Goal: Information Seeking & Learning: Check status

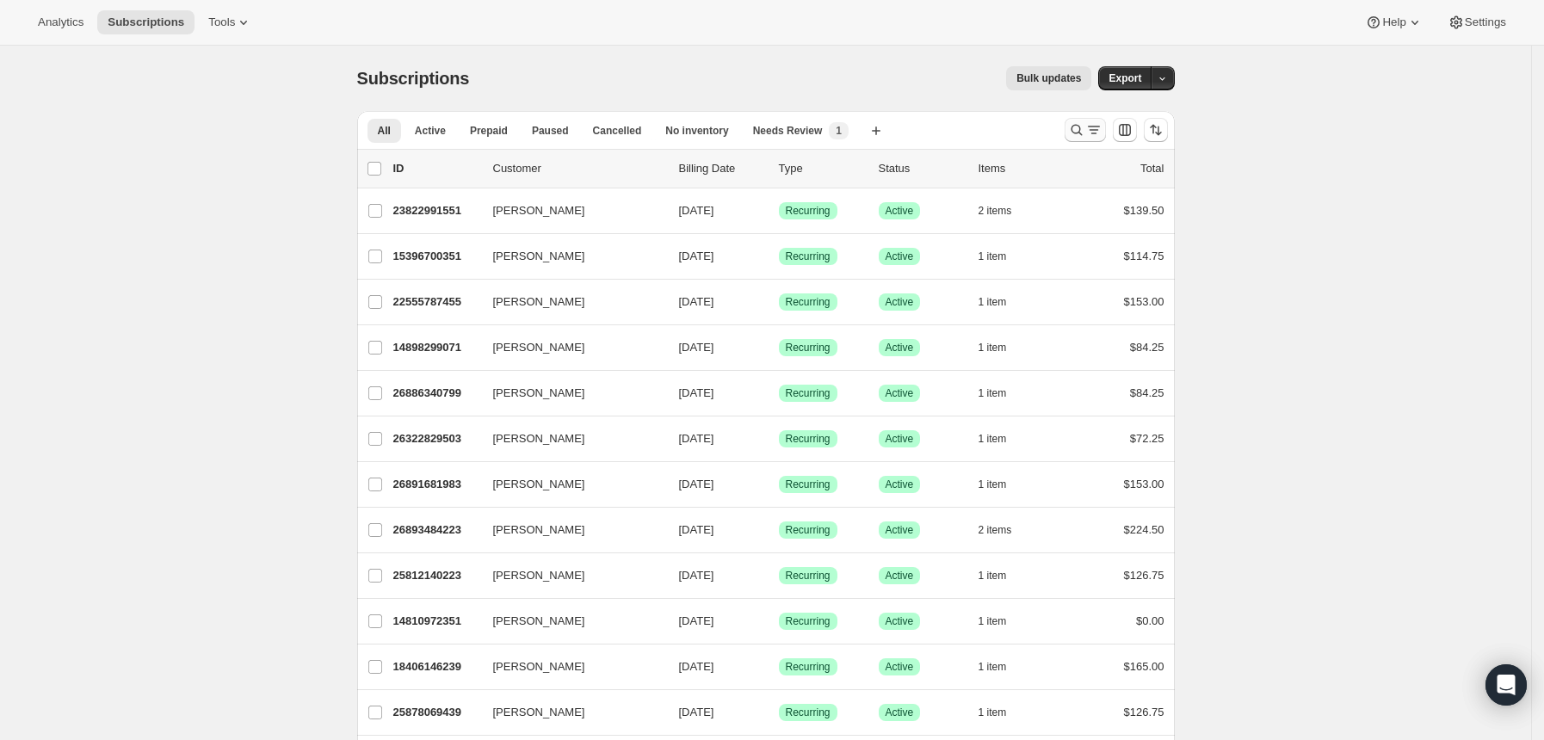
click at [1085, 126] on icon "Search and filter results" at bounding box center [1076, 129] width 17 height 17
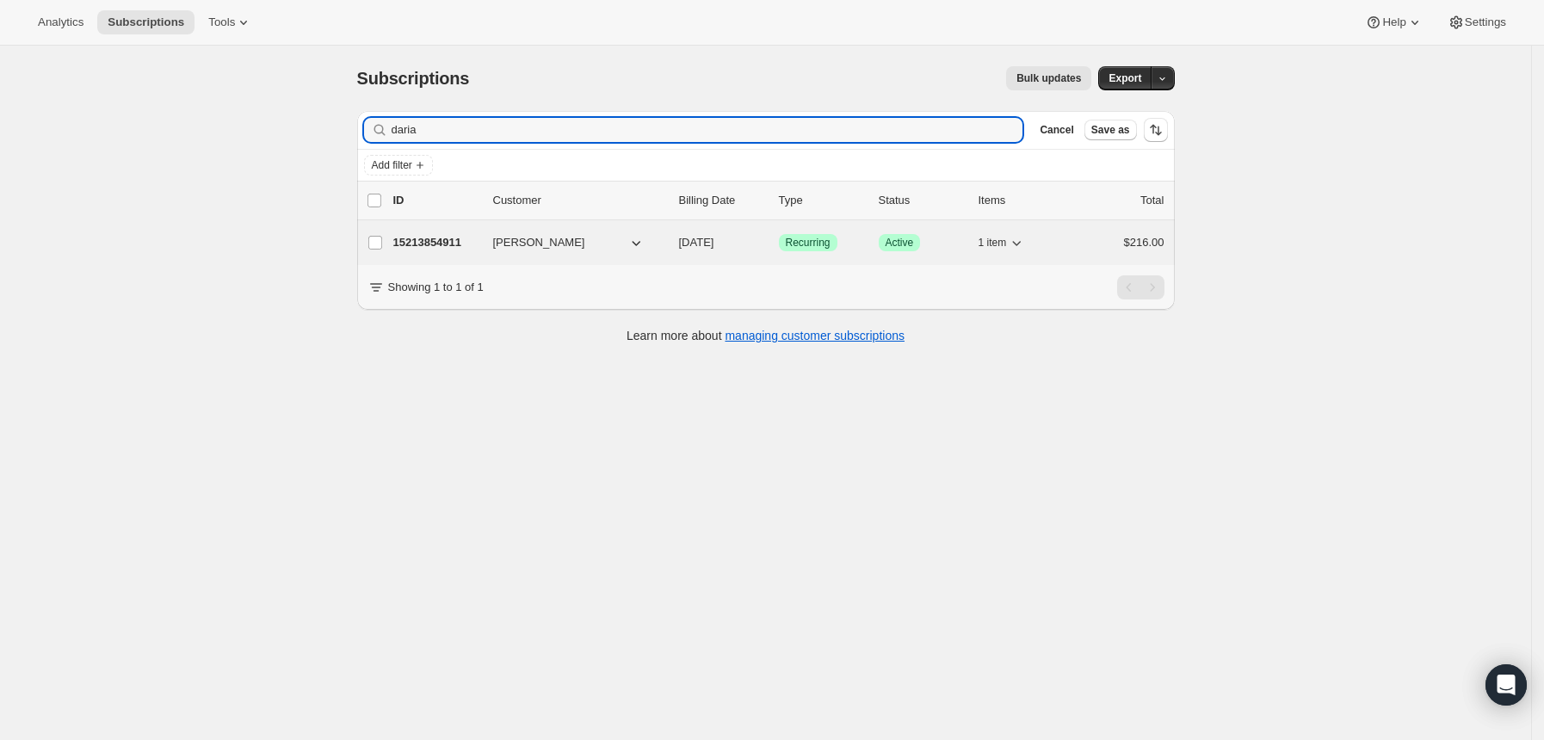
type input "daria"
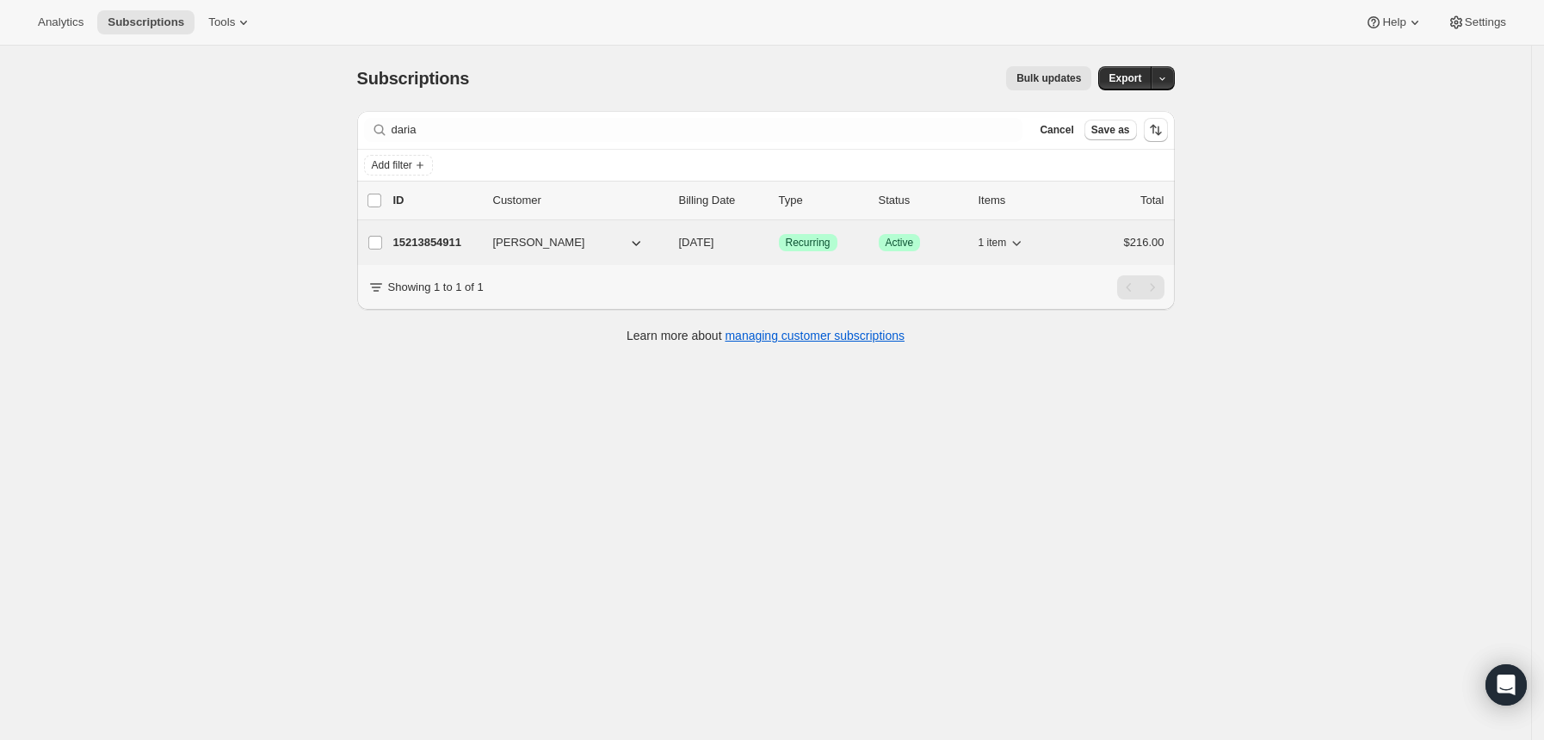
click at [451, 232] on div "15213854911 [PERSON_NAME] [DATE] Success Recurring Success Active 1 item $216.00" at bounding box center [778, 243] width 771 height 24
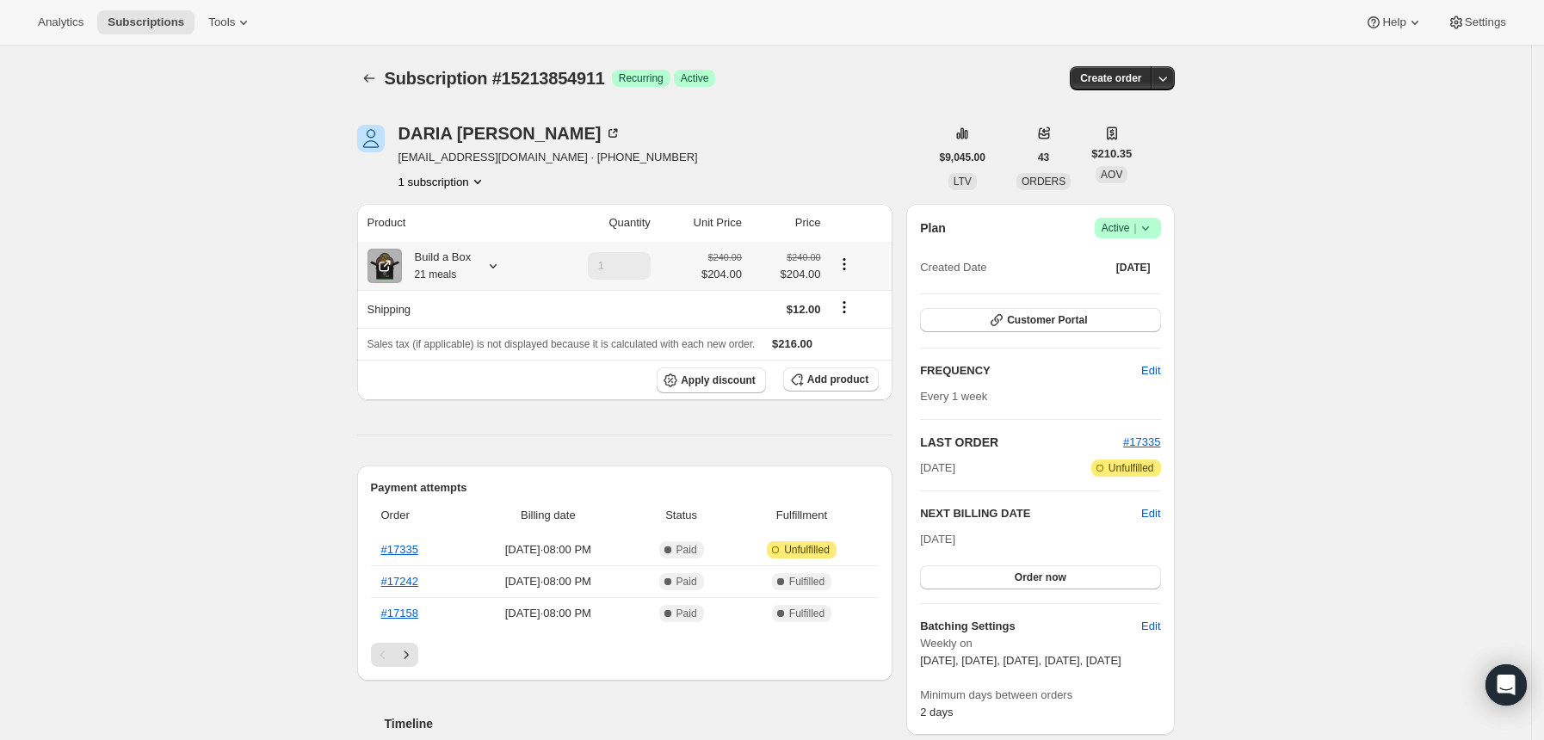
click at [496, 267] on icon at bounding box center [493, 266] width 7 height 4
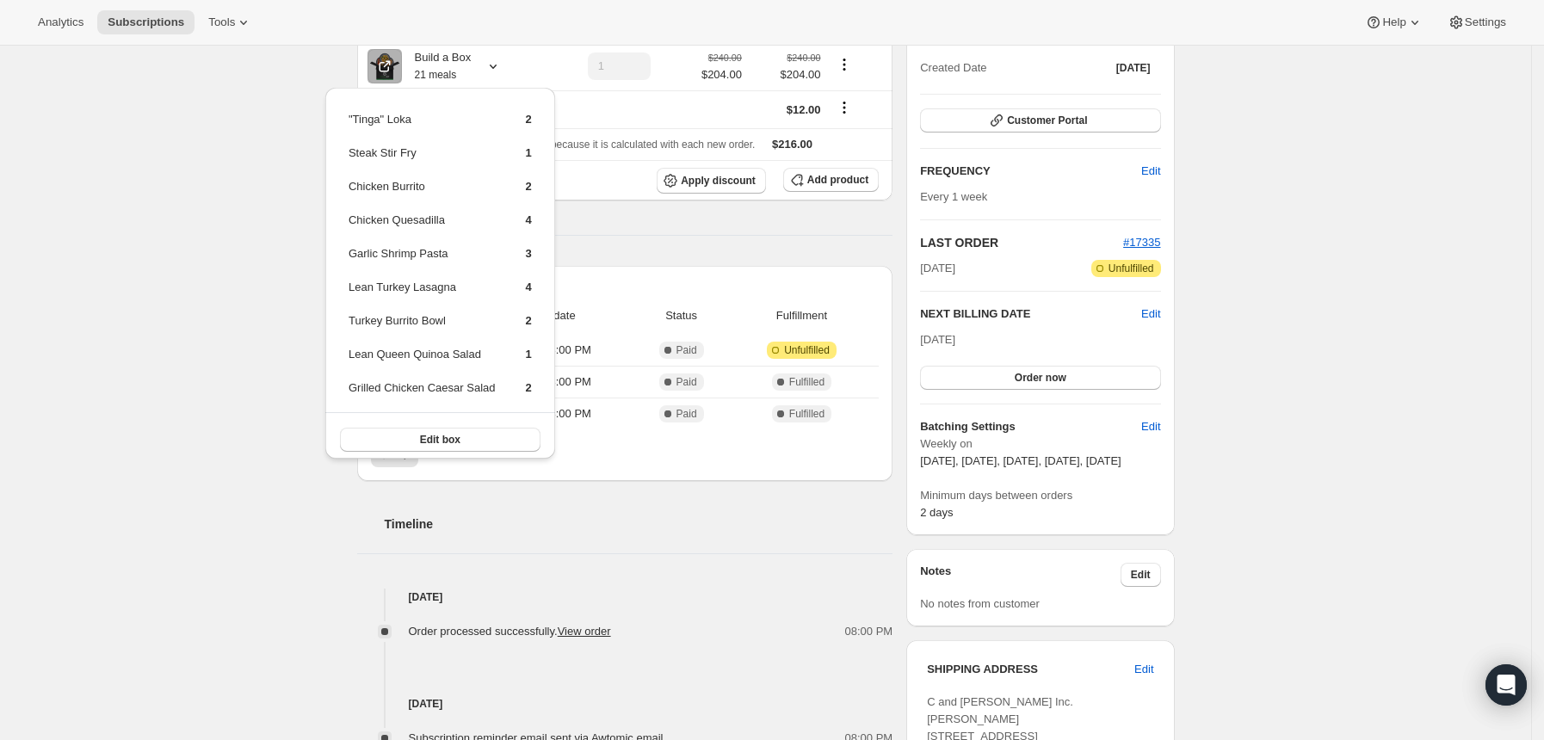
scroll to position [198, 0]
click at [278, 131] on div "Subscription #15213854911. This page is ready Subscription #15213854911 Success…" at bounding box center [765, 533] width 1531 height 1371
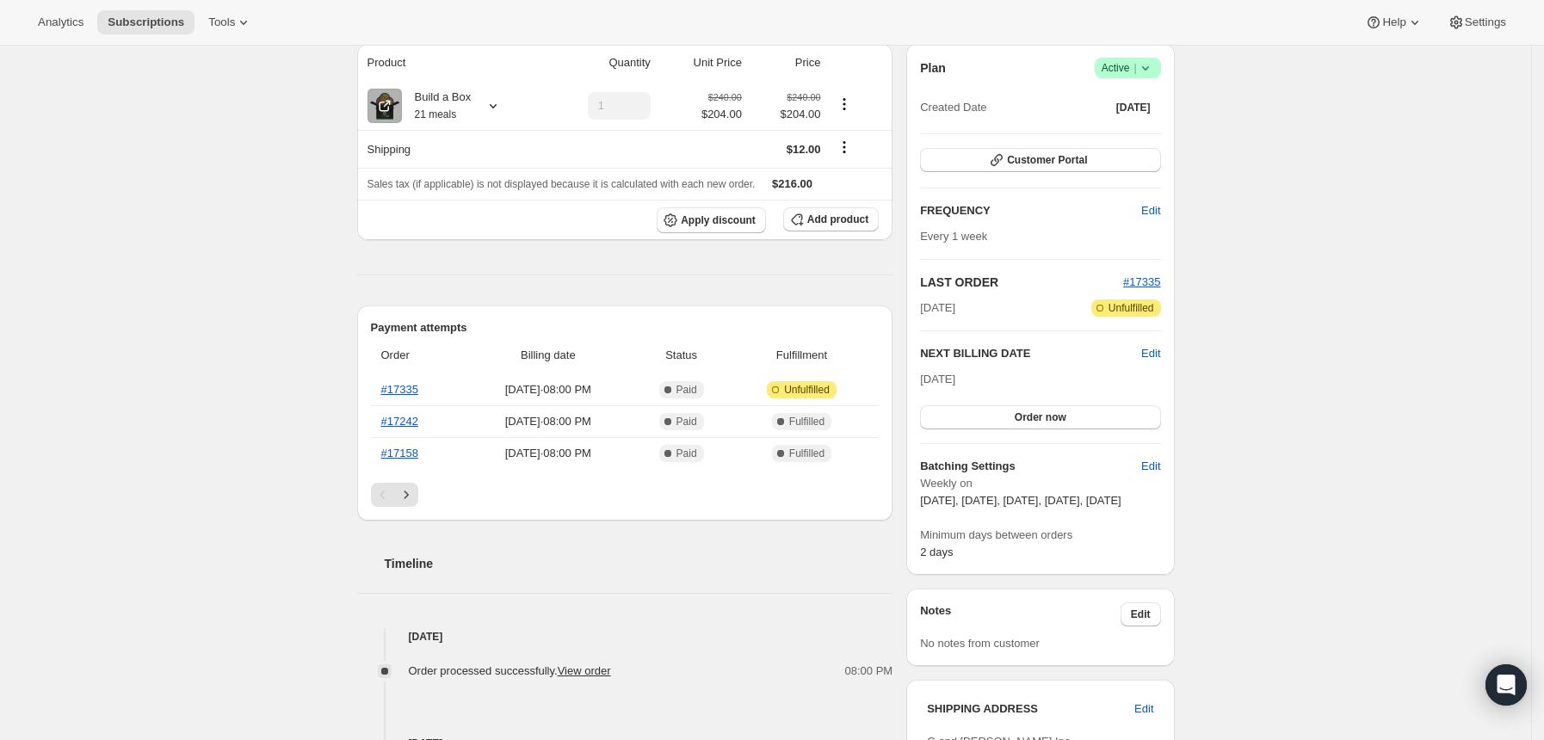
scroll to position [0, 0]
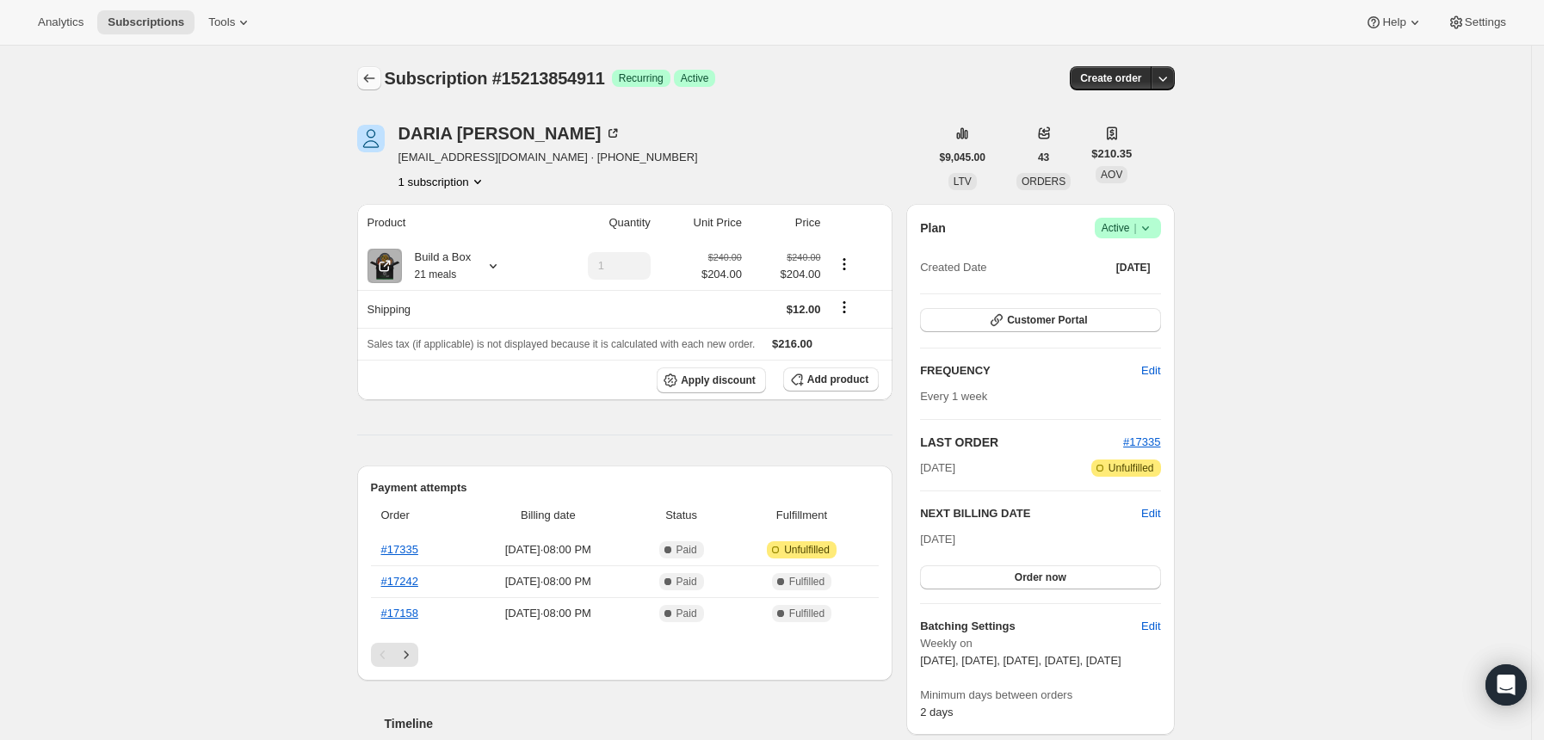
click at [381, 79] on button "Subscriptions" at bounding box center [369, 78] width 24 height 24
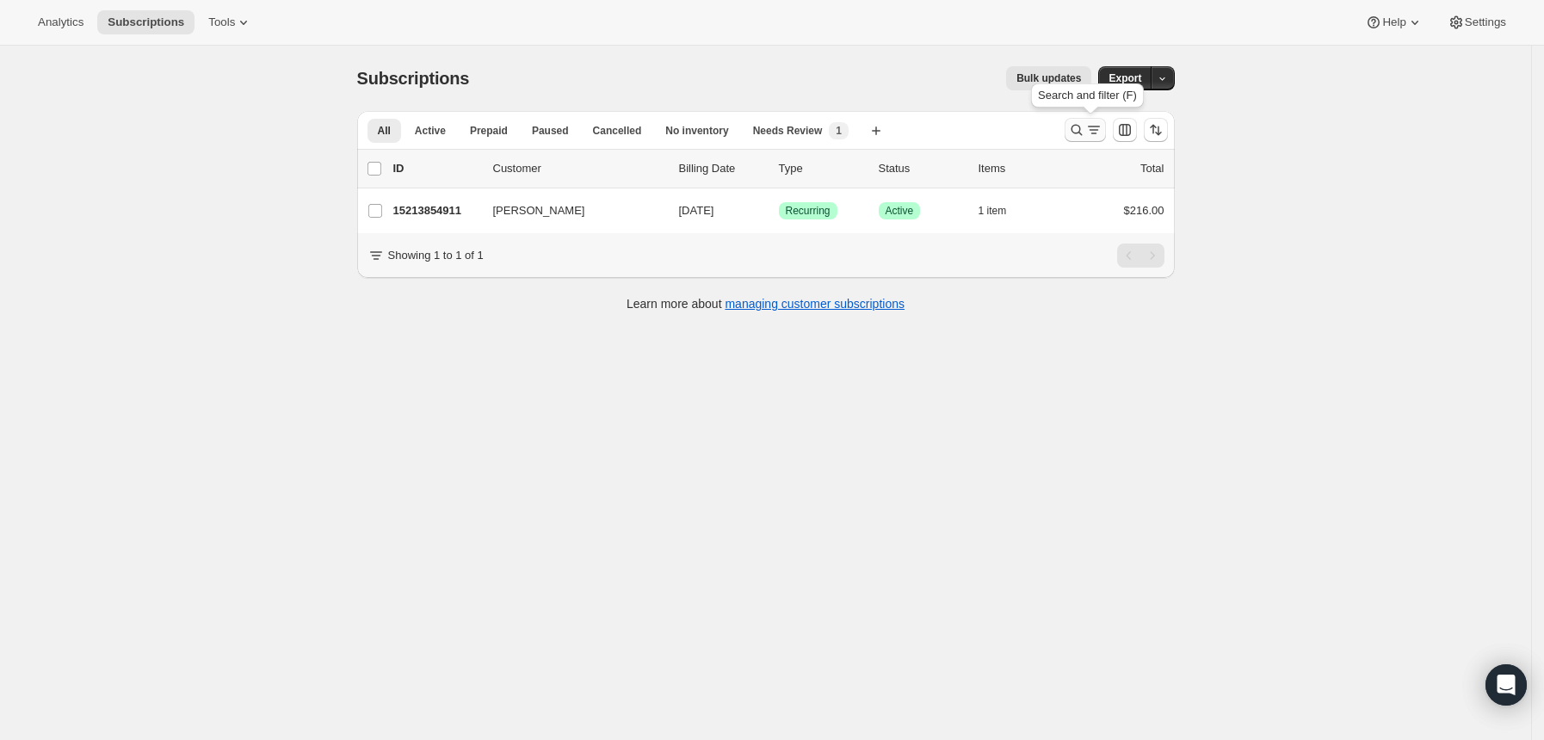
click at [1079, 139] on button "Search and filter results" at bounding box center [1084, 130] width 41 height 24
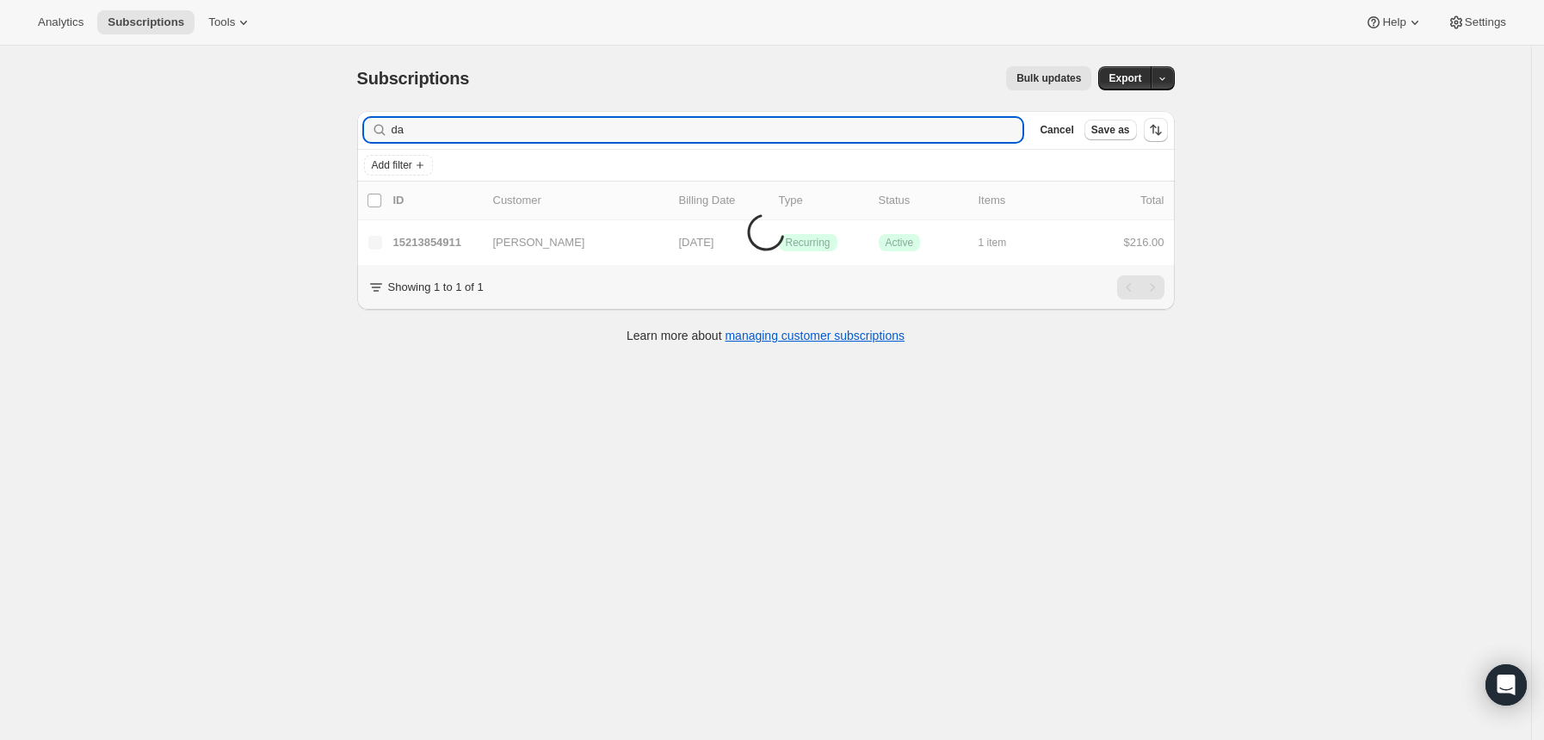
type input "d"
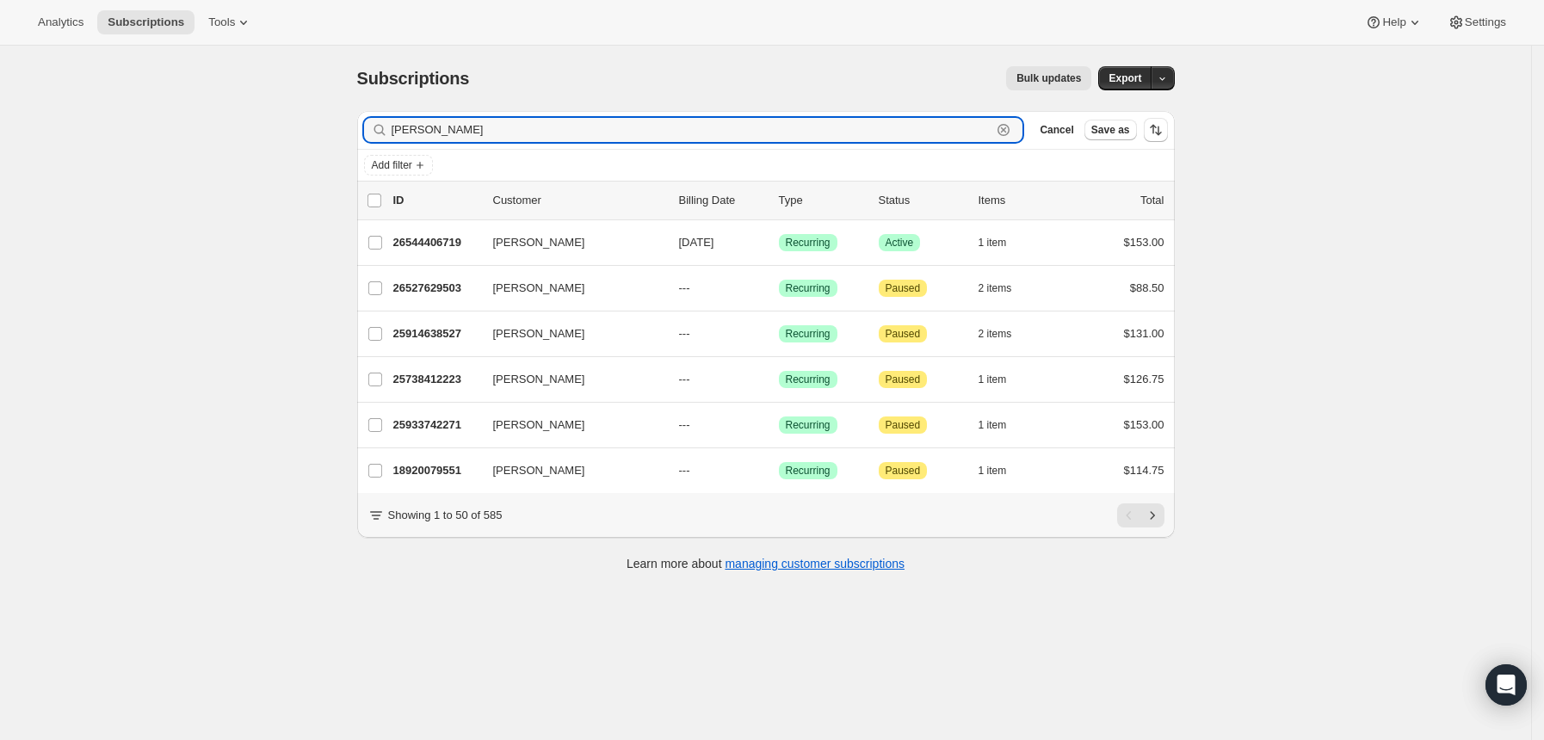
drag, startPoint x: 434, startPoint y: 121, endPoint x: 345, endPoint y: 132, distance: 89.2
click at [345, 132] on div "Subscriptions. This page is ready Subscriptions Bulk updates More actions Bulk …" at bounding box center [765, 318] width 859 height 544
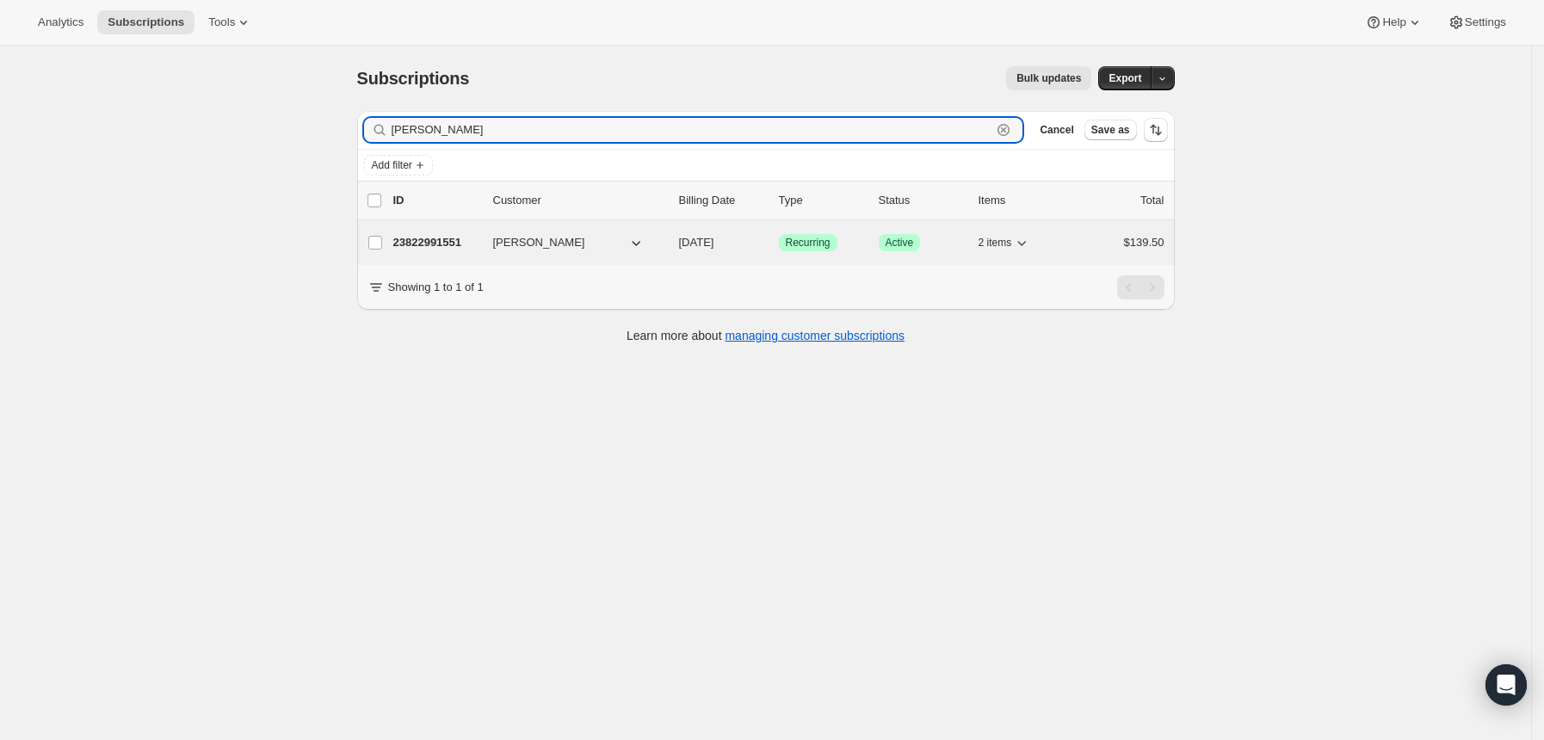
type input "[PERSON_NAME]"
click at [453, 237] on p "23822991551" at bounding box center [436, 242] width 86 height 17
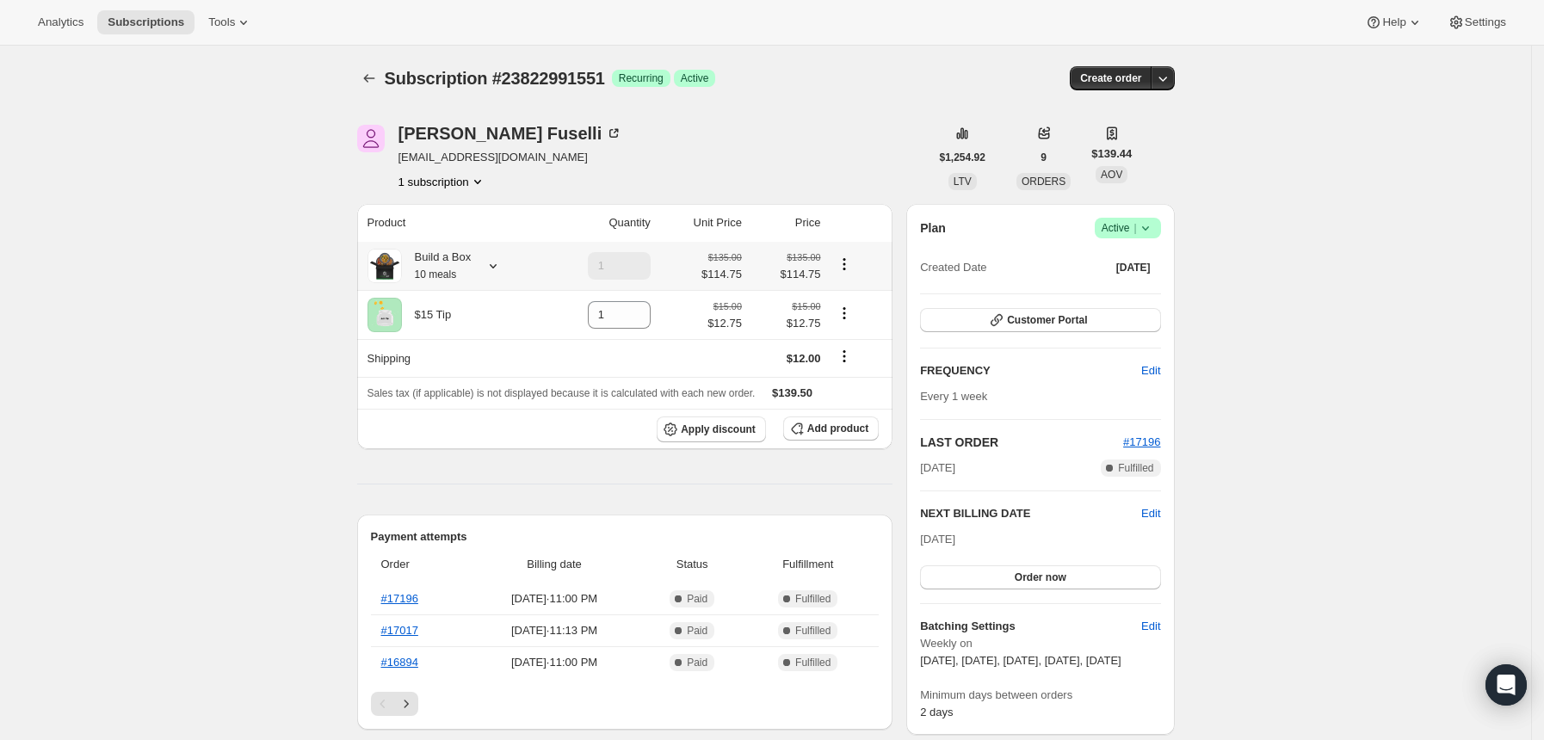
click at [494, 264] on icon at bounding box center [492, 265] width 17 height 17
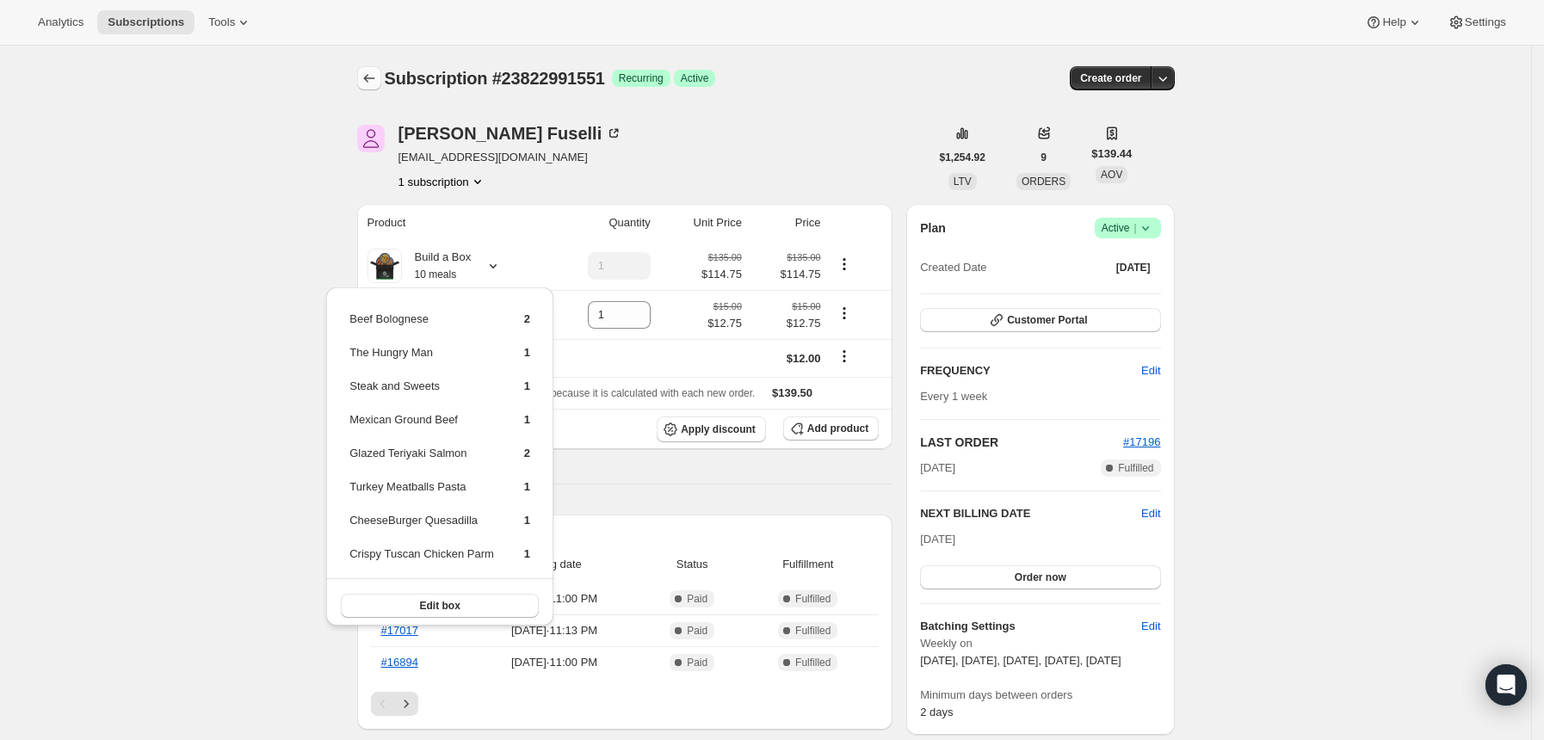
click at [378, 74] on icon "Subscriptions" at bounding box center [369, 78] width 17 height 17
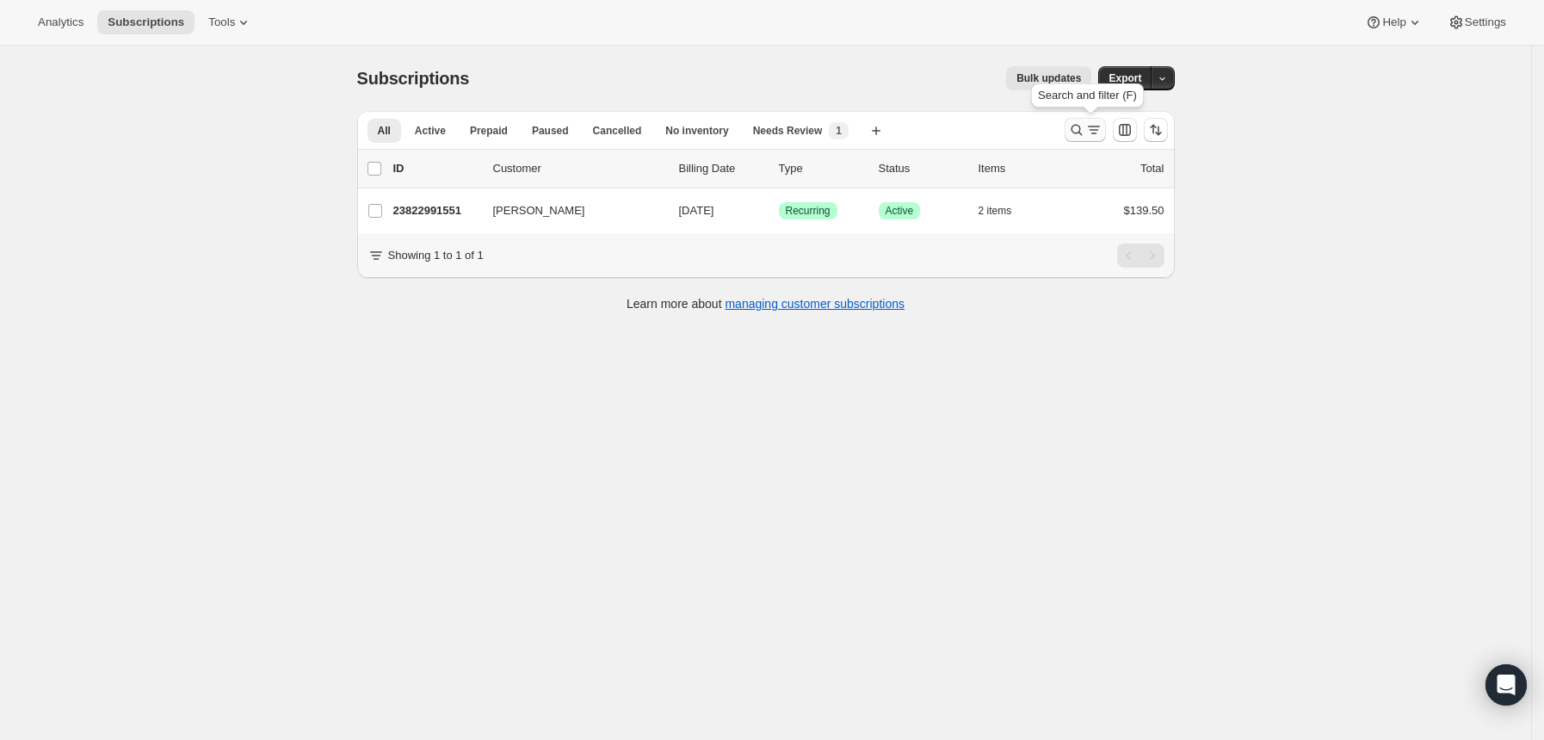
click at [1089, 133] on div "Search and filter results" at bounding box center [1085, 129] width 34 height 17
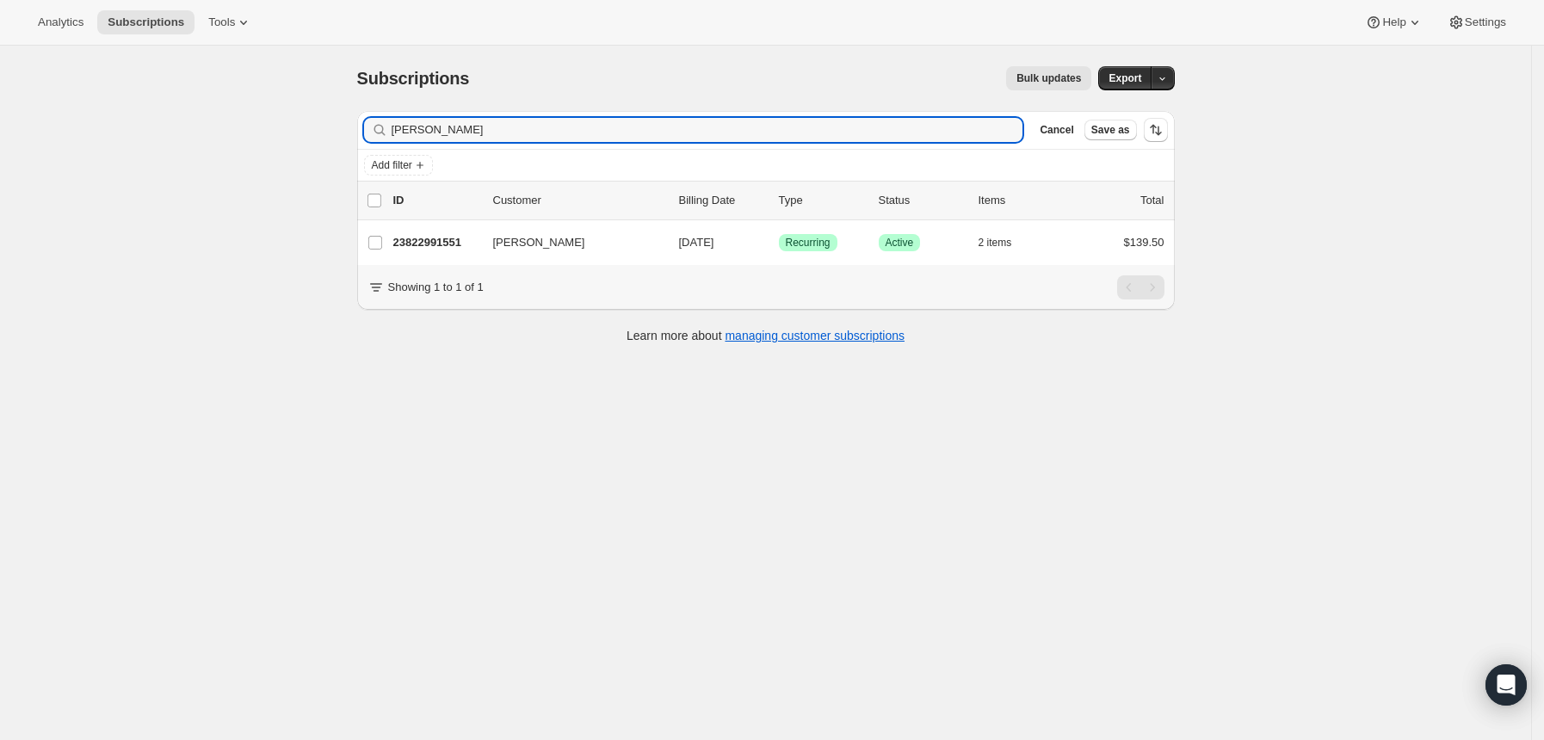
drag, startPoint x: 641, startPoint y: 139, endPoint x: 391, endPoint y: 140, distance: 250.4
click at [391, 140] on div "[PERSON_NAME]" at bounding box center [693, 130] width 659 height 24
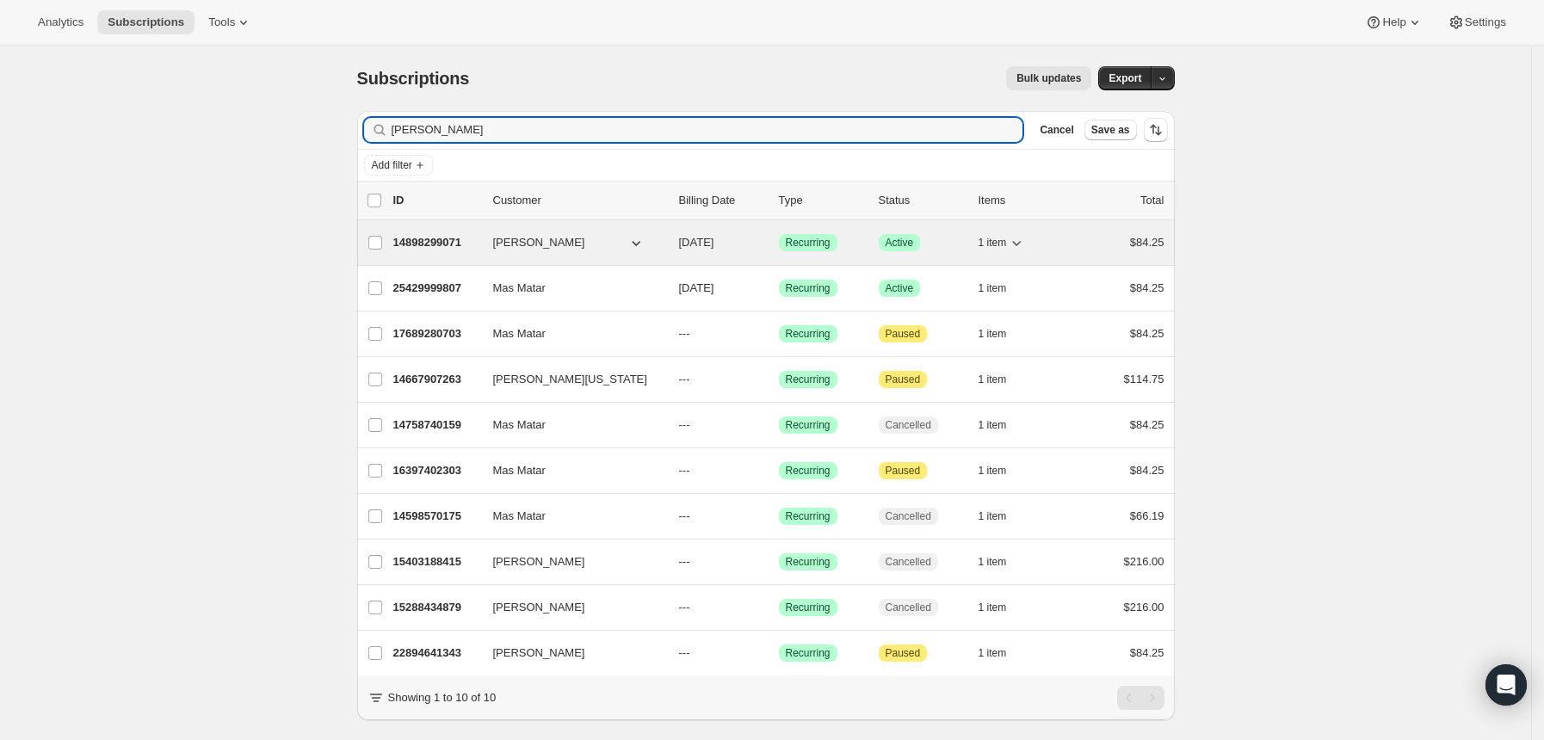
type input "[PERSON_NAME]"
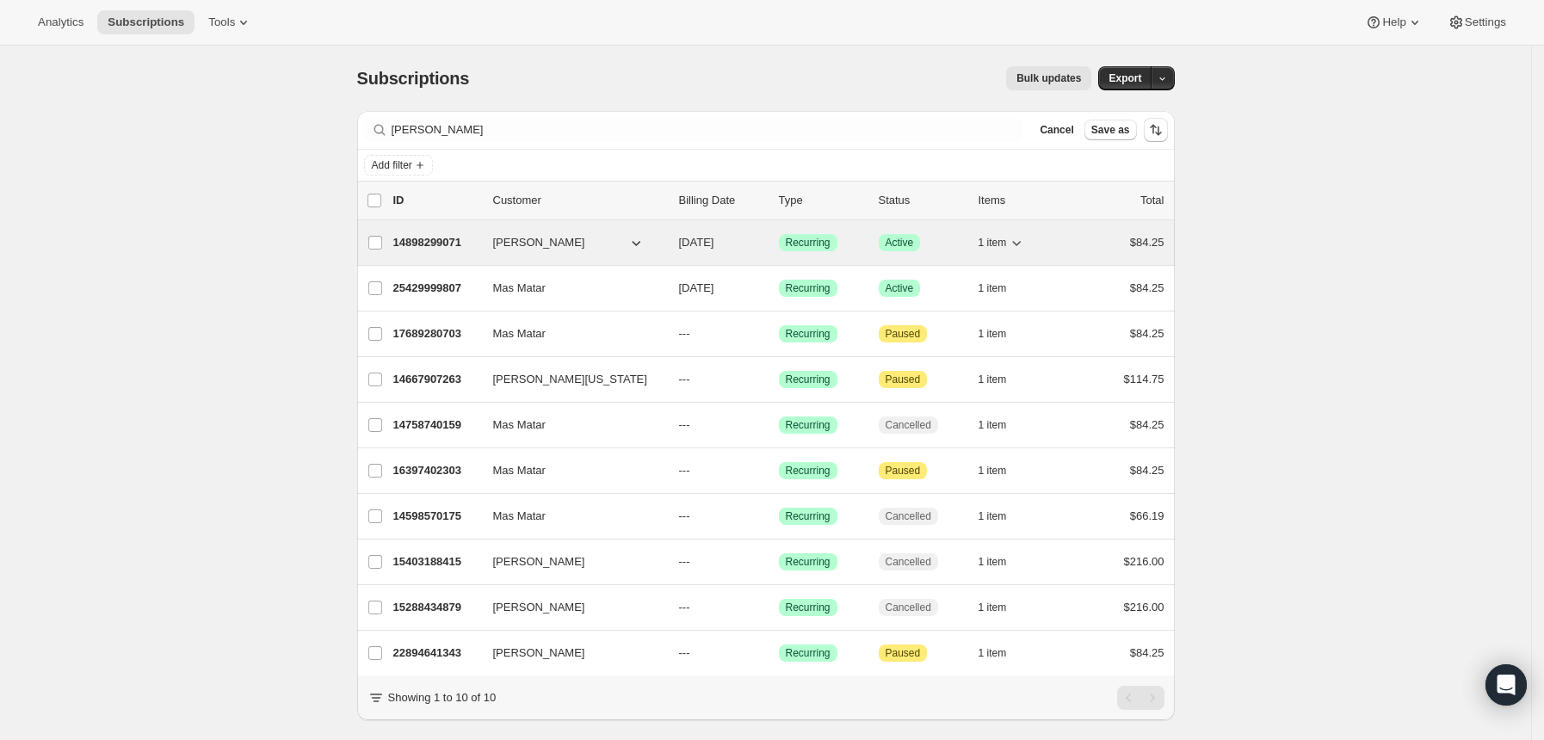
click at [441, 249] on p "14898299071" at bounding box center [436, 242] width 86 height 17
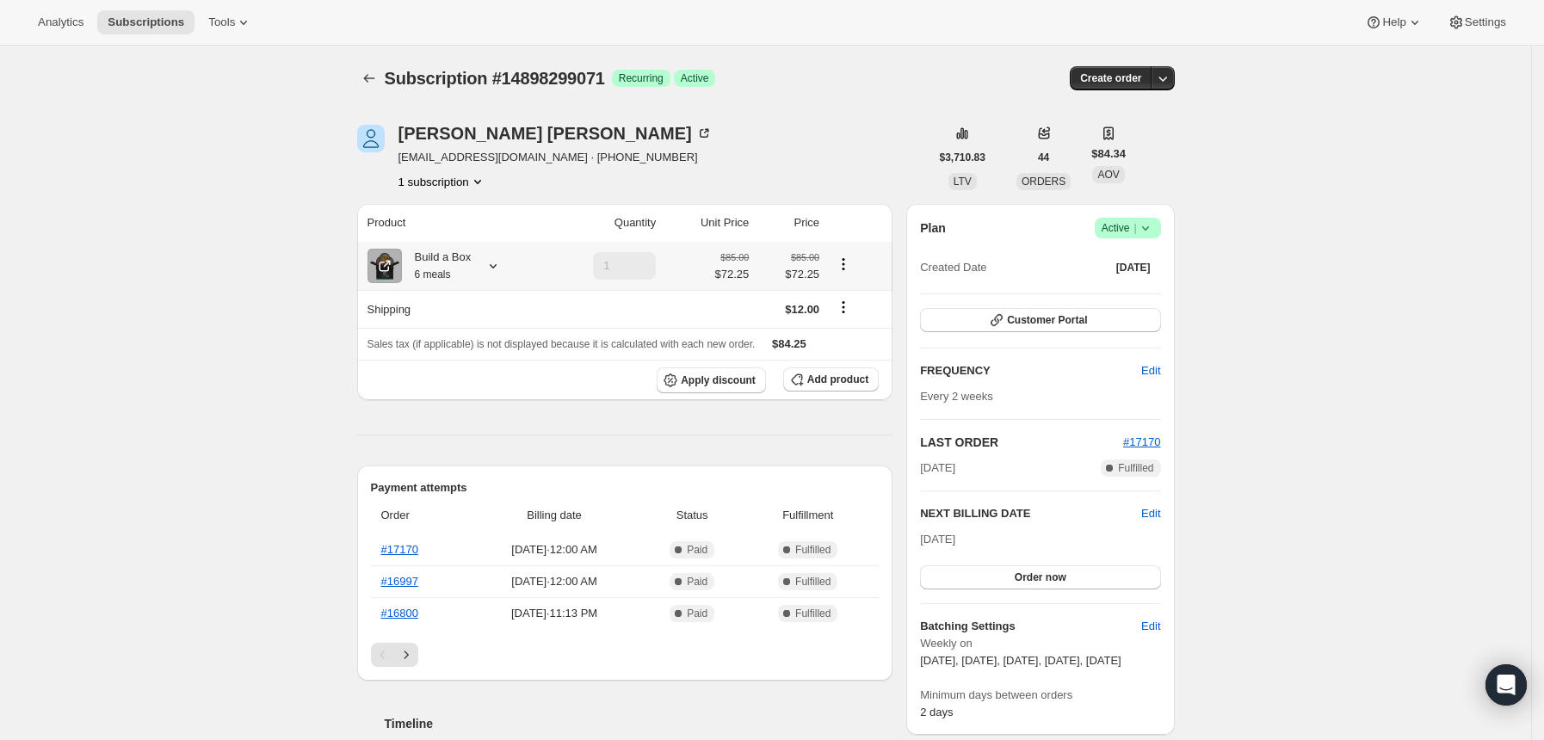
click at [497, 272] on icon at bounding box center [492, 265] width 17 height 17
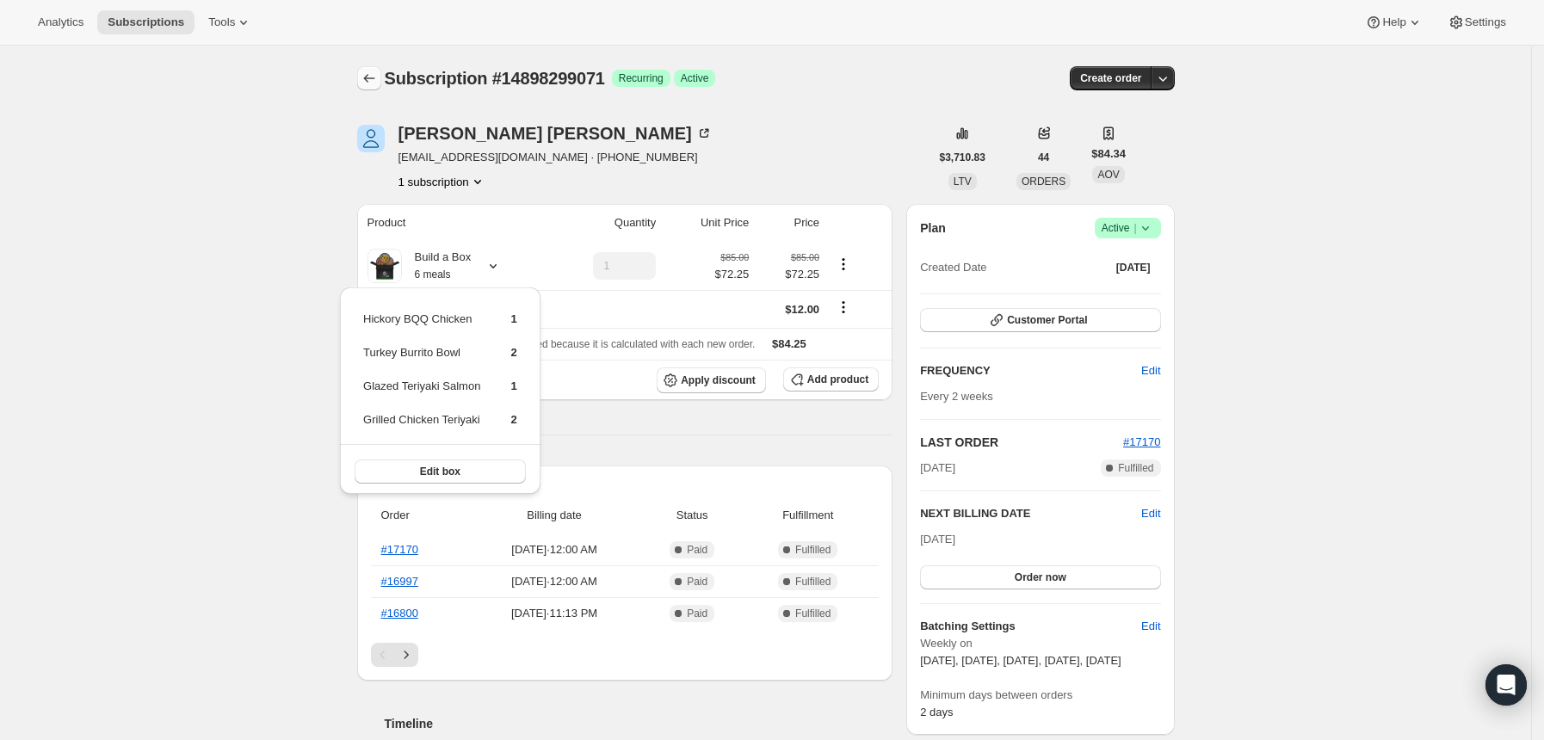
click at [366, 80] on icon "Subscriptions" at bounding box center [369, 78] width 17 height 17
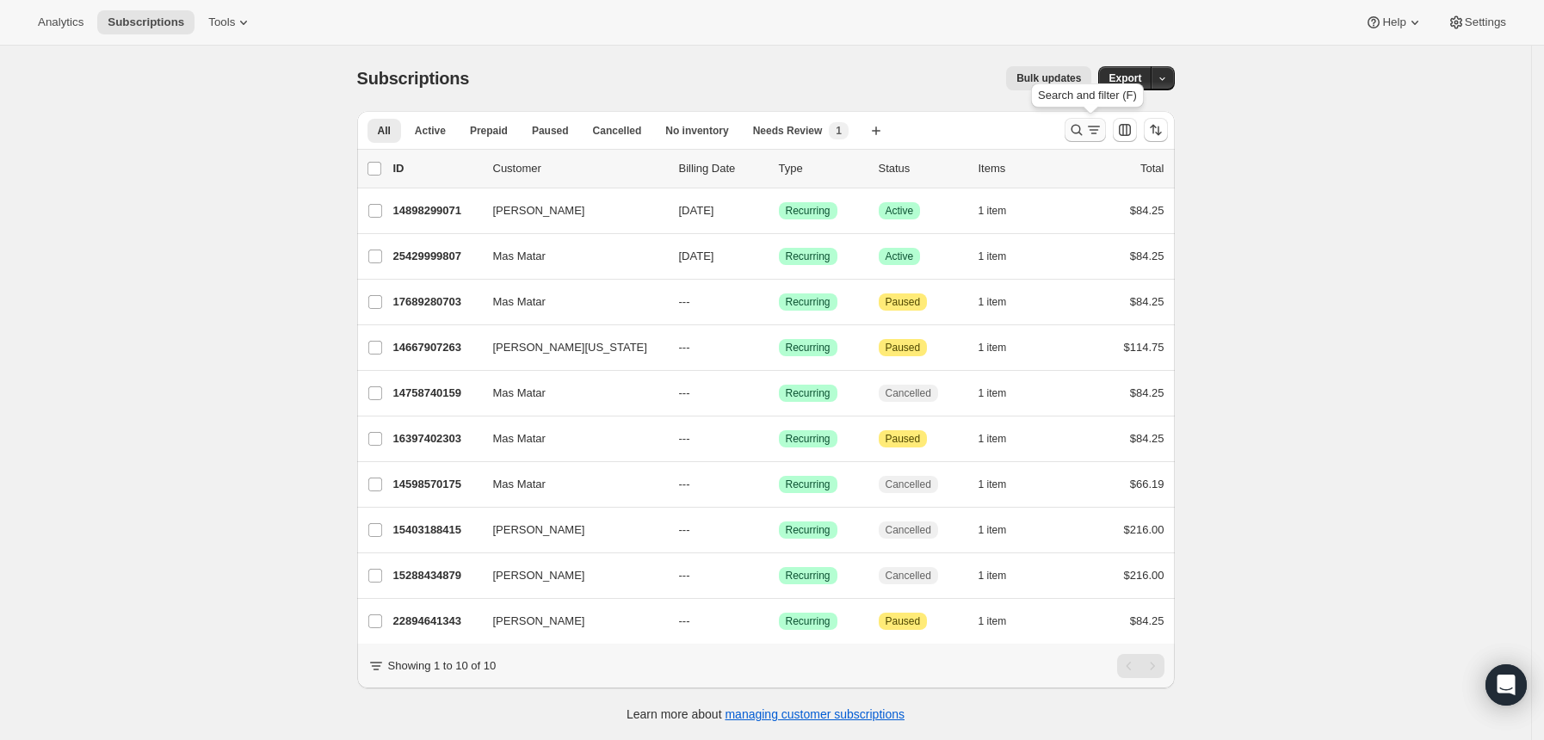
click at [1082, 130] on icon "Search and filter results" at bounding box center [1076, 129] width 17 height 17
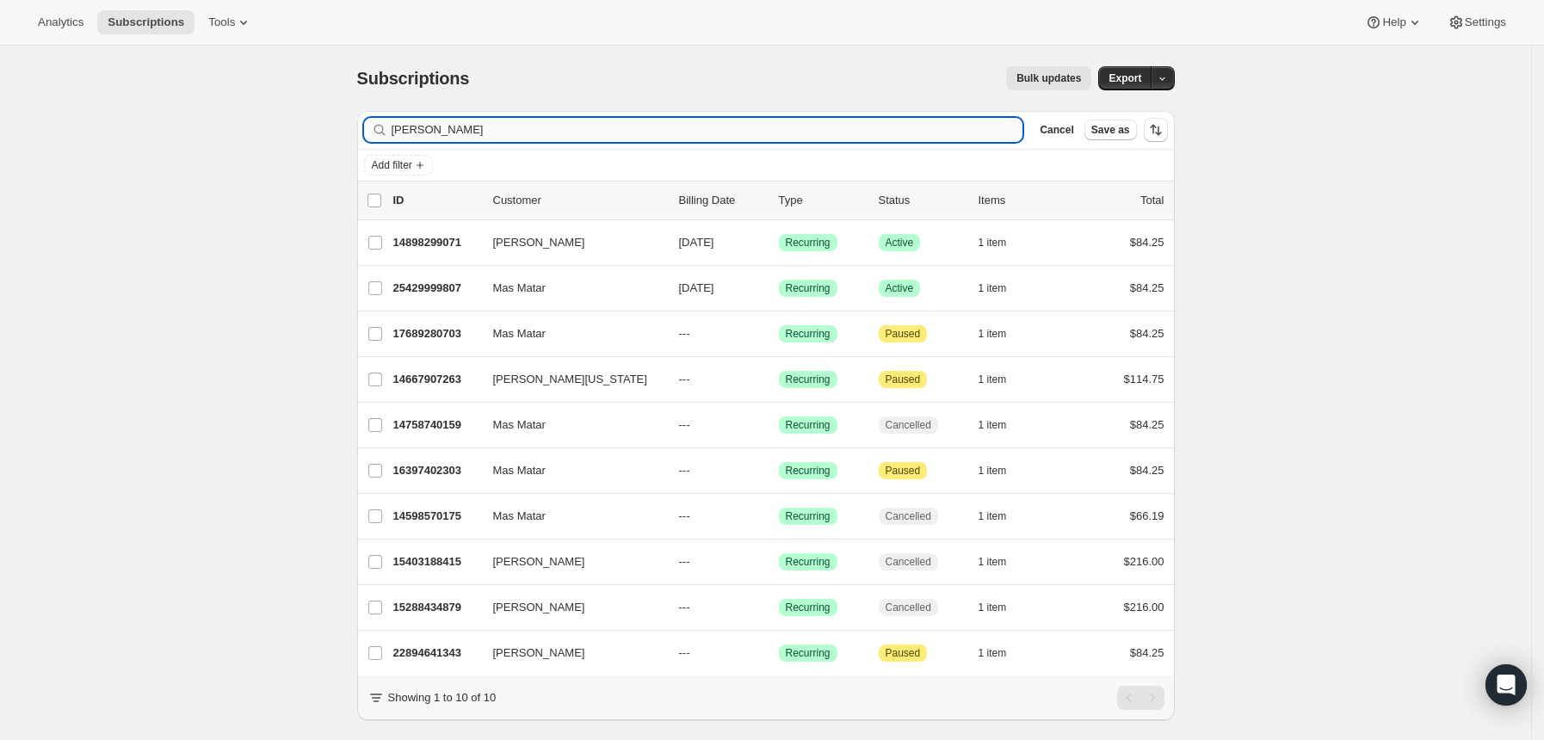
click at [713, 134] on input "[PERSON_NAME]" at bounding box center [708, 130] width 632 height 24
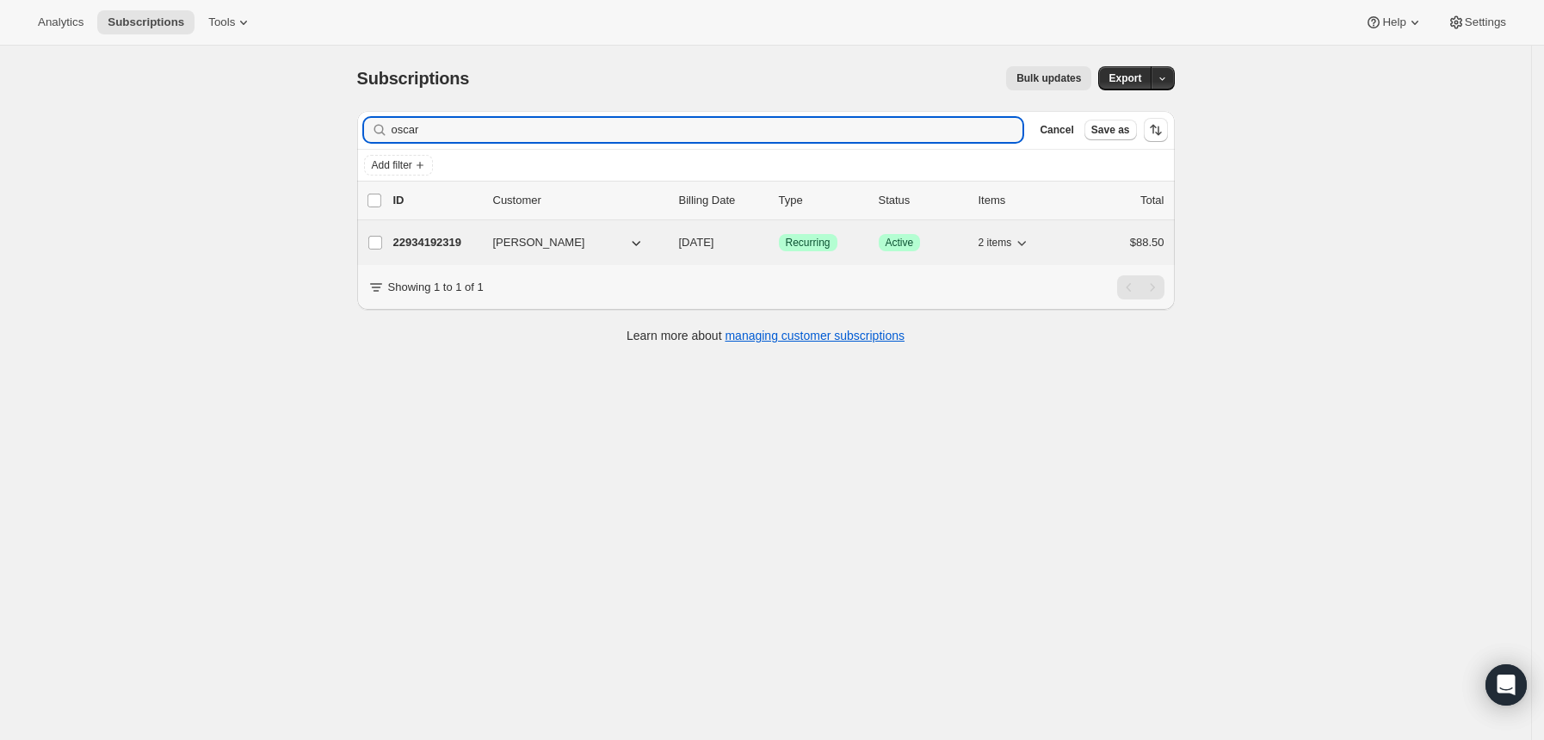
type input "oscar"
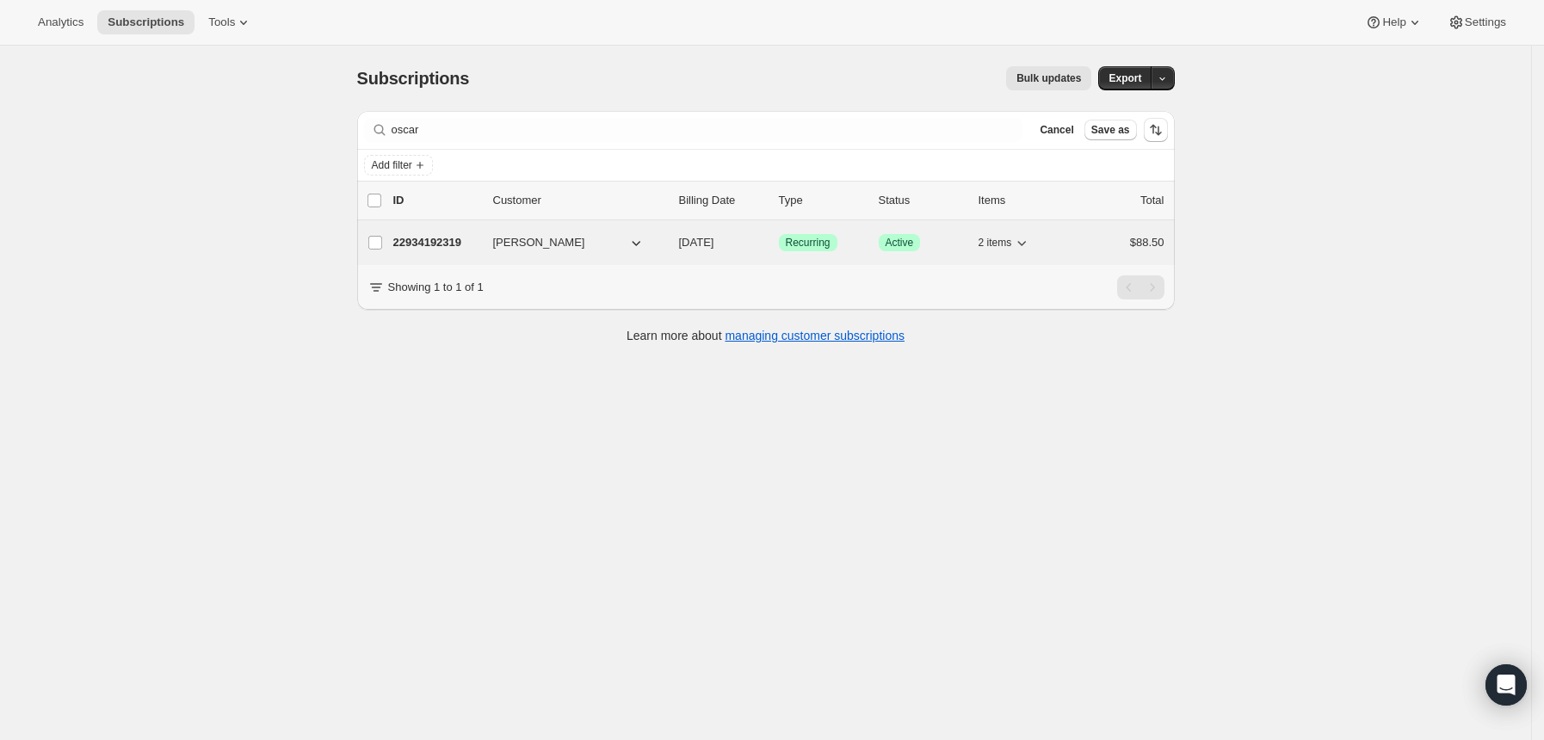
click at [429, 245] on p "22934192319" at bounding box center [436, 242] width 86 height 17
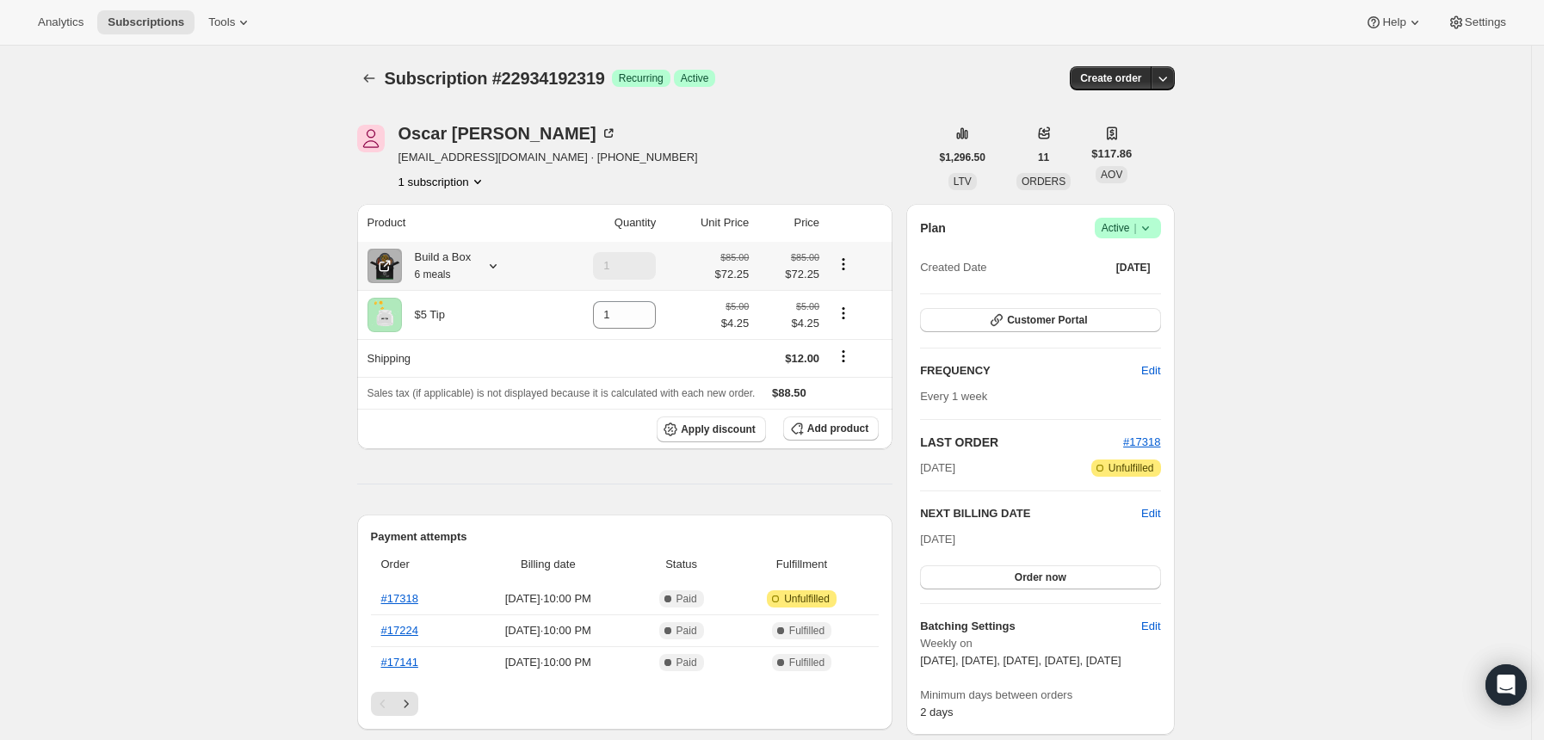
click at [501, 264] on icon at bounding box center [492, 265] width 17 height 17
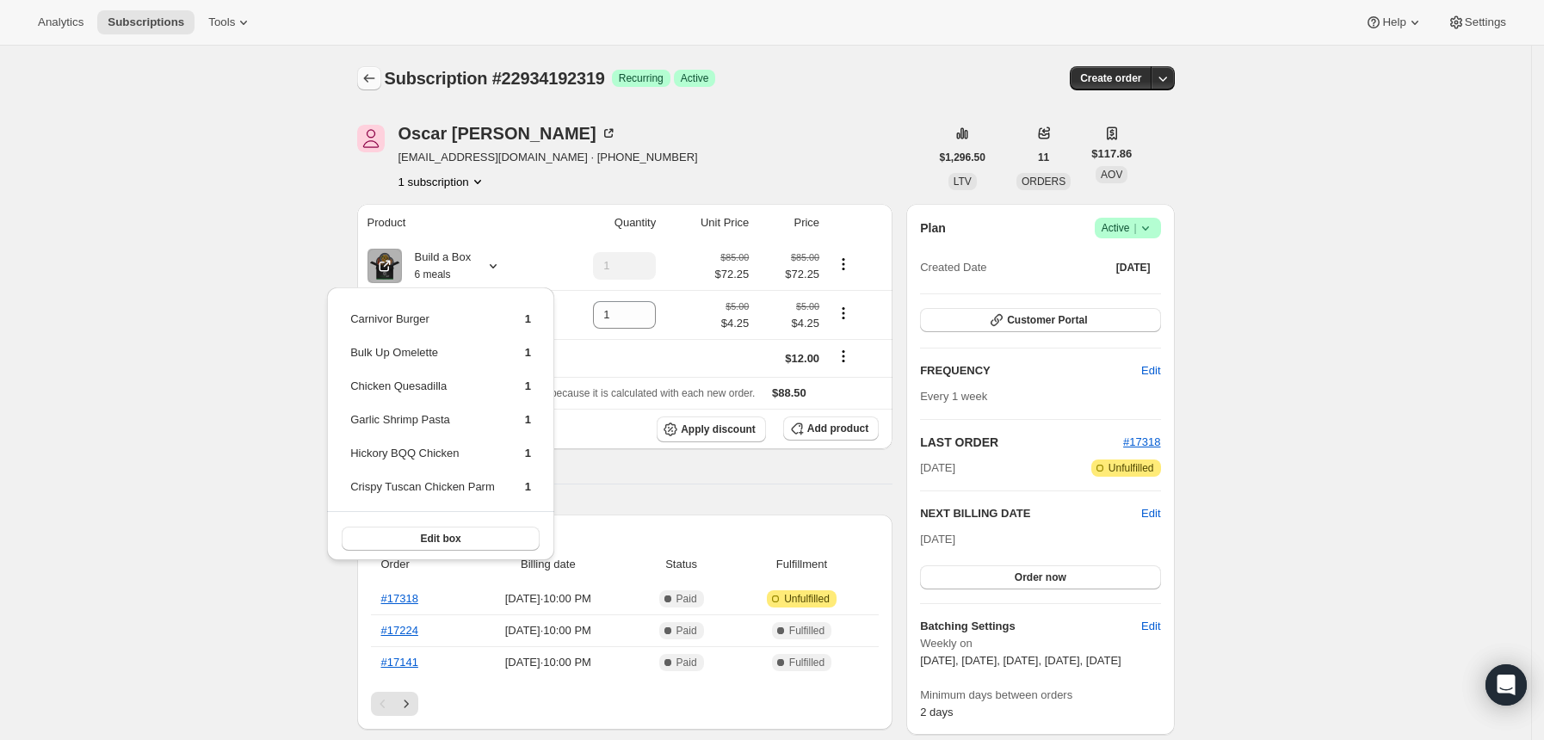
click at [369, 79] on icon "Subscriptions" at bounding box center [368, 78] width 11 height 9
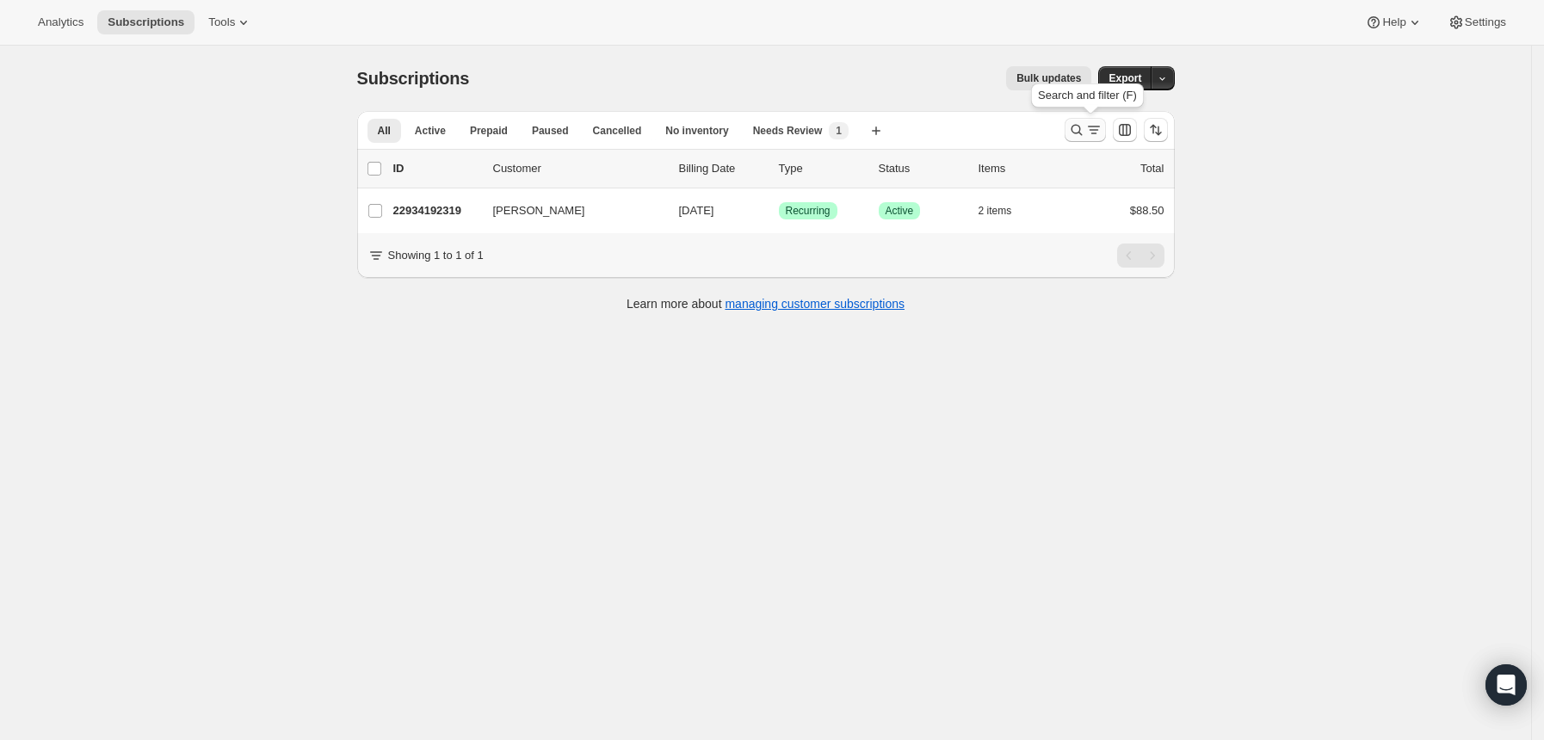
click at [1081, 135] on icon "Search and filter results" at bounding box center [1076, 129] width 17 height 17
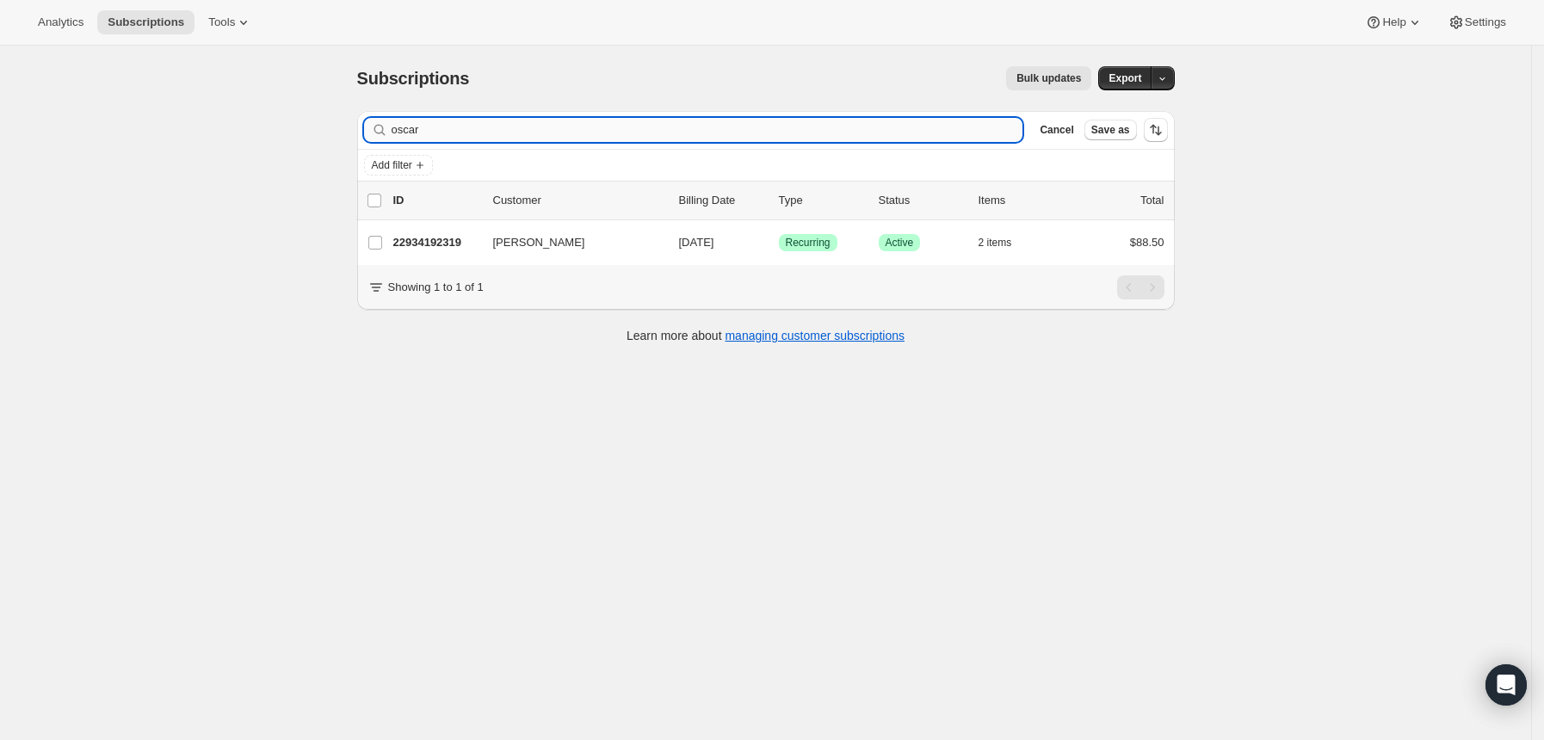
click at [813, 133] on input "oscar" at bounding box center [708, 130] width 632 height 24
type input "[PERSON_NAME]"
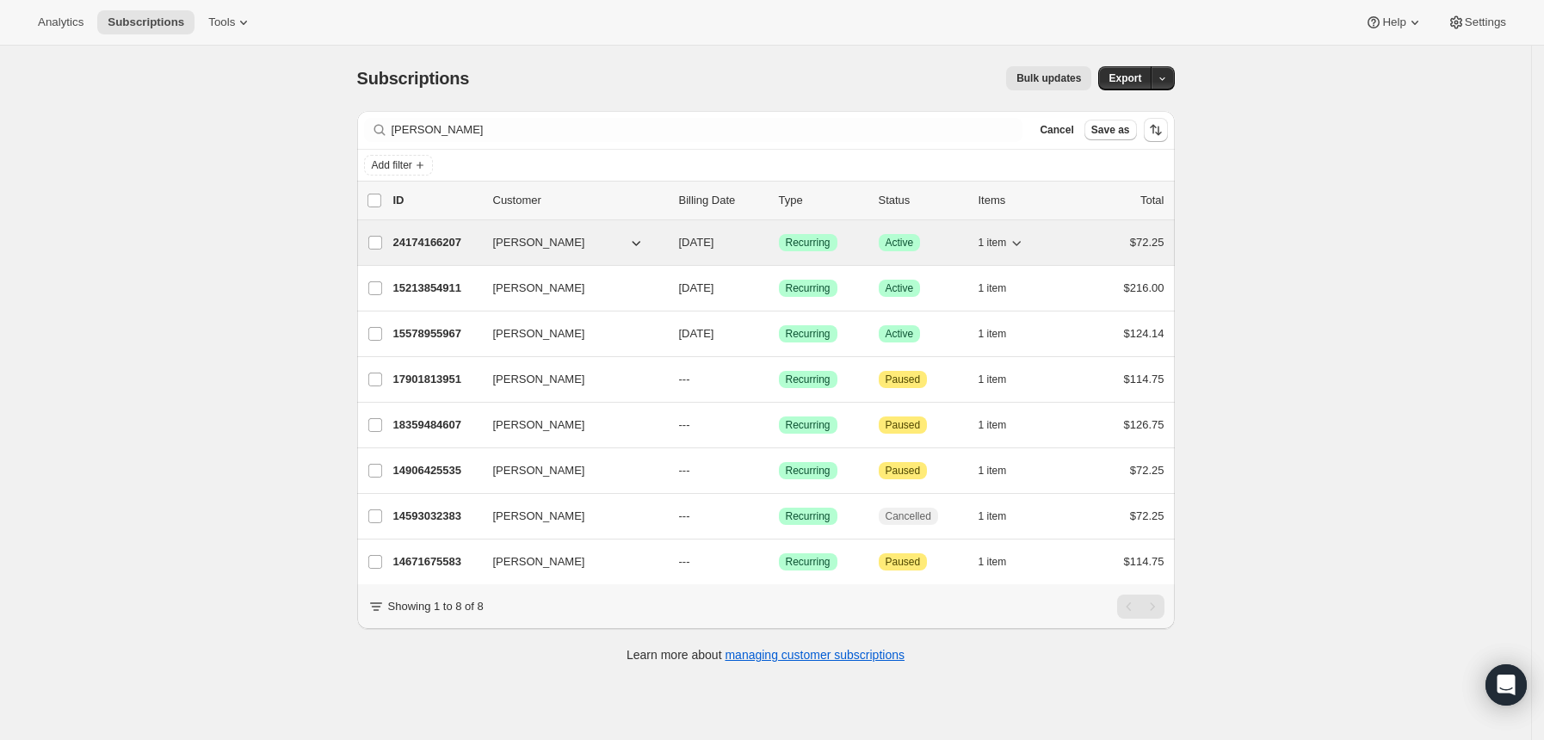
click at [446, 239] on p "24174166207" at bounding box center [436, 242] width 86 height 17
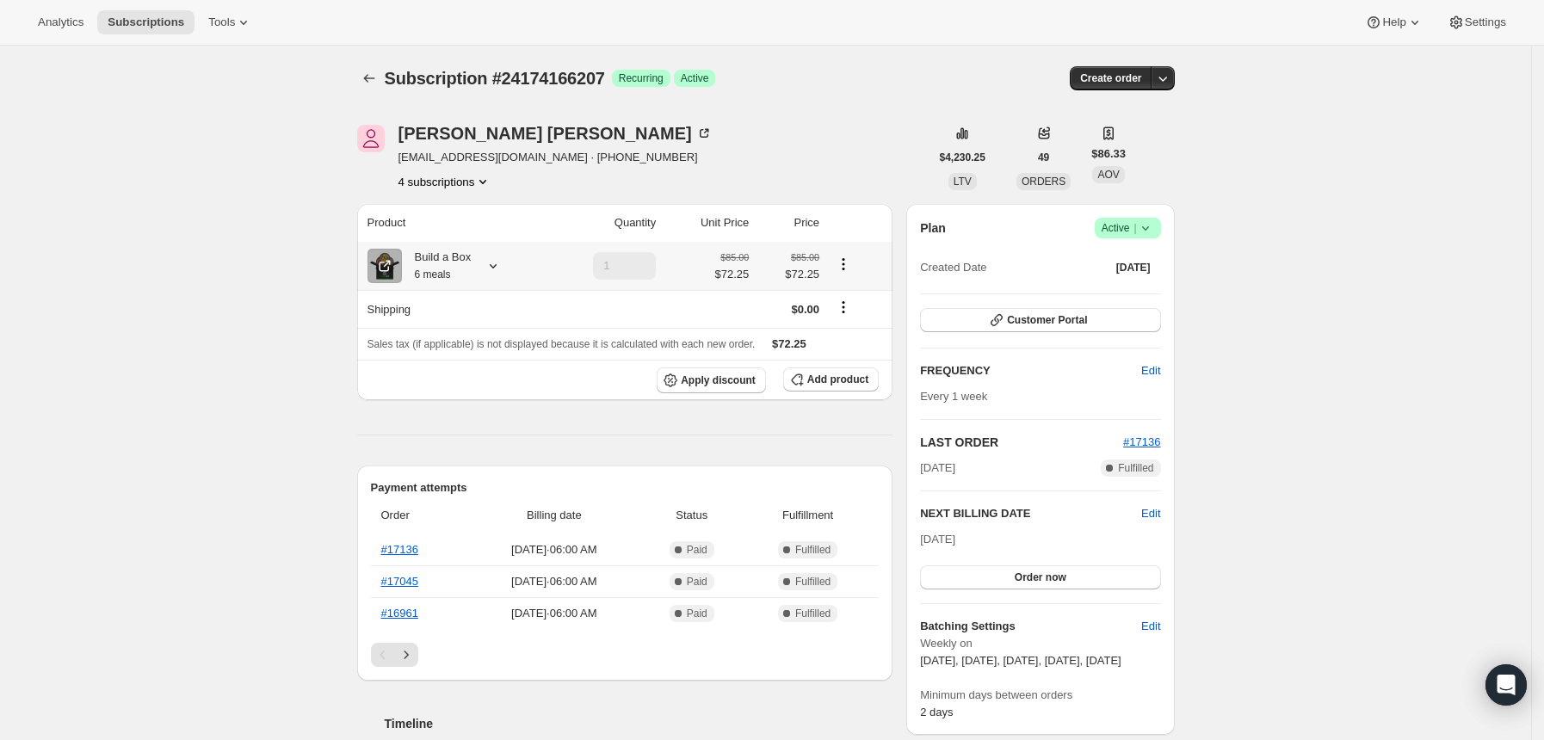
click at [500, 272] on icon at bounding box center [492, 265] width 17 height 17
click at [798, 87] on div "Subscription #24174166207 Success Recurring Success Active" at bounding box center [634, 78] width 498 height 24
click at [496, 263] on icon at bounding box center [492, 265] width 17 height 17
click at [378, 76] on icon "Subscriptions" at bounding box center [369, 78] width 17 height 17
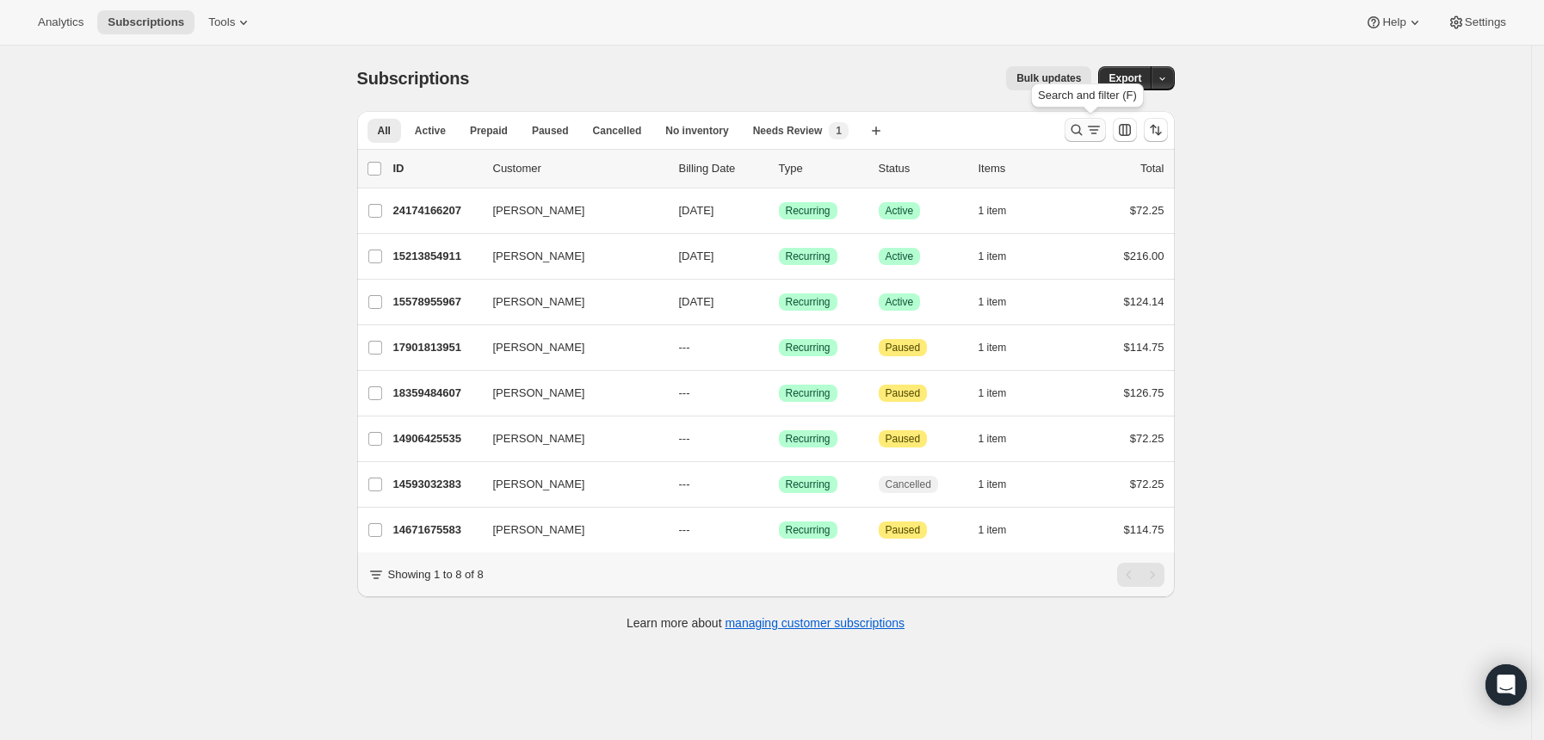
click at [1085, 131] on icon "Search and filter results" at bounding box center [1076, 129] width 17 height 17
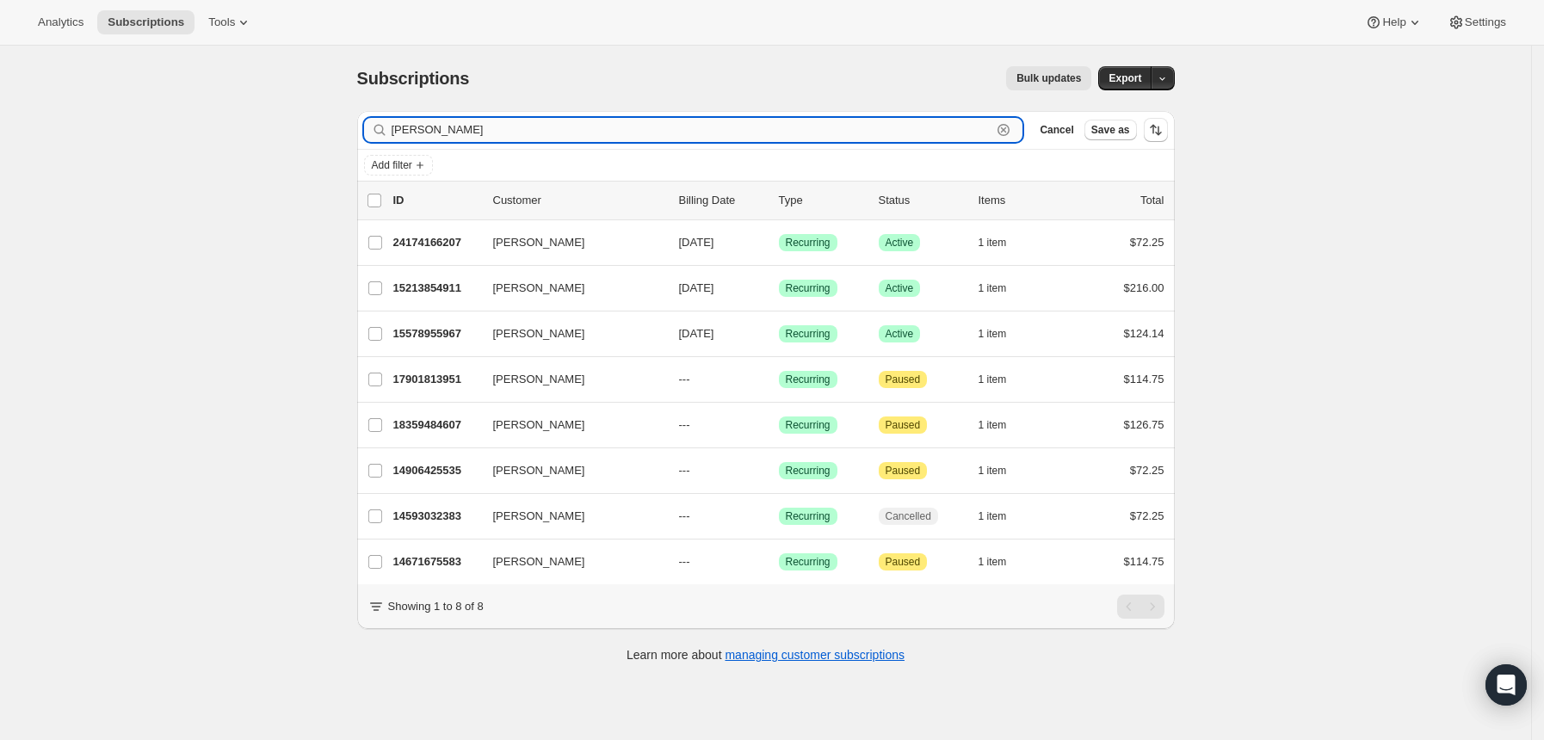
click at [792, 127] on input "[PERSON_NAME]" at bounding box center [692, 130] width 601 height 24
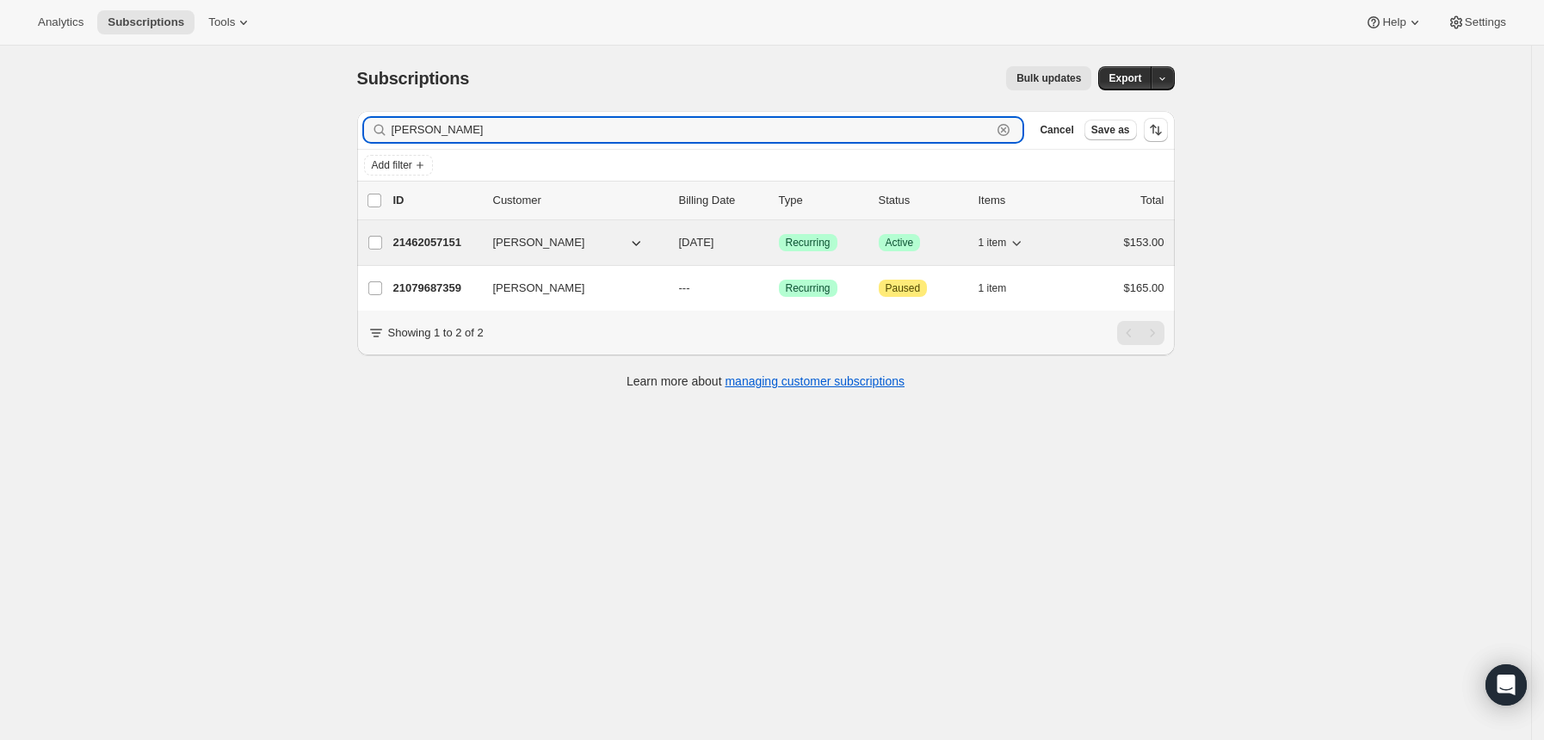
type input "[PERSON_NAME]"
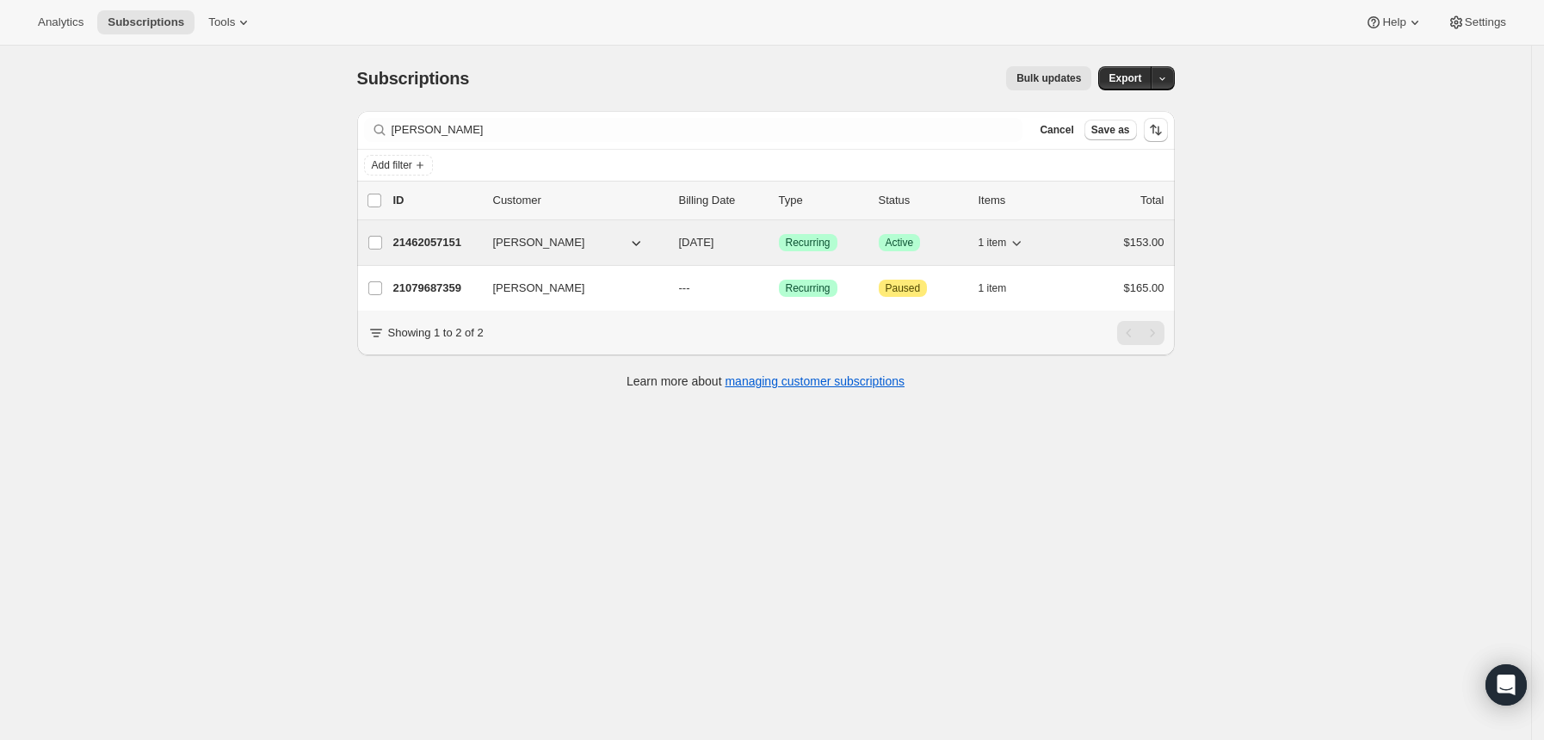
click at [435, 237] on p "21462057151" at bounding box center [436, 242] width 86 height 17
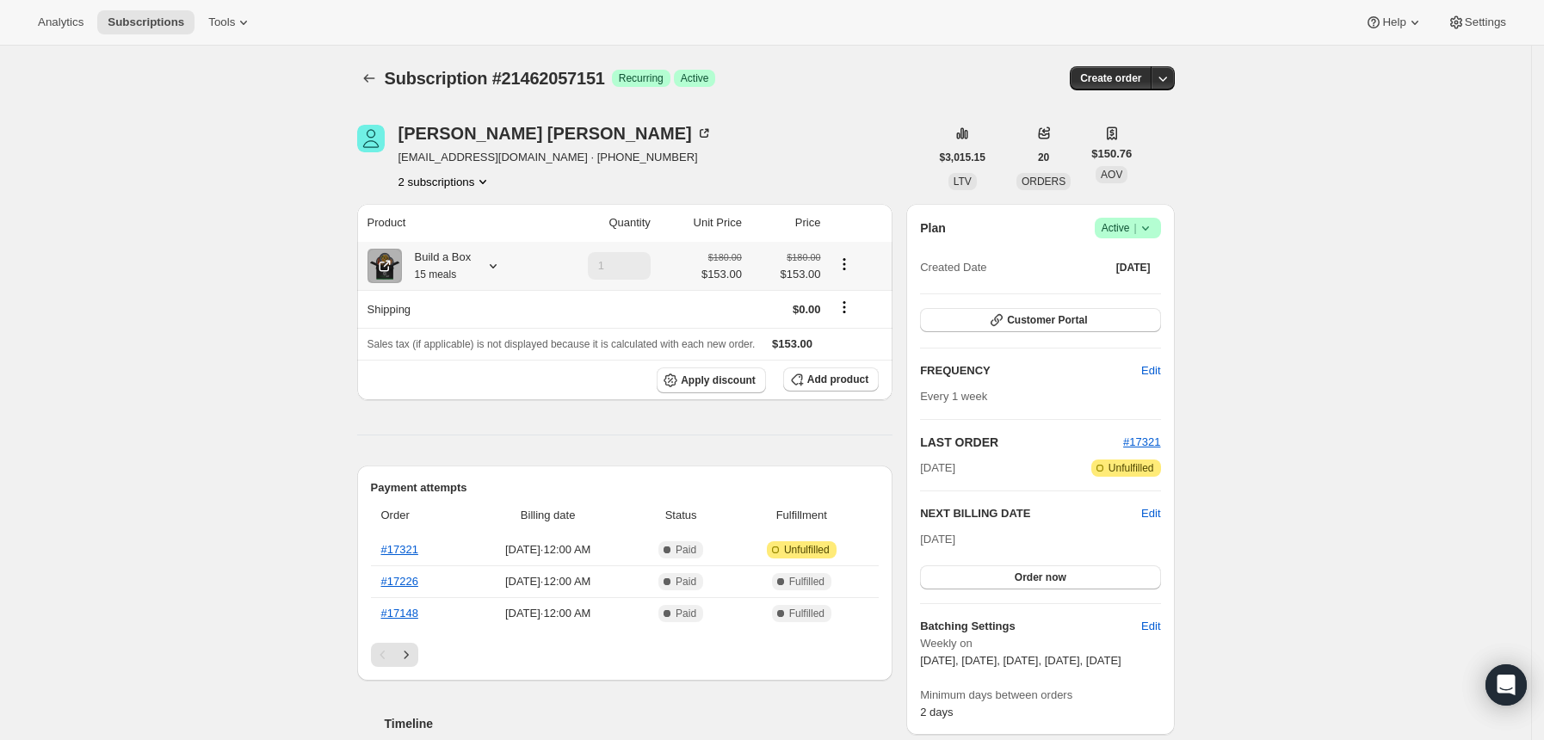
click at [496, 269] on icon at bounding box center [492, 265] width 17 height 17
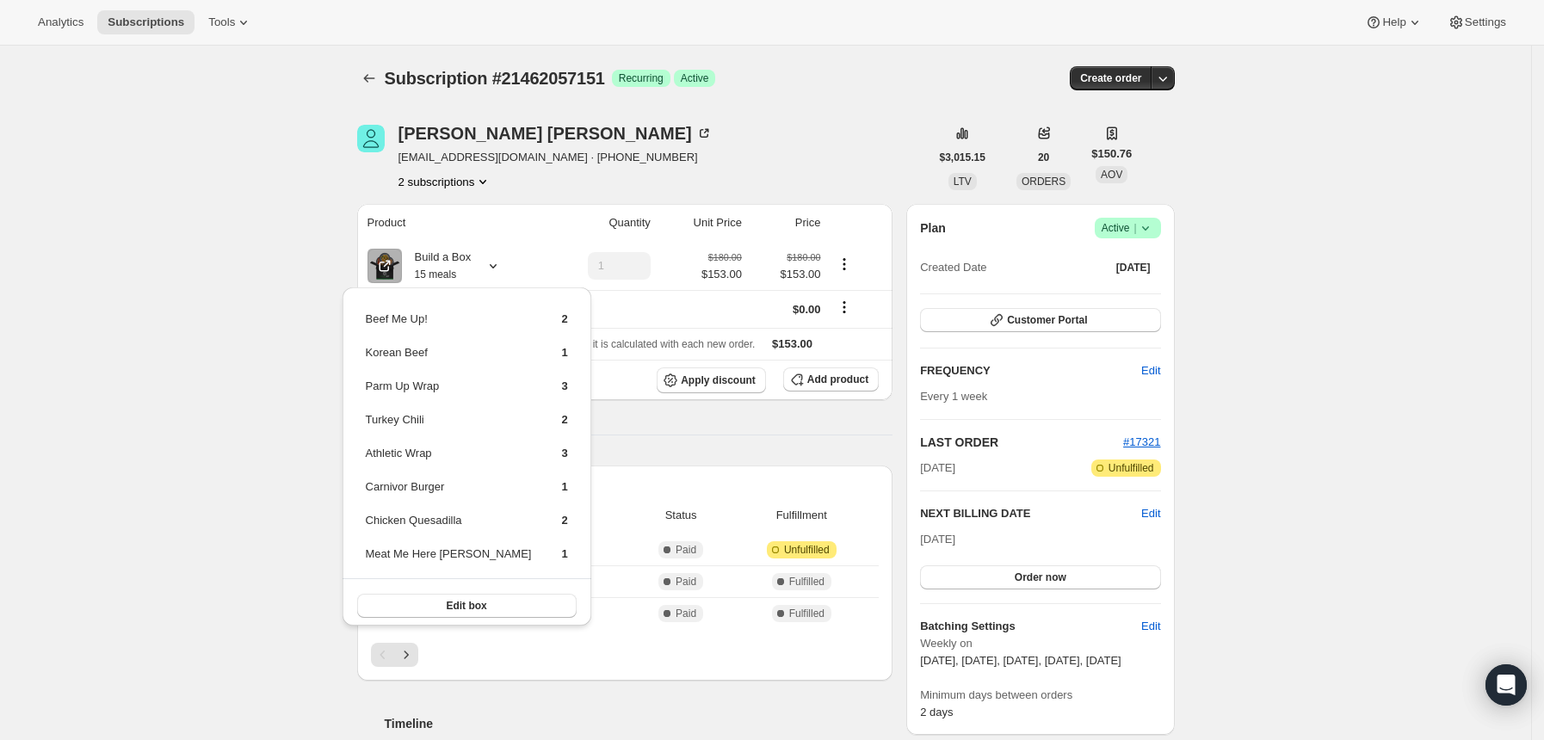
click at [361, 82] on div "Subscription #21462057151. This page is ready Subscription #21462057151 Success…" at bounding box center [765, 753] width 859 height 1415
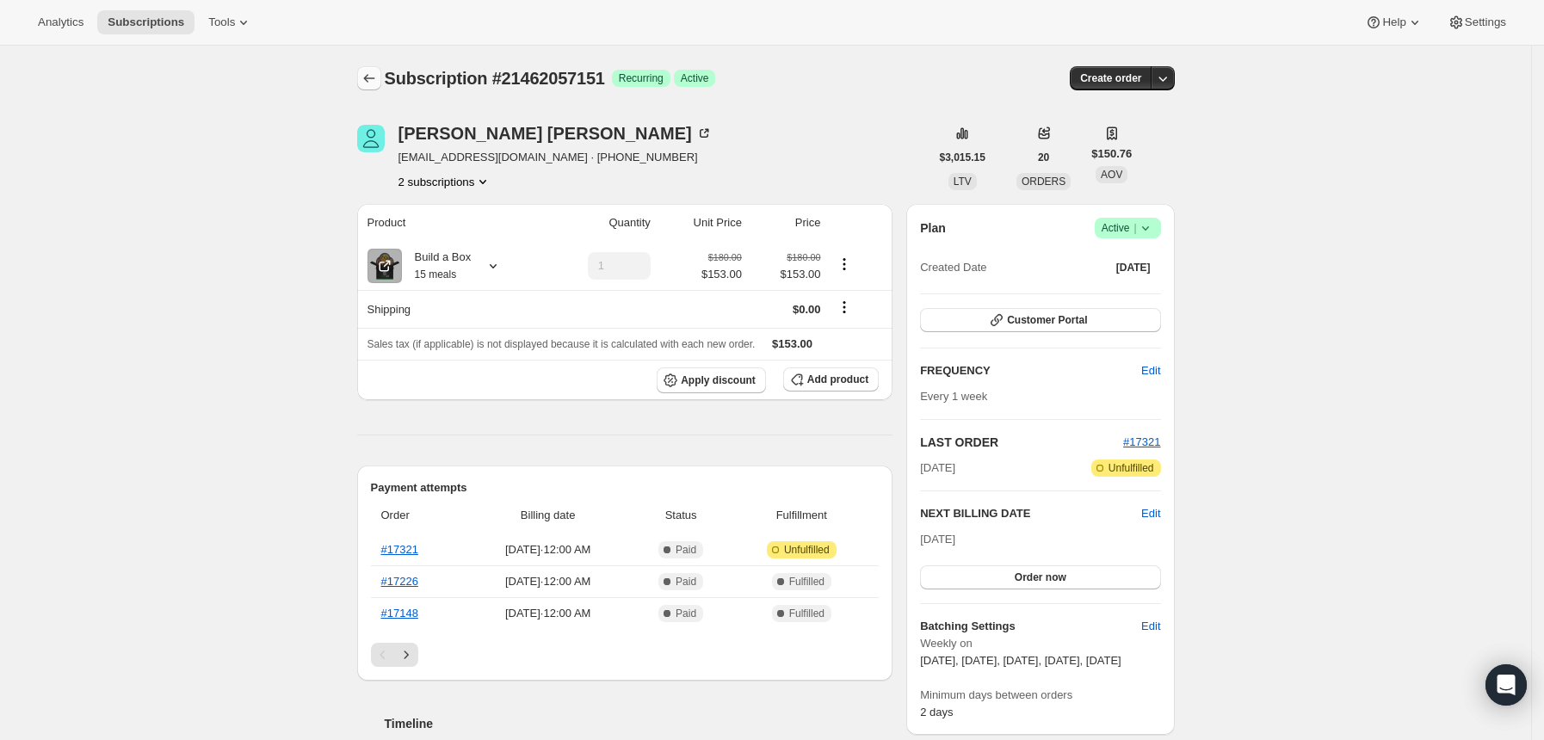
click at [375, 79] on icon "Subscriptions" at bounding box center [369, 78] width 17 height 17
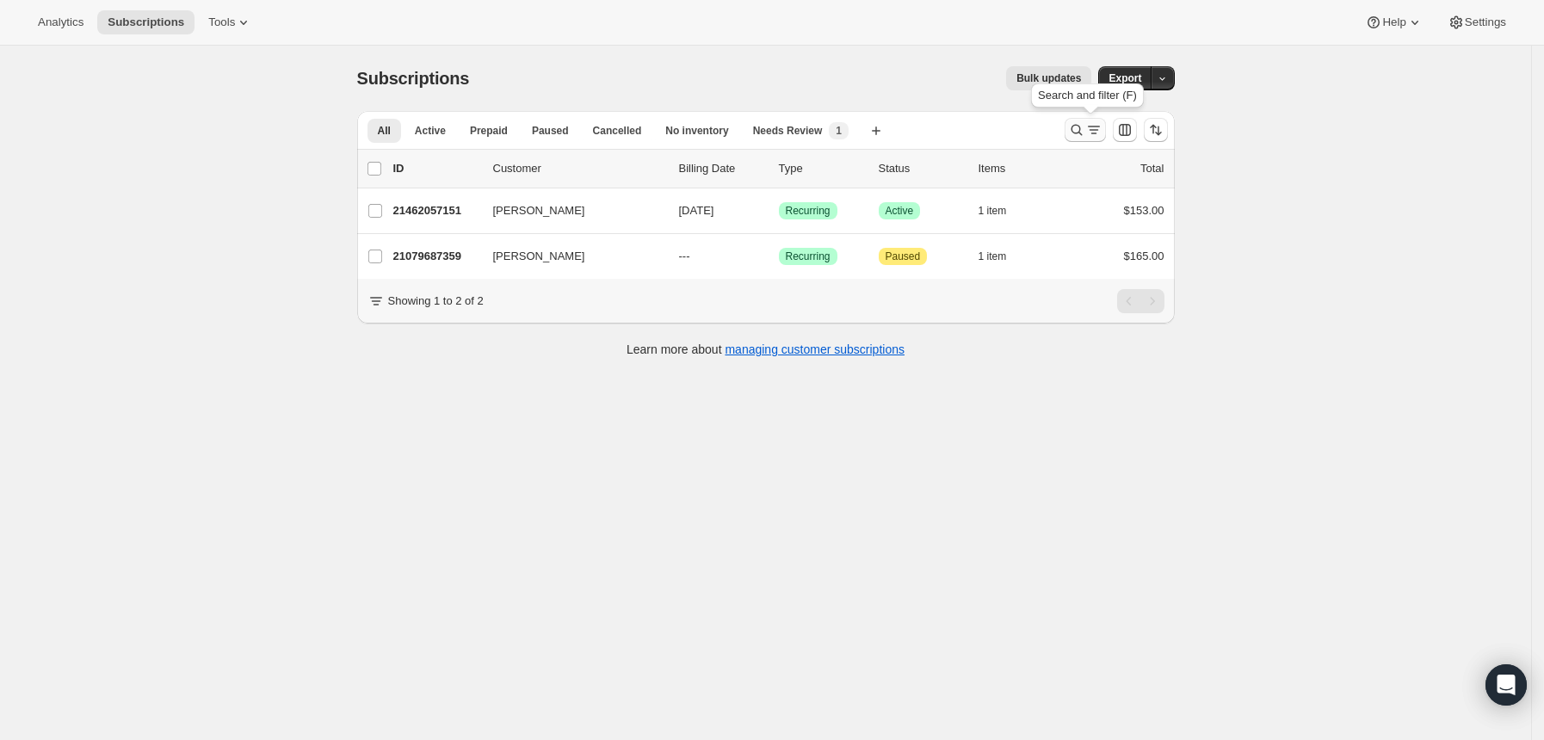
click at [1074, 134] on icon "Search and filter results" at bounding box center [1076, 129] width 17 height 17
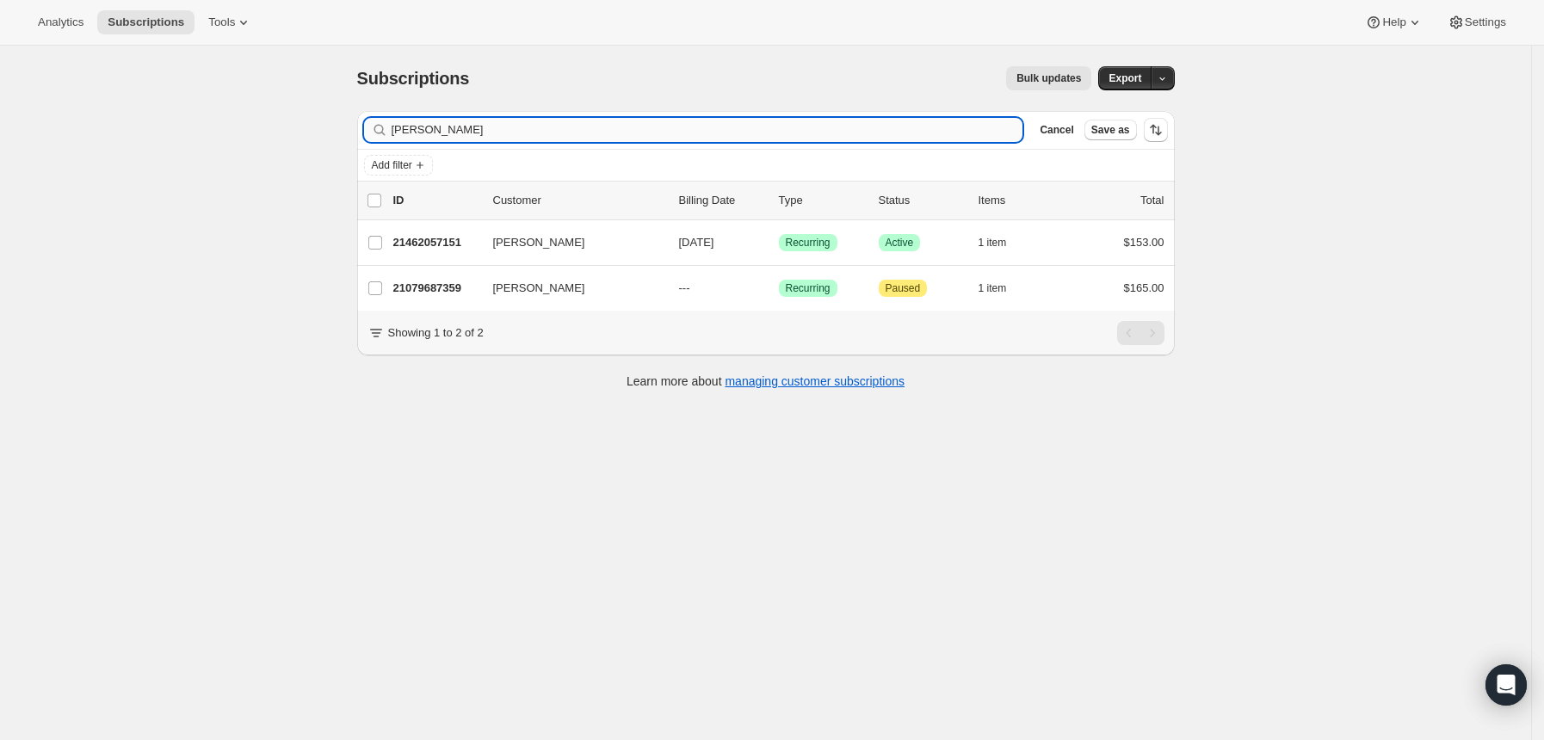
click at [829, 140] on input "[PERSON_NAME]" at bounding box center [708, 130] width 632 height 24
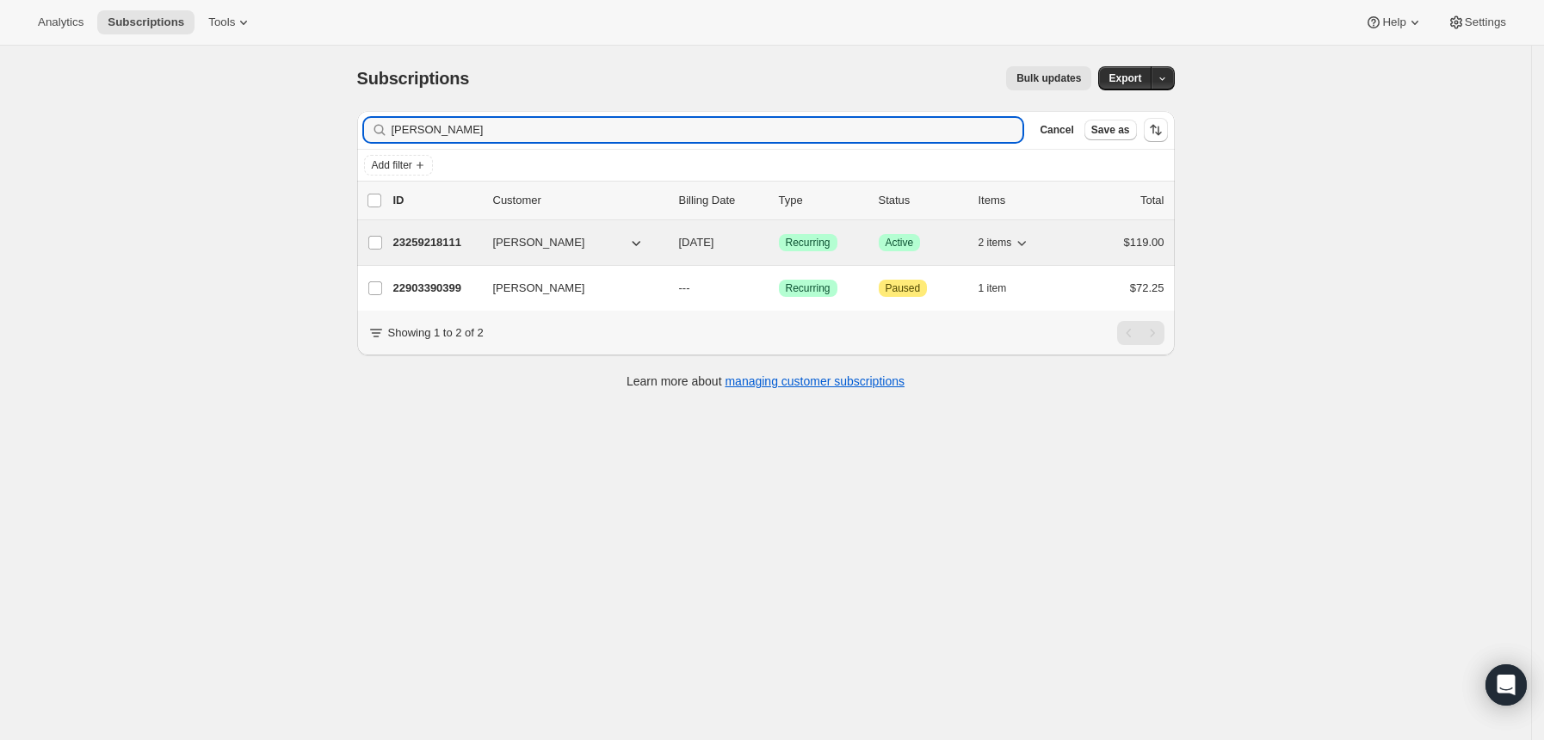
type input "[PERSON_NAME]"
click at [477, 237] on p "23259218111" at bounding box center [436, 242] width 86 height 17
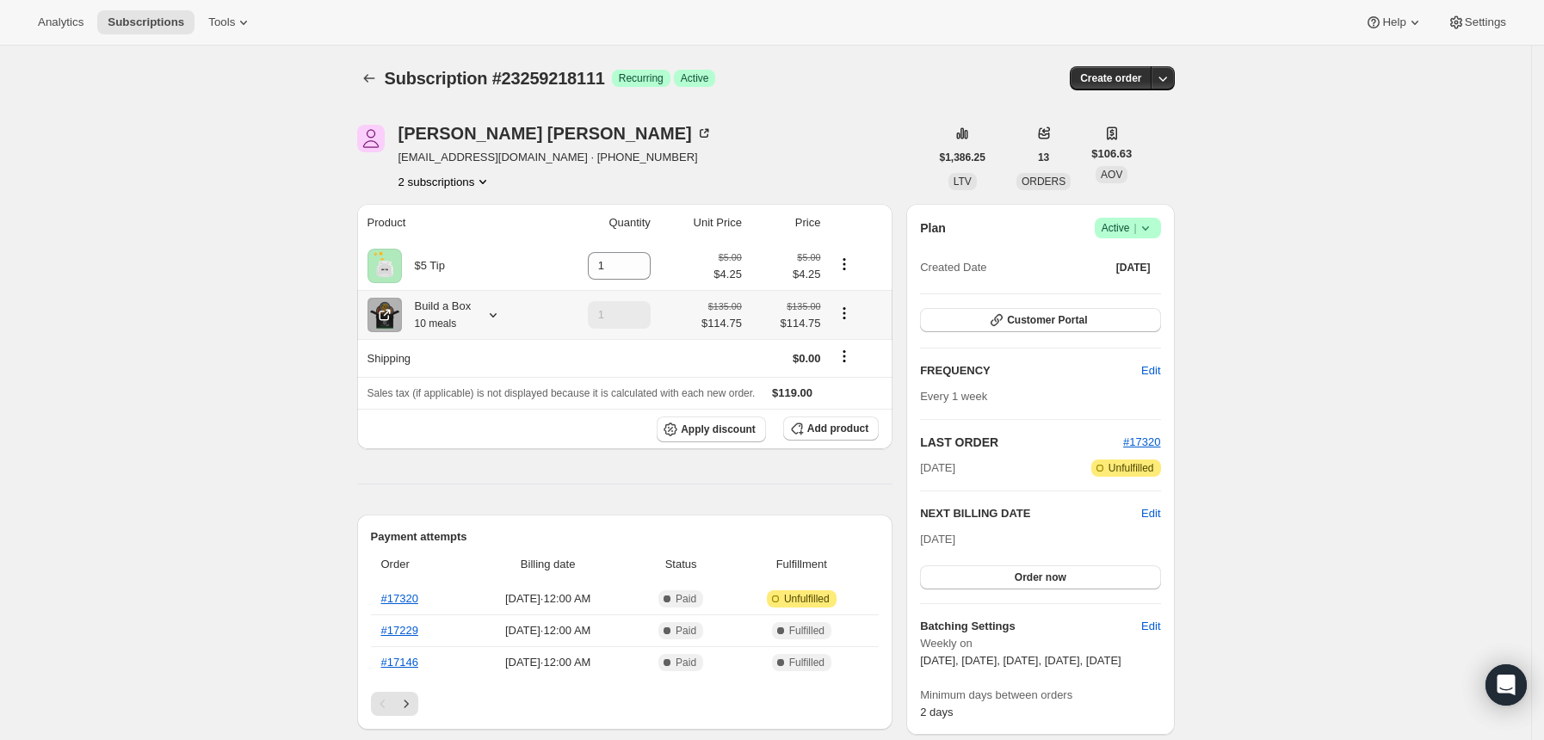
click at [497, 318] on icon at bounding box center [492, 314] width 17 height 17
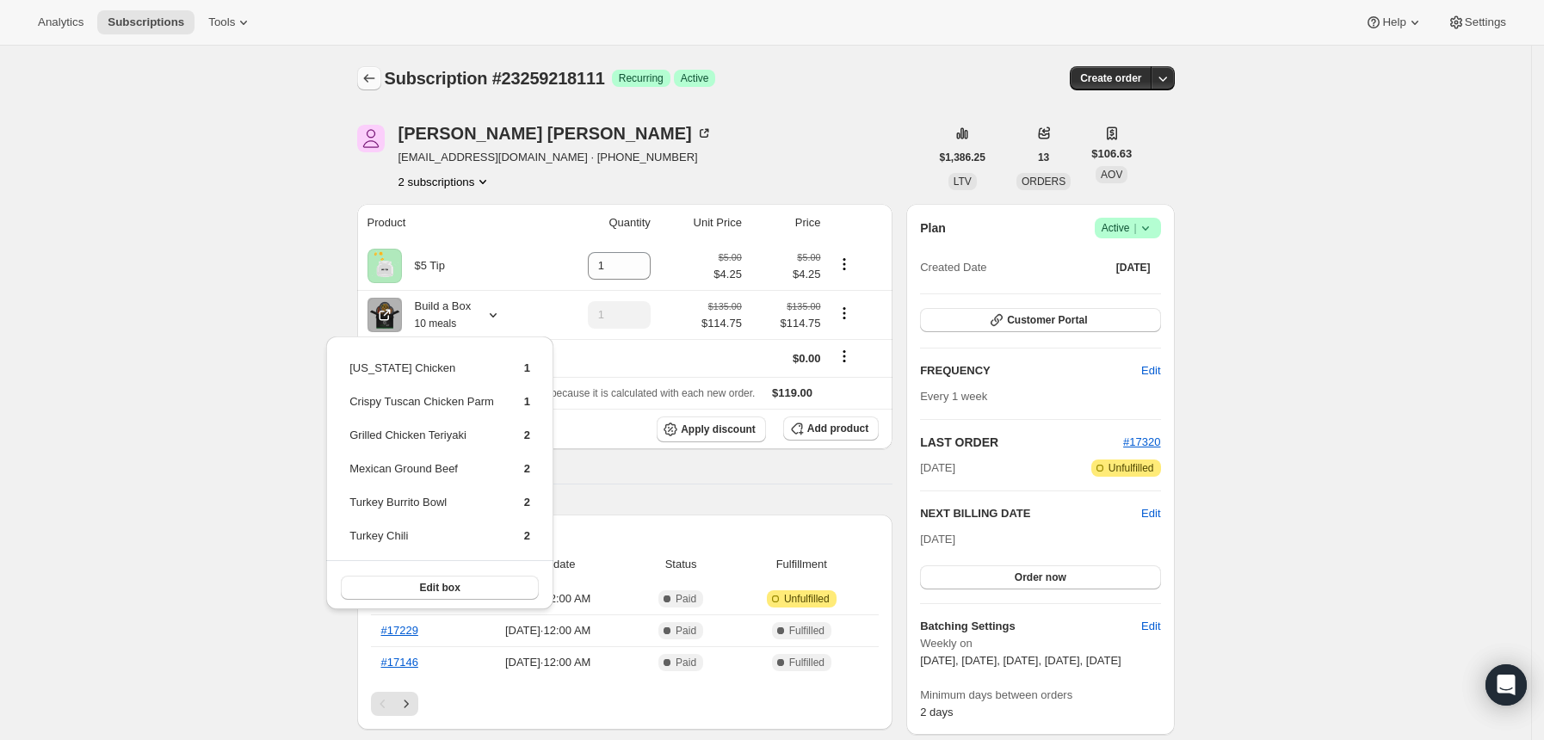
click at [381, 81] on button "Subscriptions" at bounding box center [369, 78] width 24 height 24
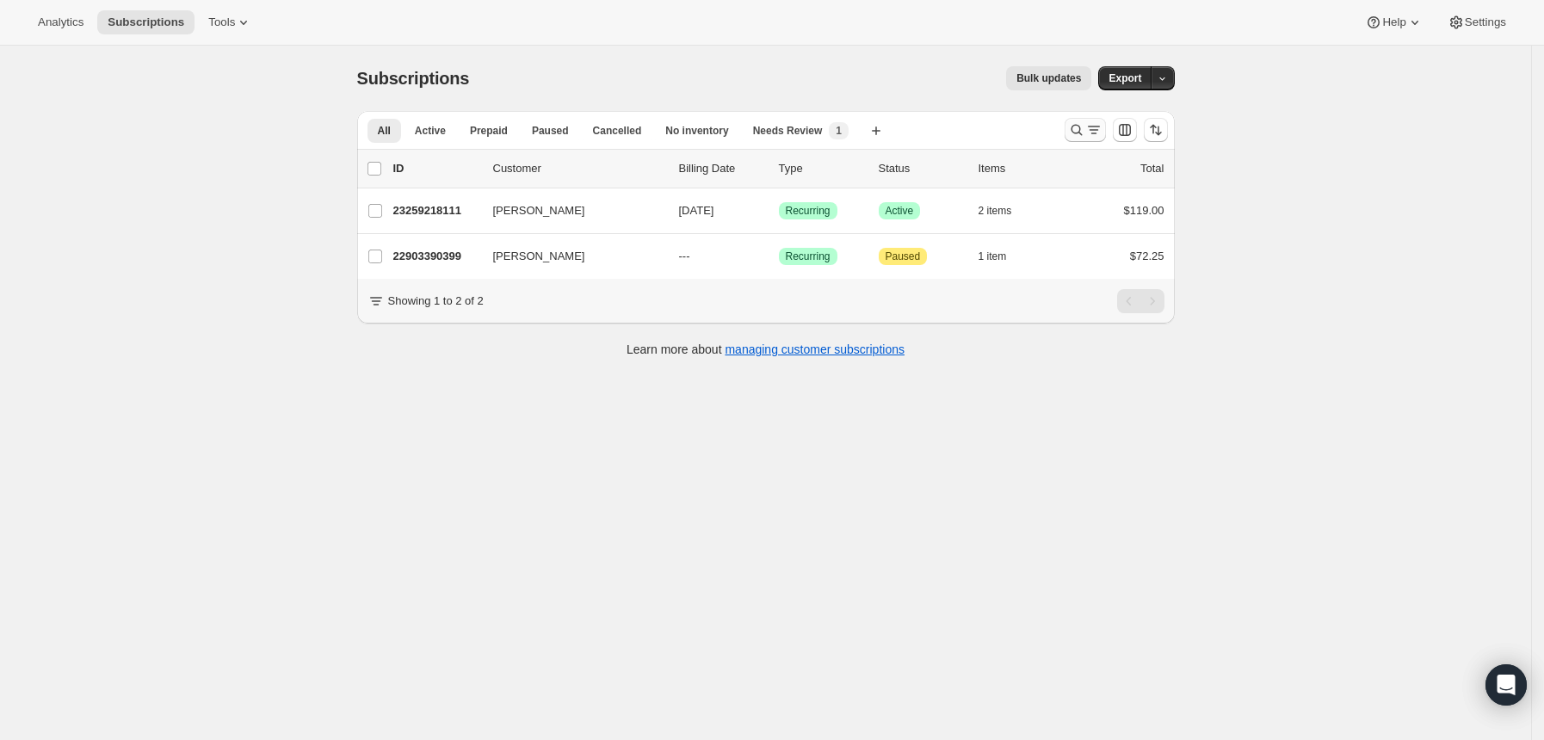
click at [1091, 135] on icon "Search and filter results" at bounding box center [1093, 129] width 17 height 17
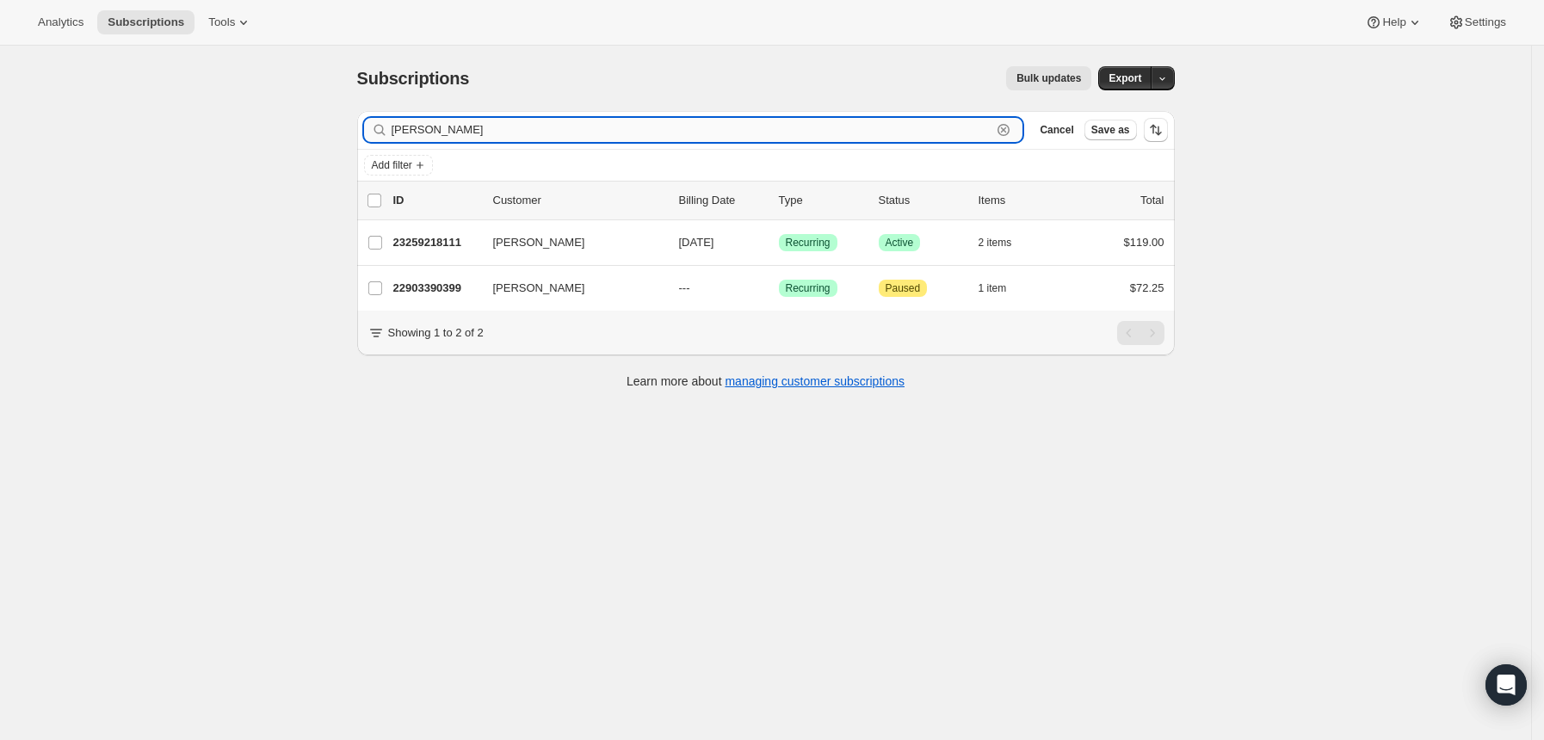
click at [735, 136] on input "[PERSON_NAME]" at bounding box center [692, 130] width 601 height 24
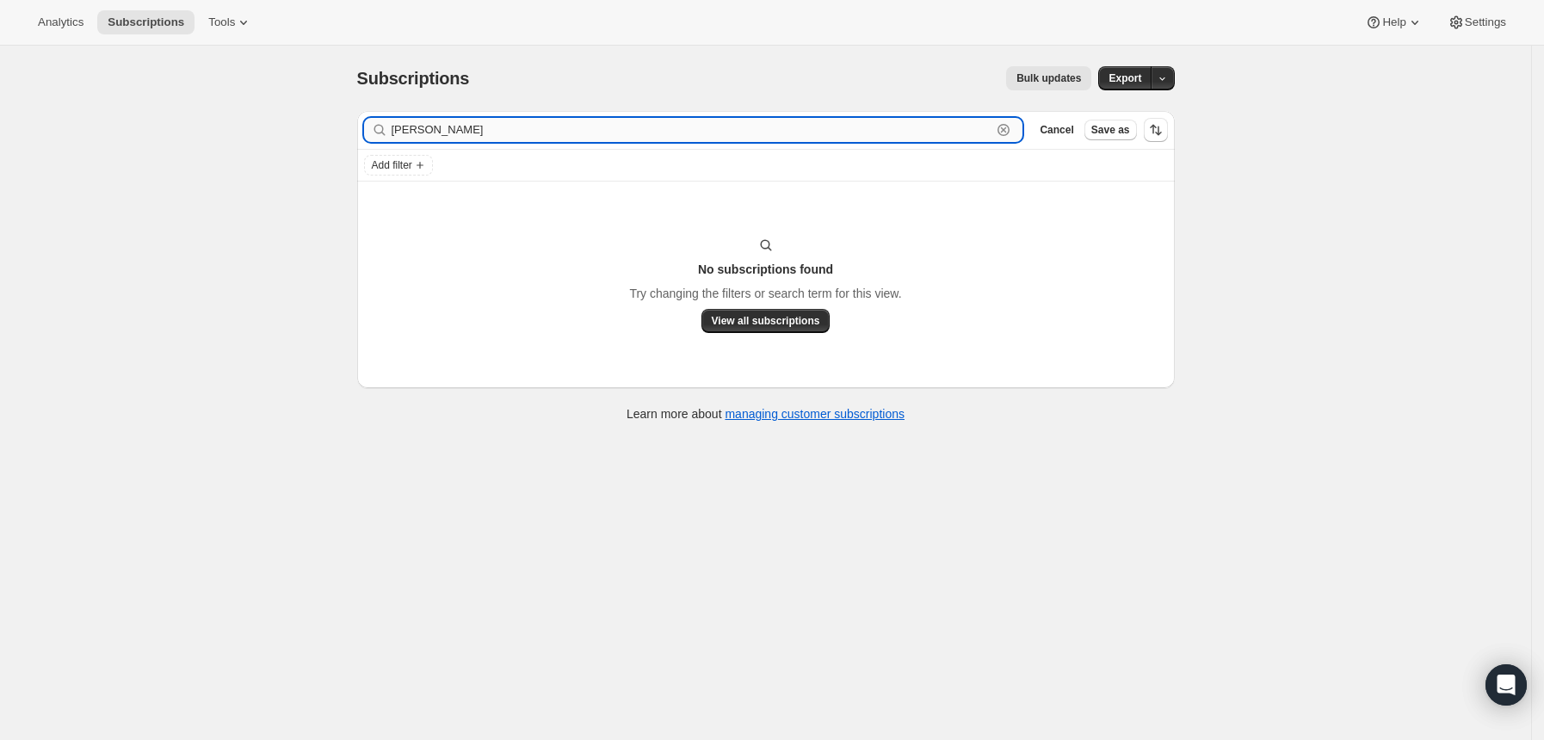
drag, startPoint x: 512, startPoint y: 131, endPoint x: 472, endPoint y: 128, distance: 40.5
click at [420, 129] on input "[PERSON_NAME]" at bounding box center [692, 130] width 601 height 24
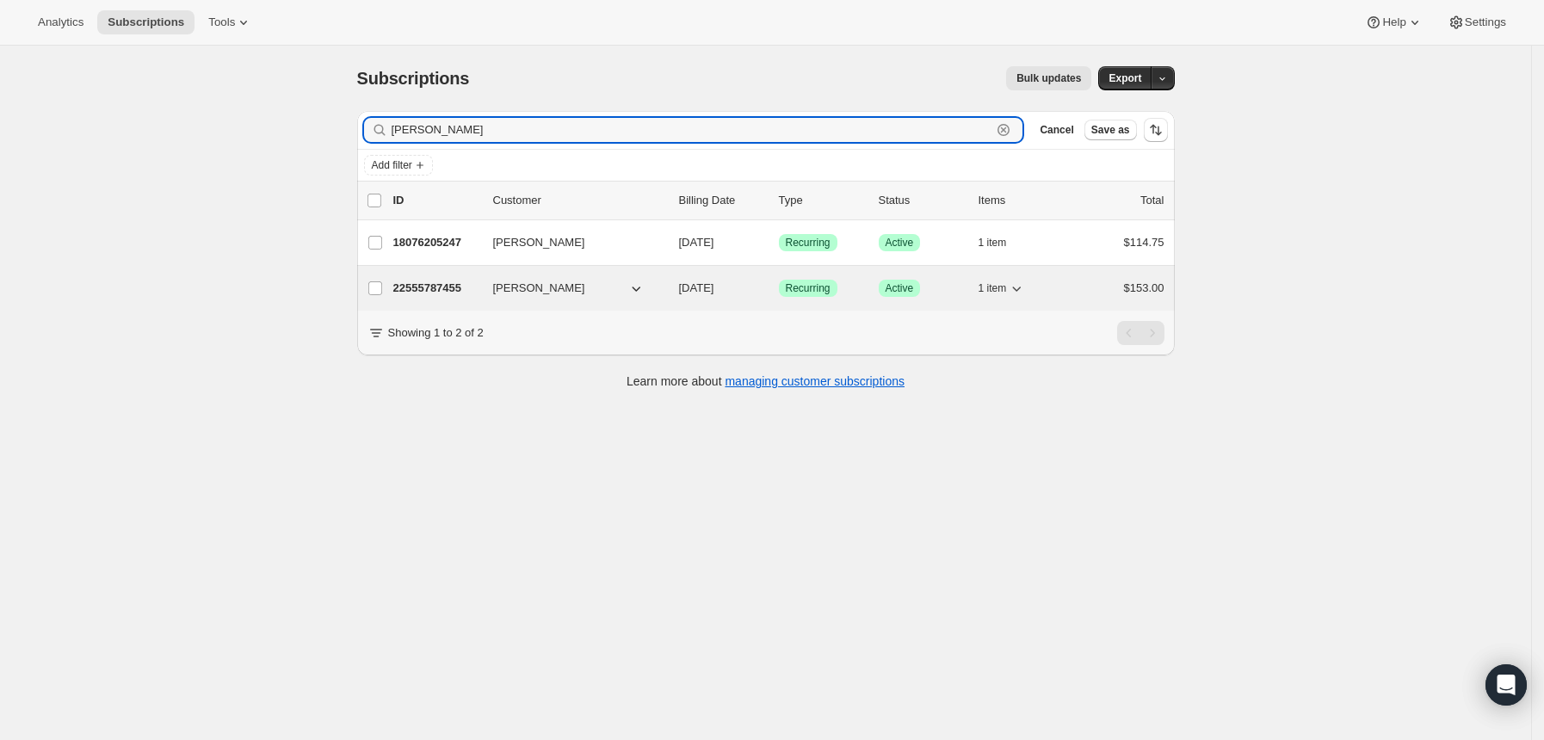
type input "[PERSON_NAME]"
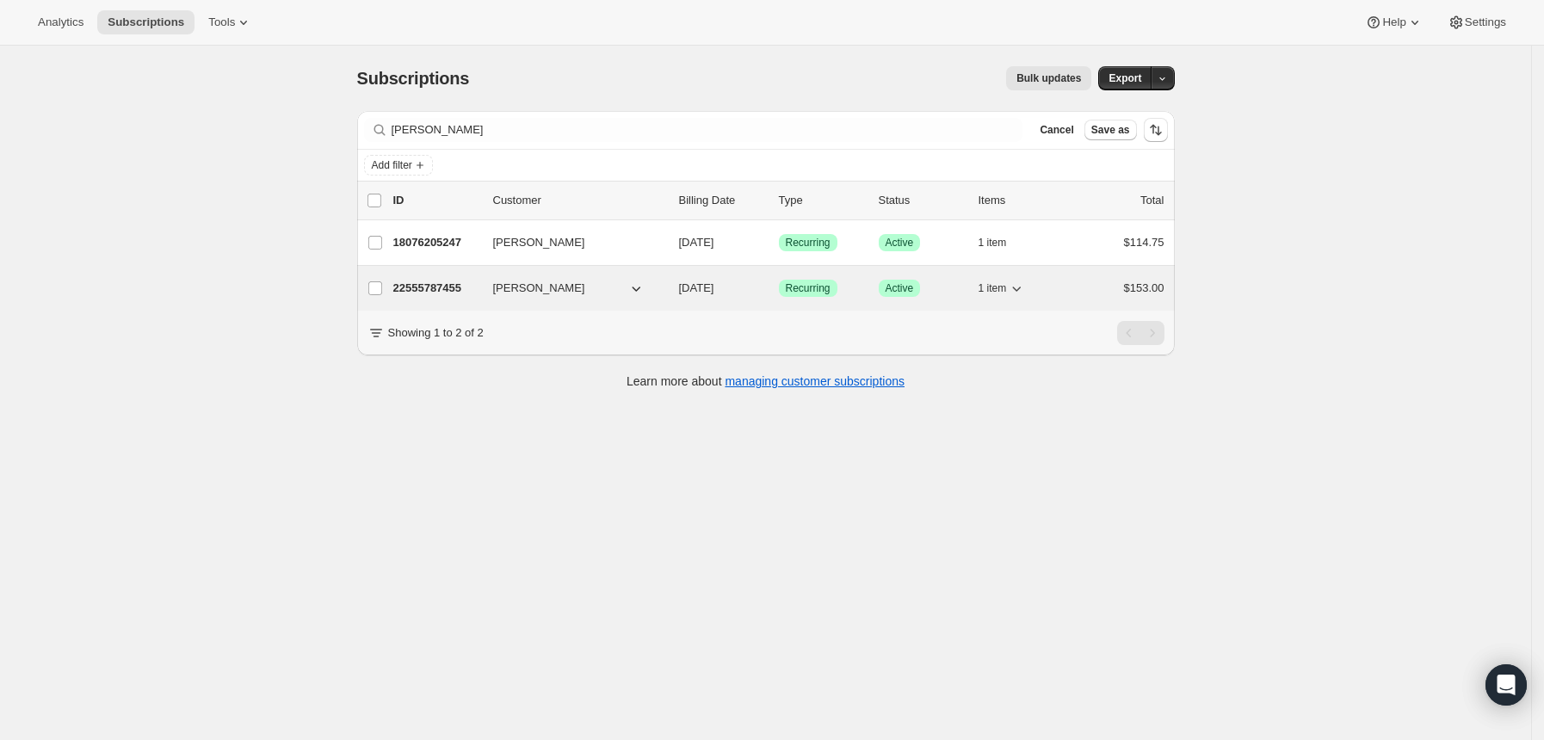
click at [451, 282] on p "22555787455" at bounding box center [436, 288] width 86 height 17
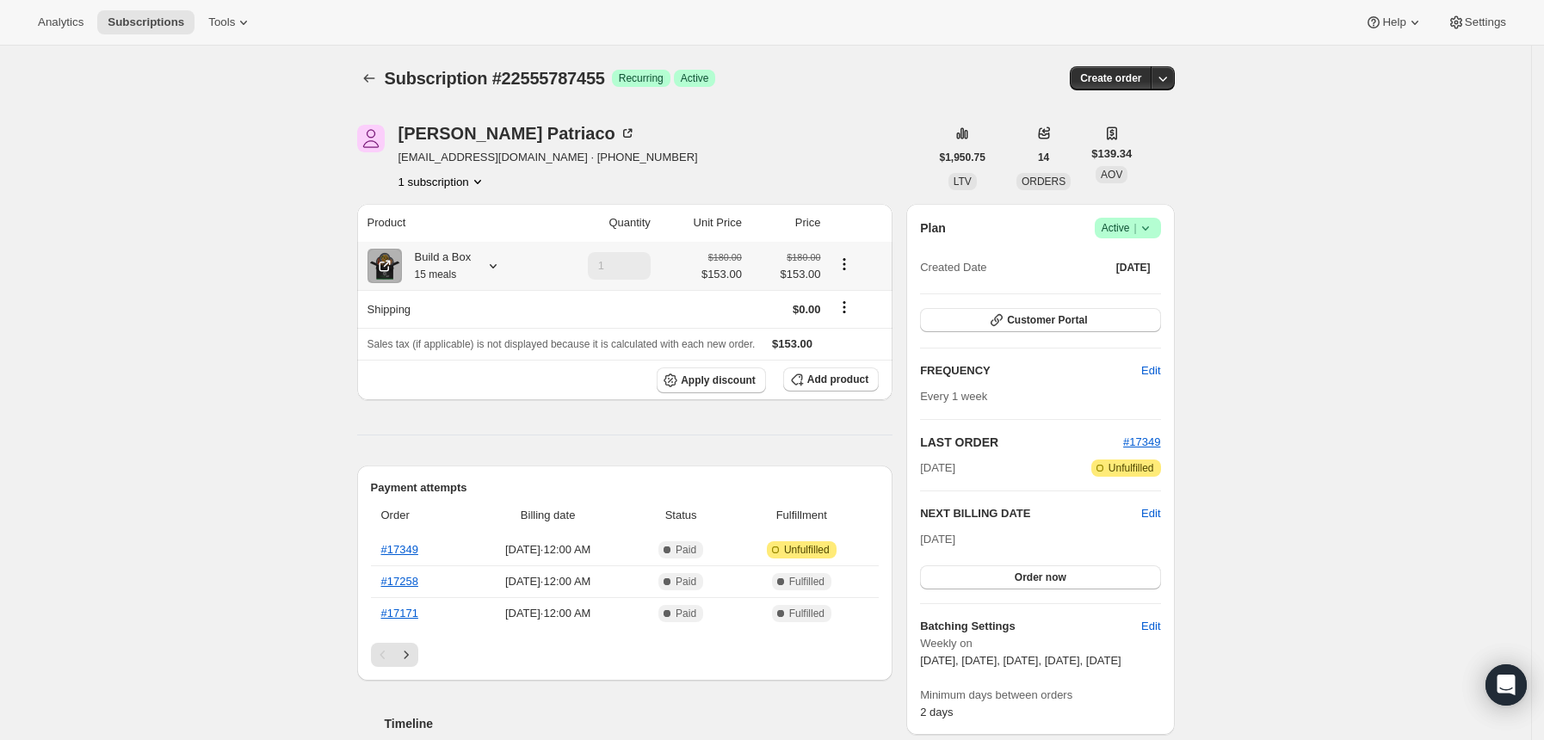
click at [498, 268] on icon at bounding box center [492, 265] width 17 height 17
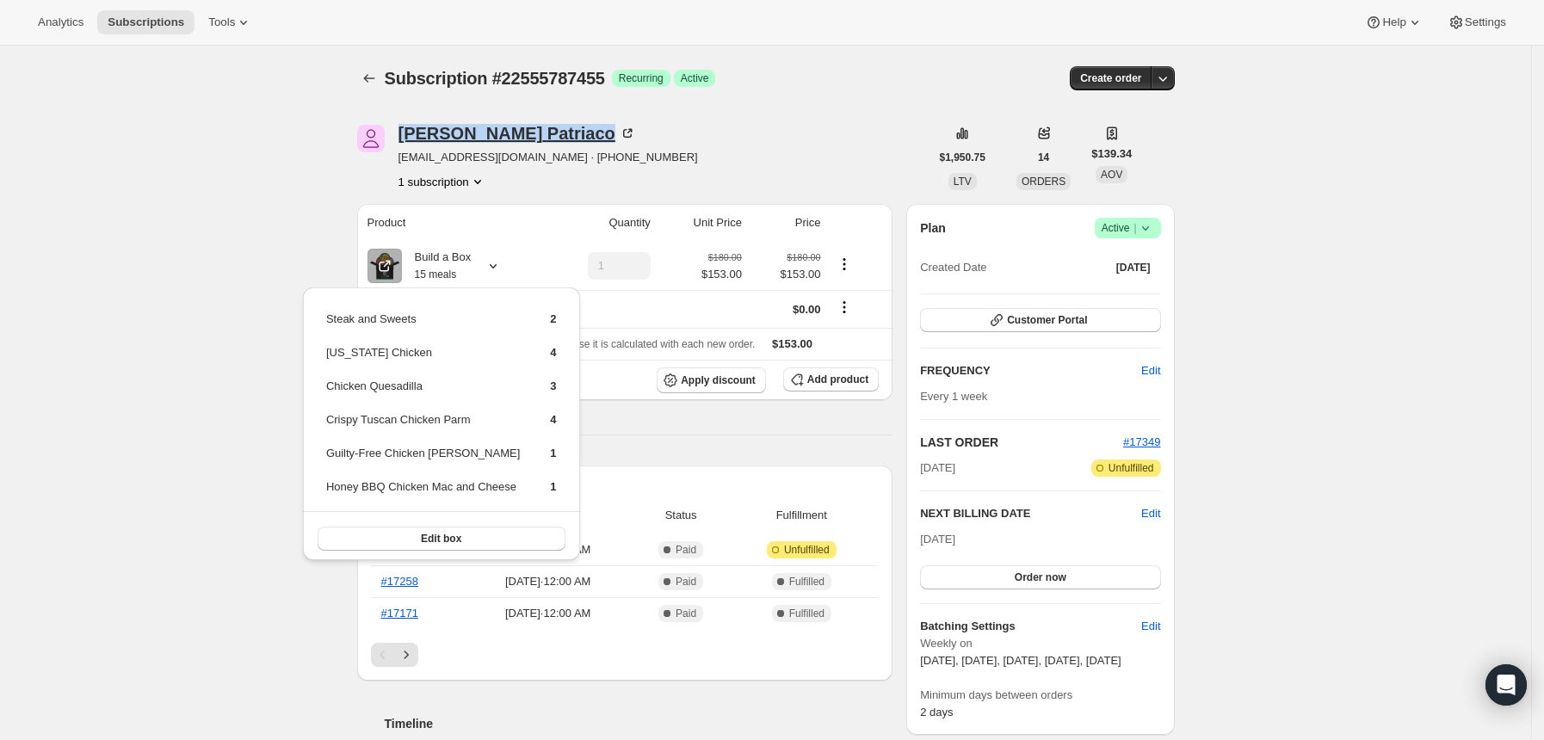
drag, startPoint x: 400, startPoint y: 132, endPoint x: 512, endPoint y: 136, distance: 111.9
click at [512, 136] on div "[PERSON_NAME] [EMAIL_ADDRESS][DOMAIN_NAME] · [PHONE_NUMBER] 1 subscription" at bounding box center [643, 157] width 572 height 65
copy div "[PERSON_NAME]"
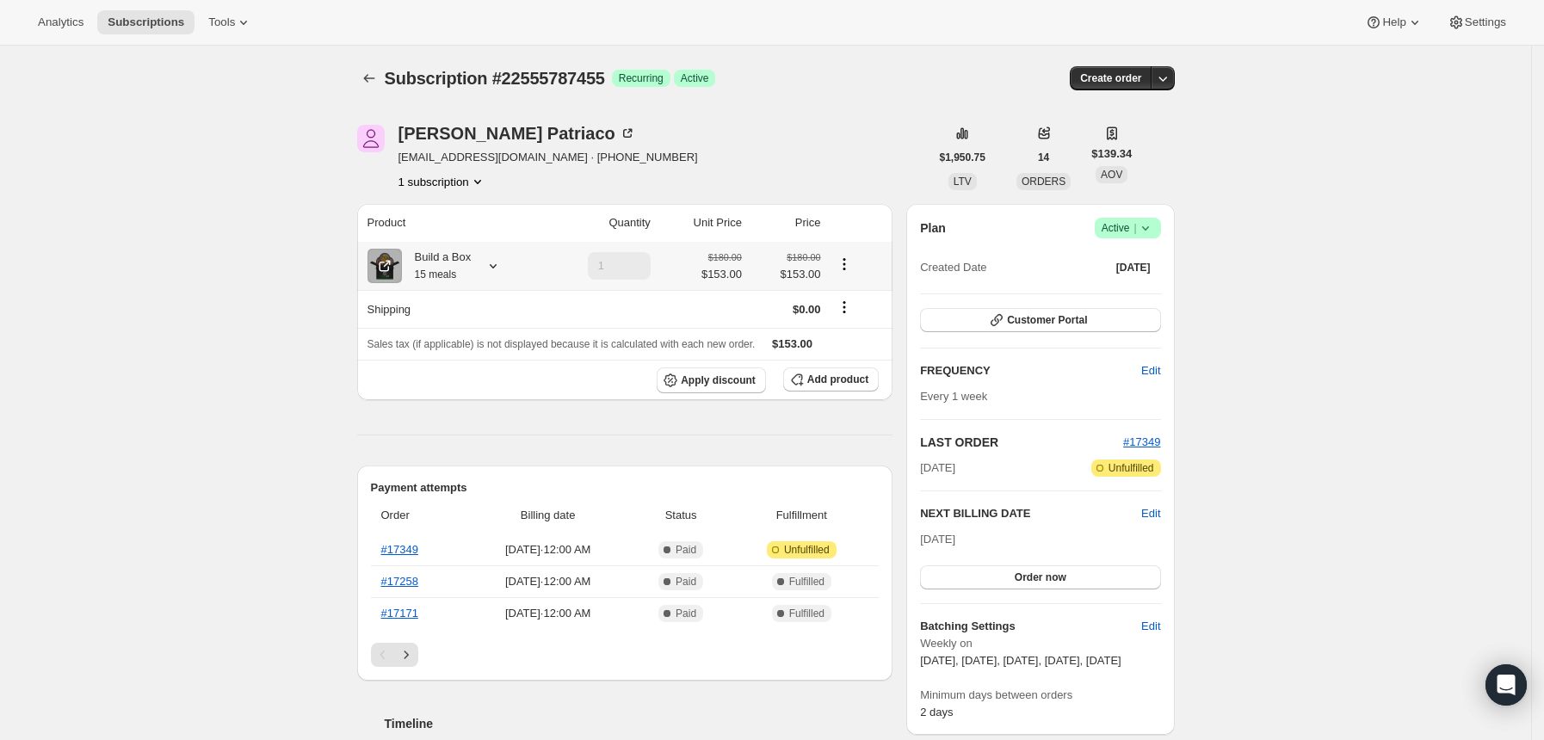
click at [502, 270] on icon at bounding box center [492, 265] width 17 height 17
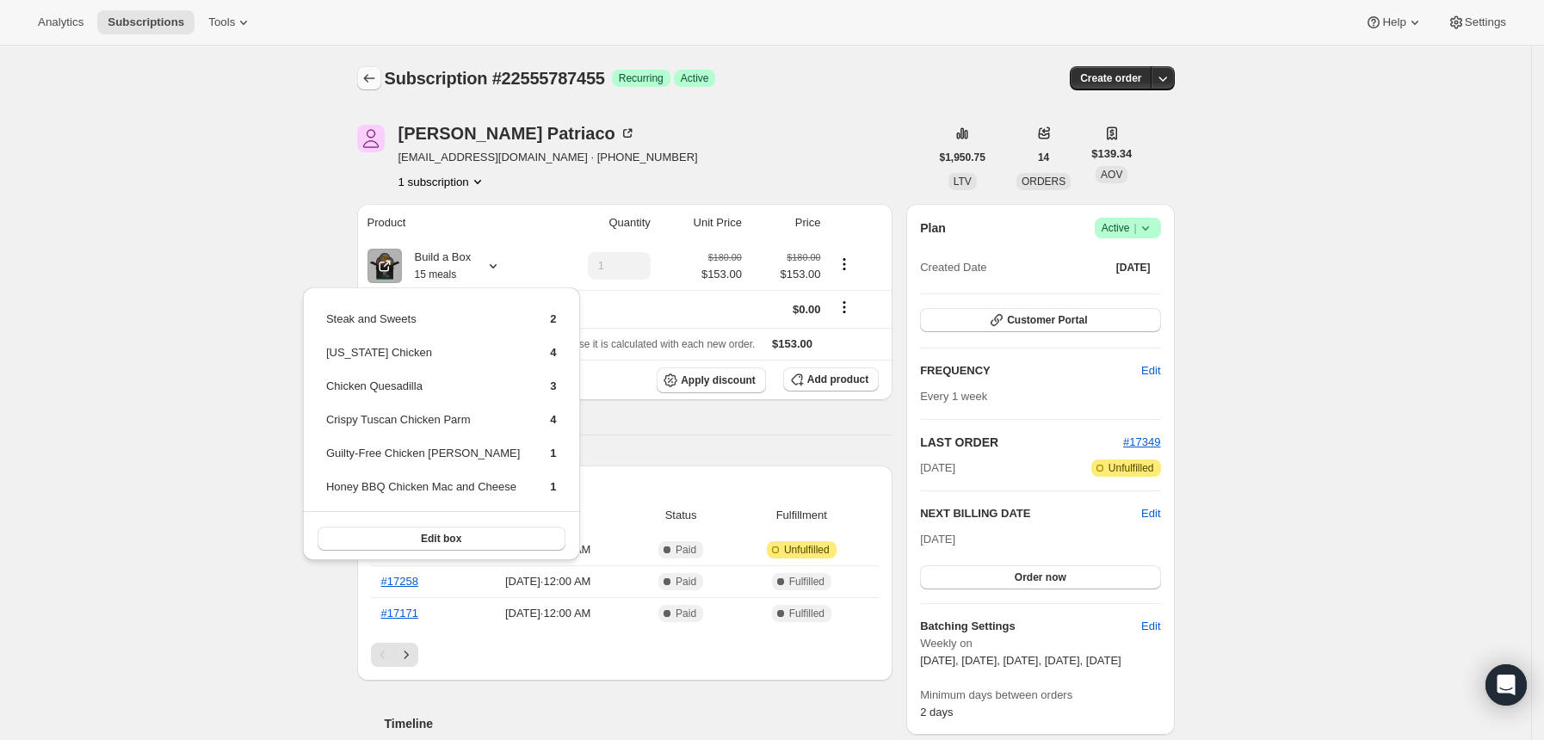
click at [376, 71] on icon "Subscriptions" at bounding box center [369, 78] width 17 height 17
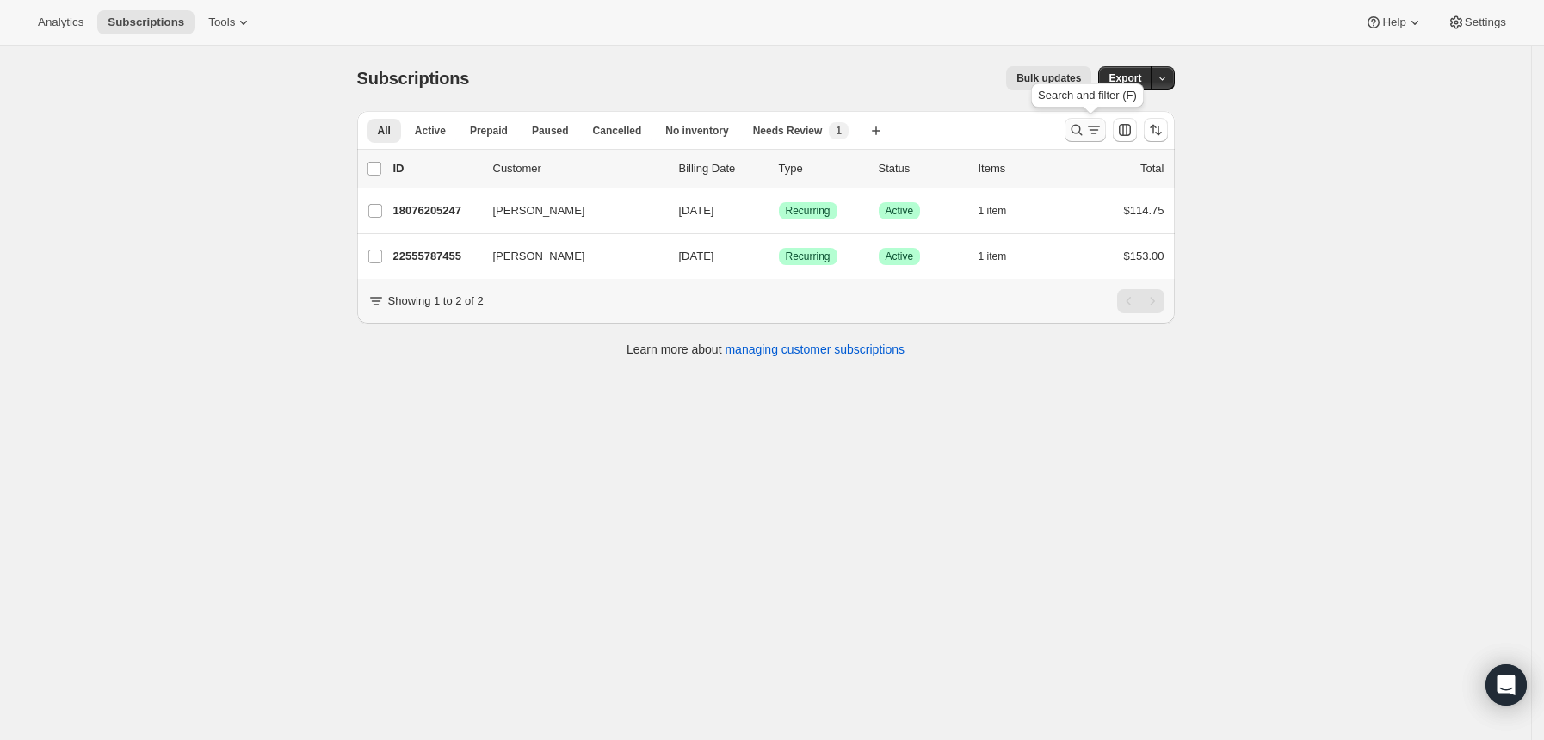
click at [1077, 121] on icon "Search and filter results" at bounding box center [1076, 129] width 17 height 17
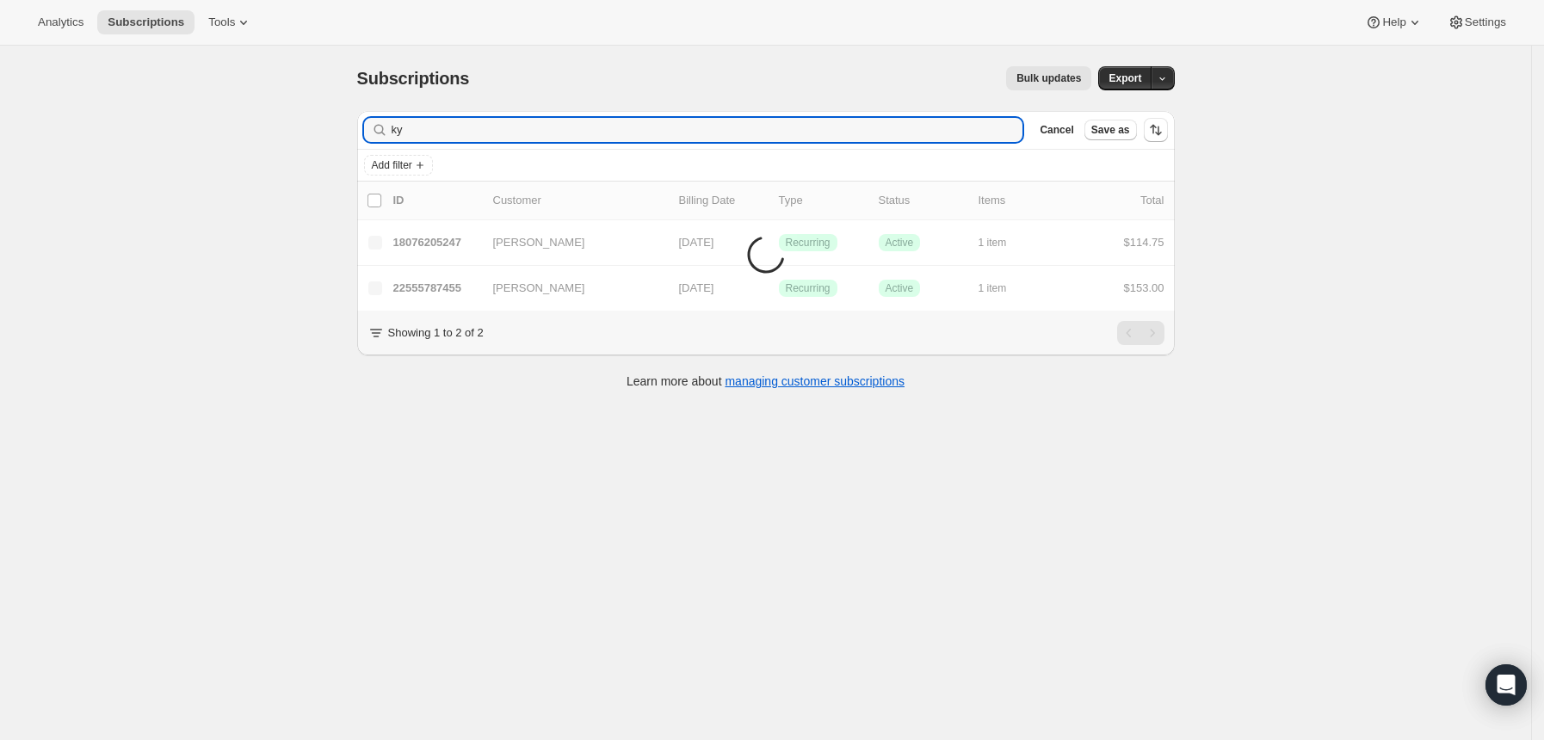
type input "k"
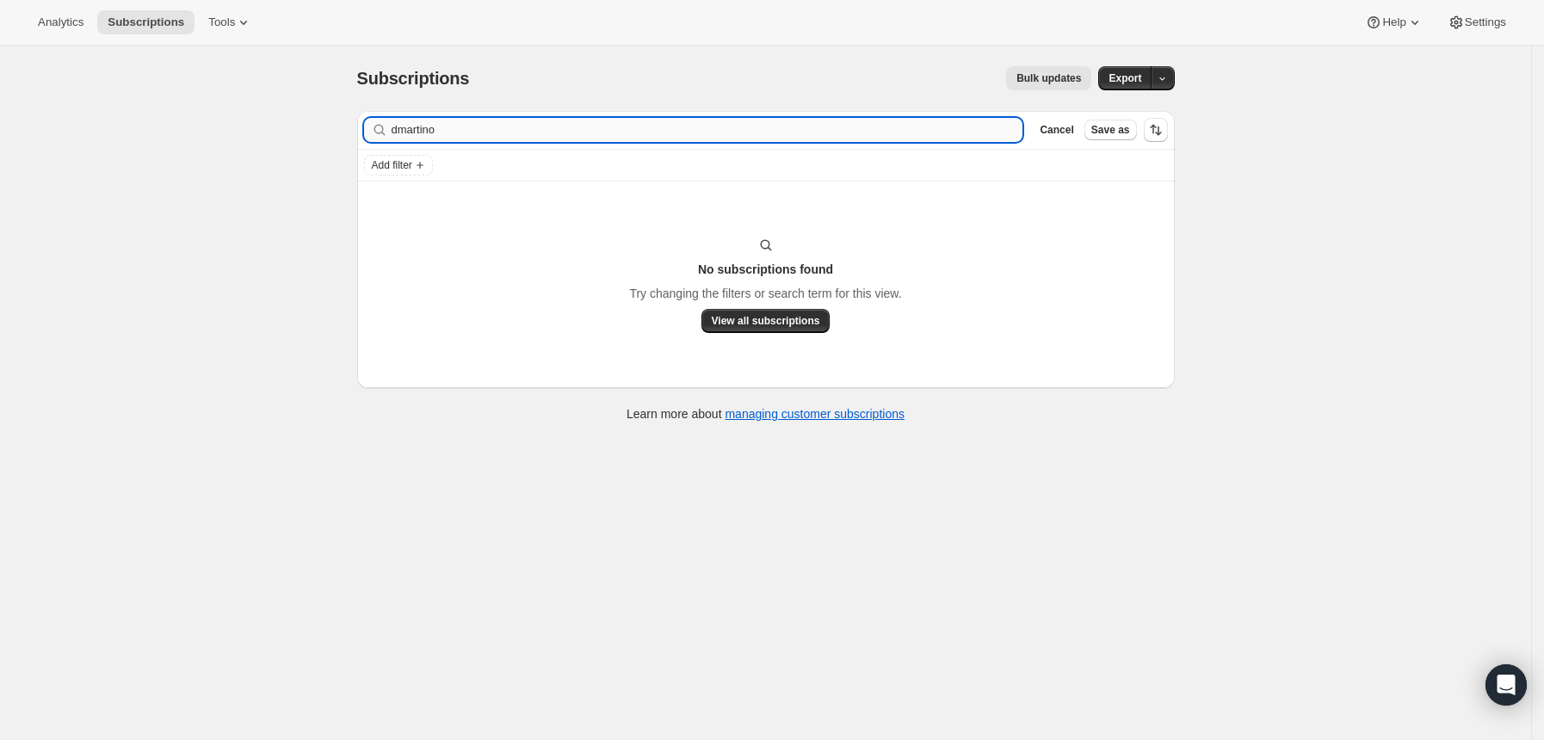
click at [401, 129] on input "dmartino" at bounding box center [708, 130] width 632 height 24
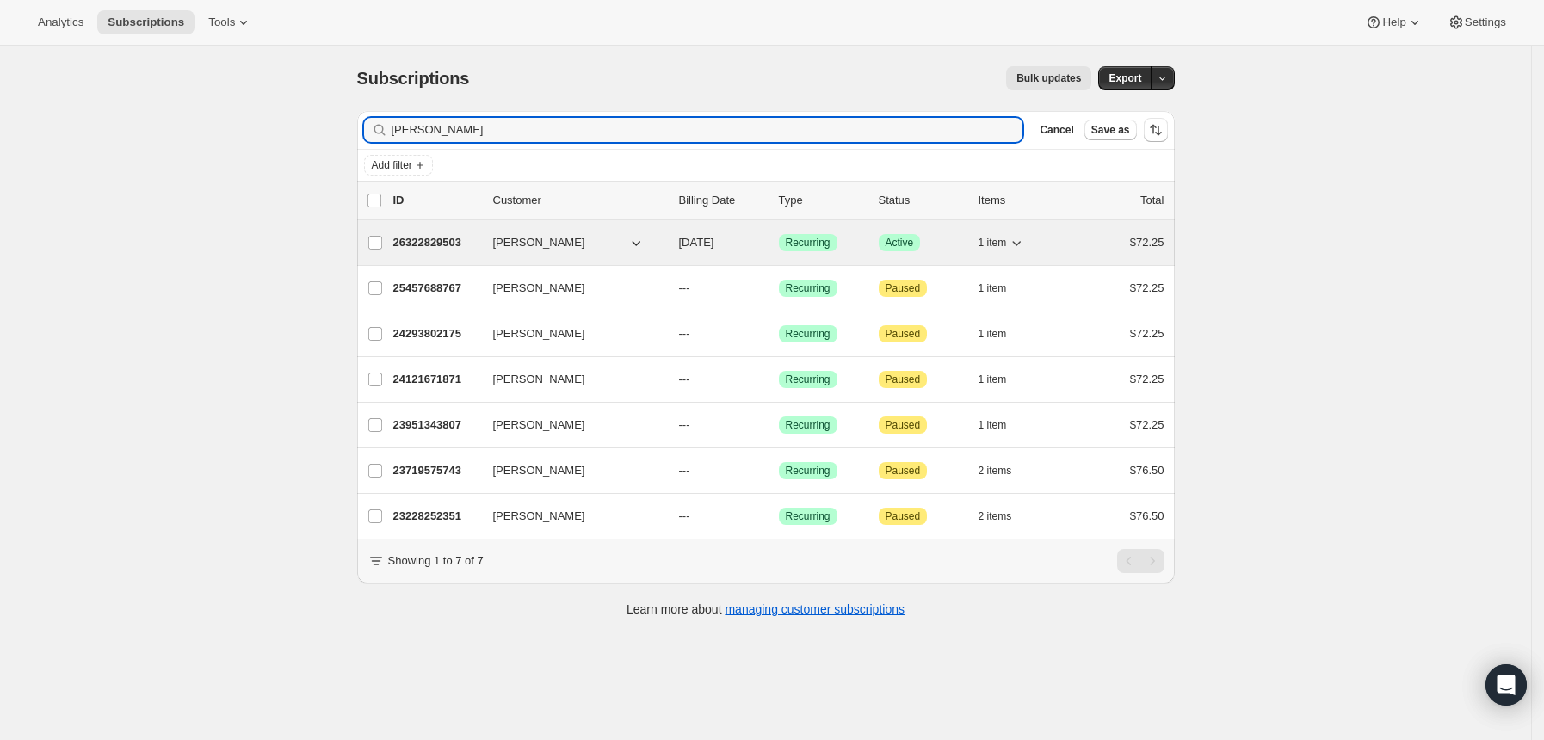
type input "[PERSON_NAME]"
click at [443, 239] on p "26322829503" at bounding box center [436, 242] width 86 height 17
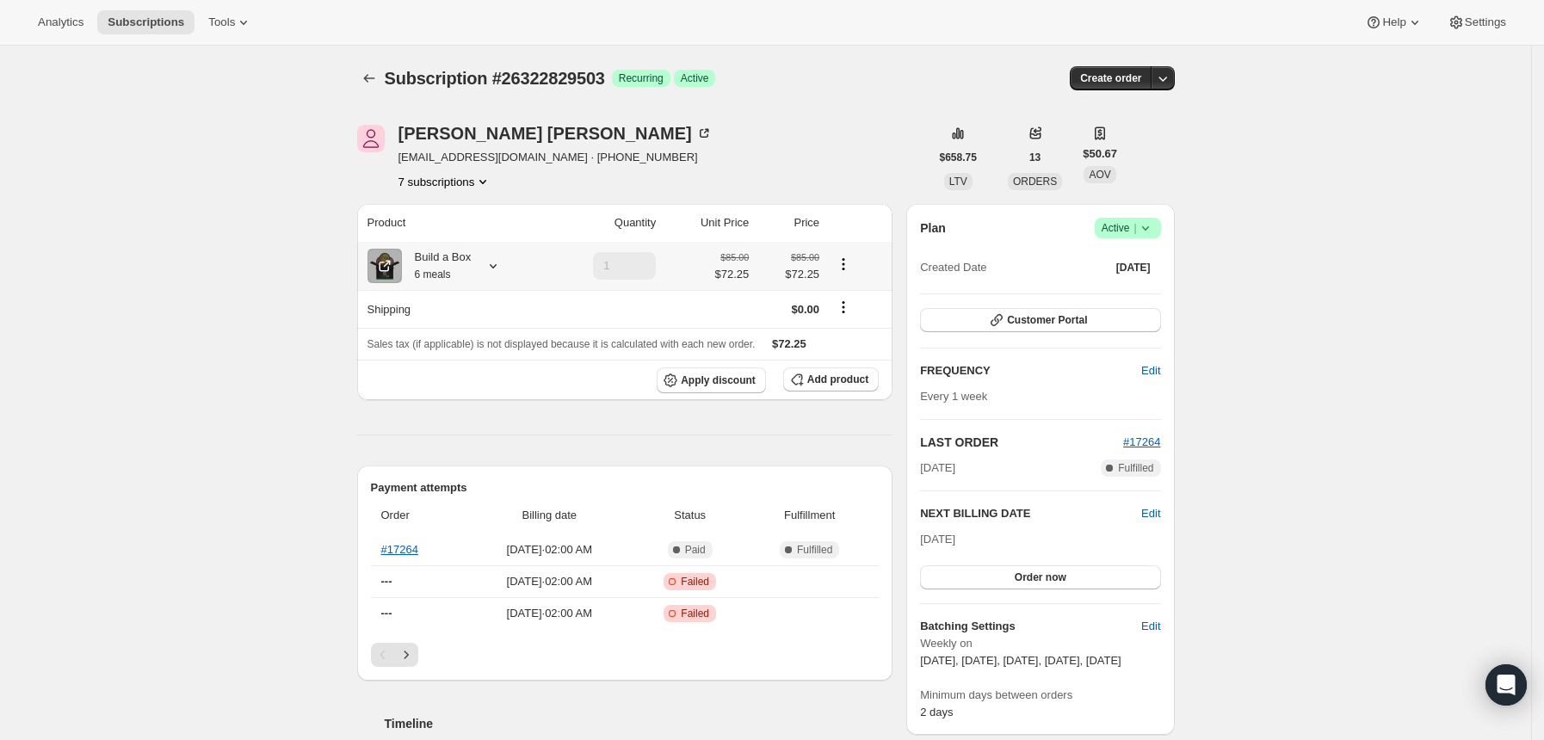
click at [496, 261] on icon at bounding box center [492, 265] width 17 height 17
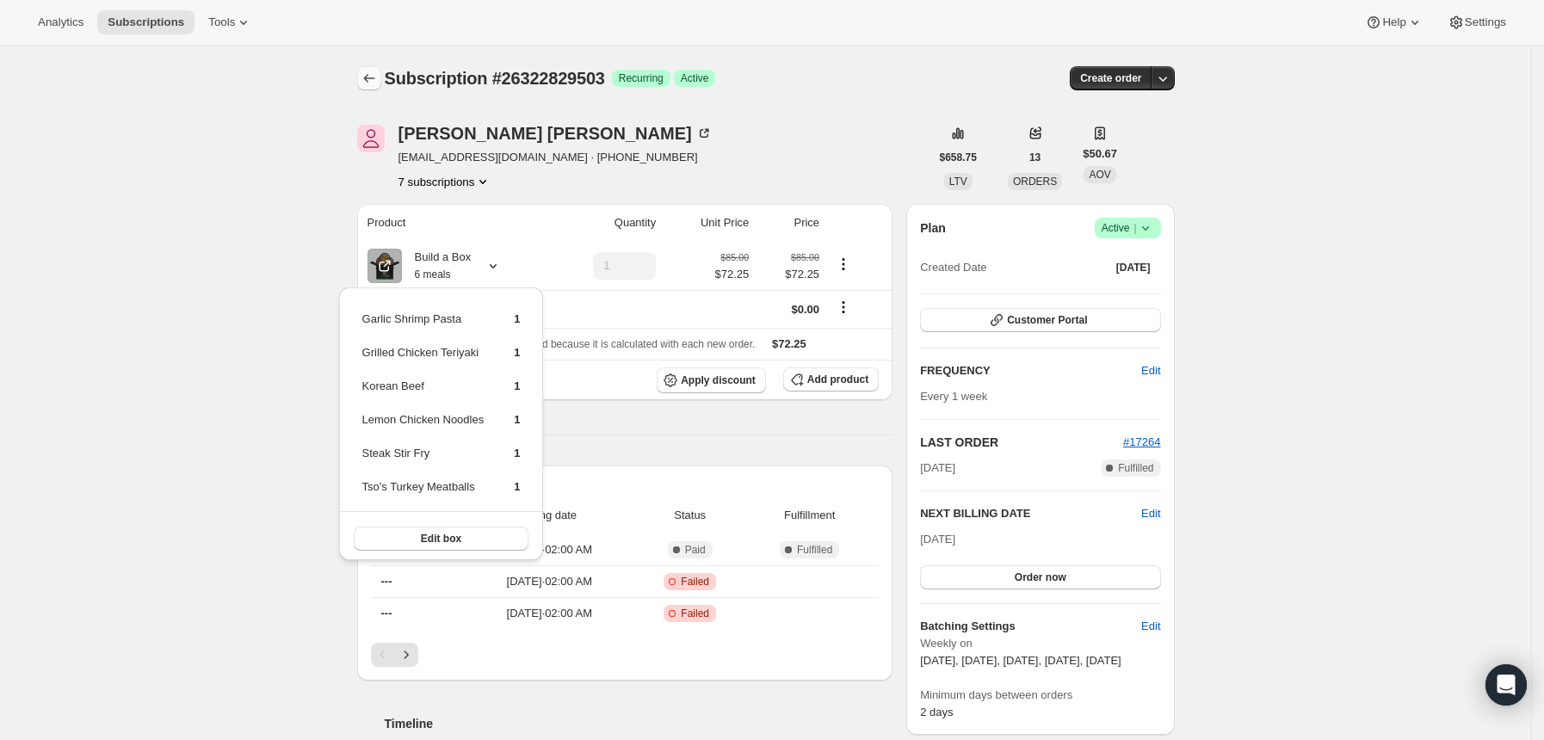
click at [381, 72] on button "Subscriptions" at bounding box center [369, 78] width 24 height 24
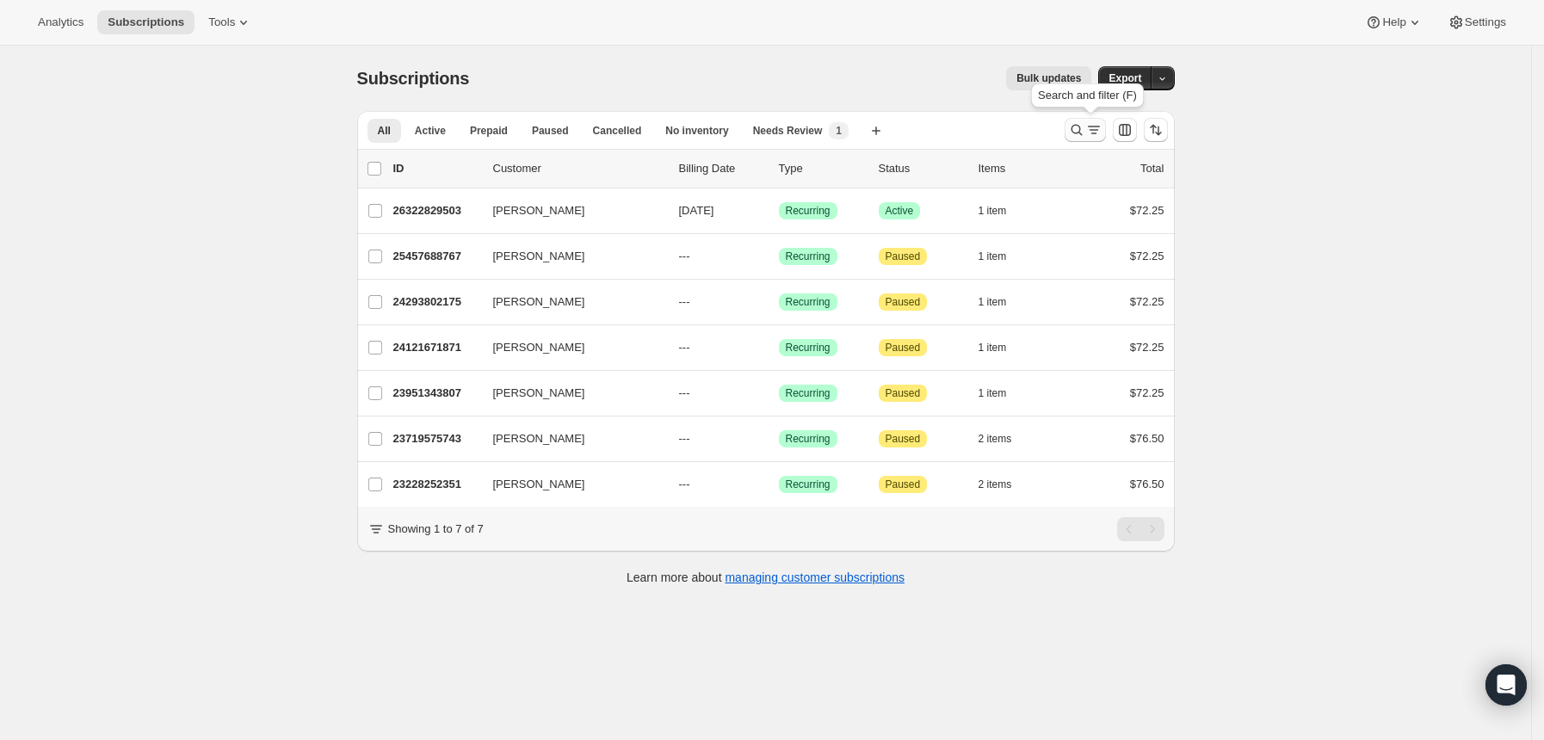
click at [1093, 132] on icon "Search and filter results" at bounding box center [1093, 129] width 17 height 17
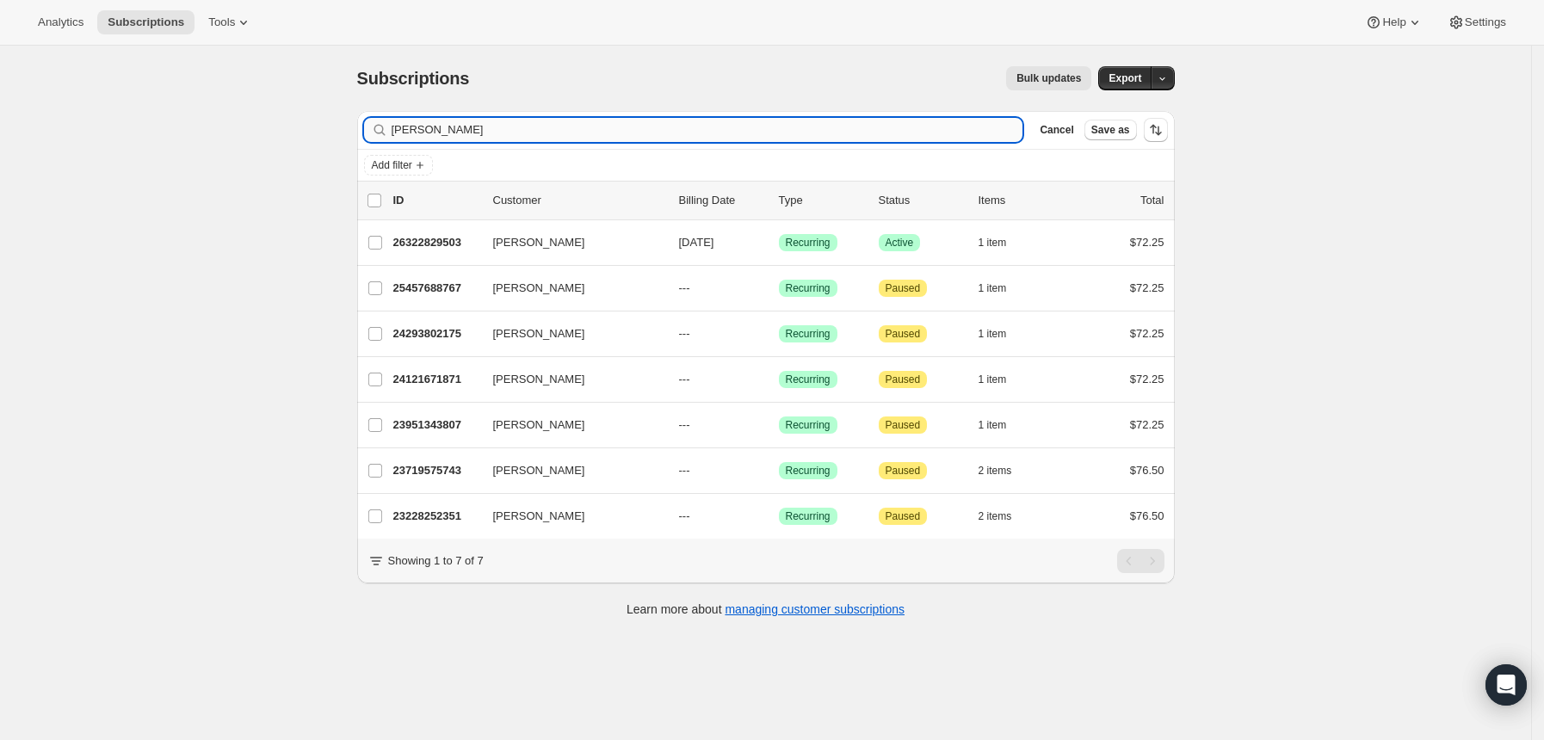
click at [722, 141] on input "[PERSON_NAME]" at bounding box center [708, 130] width 632 height 24
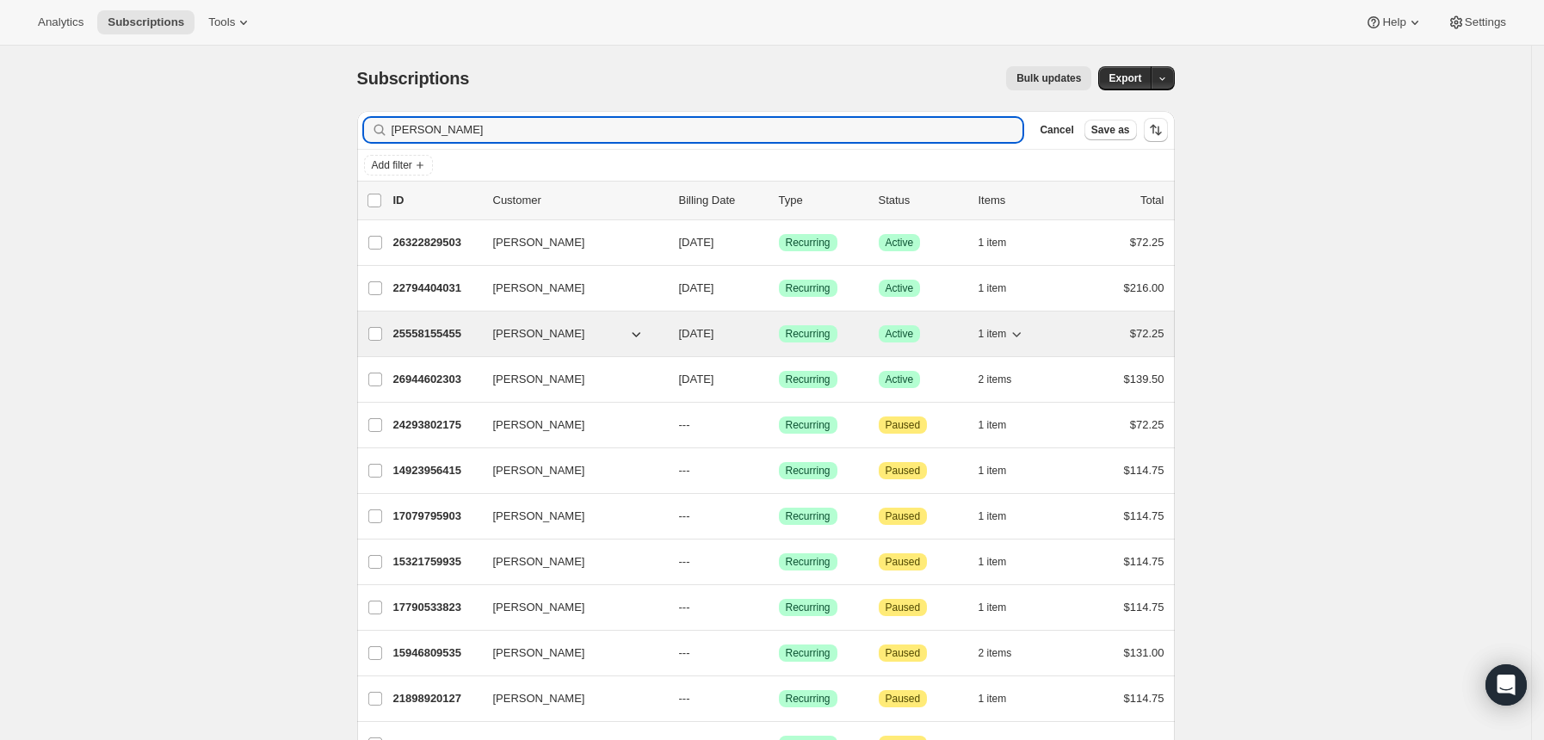
type input "[PERSON_NAME]"
click at [450, 337] on p "25558155455" at bounding box center [436, 333] width 86 height 17
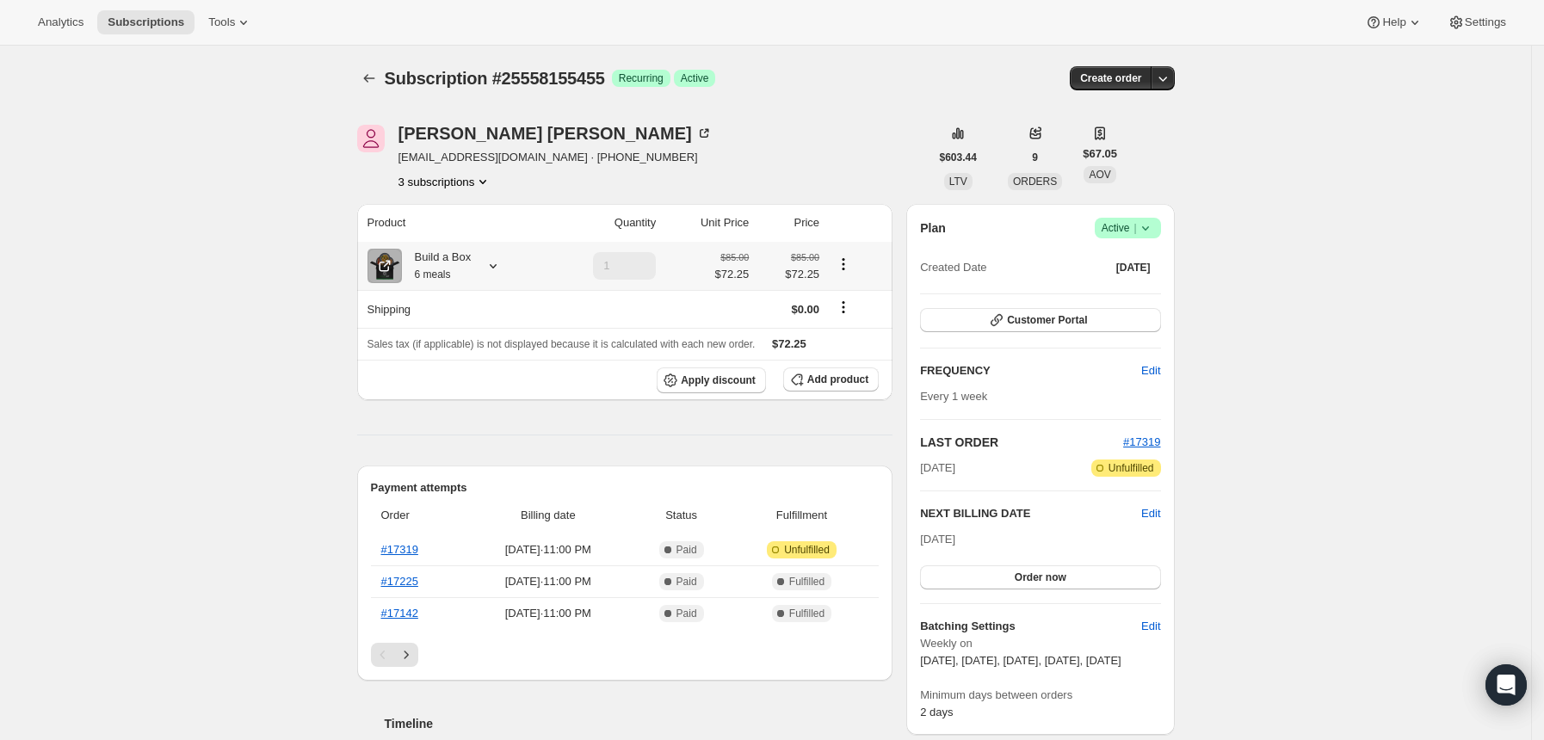
click at [497, 263] on icon at bounding box center [492, 265] width 17 height 17
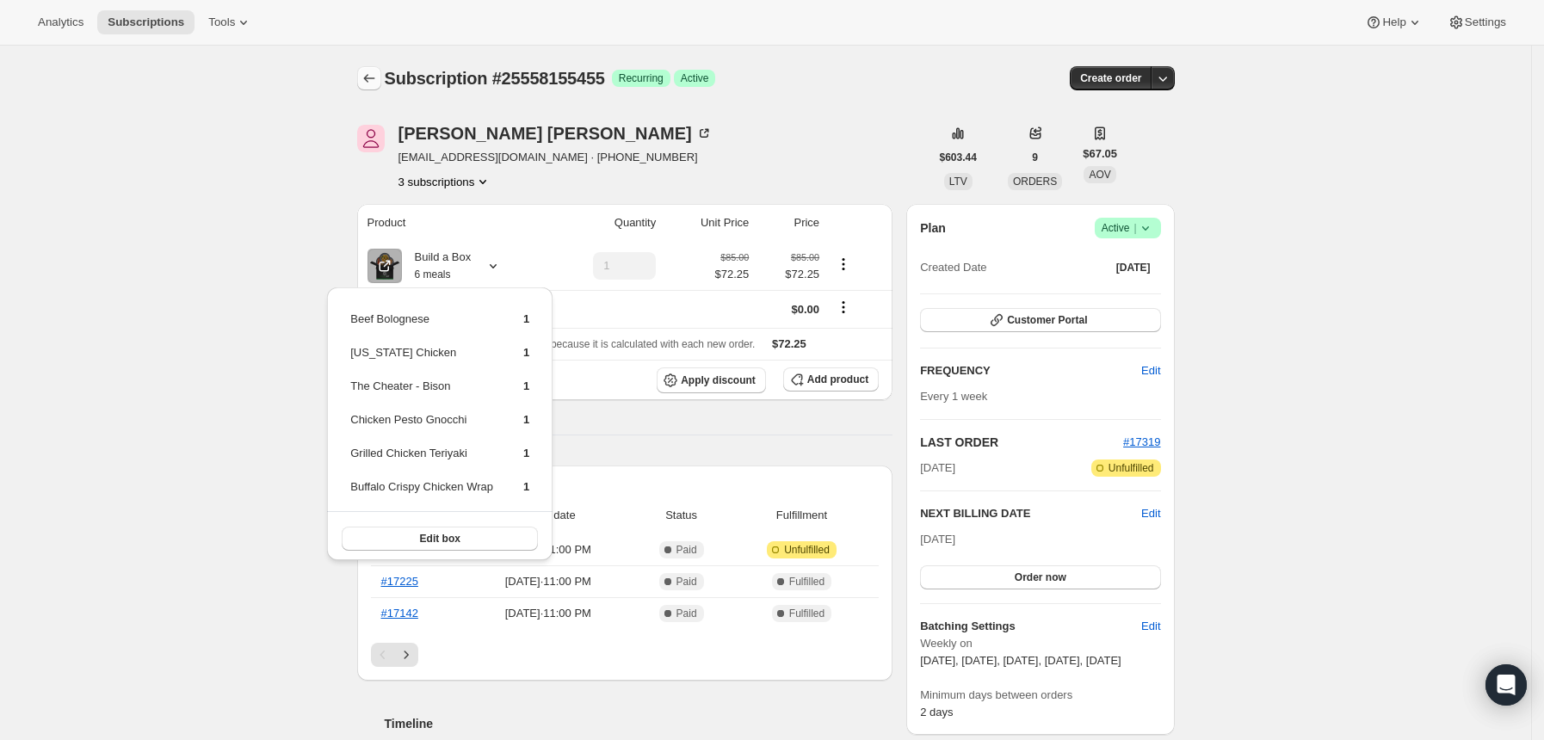
click at [373, 67] on button "Subscriptions" at bounding box center [369, 78] width 24 height 24
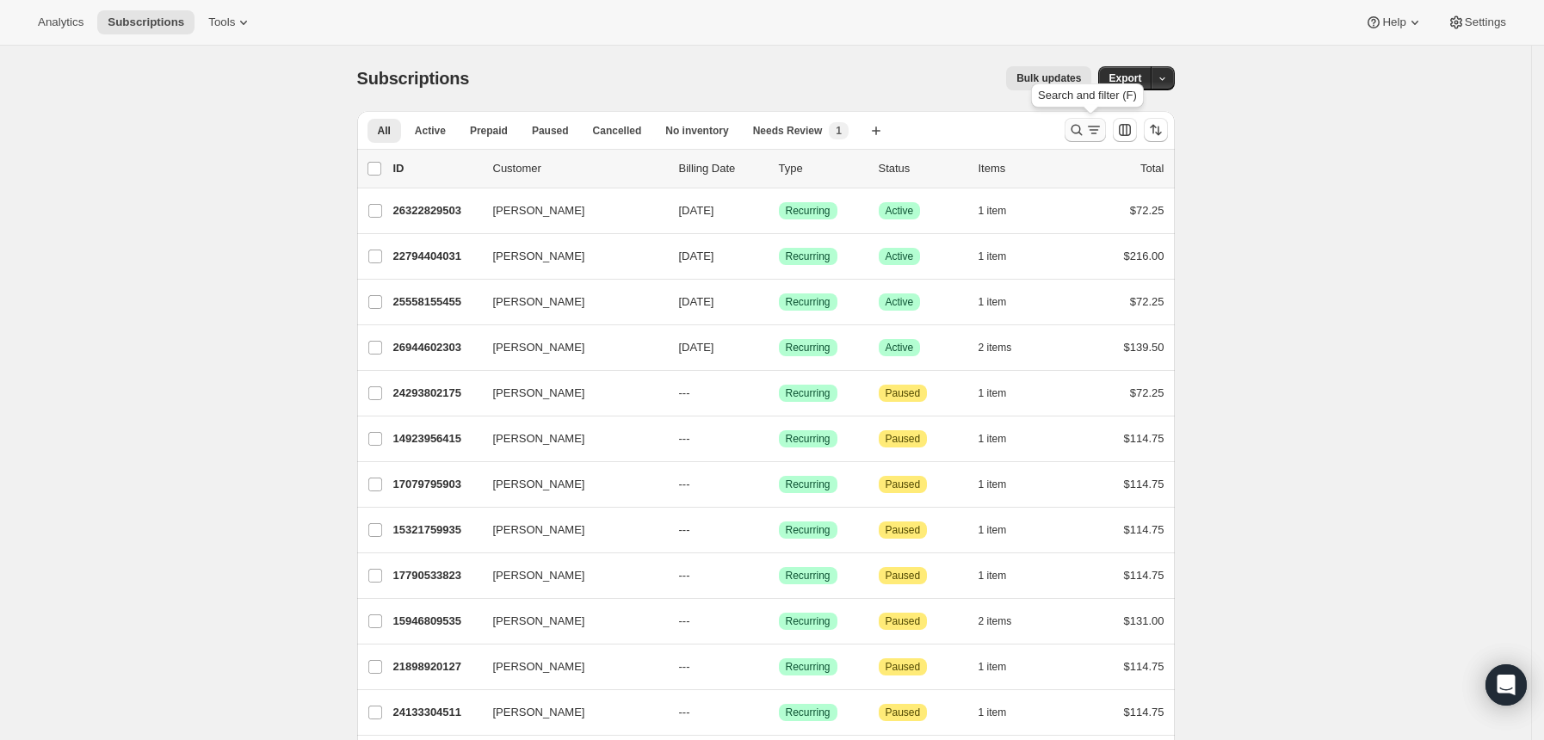
click at [1093, 129] on icon "Search and filter results" at bounding box center [1093, 129] width 17 height 17
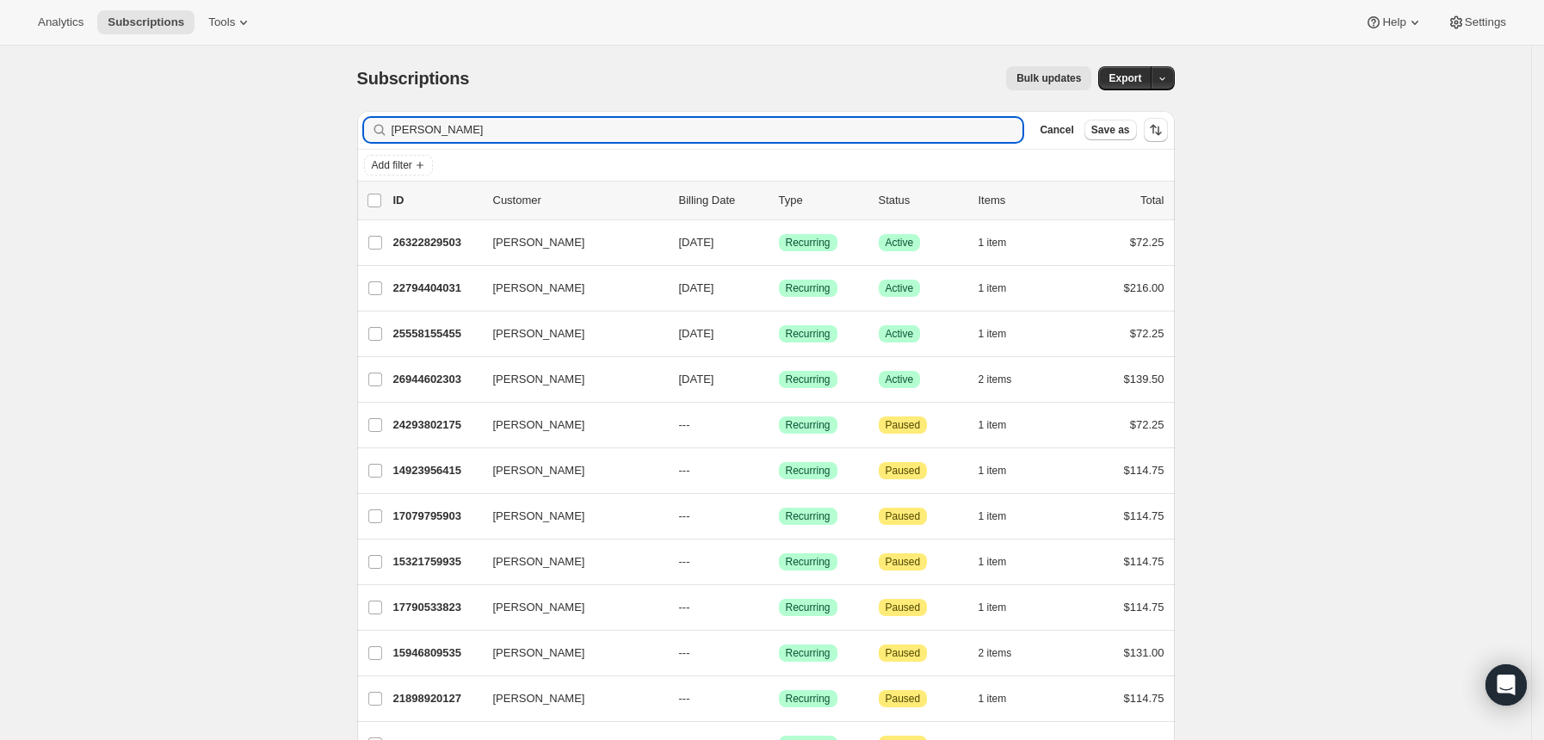
click at [712, 148] on div "Filter subscribers [PERSON_NAME] Cancel Save as" at bounding box center [765, 130] width 817 height 38
click at [686, 129] on input "[PERSON_NAME]" at bounding box center [692, 130] width 601 height 24
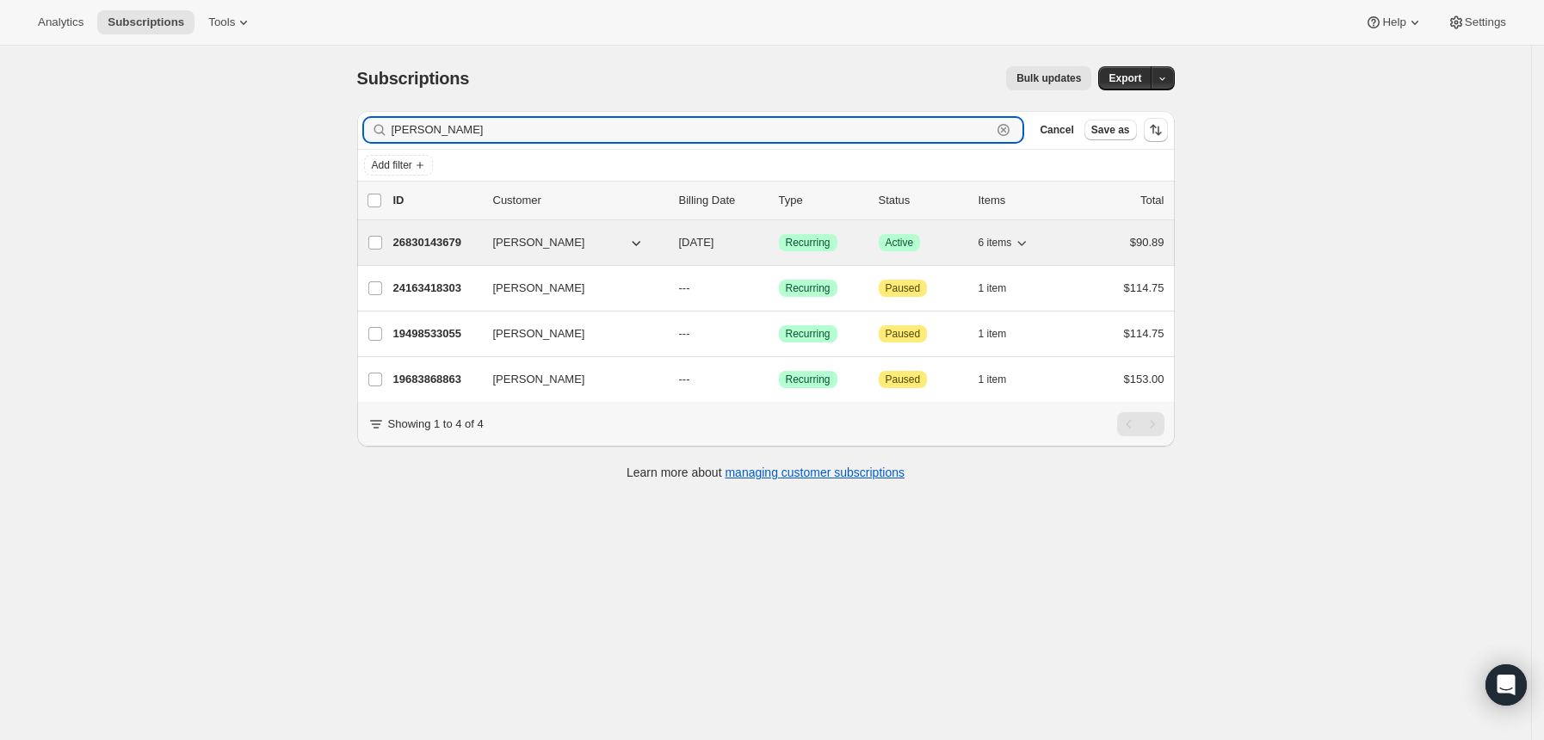
type input "[PERSON_NAME]"
click at [439, 243] on p "26830143679" at bounding box center [436, 242] width 86 height 17
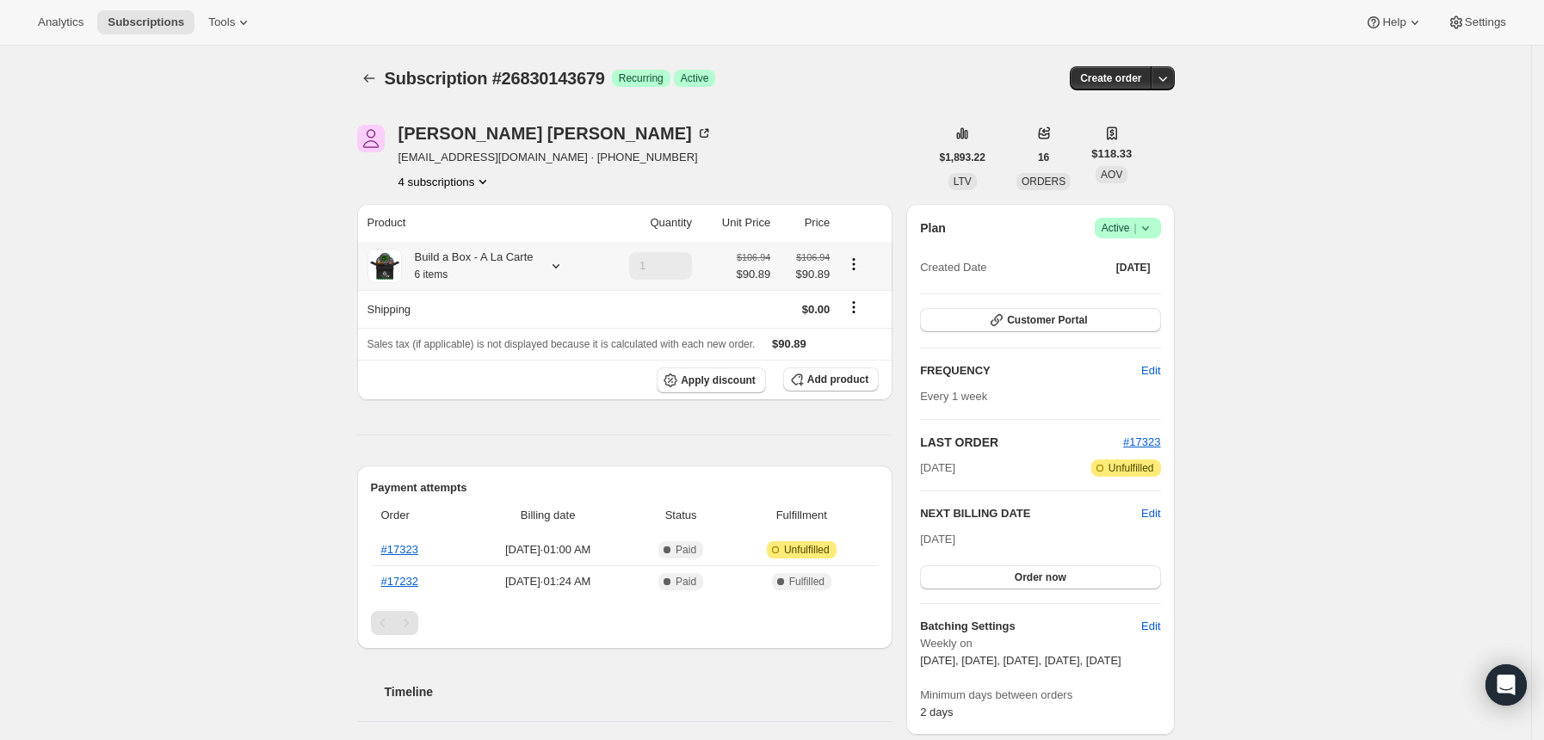
click at [559, 268] on icon at bounding box center [555, 266] width 7 height 4
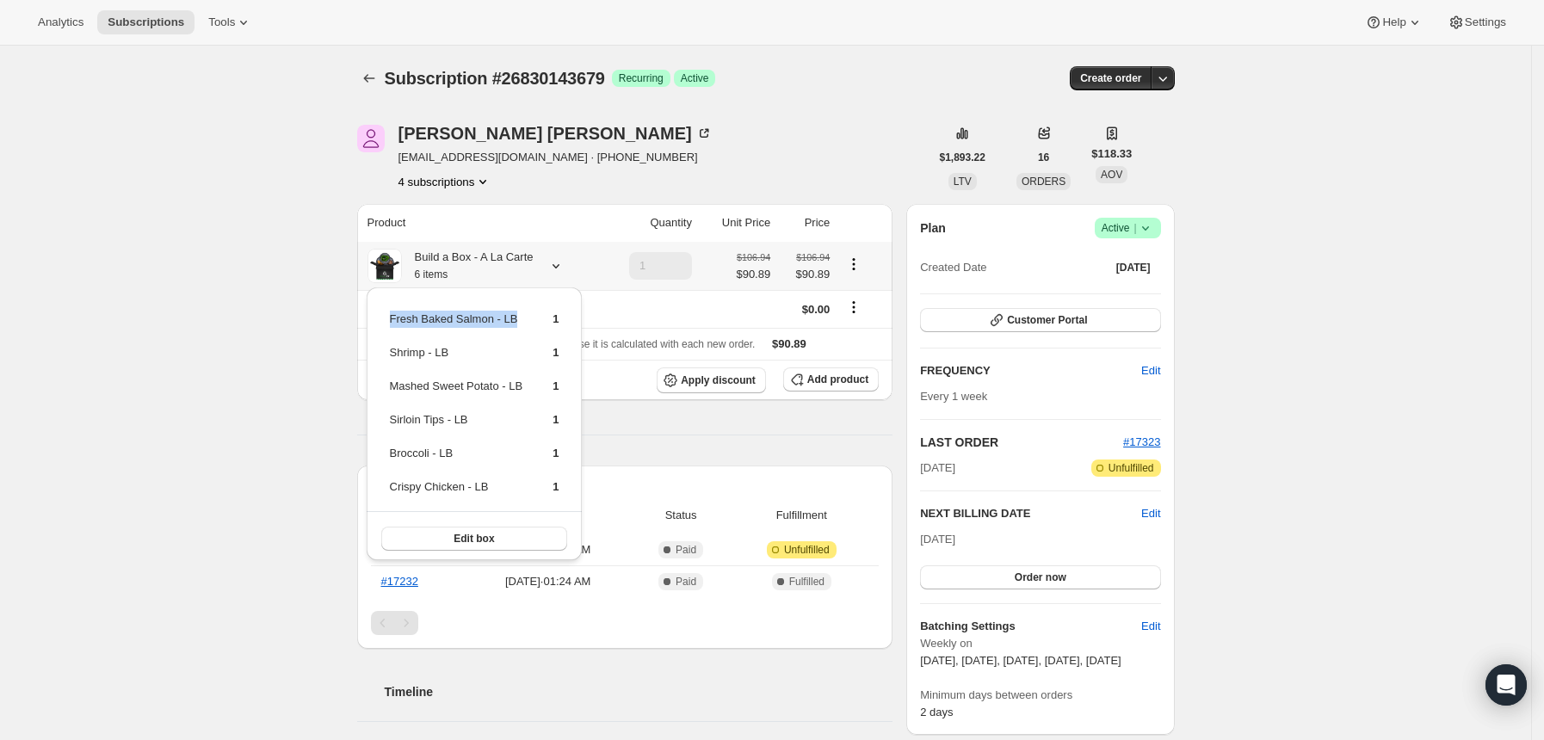
drag, startPoint x: 521, startPoint y: 319, endPoint x: 386, endPoint y: 324, distance: 134.3
click at [387, 324] on table "Fresh Baked Salmon - LB 1 Shrimp - LB 1 Mashed Sweet Potato - LB 1 Sirloin Tips…" at bounding box center [474, 409] width 175 height 203
copy tbody "Fresh Baked Salmon - LB"
drag, startPoint x: 447, startPoint y: 344, endPoint x: 387, endPoint y: 349, distance: 60.5
click at [389, 349] on td "Shrimp - LB" at bounding box center [456, 359] width 135 height 32
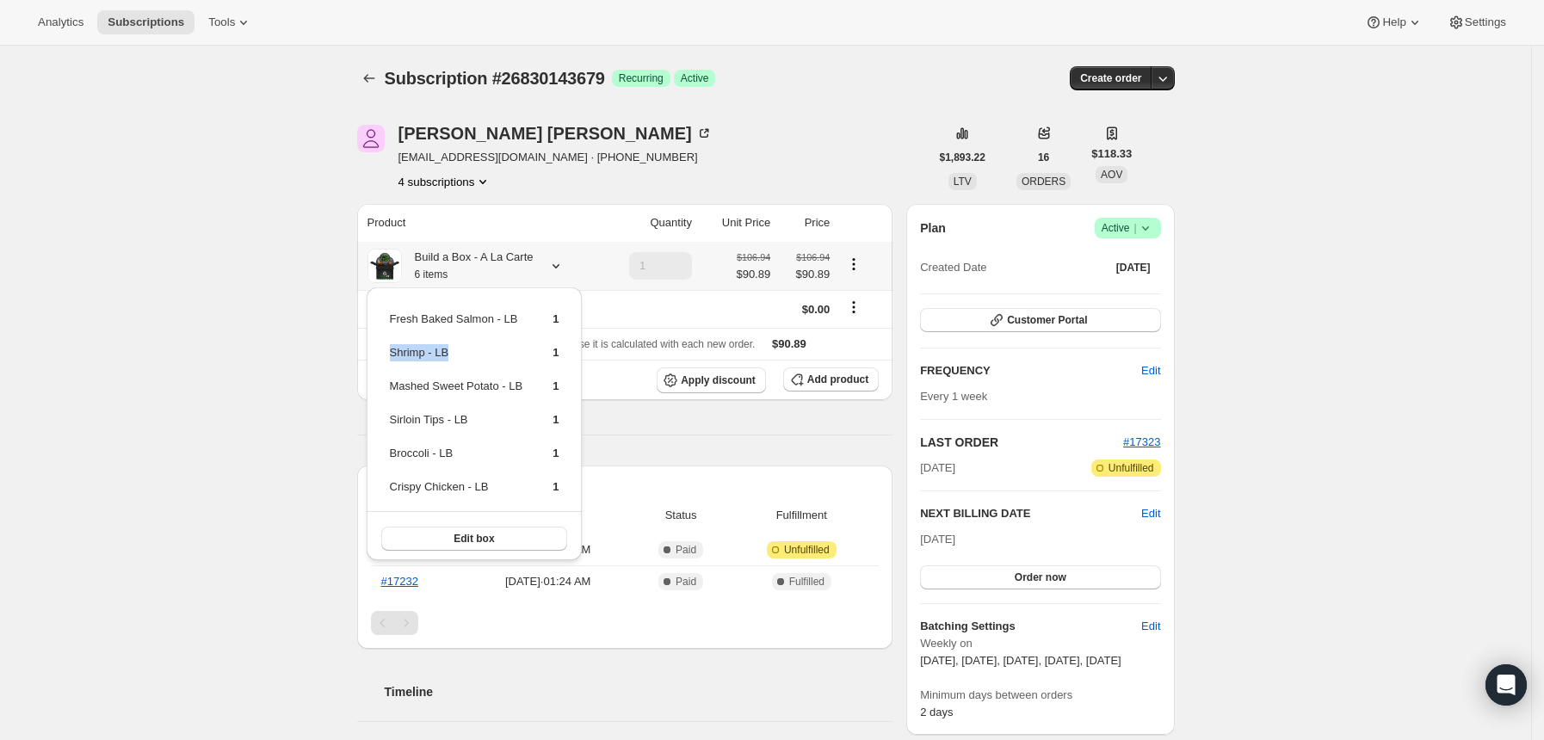
copy td "Shrimp - LB"
drag, startPoint x: 533, startPoint y: 379, endPoint x: 391, endPoint y: 382, distance: 142.0
click at [391, 382] on tr "Mashed Sweet Potato - LB 1" at bounding box center [474, 393] width 171 height 32
copy td "Mashed Sweet Potato - LB"
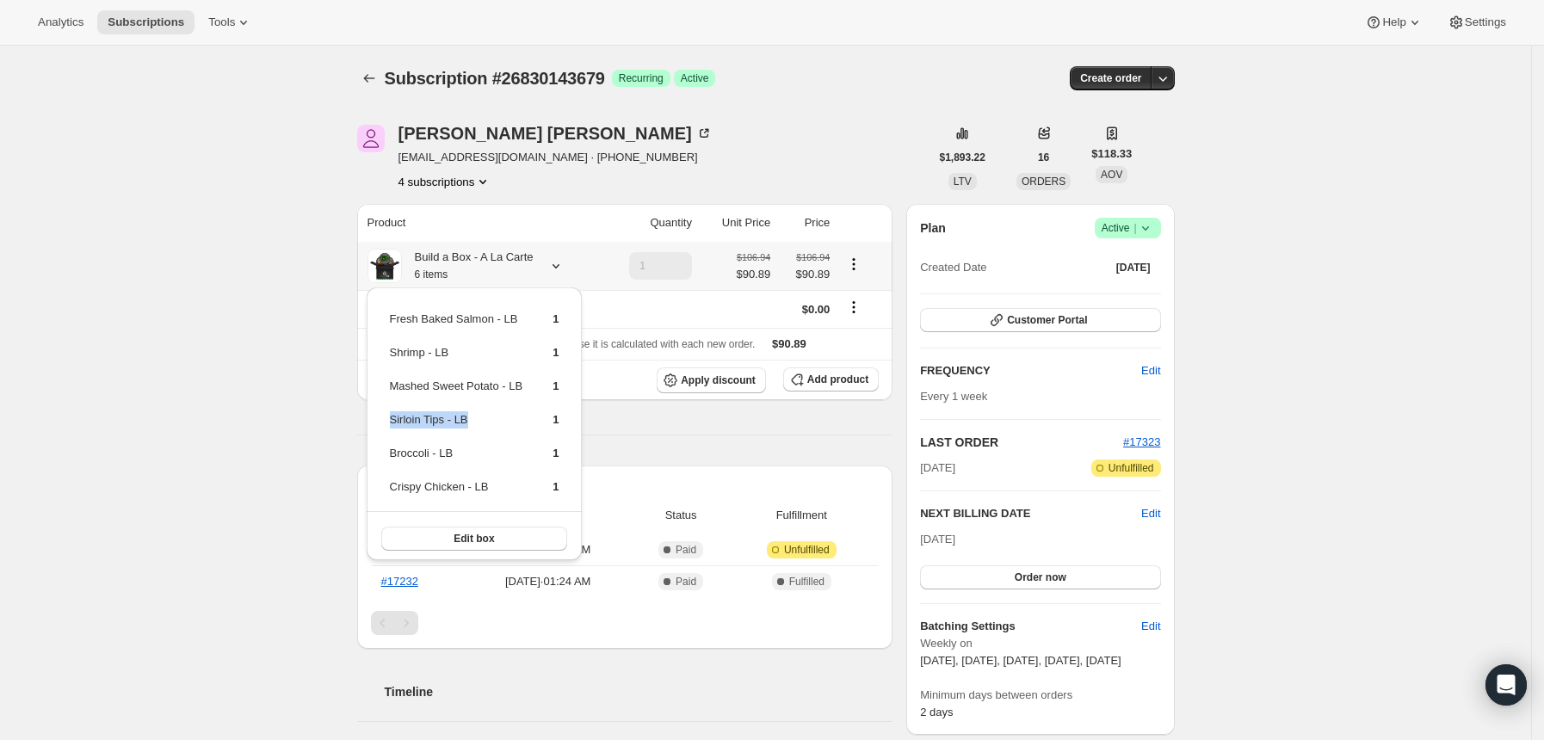
drag, startPoint x: 472, startPoint y: 414, endPoint x: 390, endPoint y: 414, distance: 81.7
click at [390, 414] on td "Sirloin Tips - LB" at bounding box center [456, 426] width 135 height 32
copy td "Sirloin Tips - LB"
drag, startPoint x: 464, startPoint y: 451, endPoint x: 384, endPoint y: 449, distance: 80.0
click at [384, 449] on div "Fresh Baked Salmon - LB 1 Shrimp - LB 1 Mashed Sweet Potato - LB 1 Sirloin Tips…" at bounding box center [475, 426] width 216 height 278
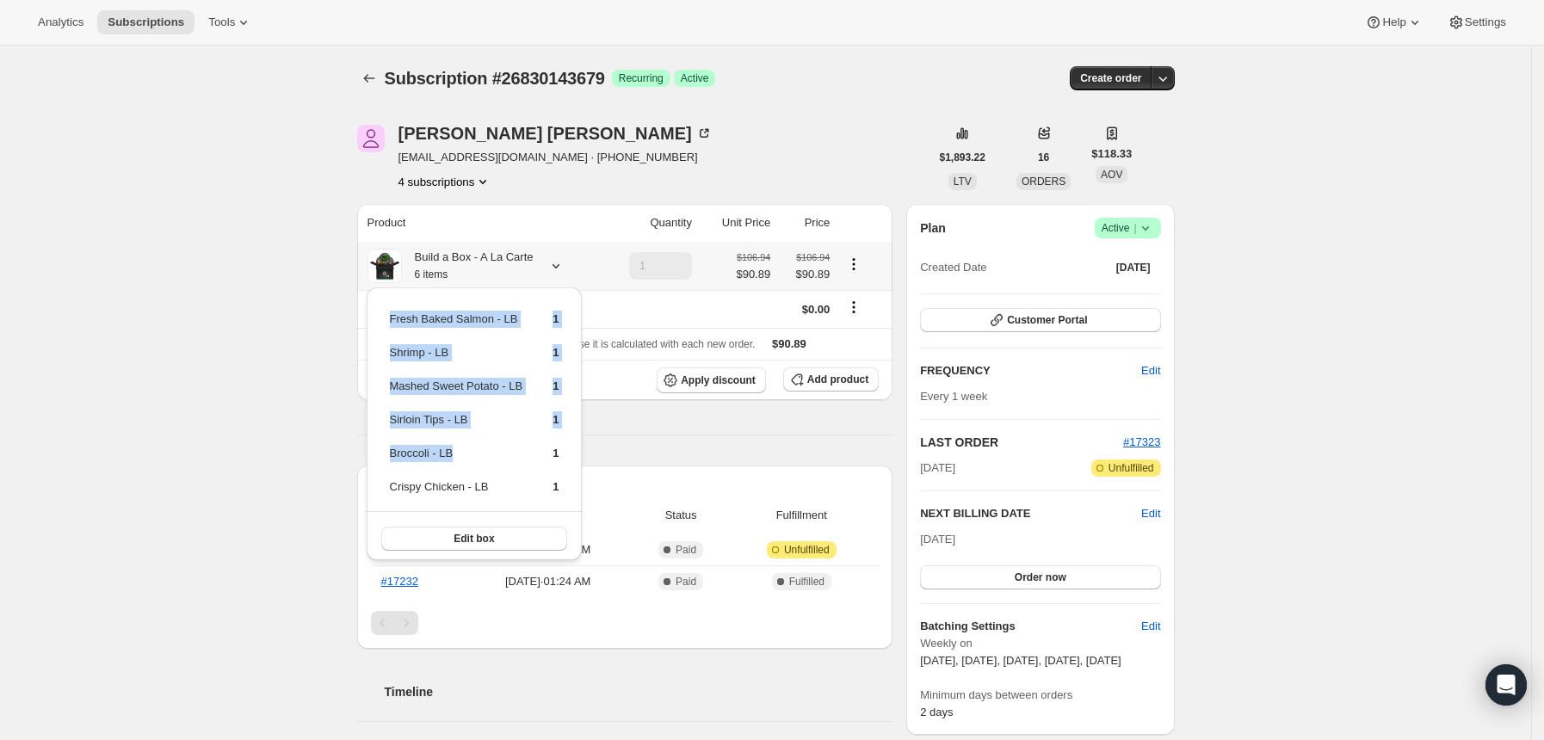
click at [447, 434] on td "Sirloin Tips - LB" at bounding box center [456, 426] width 135 height 32
drag, startPoint x: 454, startPoint y: 447, endPoint x: 386, endPoint y: 448, distance: 68.0
click at [387, 448] on table "Fresh Baked Salmon - LB 1 Shrimp - LB 1 Mashed Sweet Potato - LB 1 Sirloin Tips…" at bounding box center [474, 409] width 175 height 203
click at [433, 444] on td "Broccoli - LB" at bounding box center [456, 460] width 135 height 32
drag, startPoint x: 459, startPoint y: 449, endPoint x: 388, endPoint y: 458, distance: 71.9
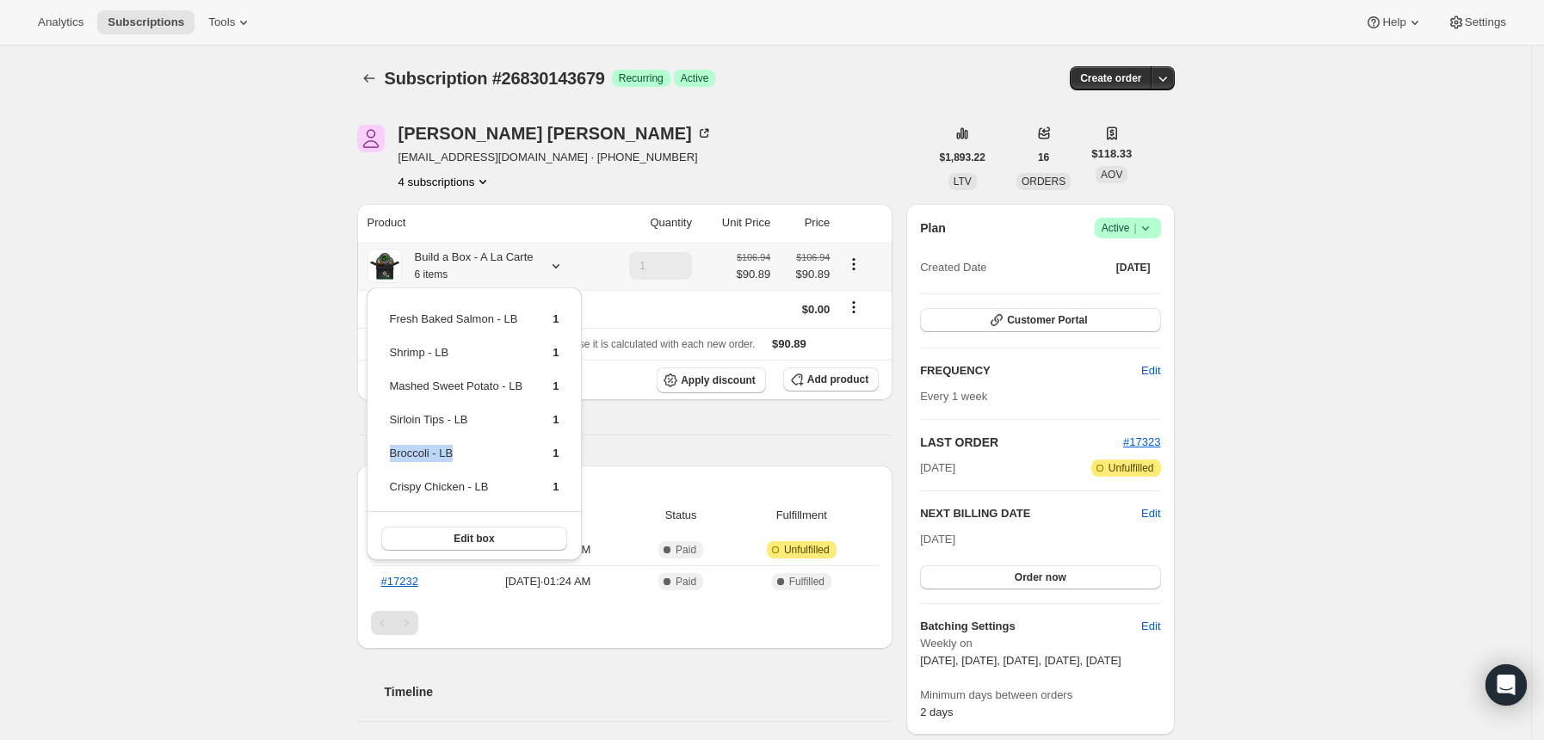
click at [389, 458] on td "Broccoli - LB" at bounding box center [456, 460] width 135 height 32
copy td "Broccoli - LB"
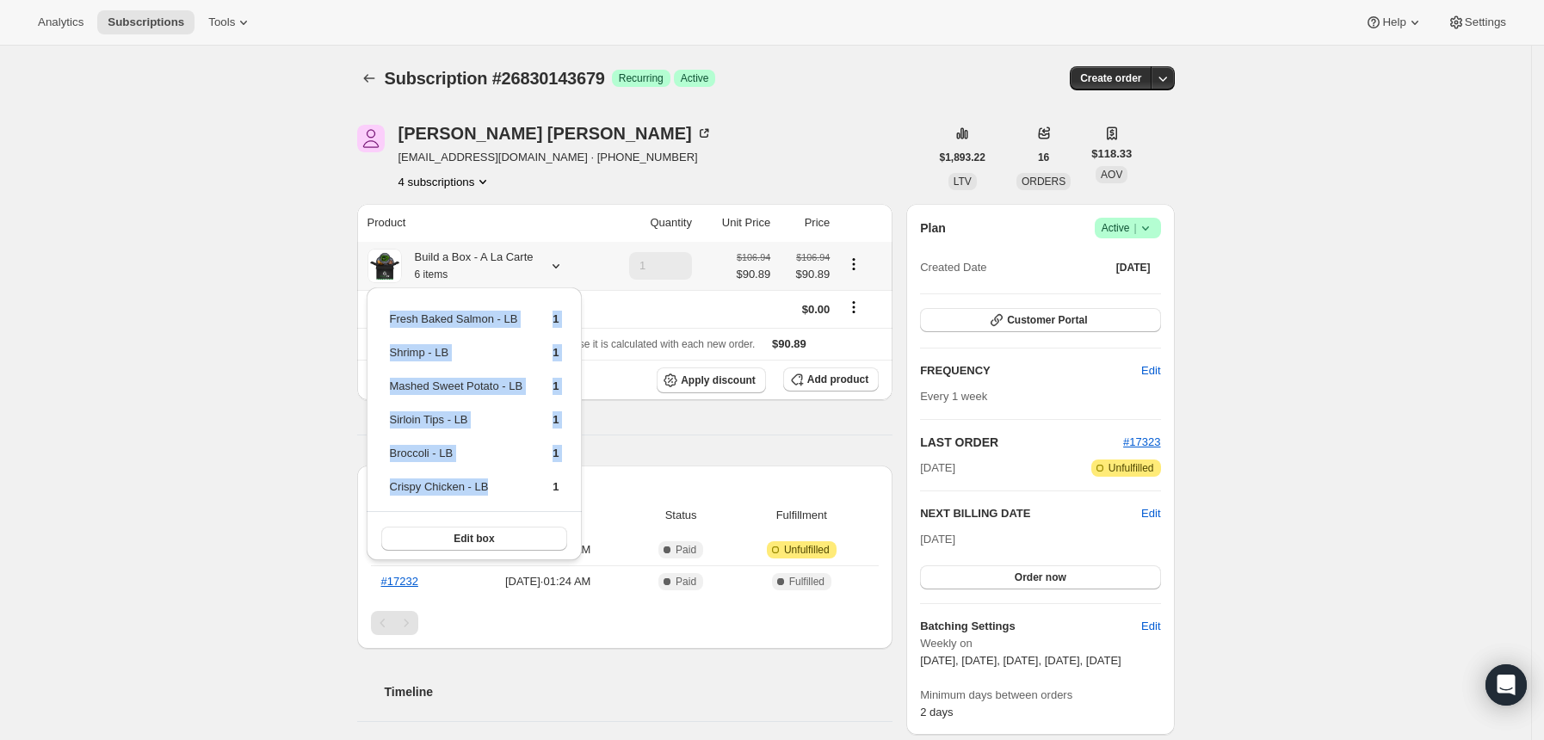
drag, startPoint x: 493, startPoint y: 483, endPoint x: 385, endPoint y: 482, distance: 107.6
click at [385, 482] on div "Fresh Baked Salmon - LB 1 Shrimp - LB 1 Mashed Sweet Potato - LB 1 Sirloin Tips…" at bounding box center [475, 426] width 216 height 278
copy tbody "Fresh Baked Salmon - LB 1 Shrimp - LB 1 Mashed Sweet Potato - LB 1 Sirloin Tips…"
click at [416, 478] on td "Crispy Chicken - LB" at bounding box center [456, 494] width 135 height 32
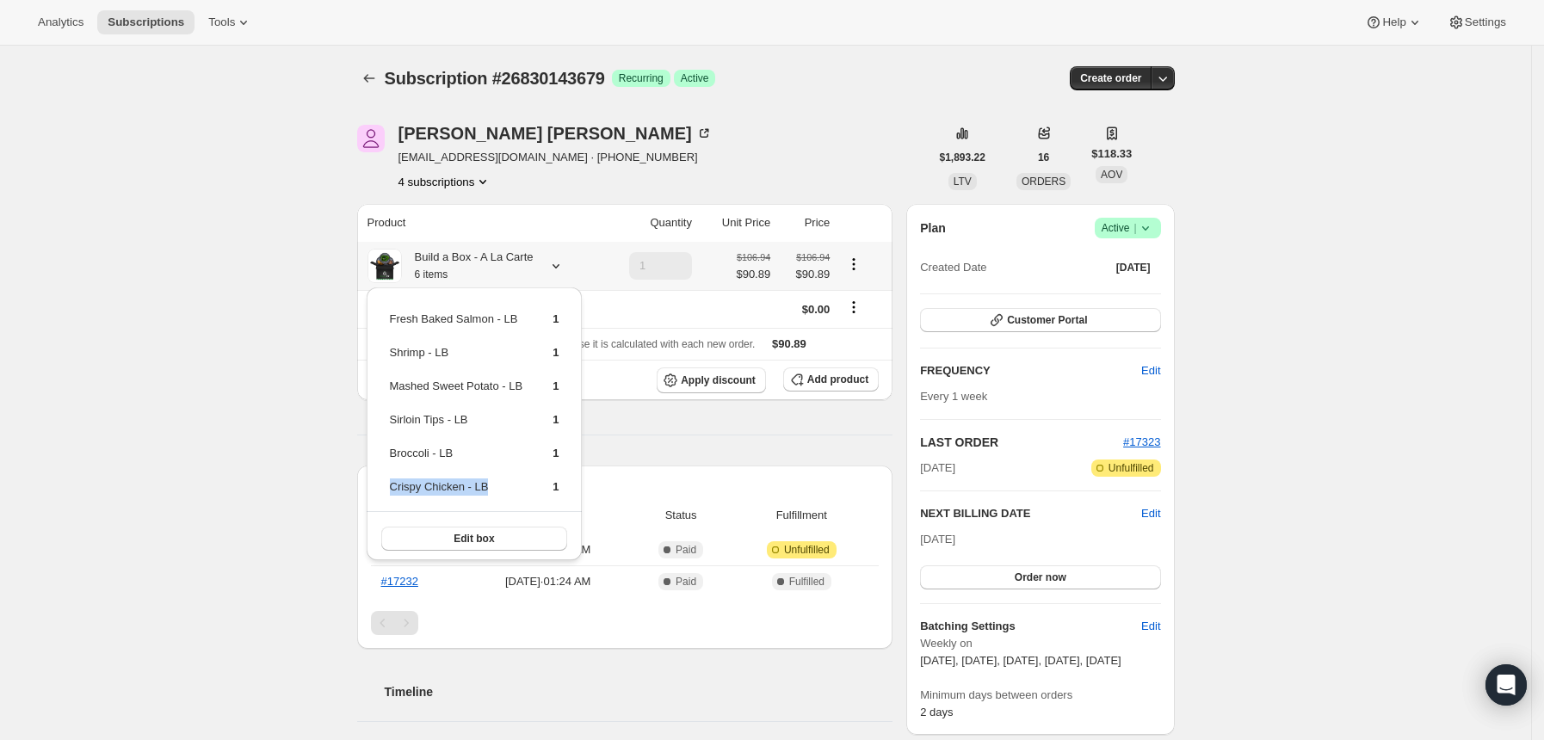
drag, startPoint x: 487, startPoint y: 484, endPoint x: 391, endPoint y: 484, distance: 96.4
click at [391, 484] on td "Crispy Chicken - LB" at bounding box center [456, 494] width 135 height 32
click at [633, 441] on div "Product Quantity Unit Price Price Build a Box - A La Carte 6 items 1 $106.94 $9…" at bounding box center [625, 612] width 536 height 817
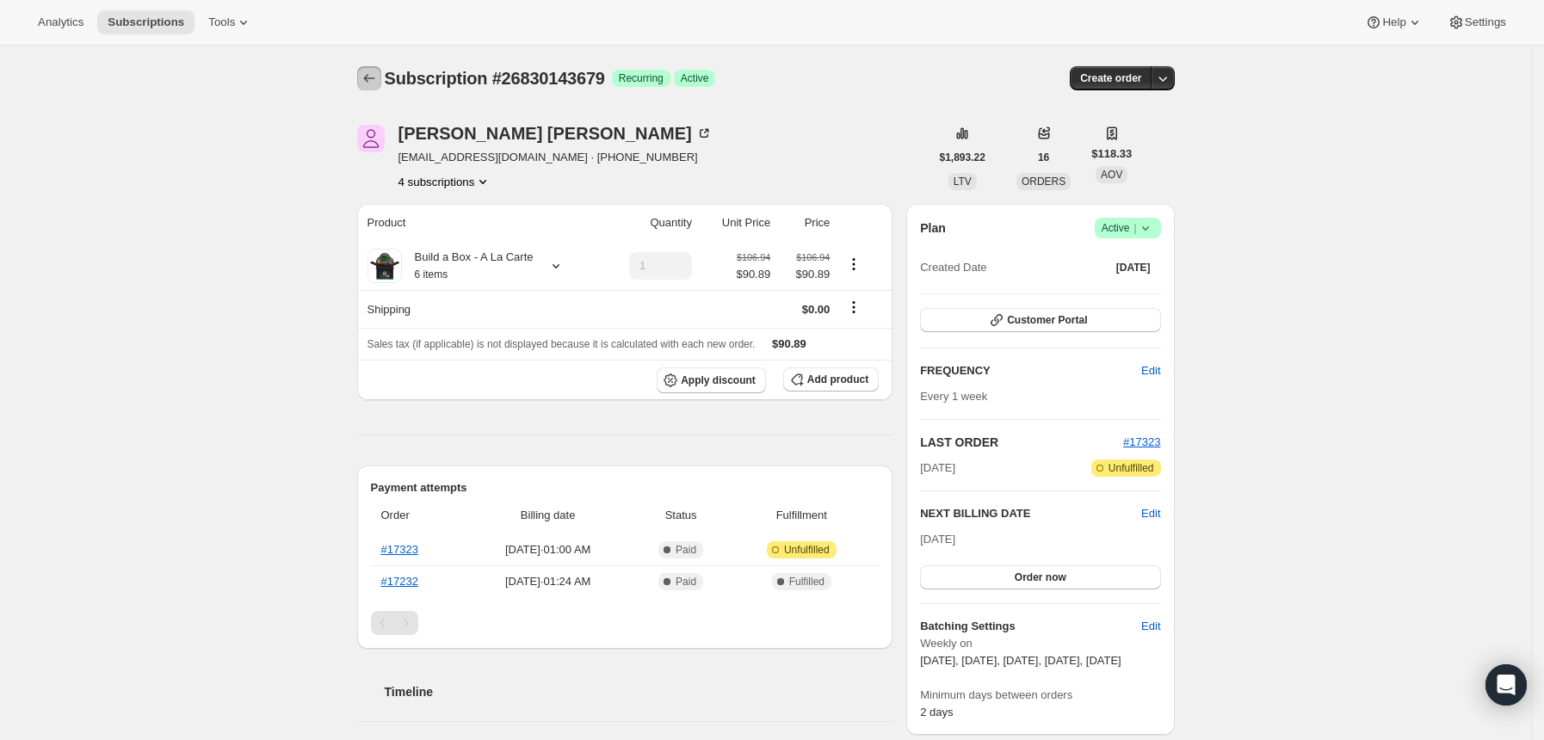
click at [372, 85] on icon "Subscriptions" at bounding box center [369, 78] width 17 height 17
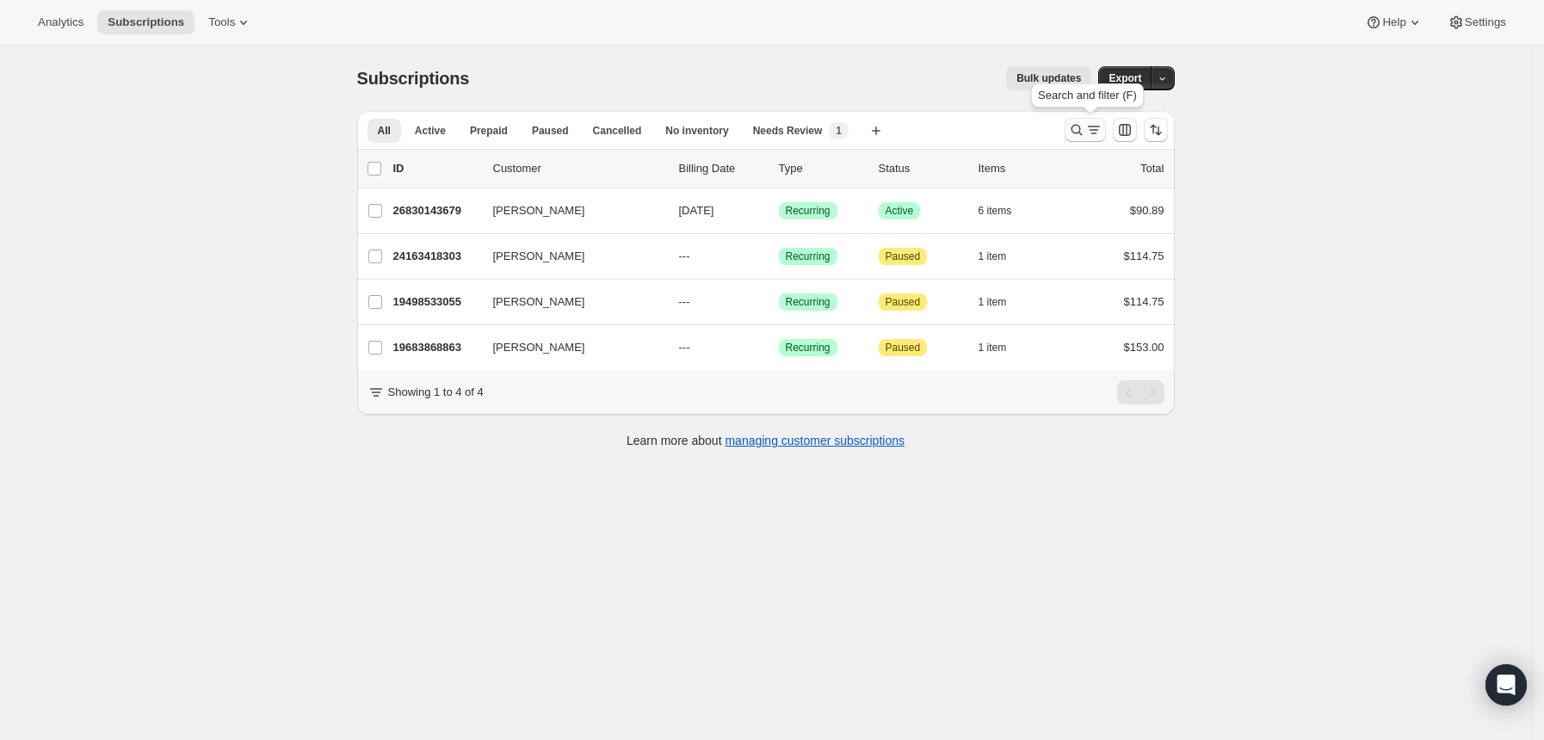
click at [1090, 130] on icon "Search and filter results" at bounding box center [1093, 129] width 17 height 17
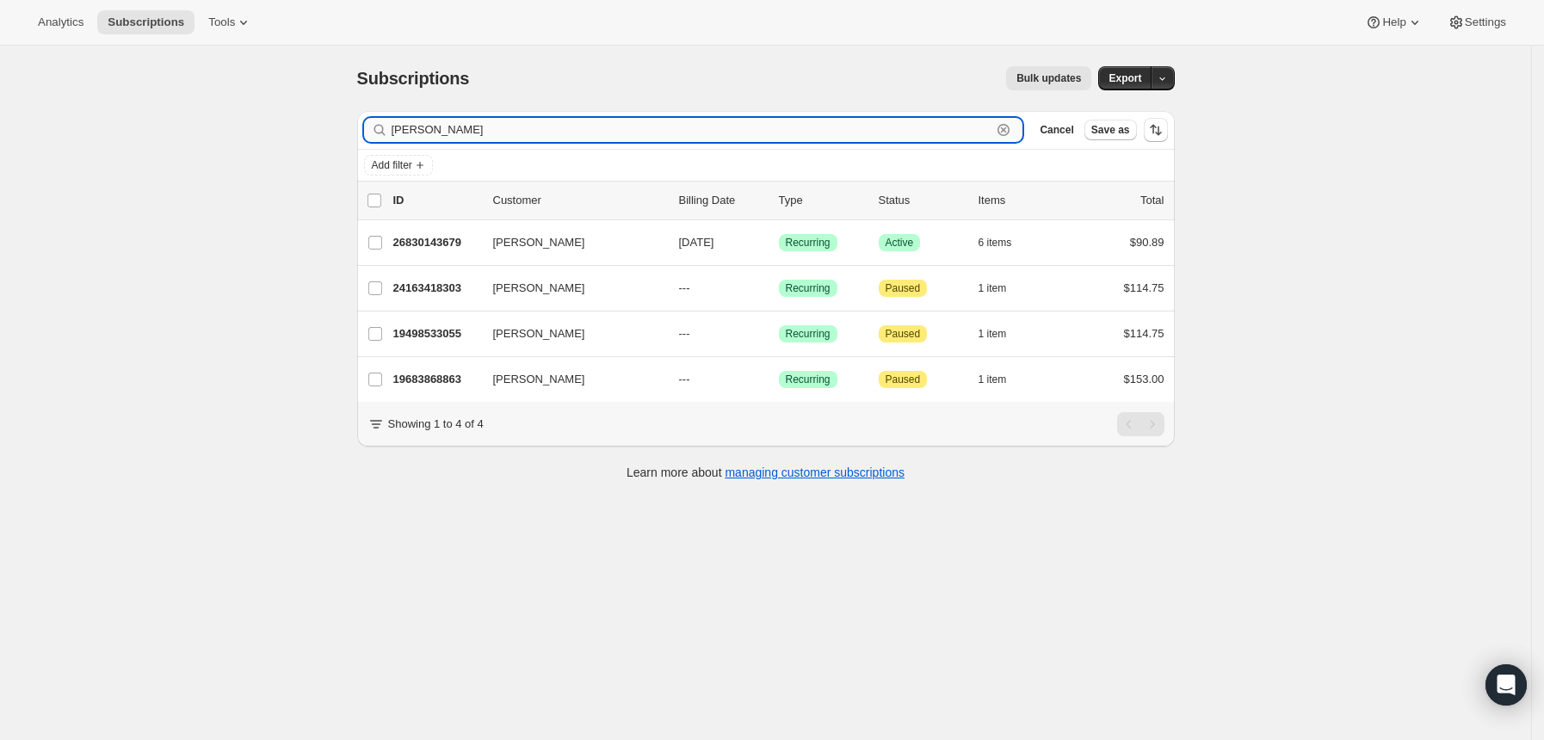
click at [521, 131] on input "[PERSON_NAME]" at bounding box center [692, 130] width 601 height 24
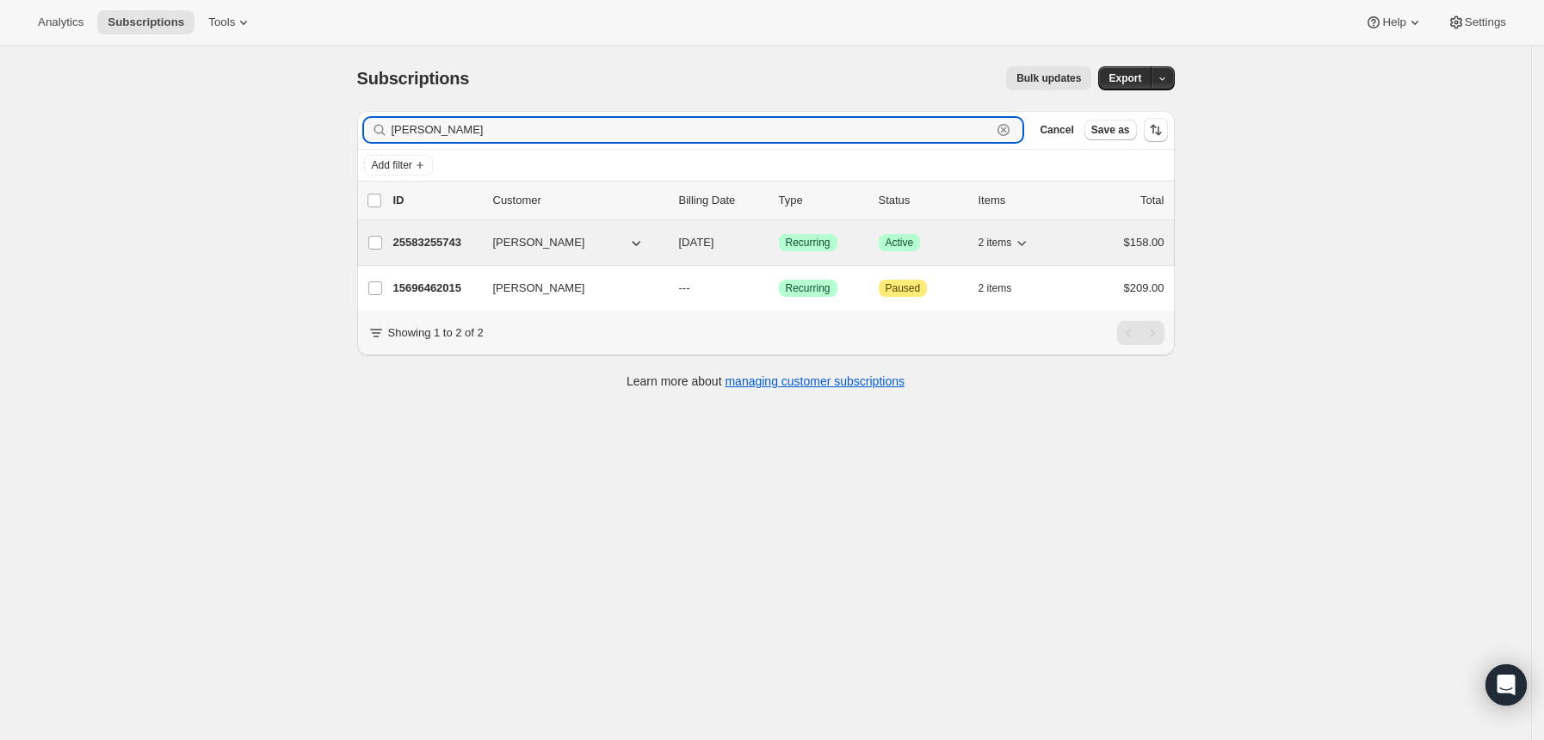
type input "[PERSON_NAME]"
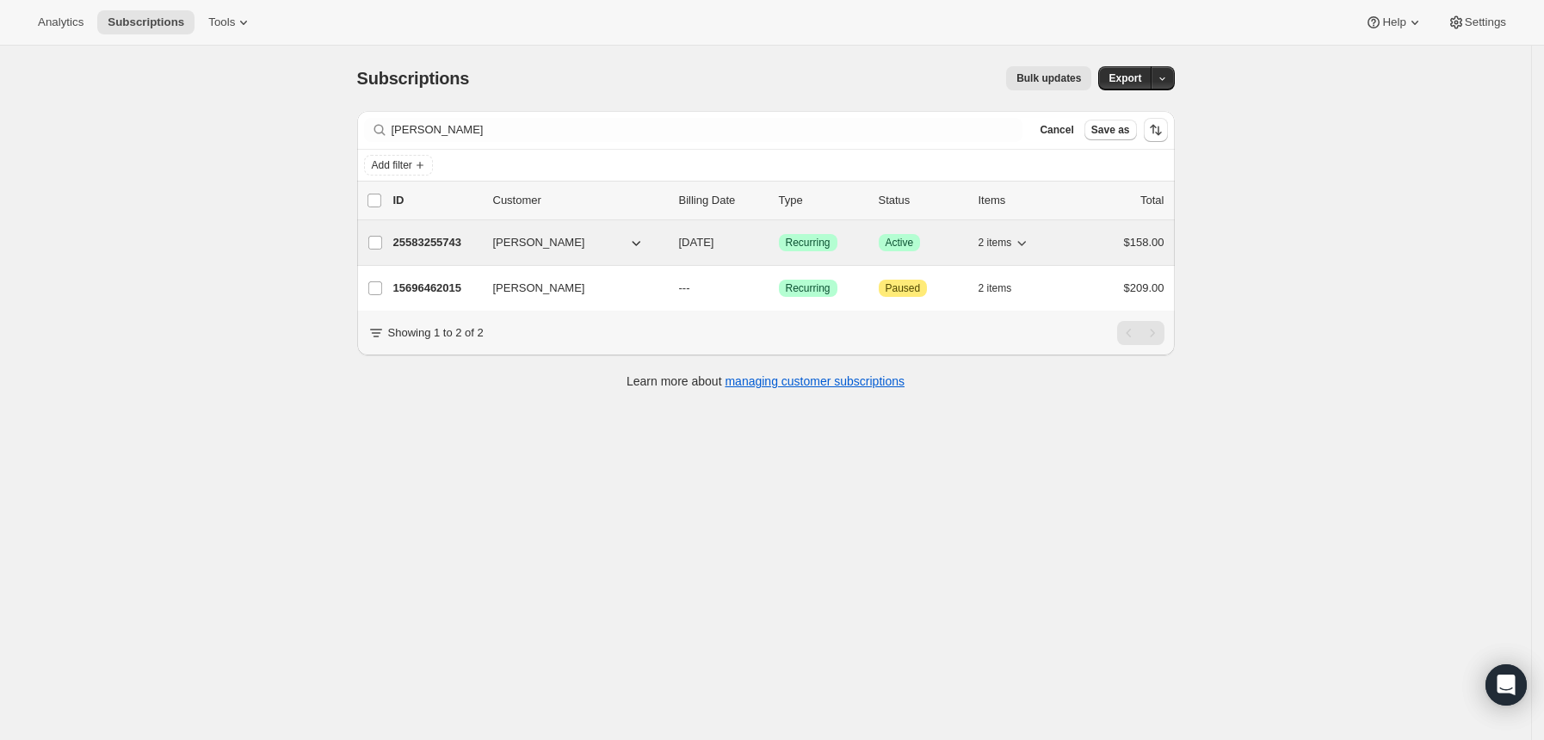
click at [429, 234] on p "25583255743" at bounding box center [436, 242] width 86 height 17
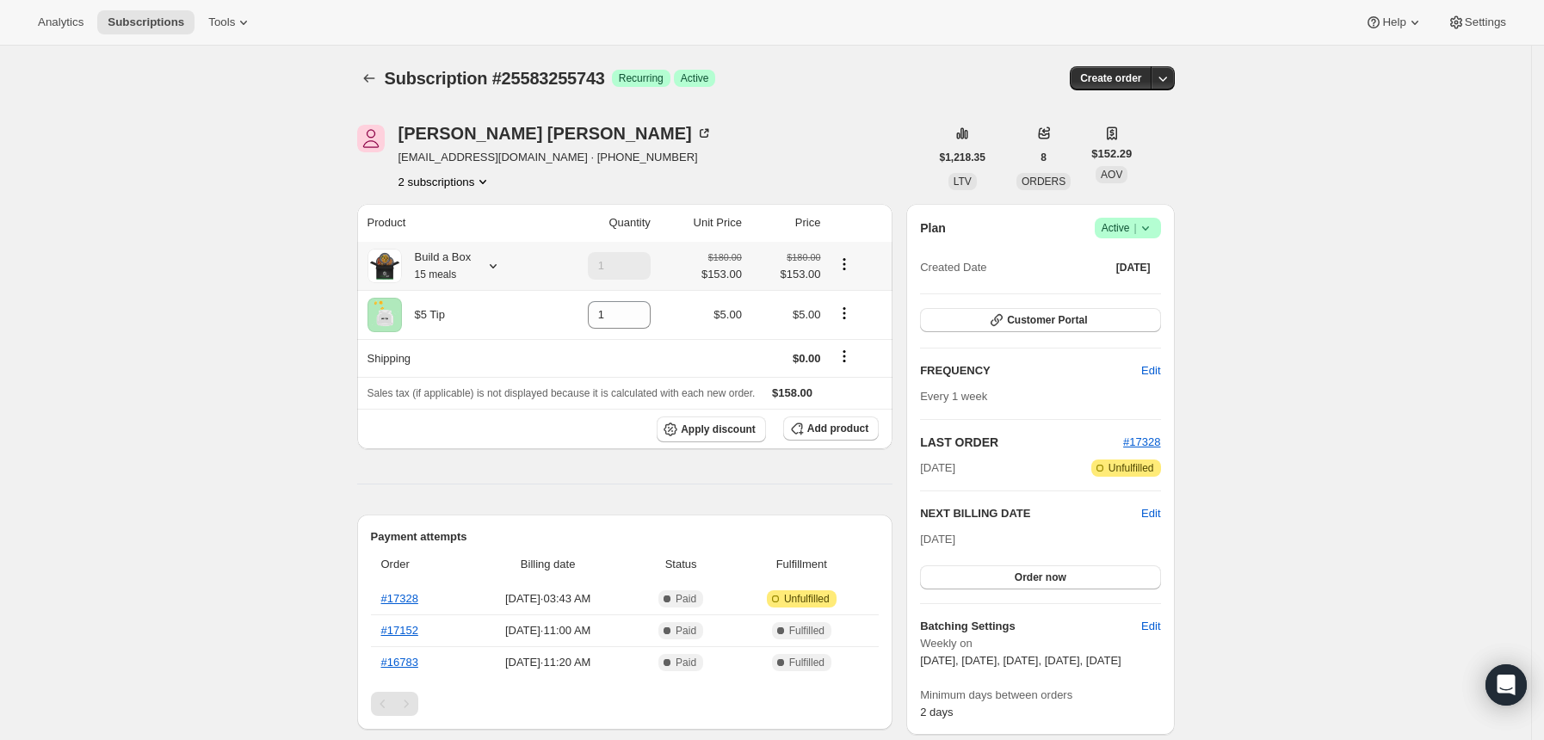
click at [502, 265] on icon at bounding box center [492, 265] width 17 height 17
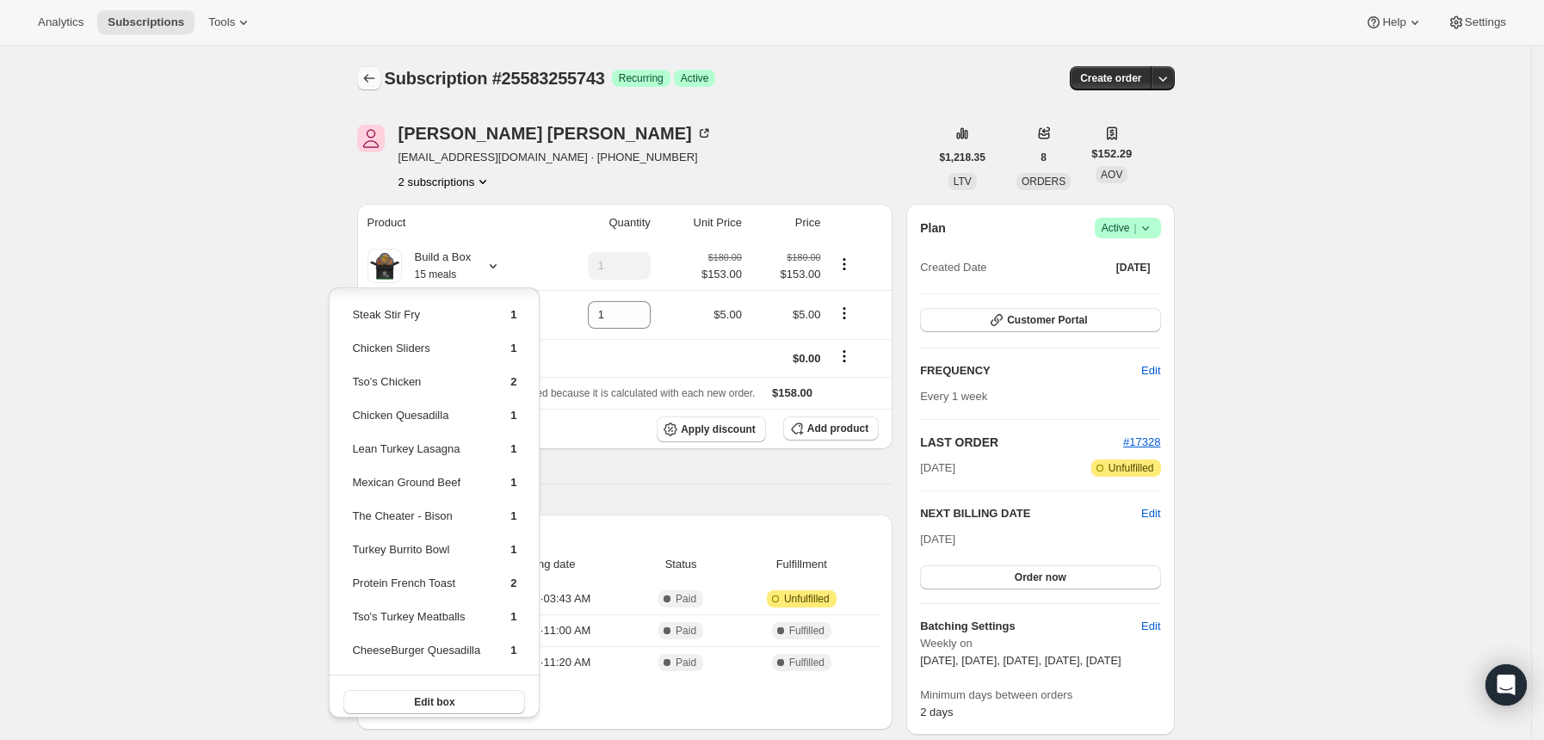
click at [378, 79] on icon "Subscriptions" at bounding box center [369, 78] width 17 height 17
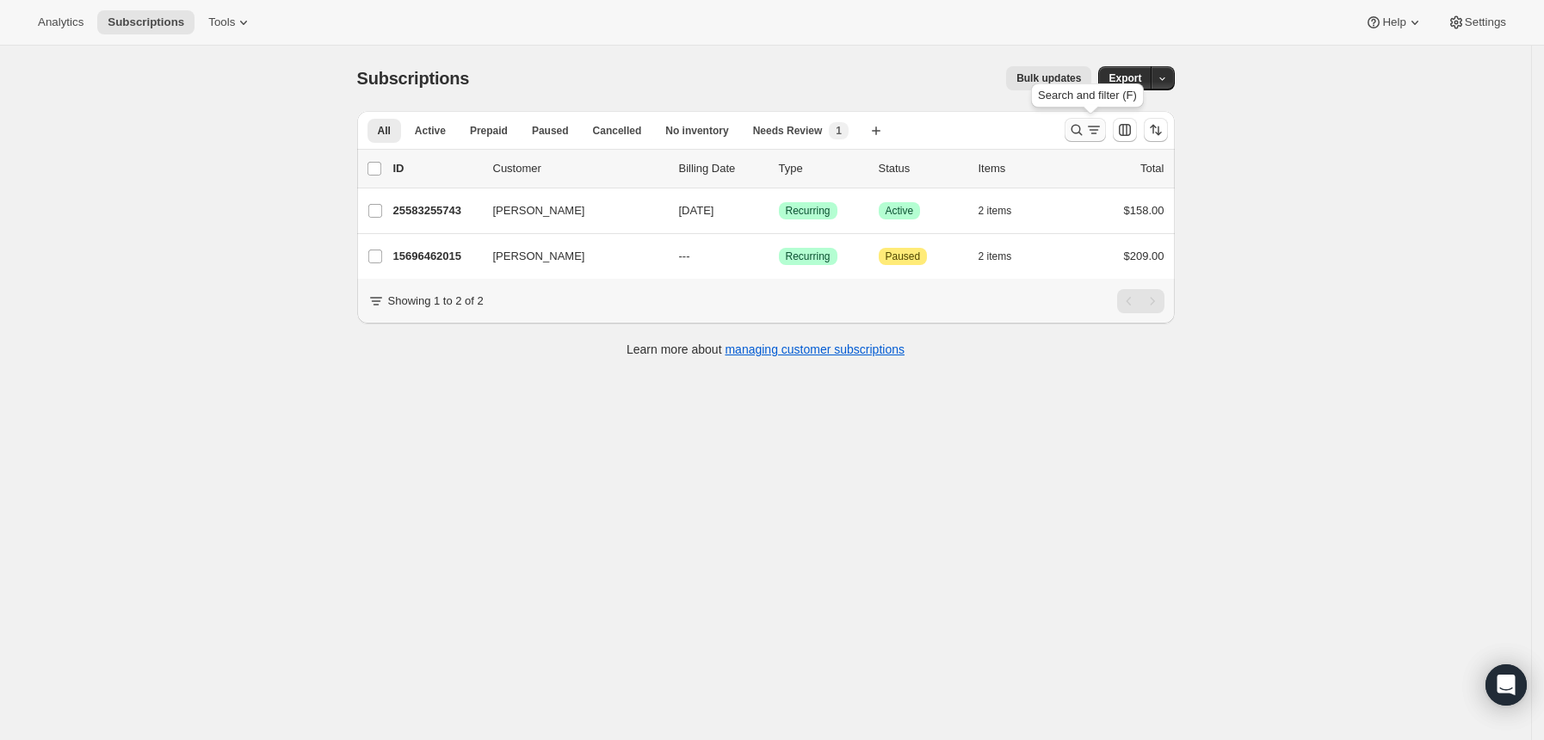
click at [1079, 130] on icon "Search and filter results" at bounding box center [1076, 129] width 17 height 17
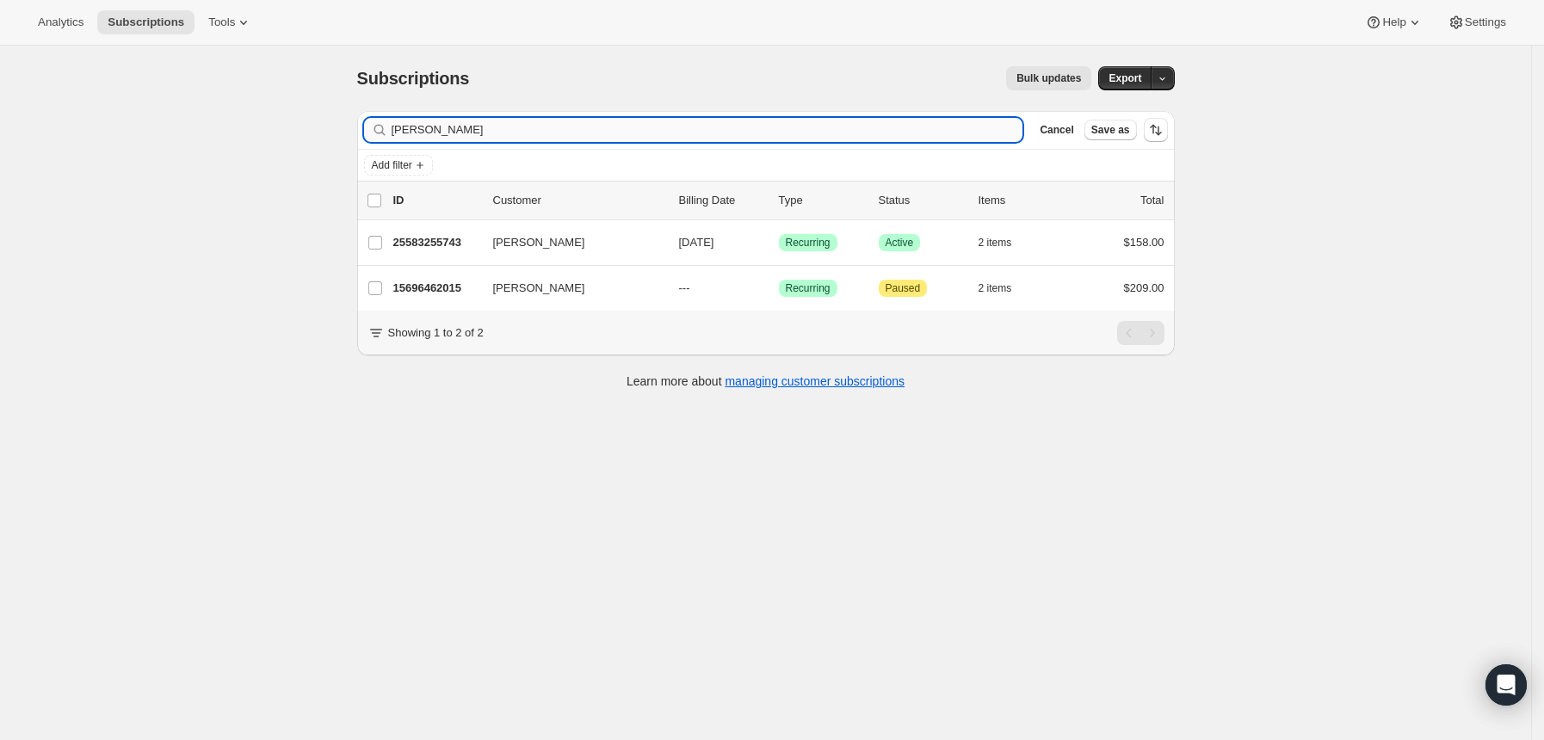
click at [775, 139] on input "[PERSON_NAME]" at bounding box center [708, 130] width 632 height 24
click at [774, 139] on input "[PERSON_NAME]" at bounding box center [708, 130] width 632 height 24
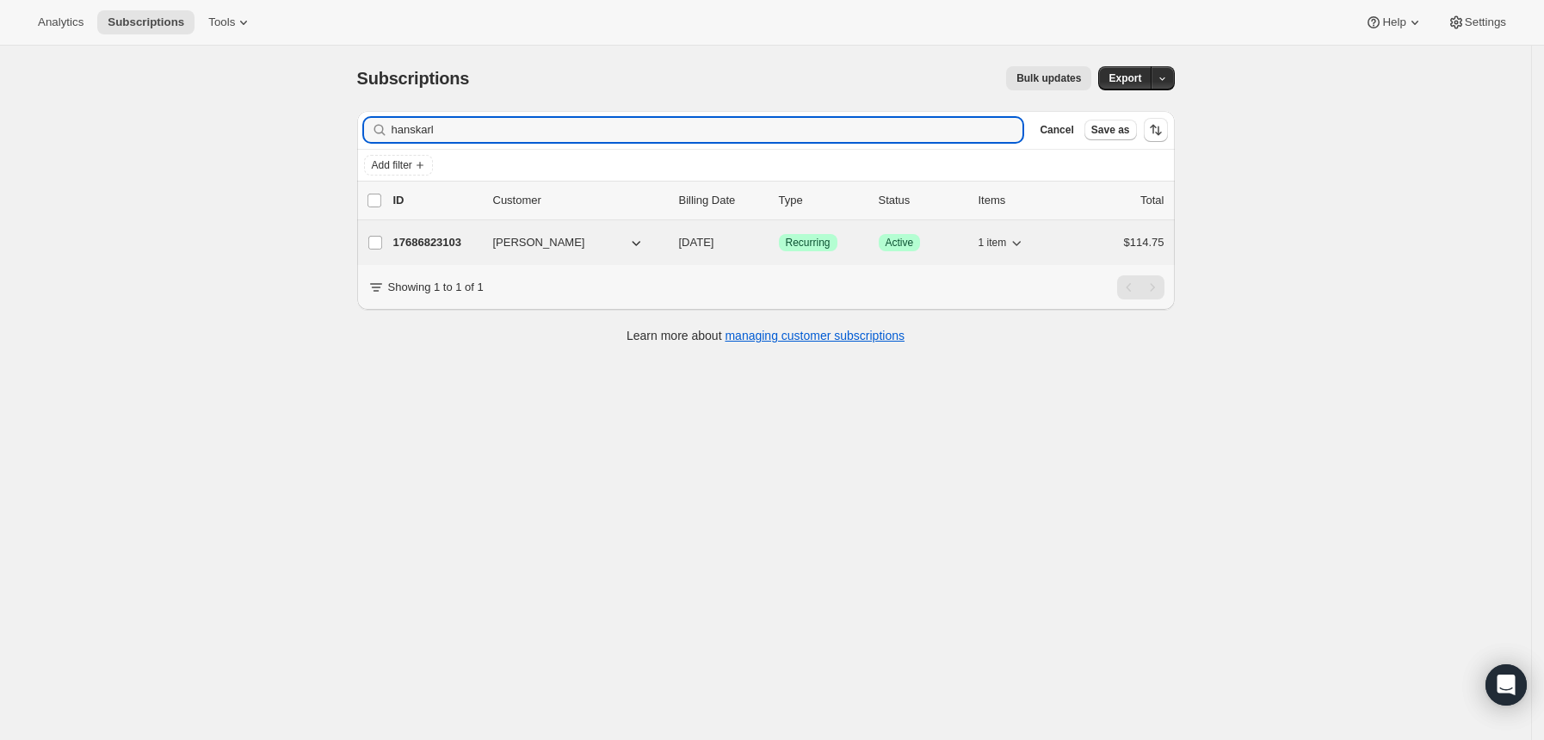
type input "hanskarl"
click at [462, 242] on p "17686823103" at bounding box center [436, 242] width 86 height 17
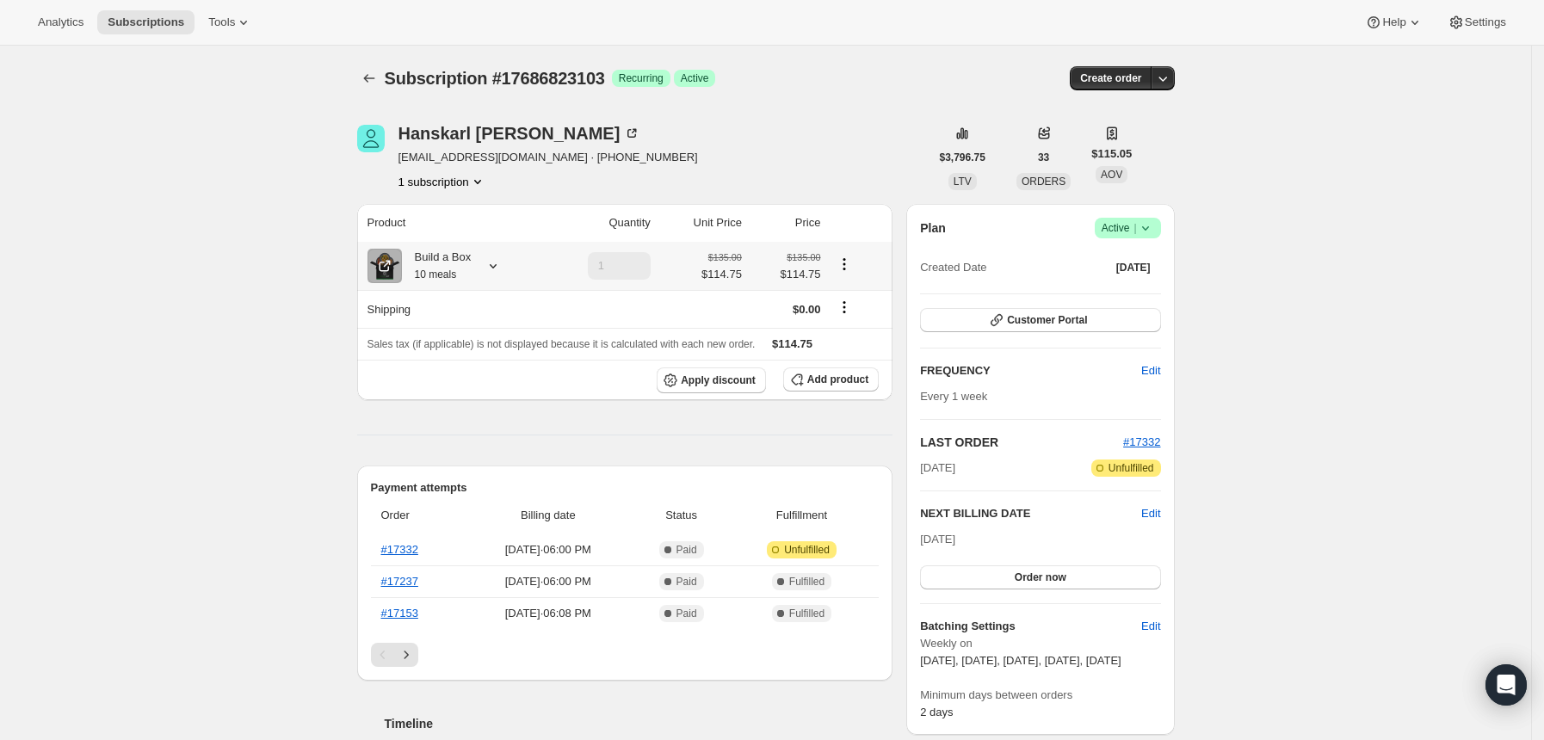
click at [502, 263] on icon at bounding box center [492, 265] width 17 height 17
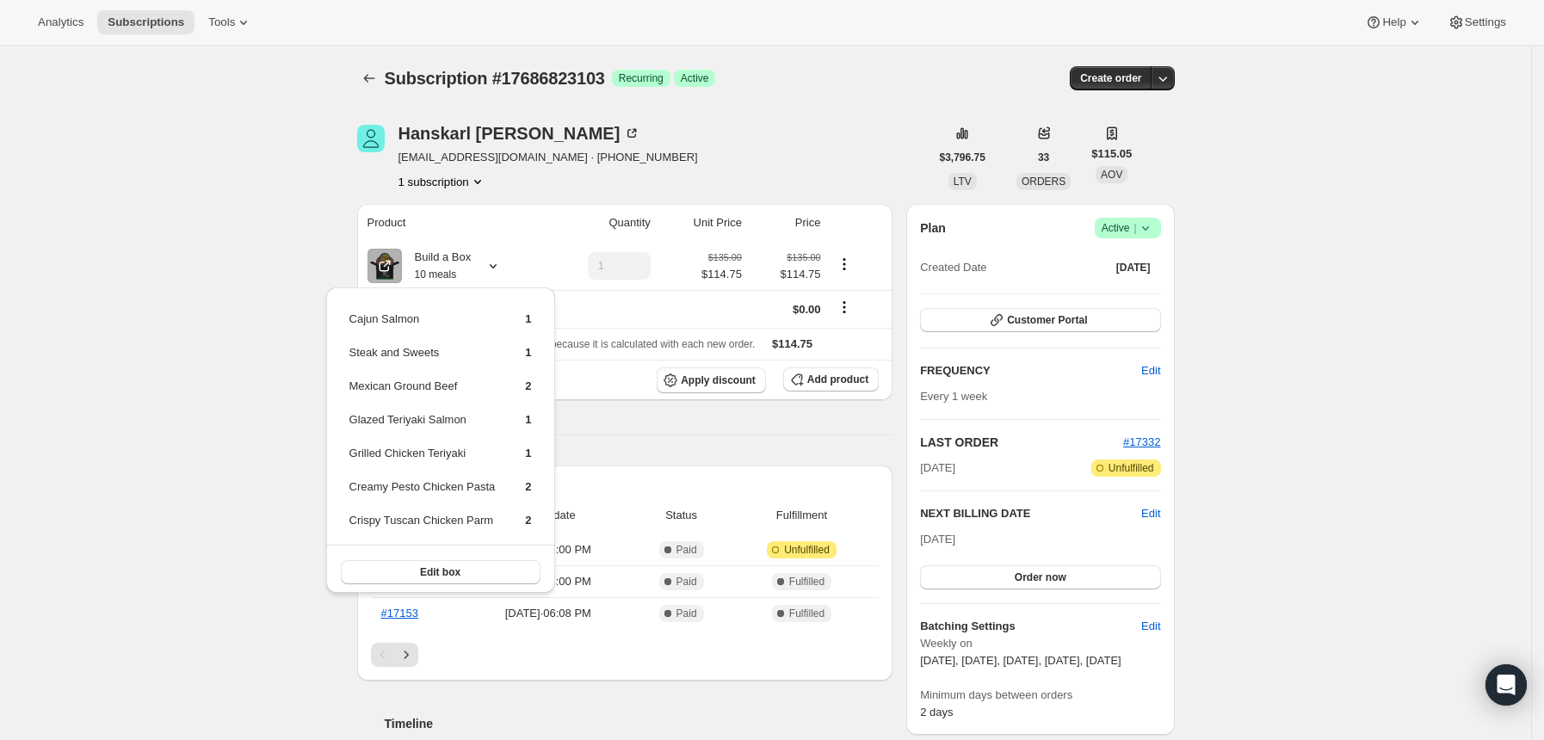
click at [549, 180] on div "1 subscription" at bounding box center [547, 181] width 299 height 17
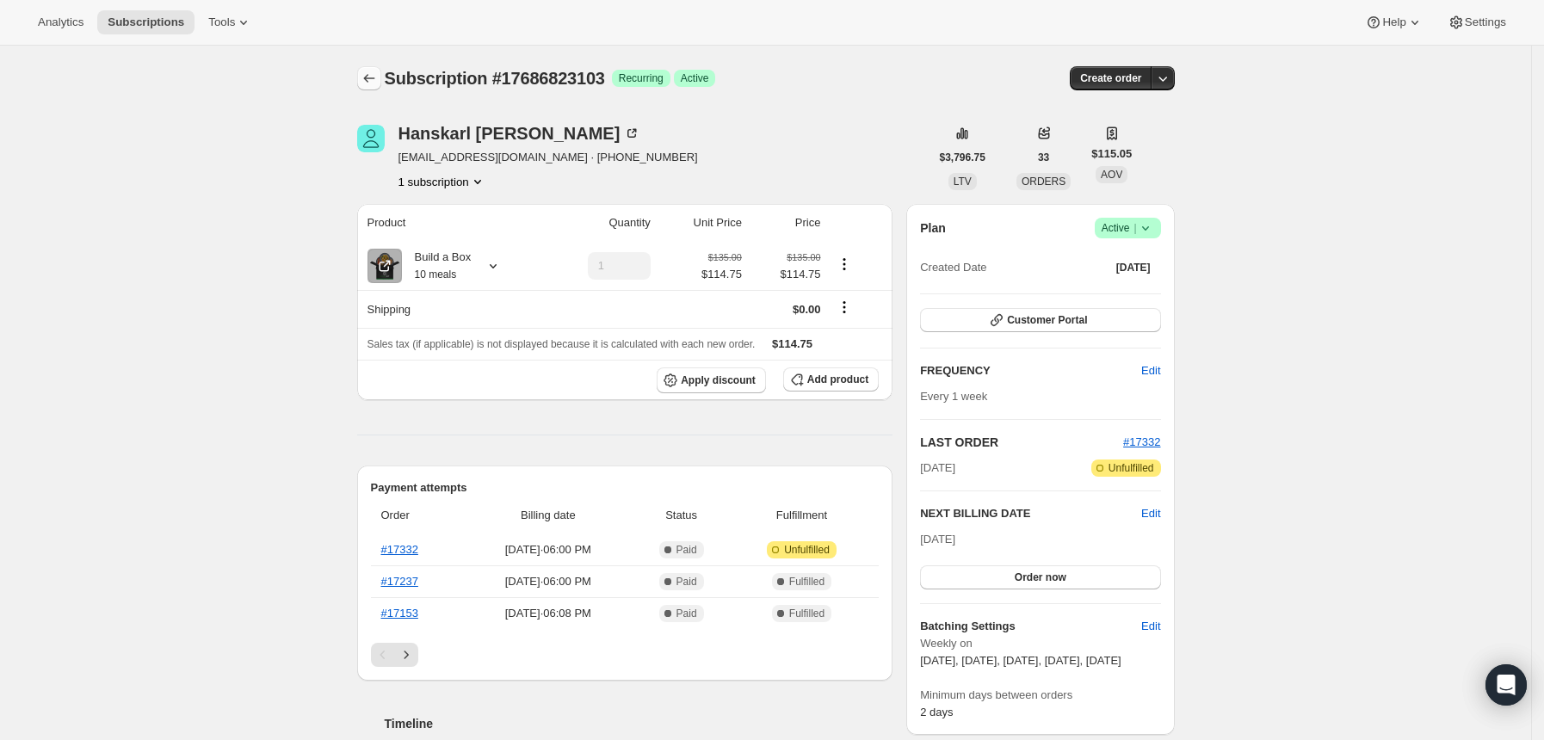
click at [379, 69] on button "Subscriptions" at bounding box center [369, 78] width 24 height 24
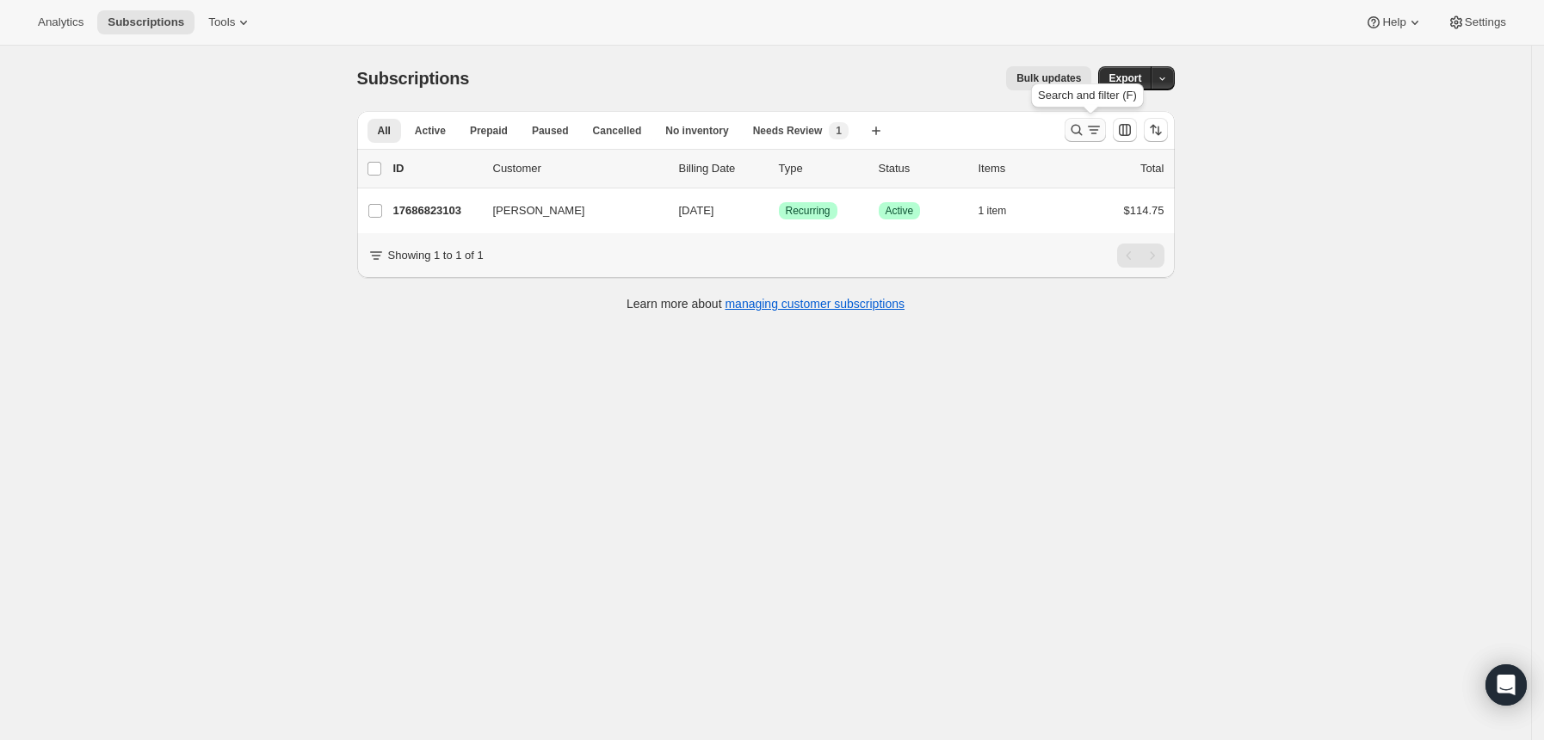
click at [1085, 126] on icon "Search and filter results" at bounding box center [1076, 129] width 17 height 17
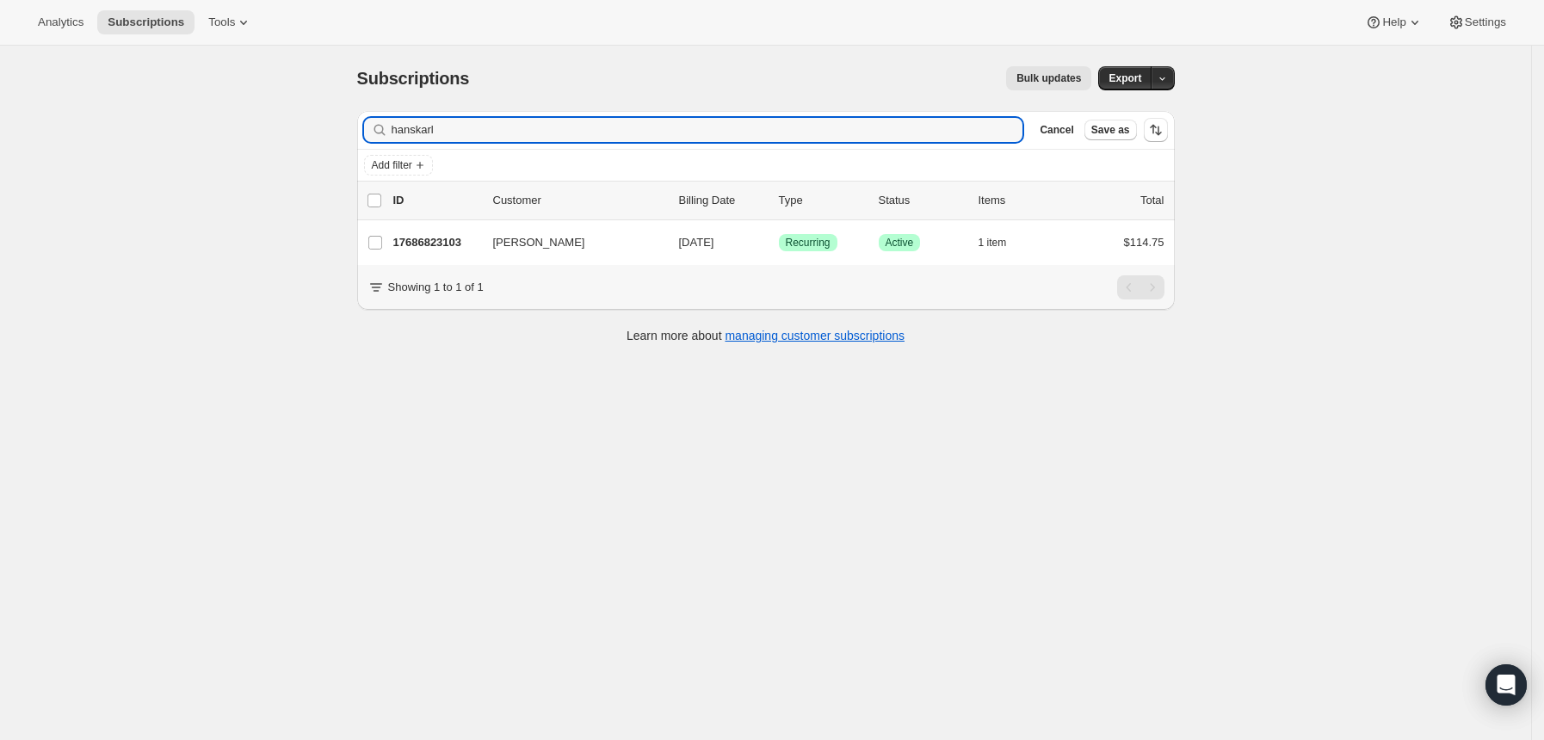
click at [786, 127] on input "hanskarl" at bounding box center [708, 130] width 632 height 24
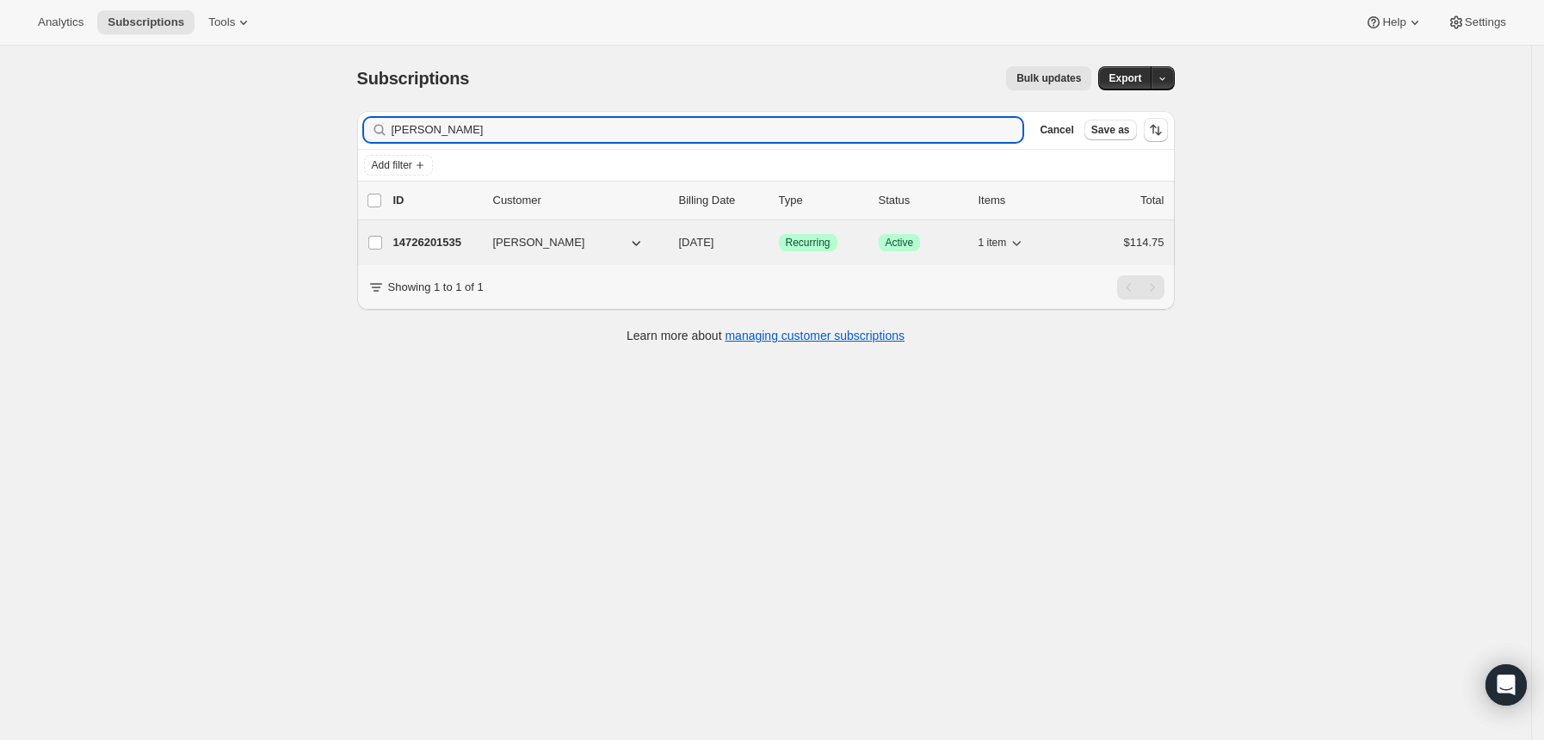
type input "[PERSON_NAME]"
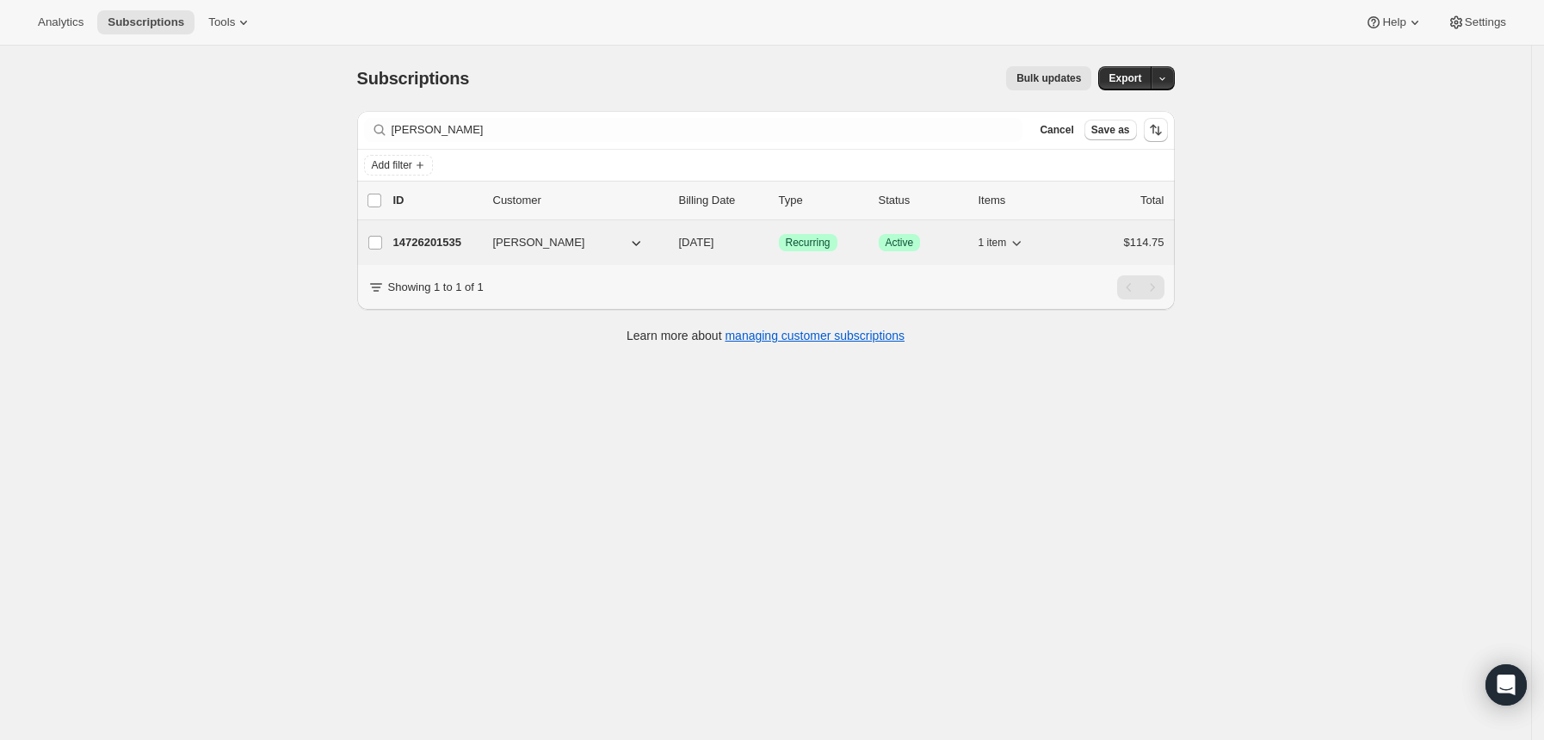
click at [433, 238] on p "14726201535" at bounding box center [436, 242] width 86 height 17
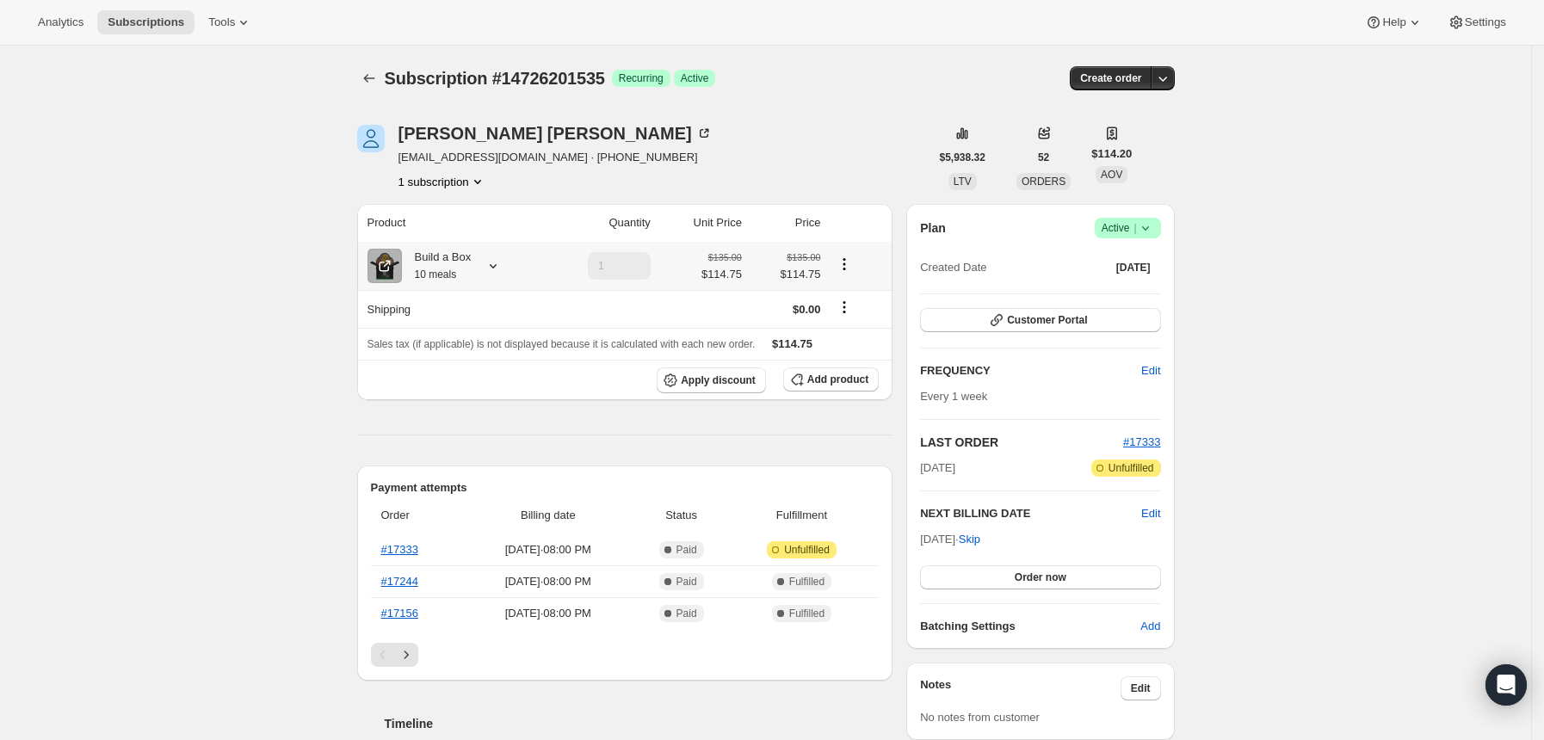
click at [502, 268] on icon at bounding box center [492, 265] width 17 height 17
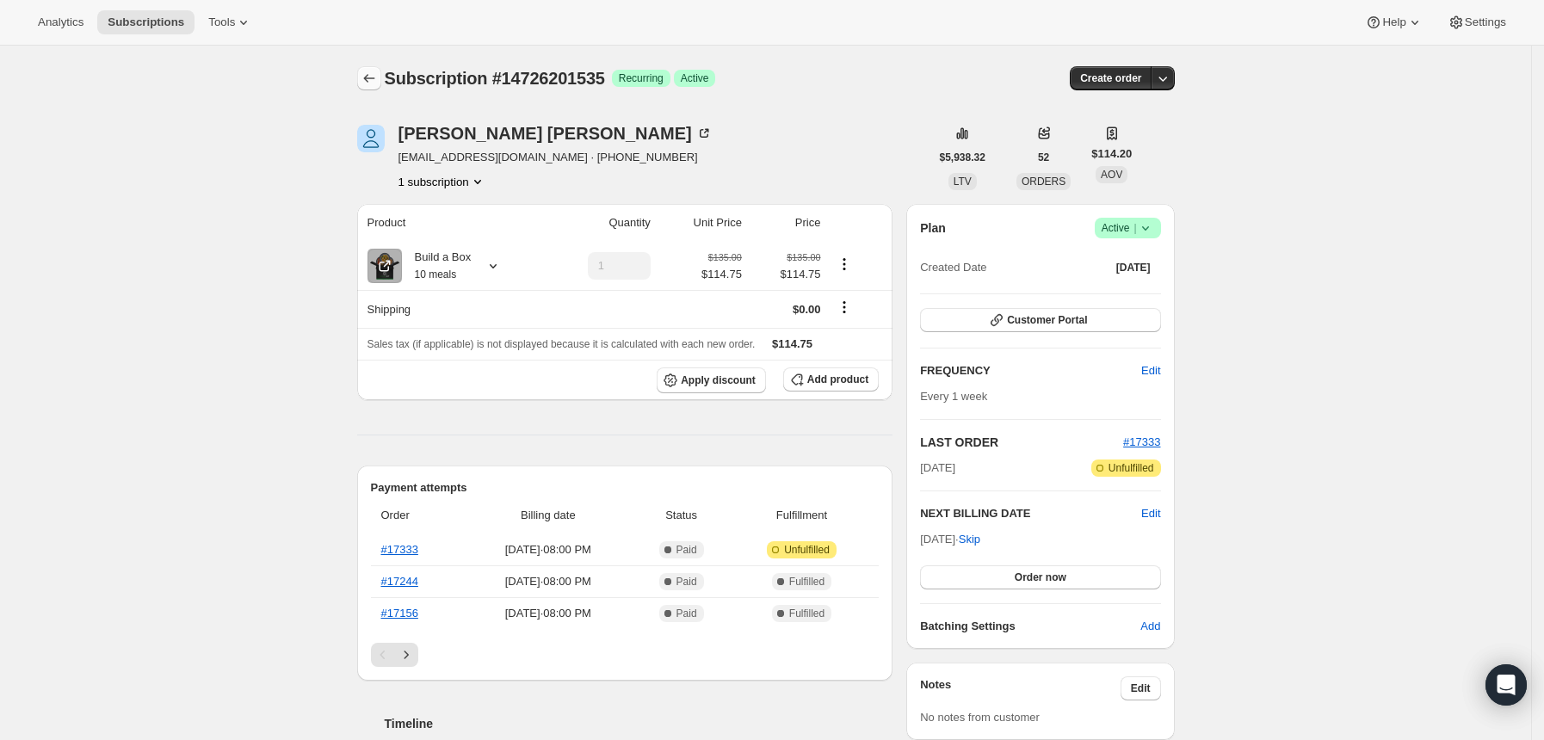
click at [376, 77] on icon "Subscriptions" at bounding box center [369, 78] width 17 height 17
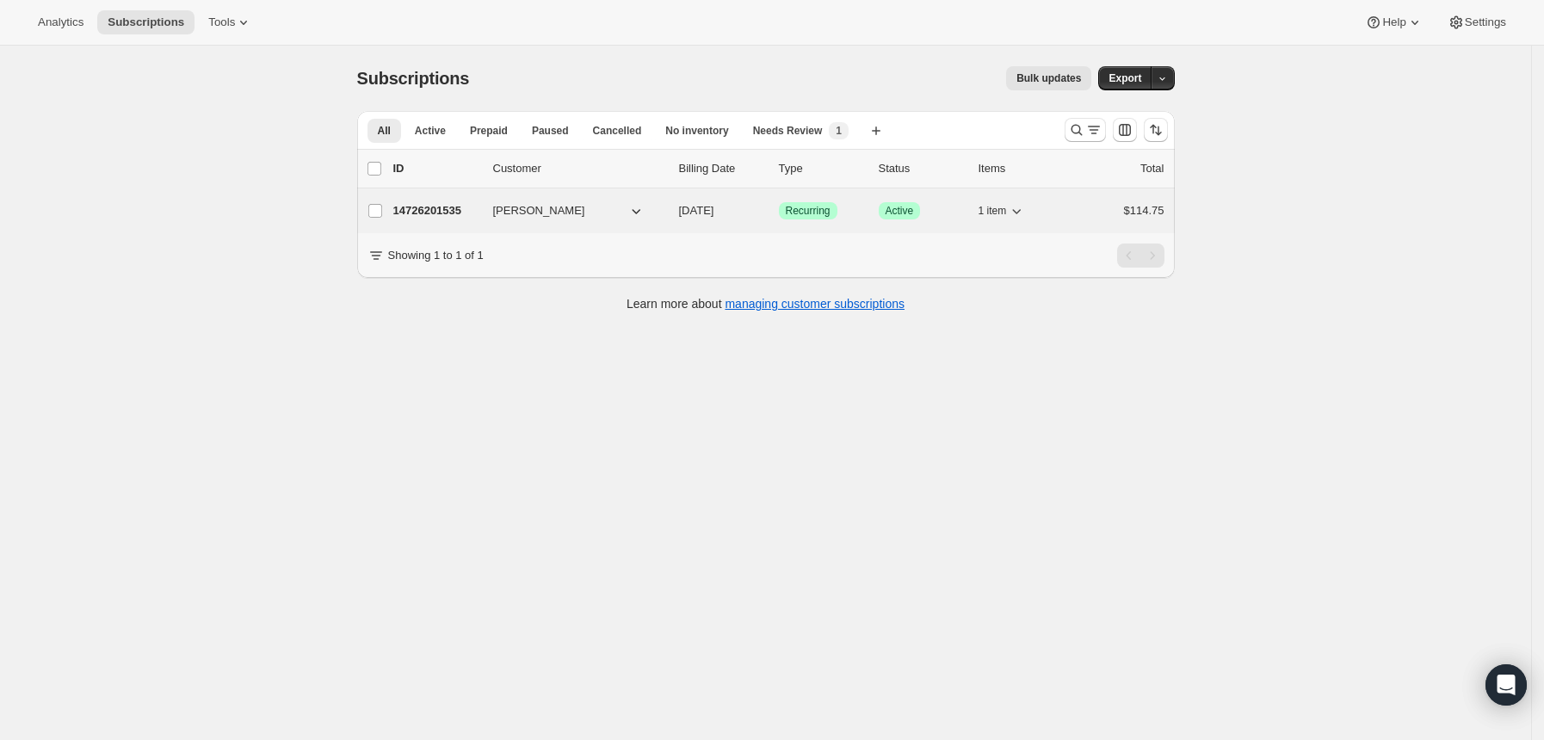
click at [465, 210] on p "14726201535" at bounding box center [436, 210] width 86 height 17
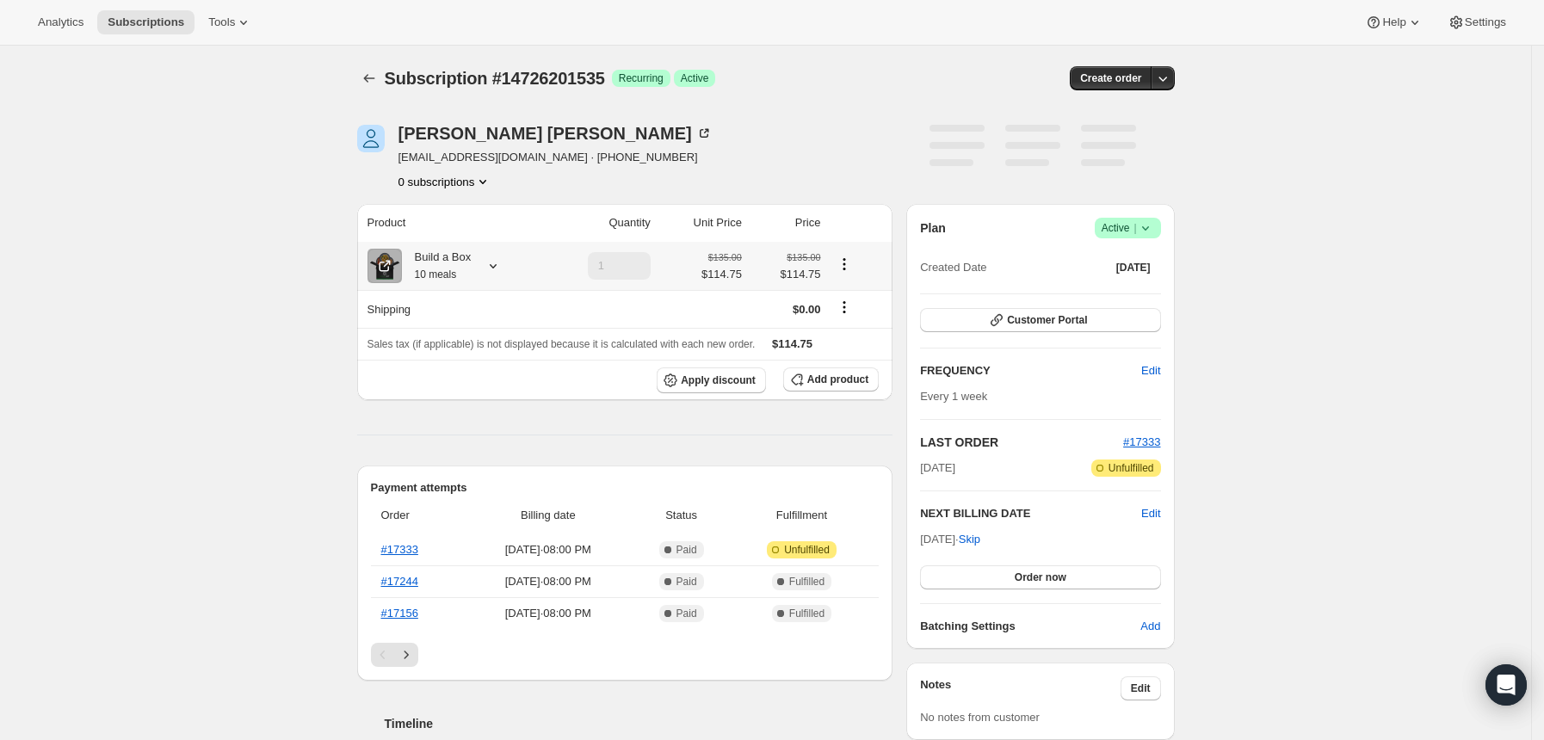
click at [501, 268] on icon at bounding box center [492, 265] width 17 height 17
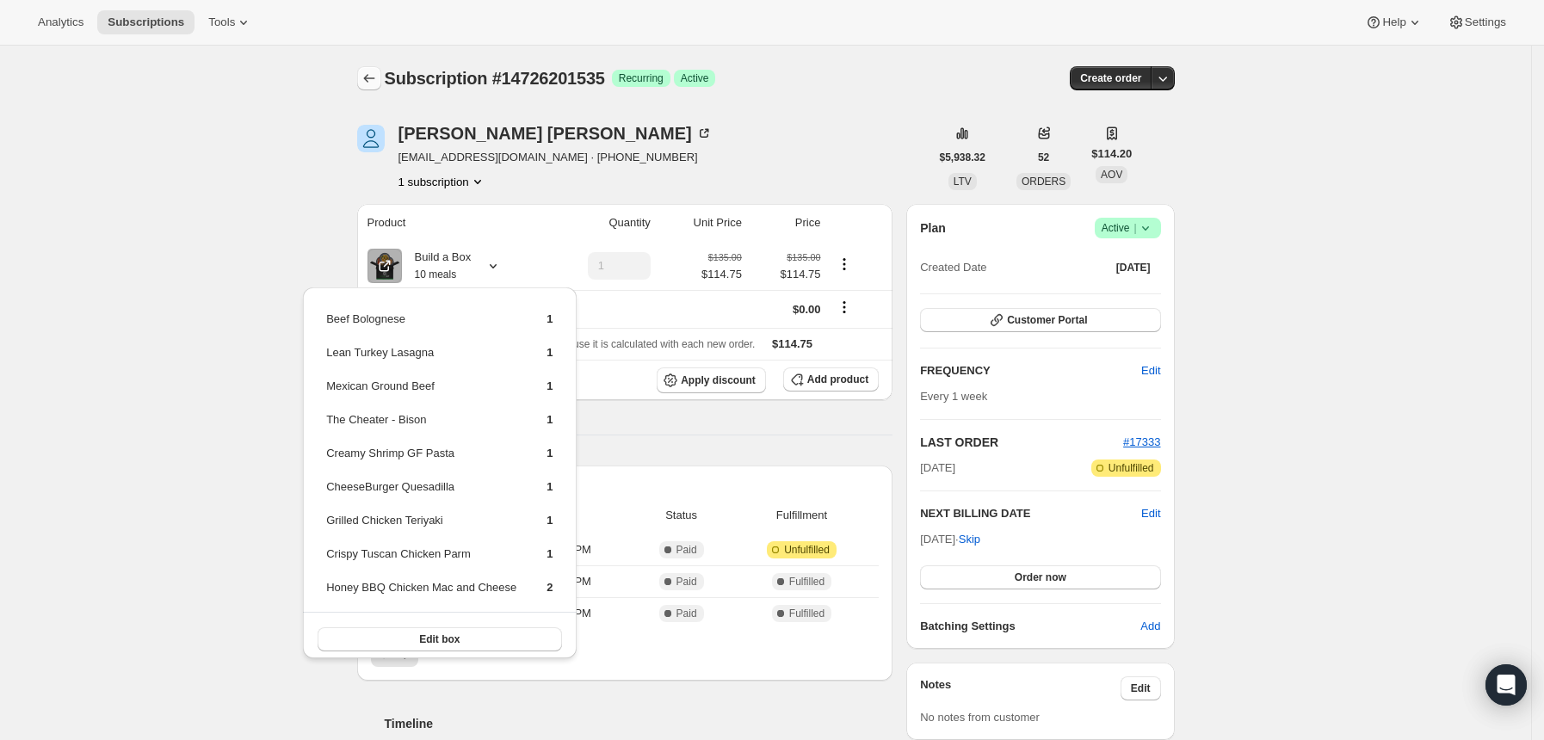
click at [378, 76] on icon "Subscriptions" at bounding box center [369, 78] width 17 height 17
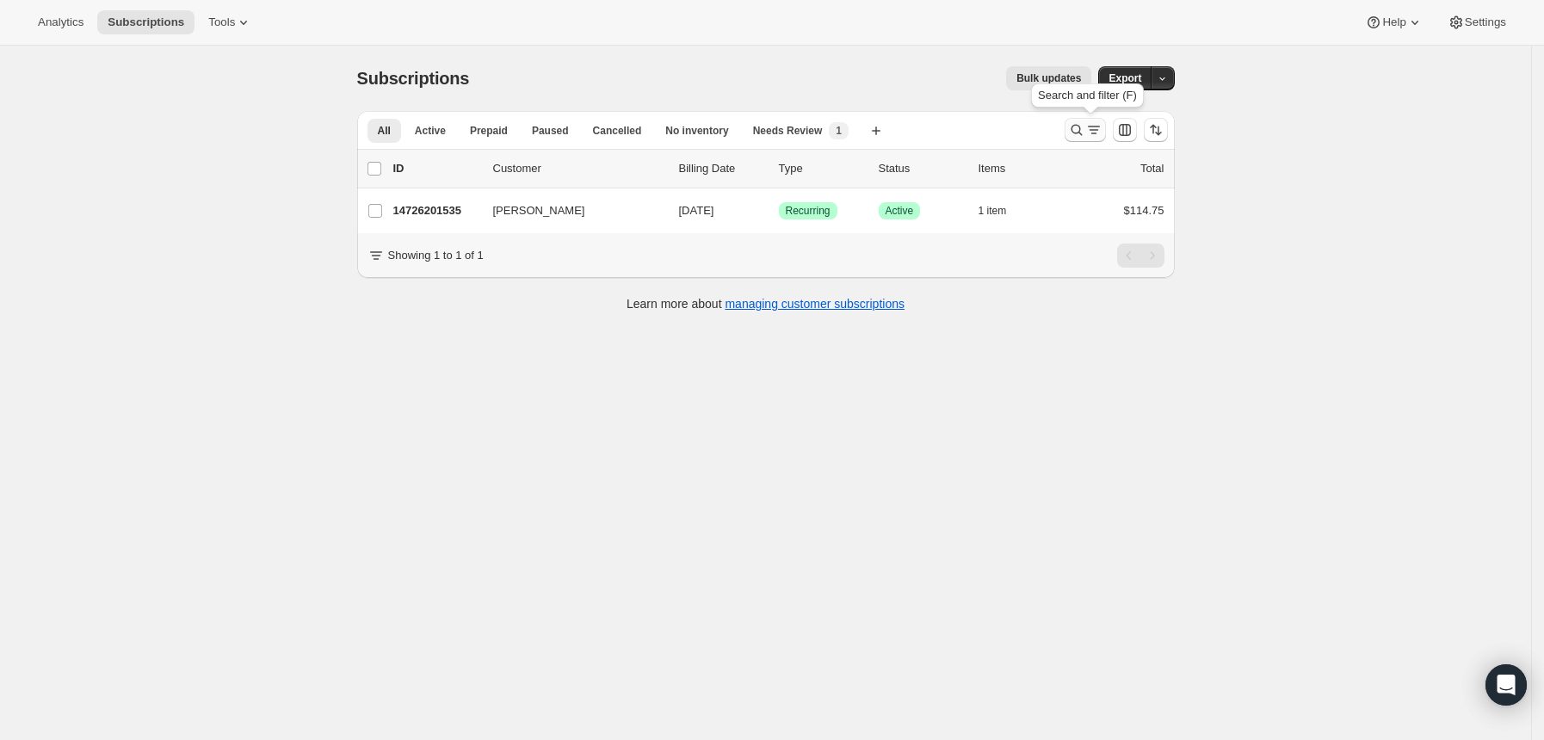
click at [1096, 128] on icon "Search and filter results" at bounding box center [1093, 129] width 17 height 17
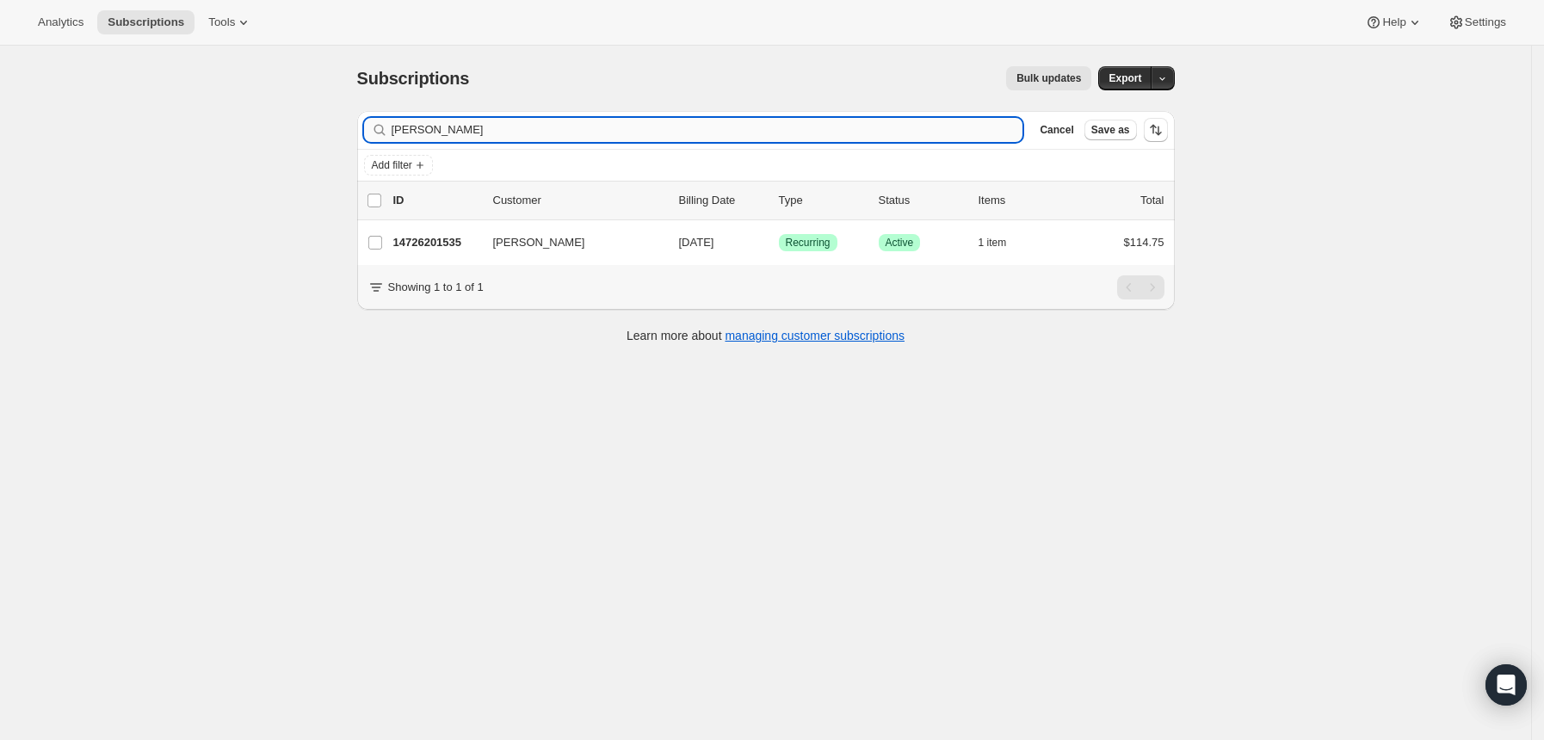
click at [899, 128] on input "[PERSON_NAME]" at bounding box center [708, 130] width 632 height 24
type input "t"
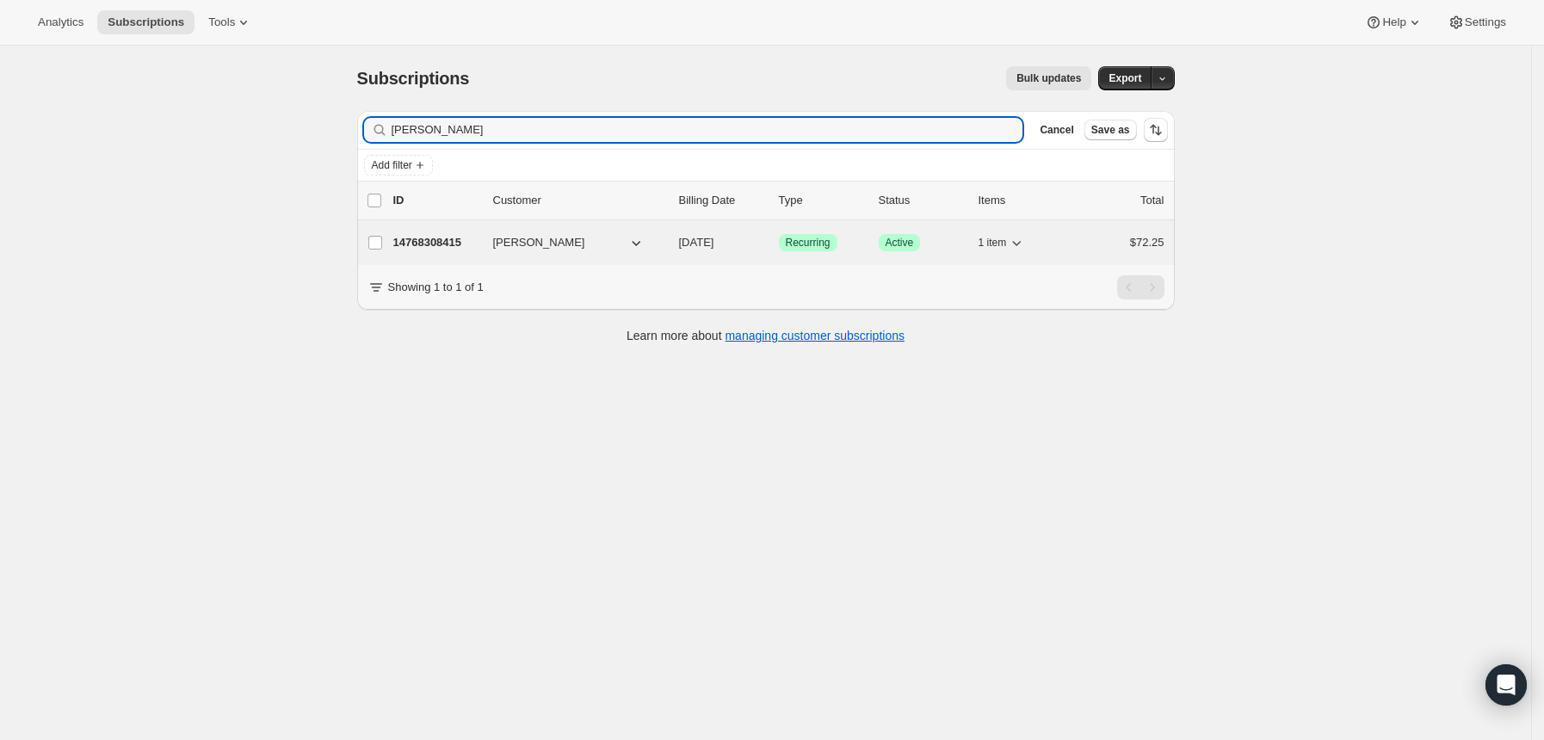
type input "[PERSON_NAME]"
click at [429, 248] on p "14768308415" at bounding box center [436, 242] width 86 height 17
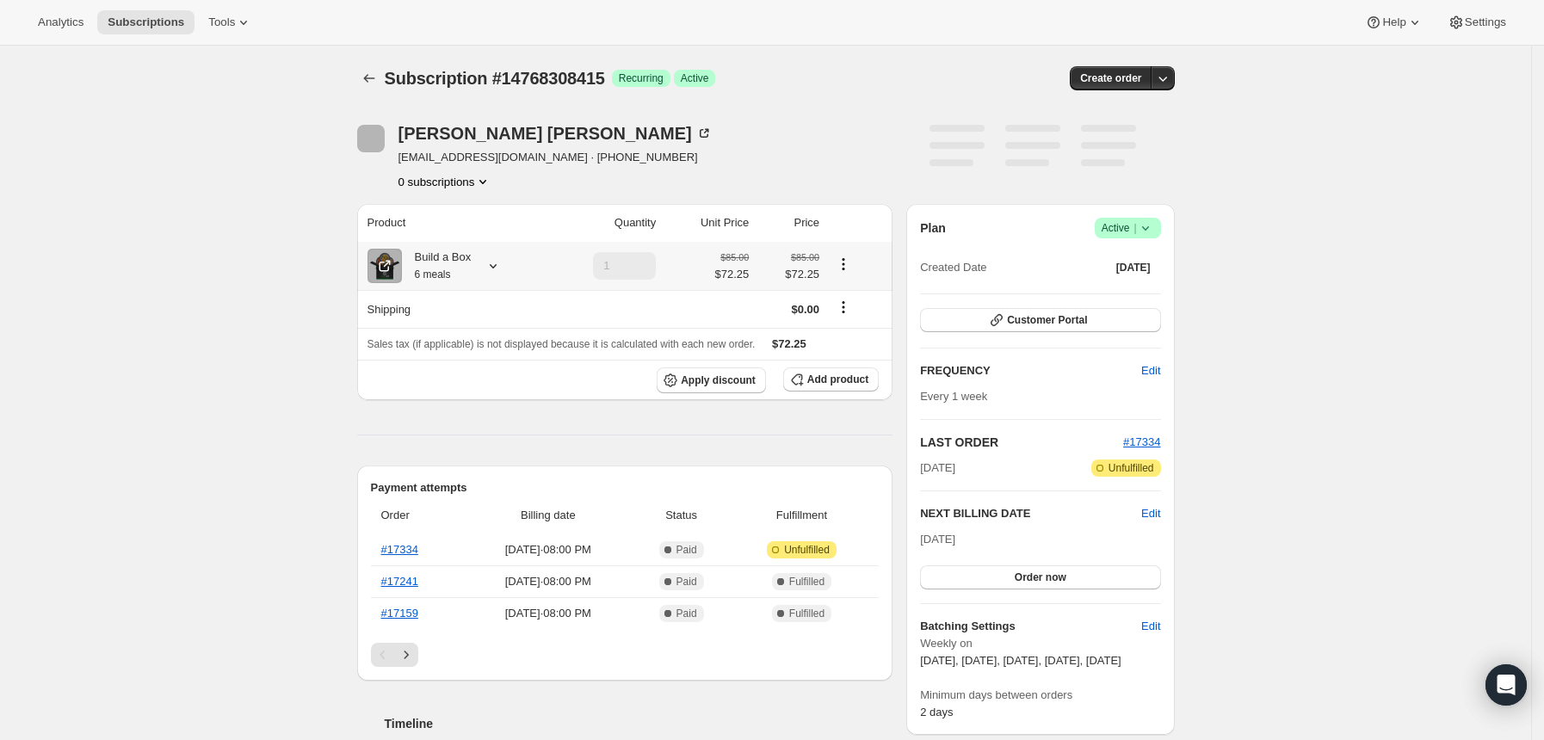
click at [499, 268] on icon at bounding box center [492, 265] width 17 height 17
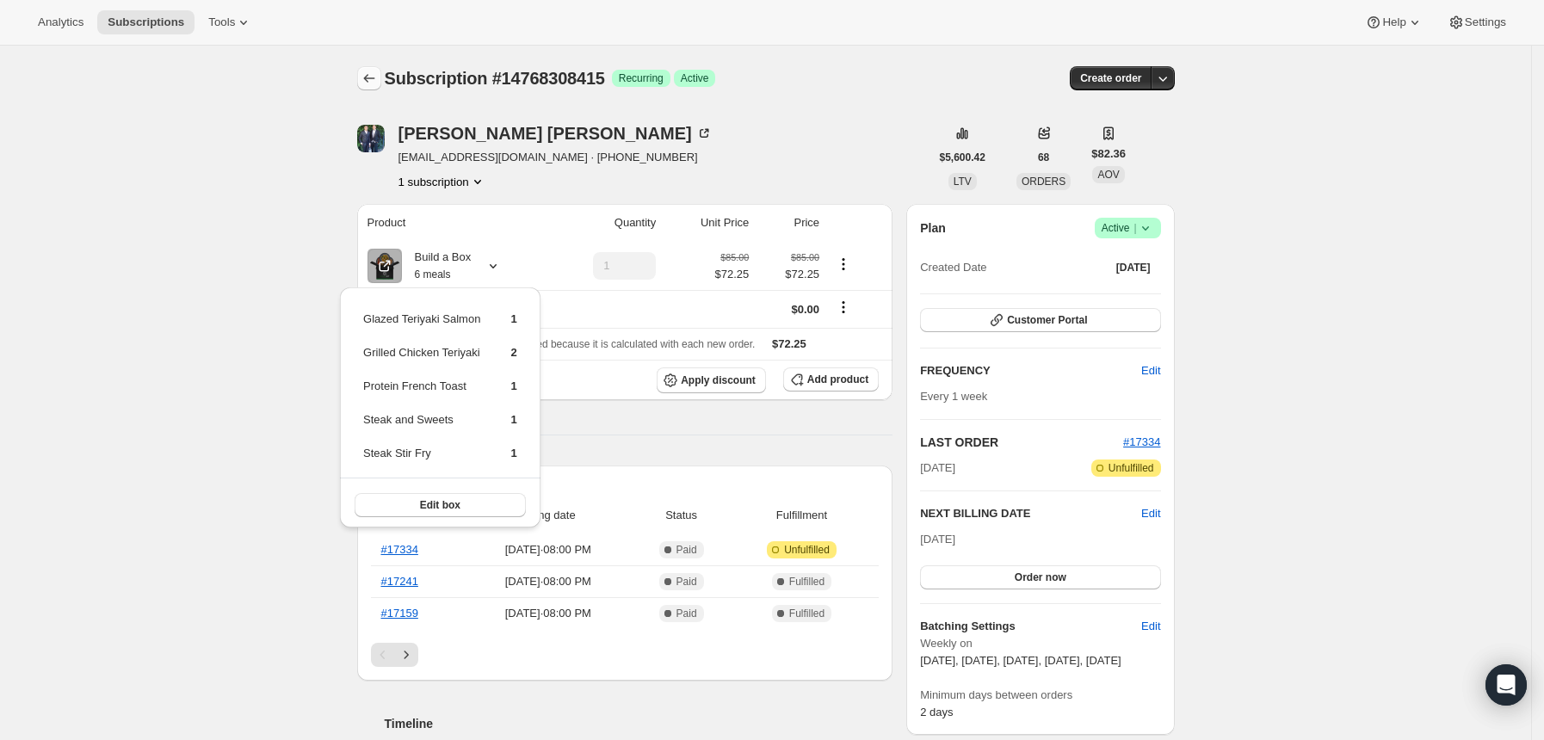
click at [368, 67] on button "Subscriptions" at bounding box center [369, 78] width 24 height 24
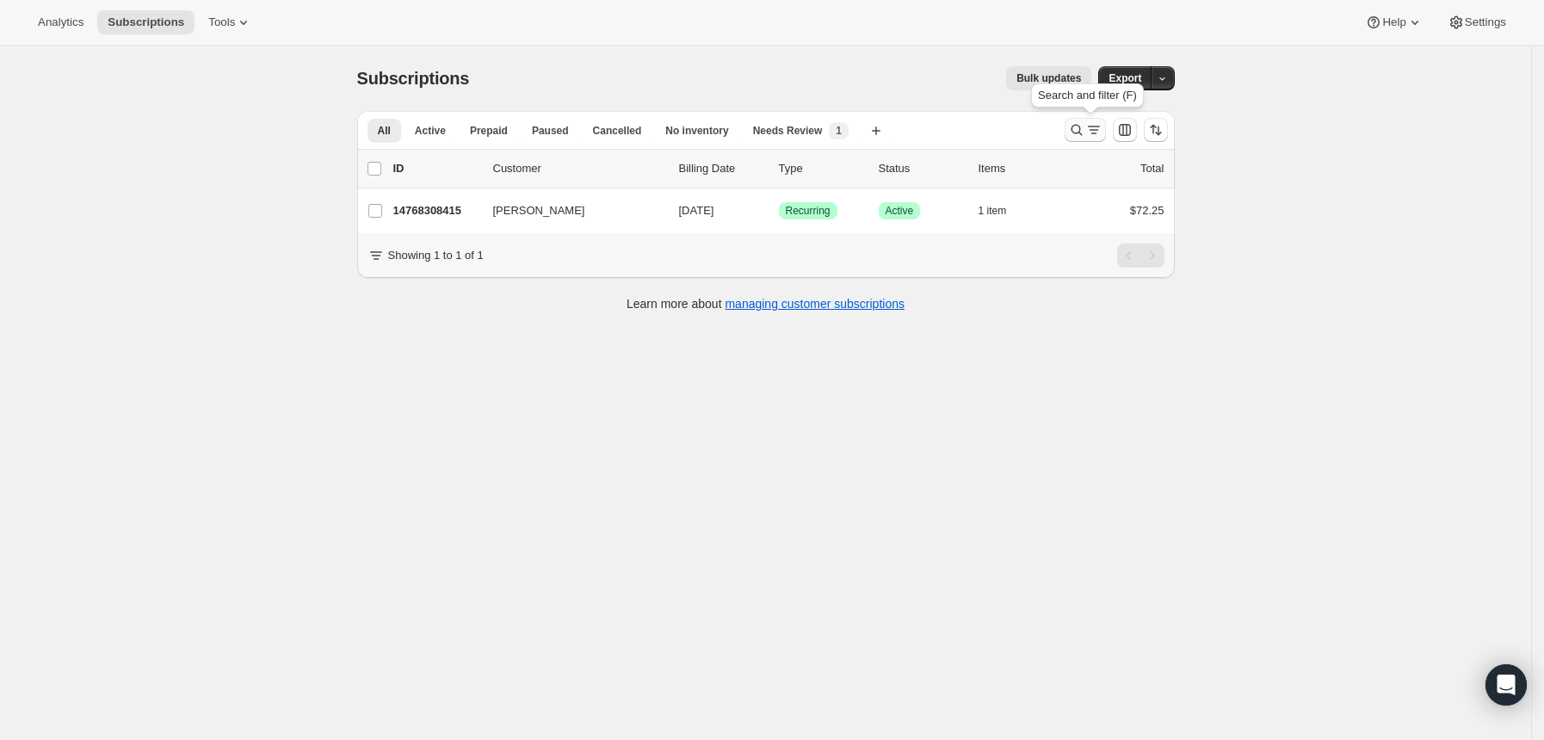
click at [1085, 126] on icon "Search and filter results" at bounding box center [1076, 129] width 17 height 17
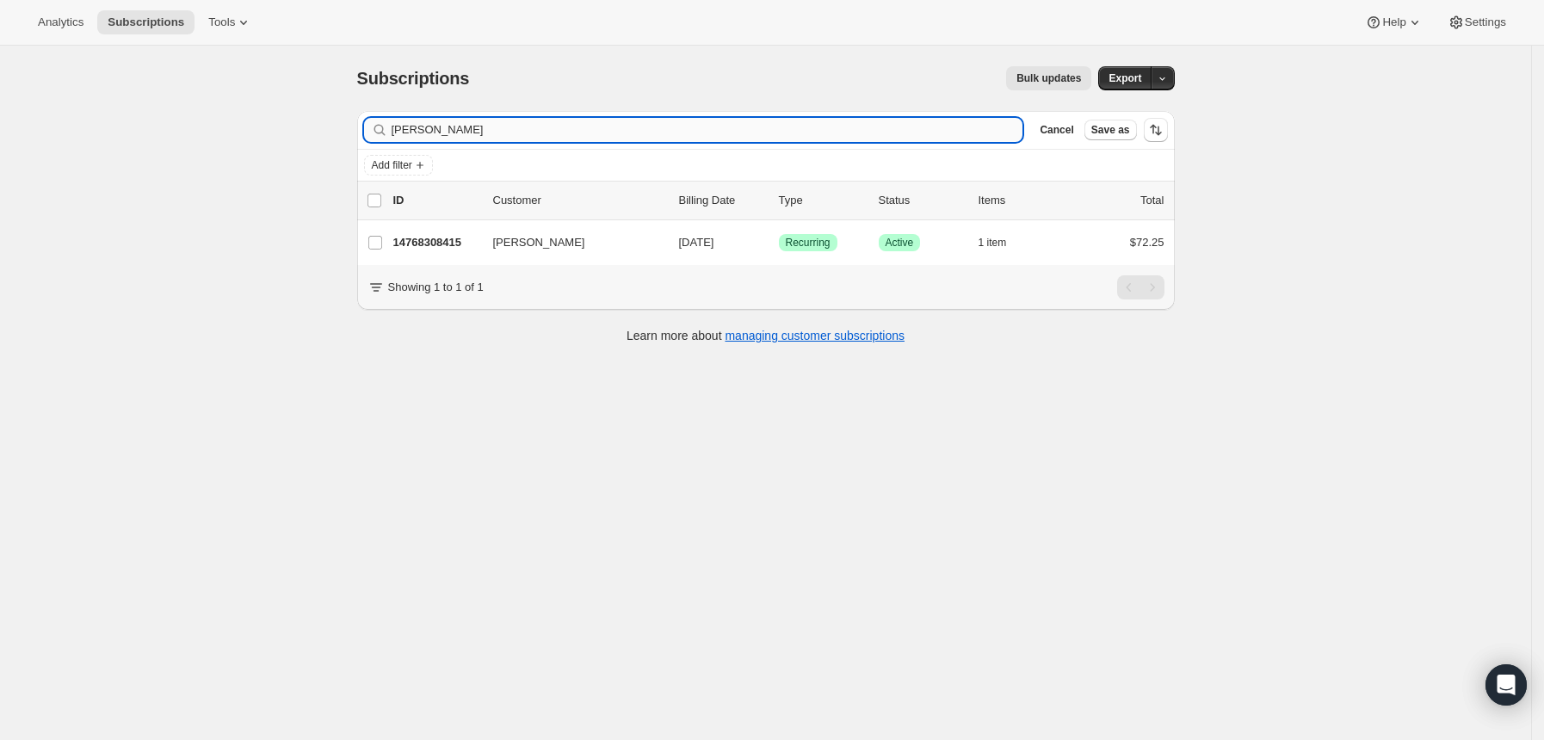
click at [785, 131] on input "[PERSON_NAME]" at bounding box center [708, 130] width 632 height 24
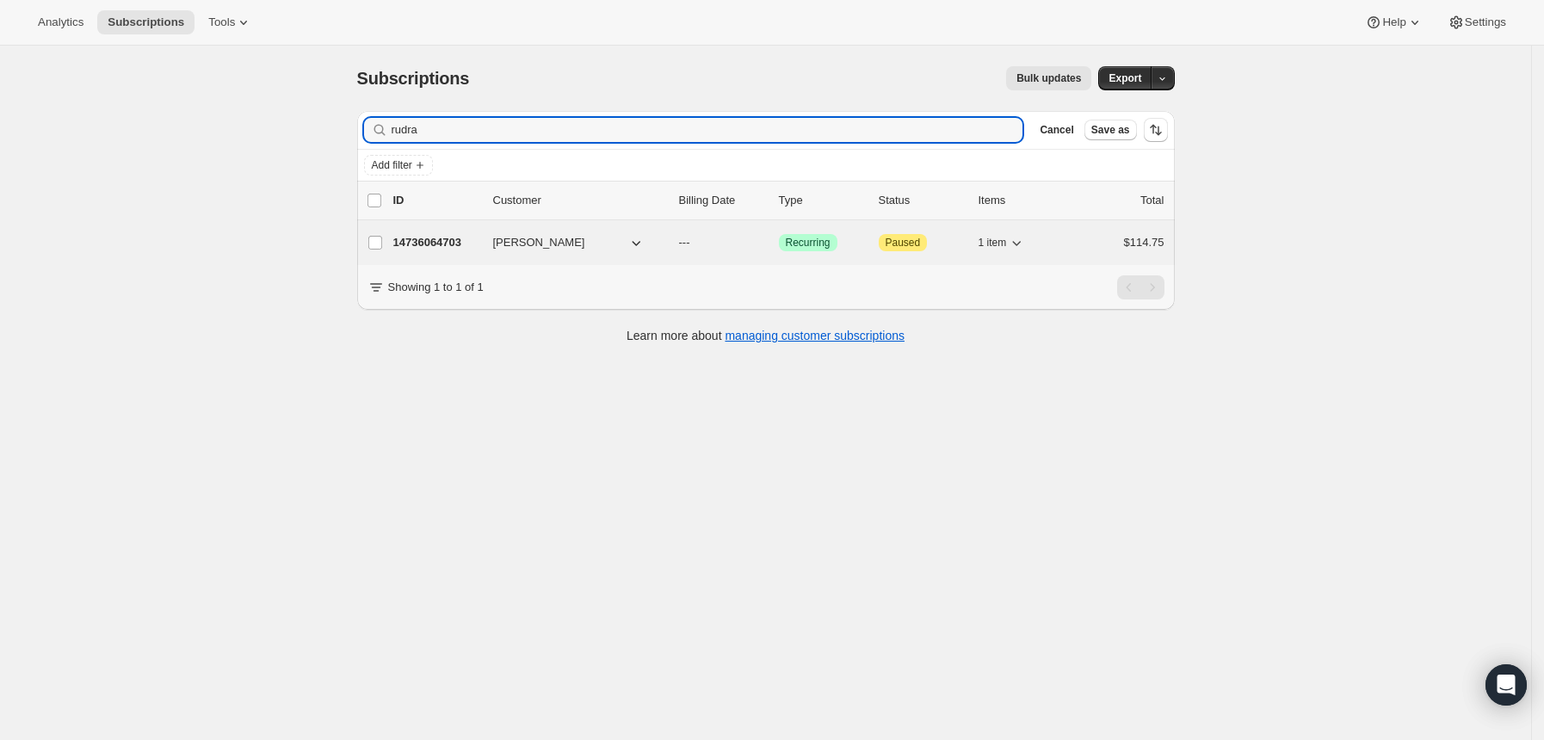
type input "rudra"
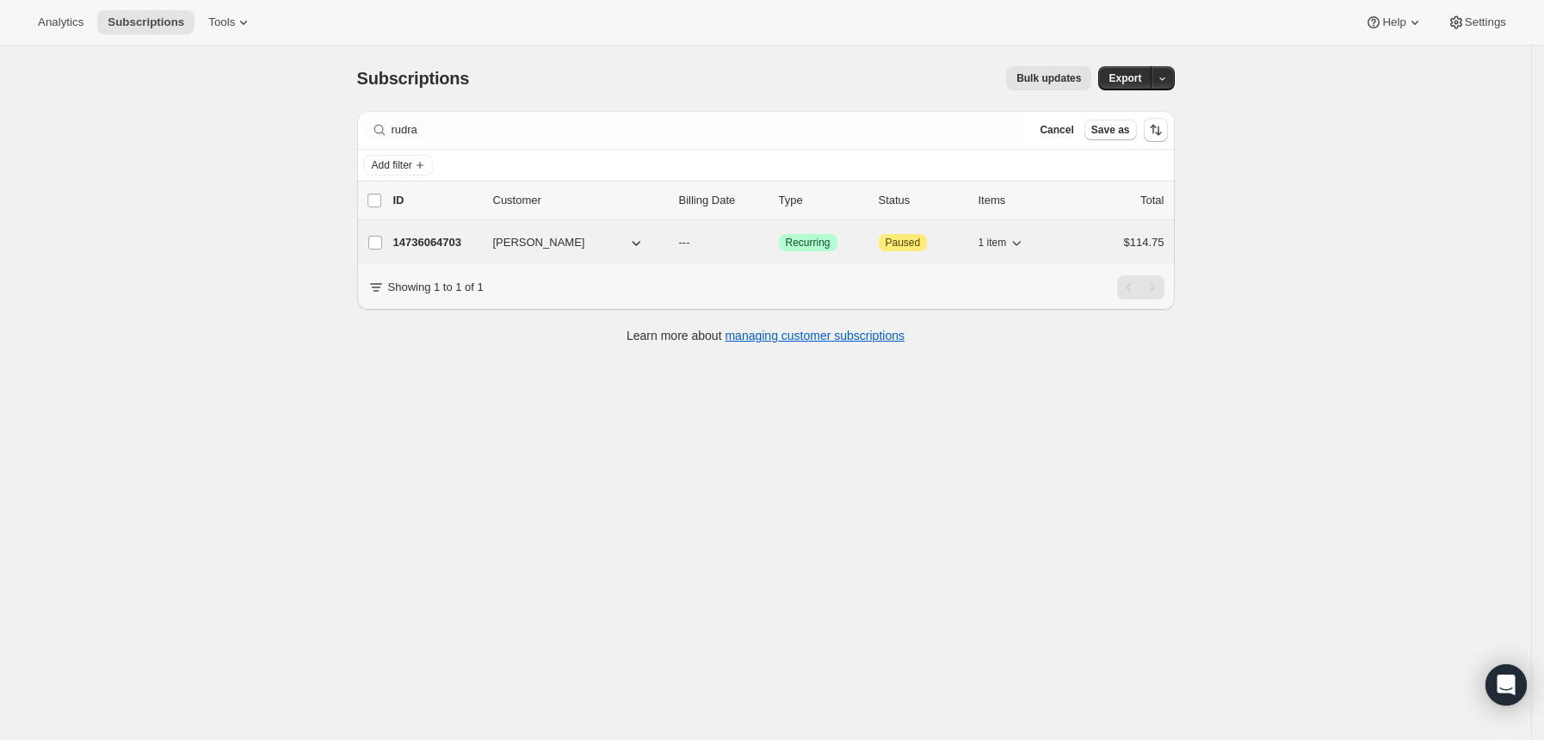
click at [457, 240] on p "14736064703" at bounding box center [436, 242] width 86 height 17
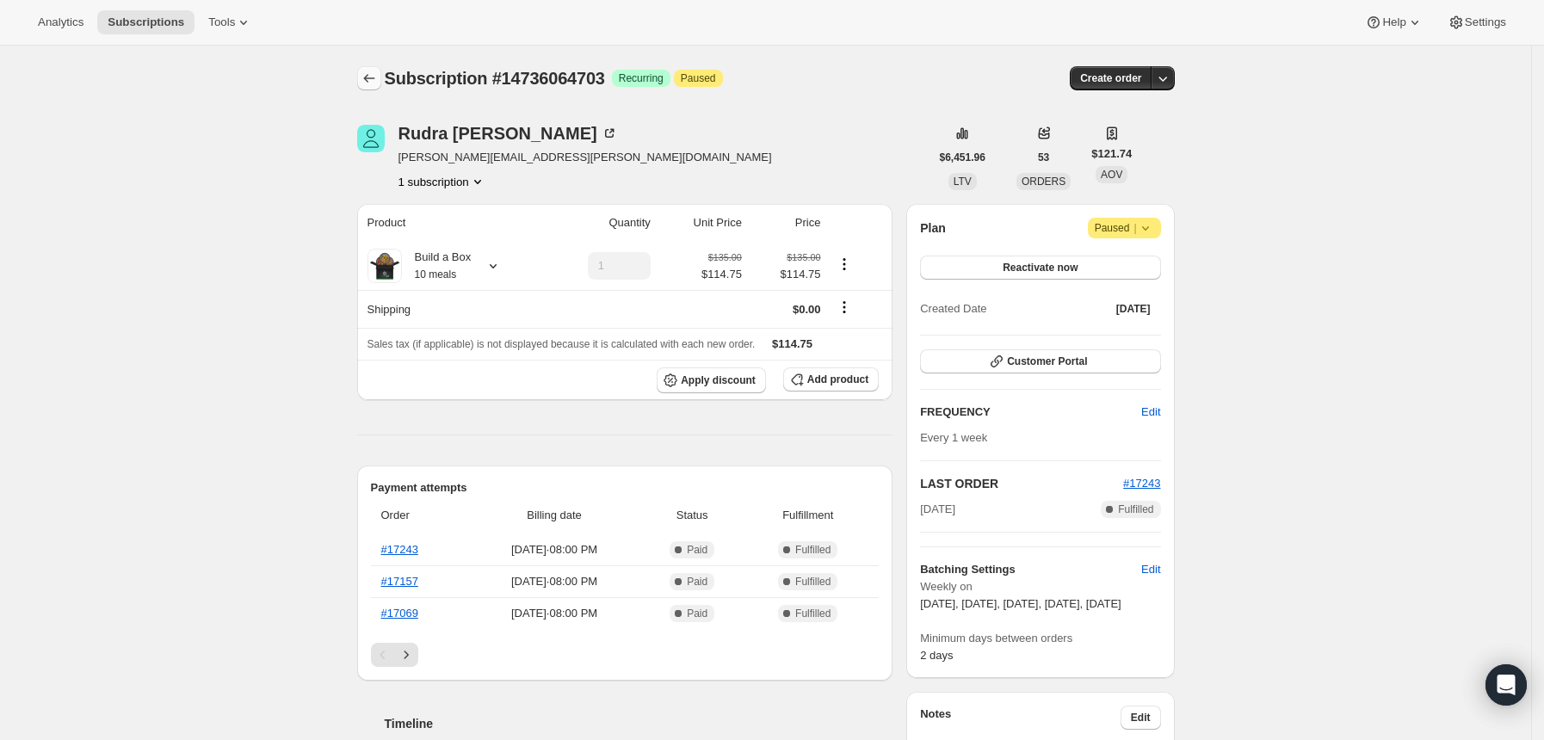
click at [377, 77] on icon "Subscriptions" at bounding box center [369, 78] width 17 height 17
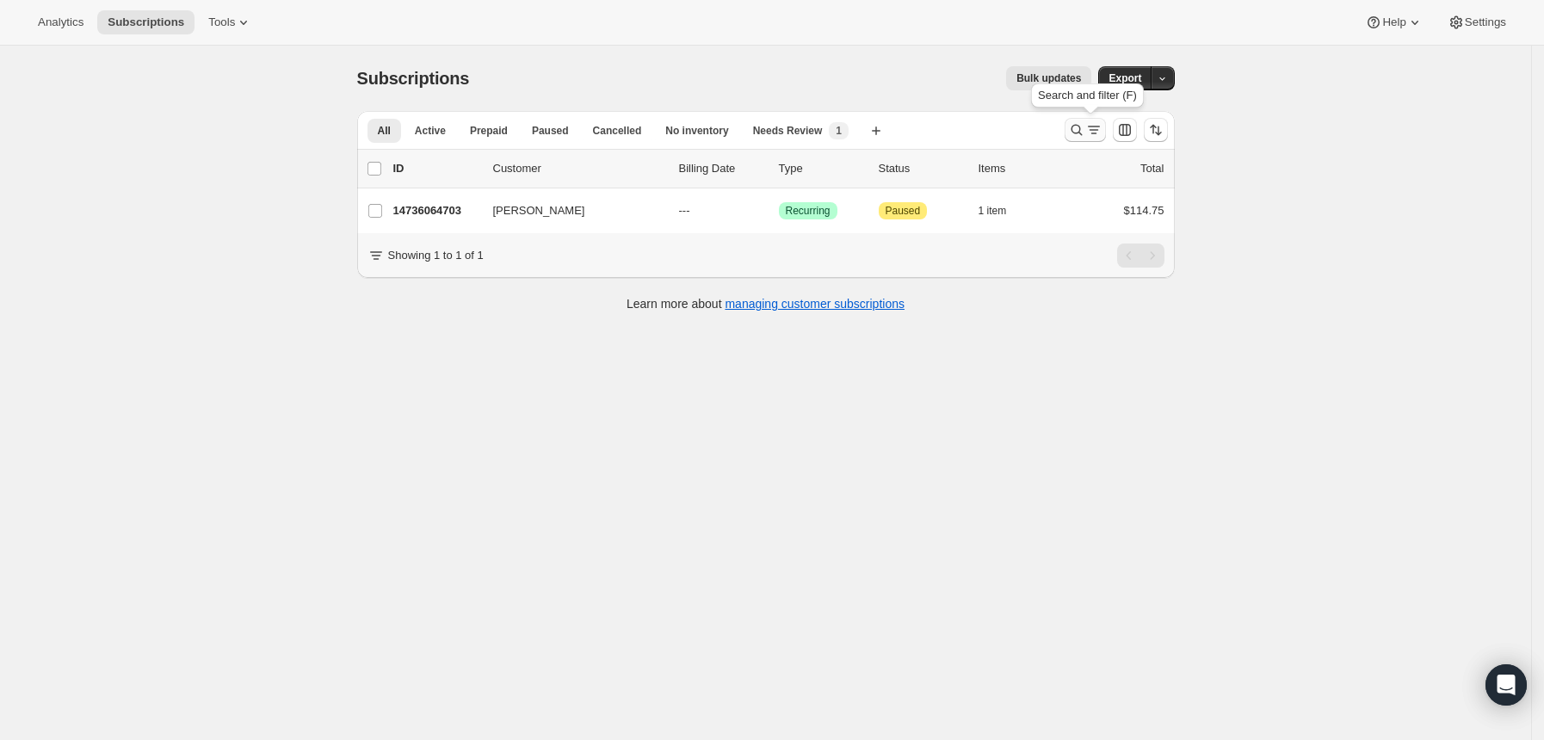
click at [1077, 131] on icon "Search and filter results" at bounding box center [1075, 130] width 11 height 11
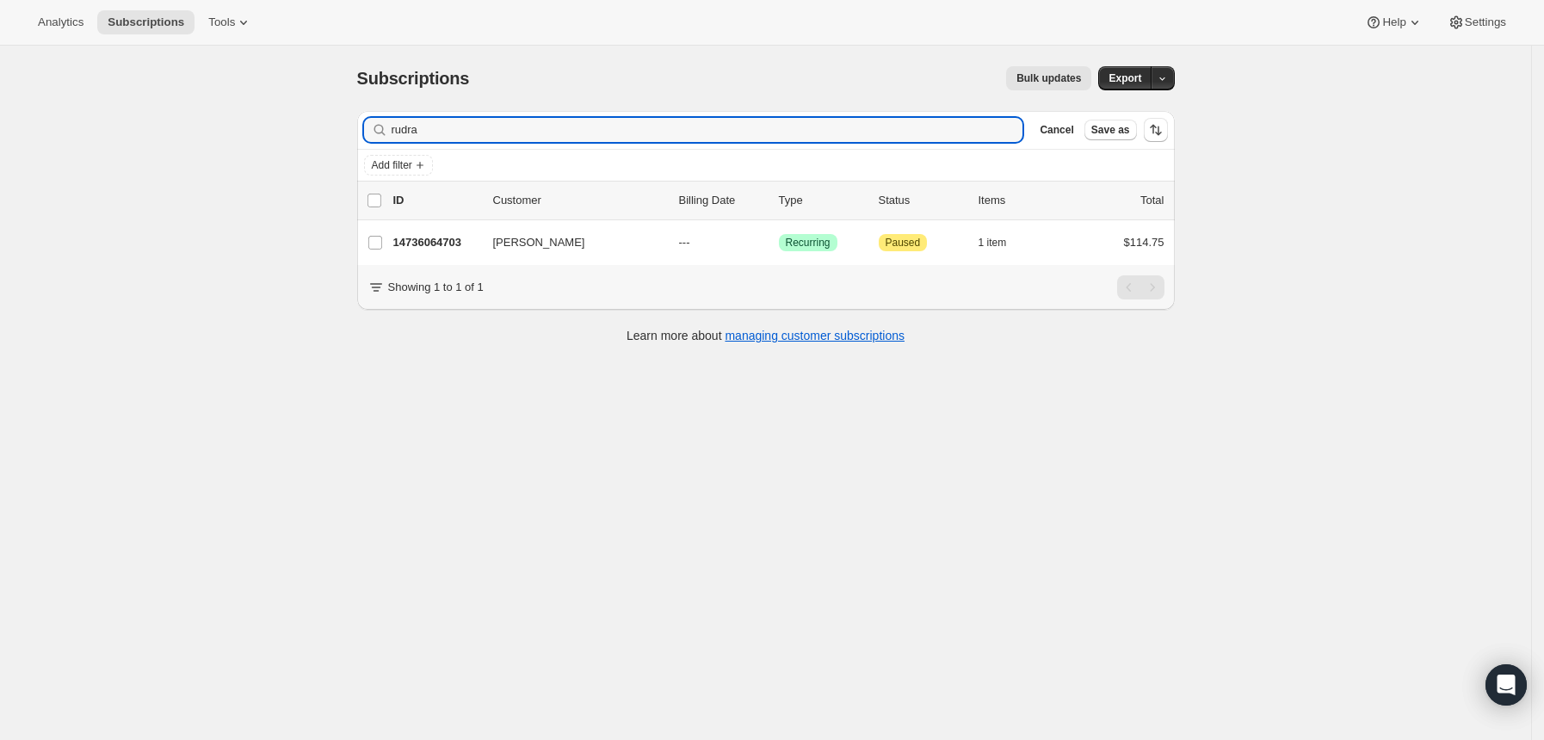
click at [789, 133] on input "rudra" at bounding box center [708, 130] width 632 height 24
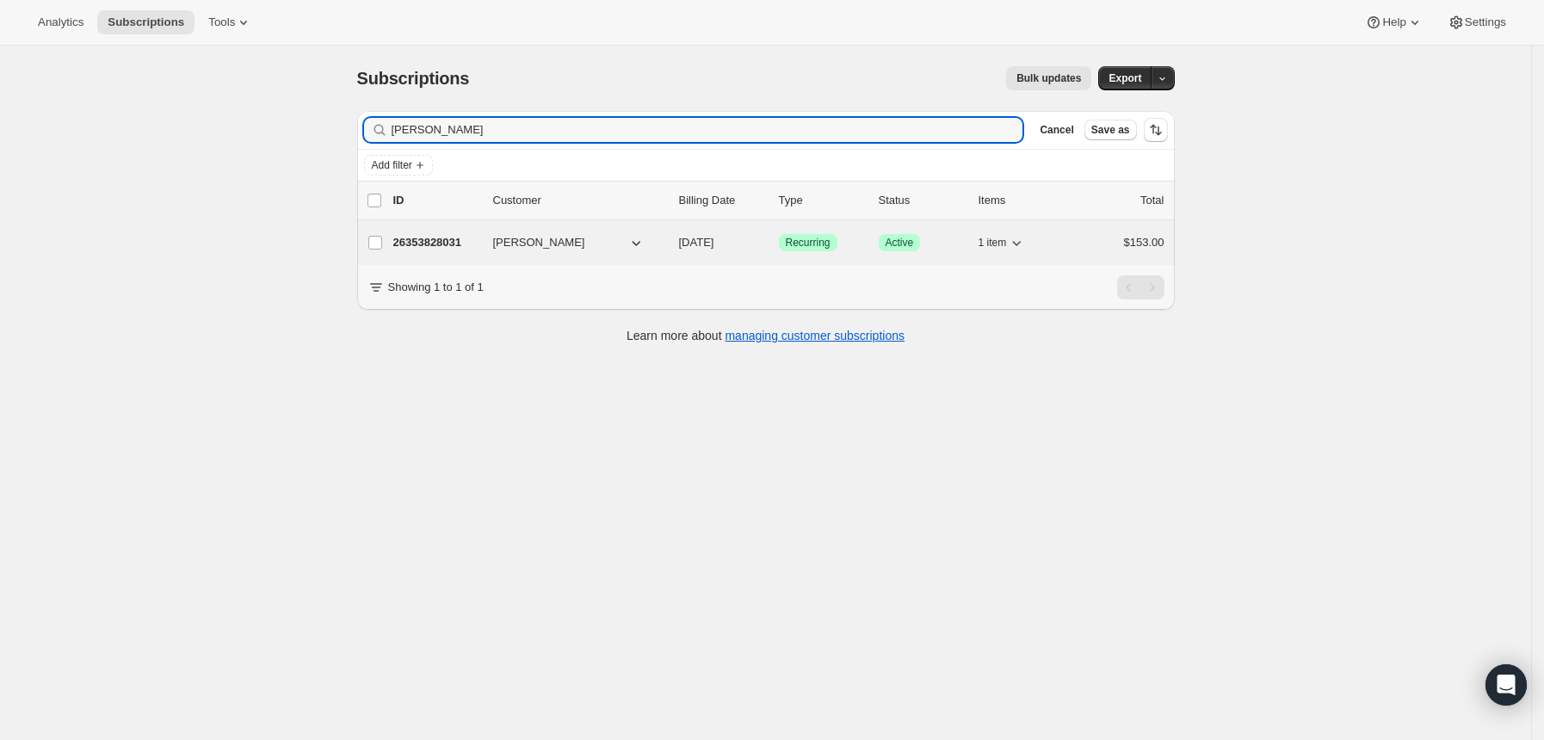
type input "[PERSON_NAME]"
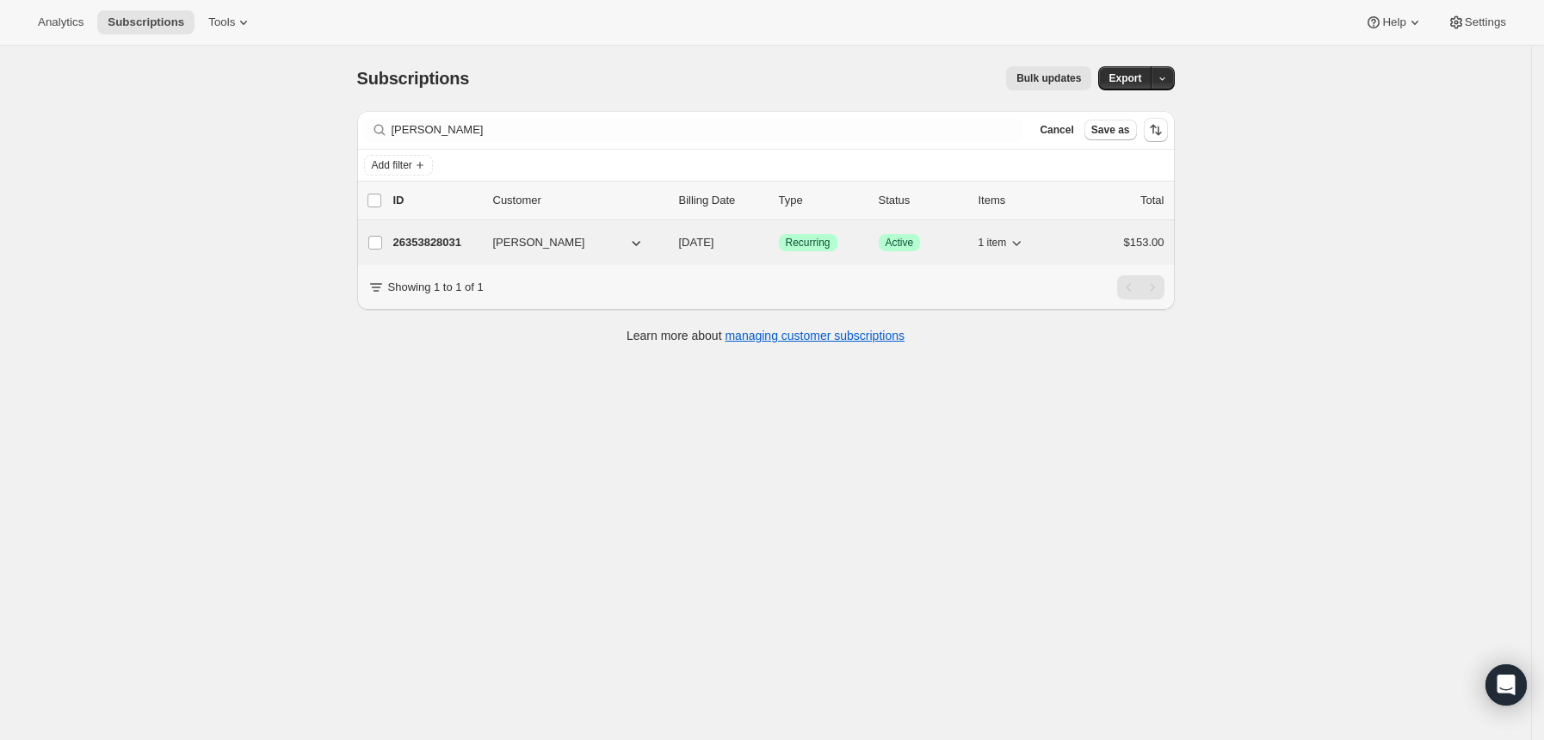
click at [473, 240] on p "26353828031" at bounding box center [436, 242] width 86 height 17
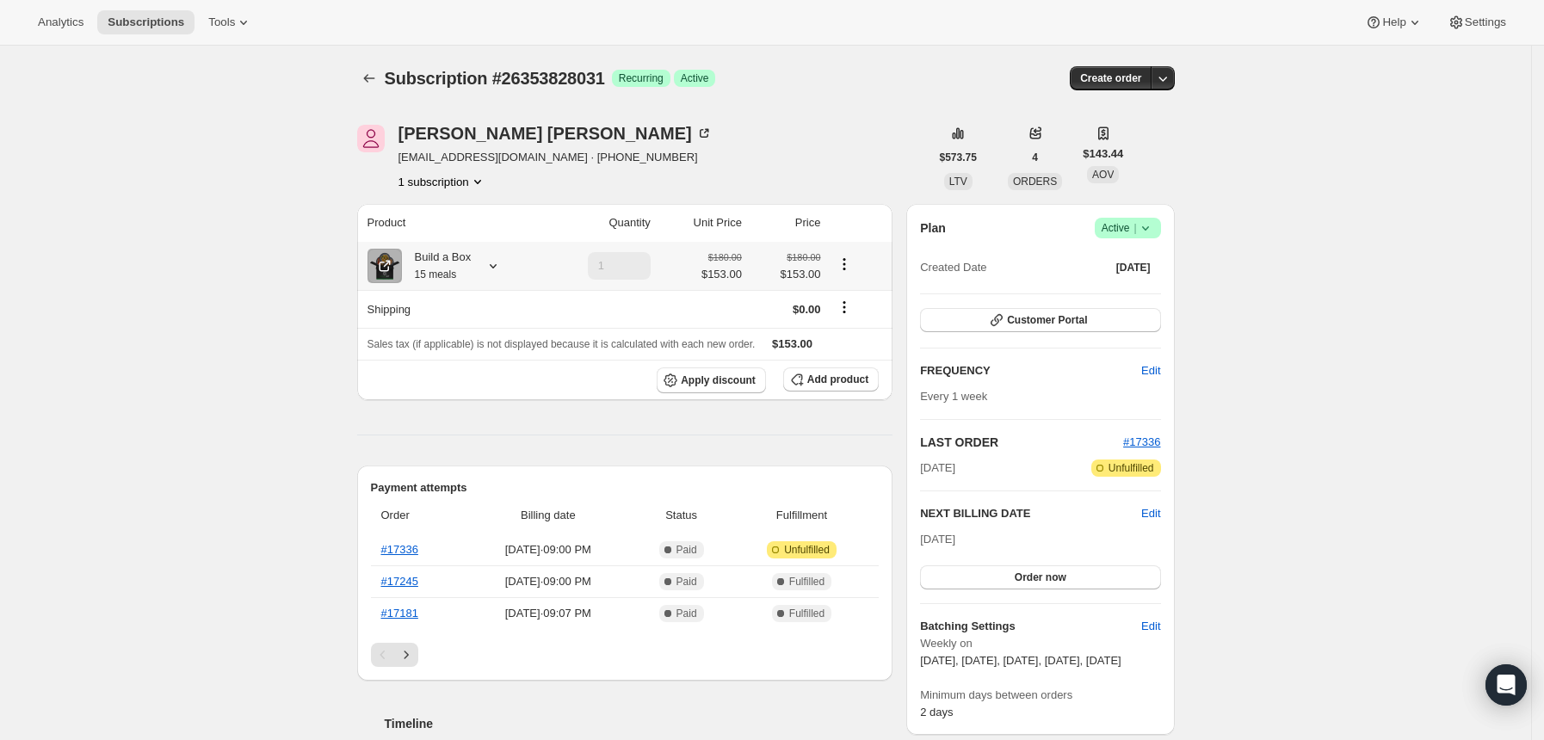
click at [498, 263] on icon at bounding box center [492, 265] width 17 height 17
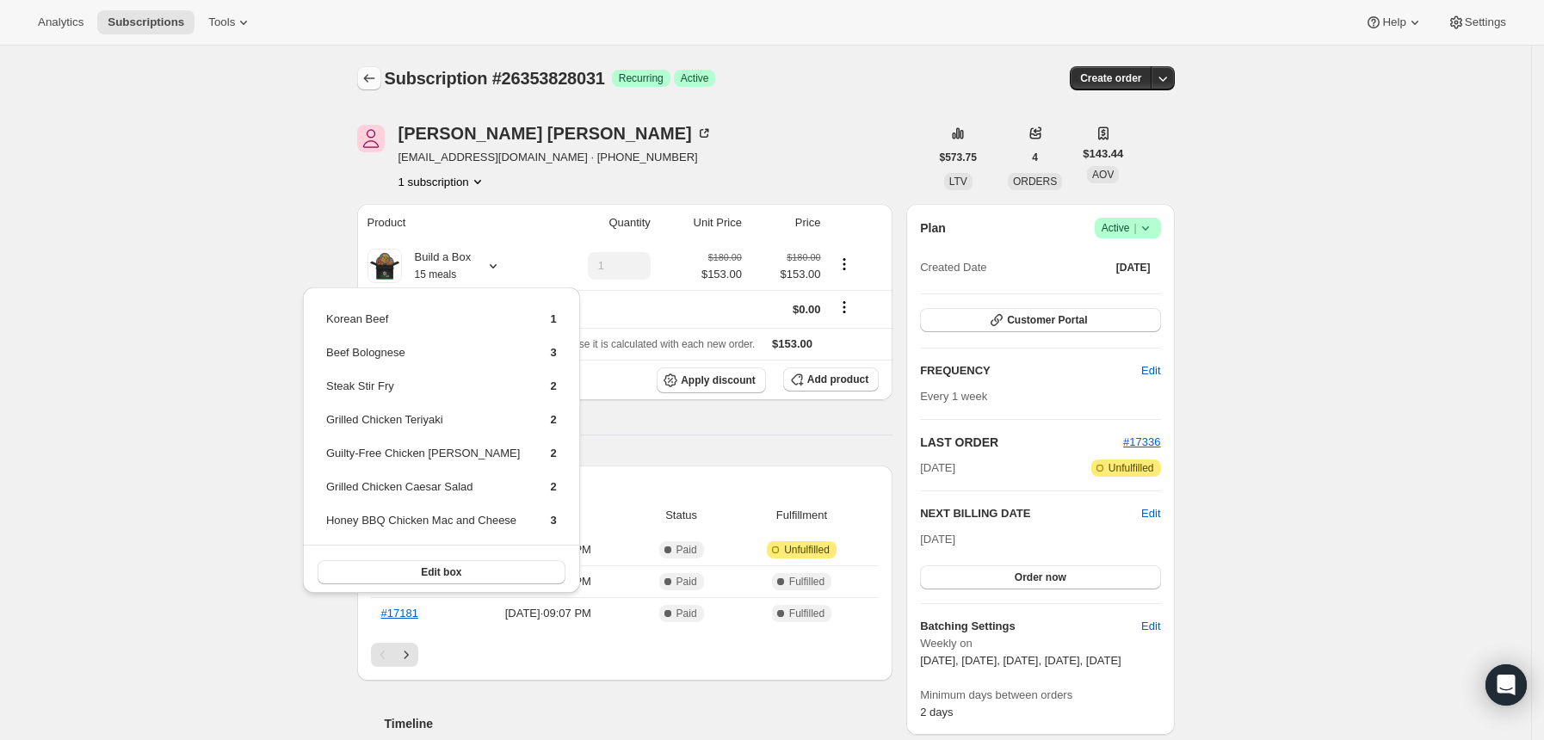
click at [378, 76] on icon "Subscriptions" at bounding box center [369, 78] width 17 height 17
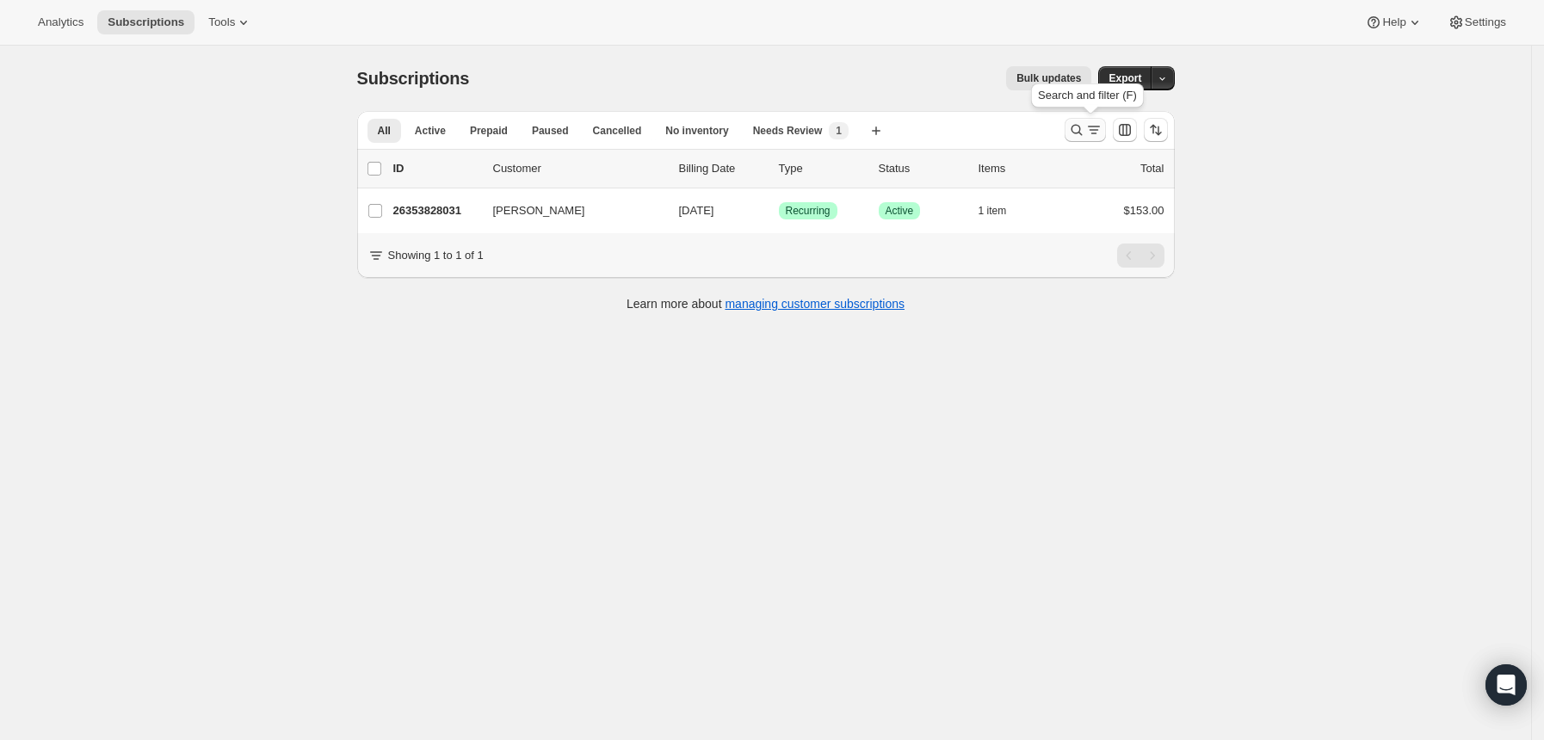
click at [1082, 132] on icon "Search and filter results" at bounding box center [1075, 130] width 11 height 11
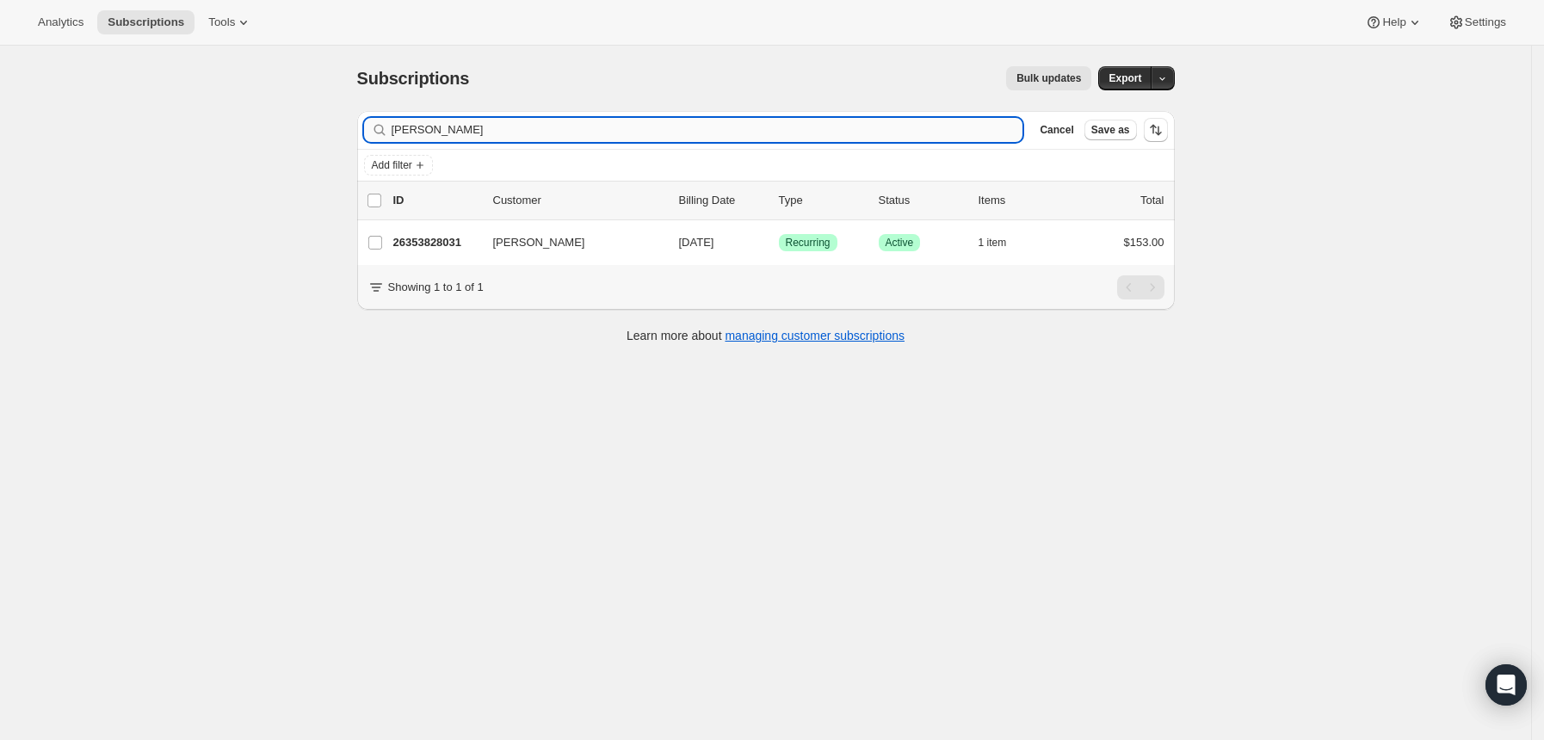
click at [800, 132] on input "[PERSON_NAME]" at bounding box center [708, 130] width 632 height 24
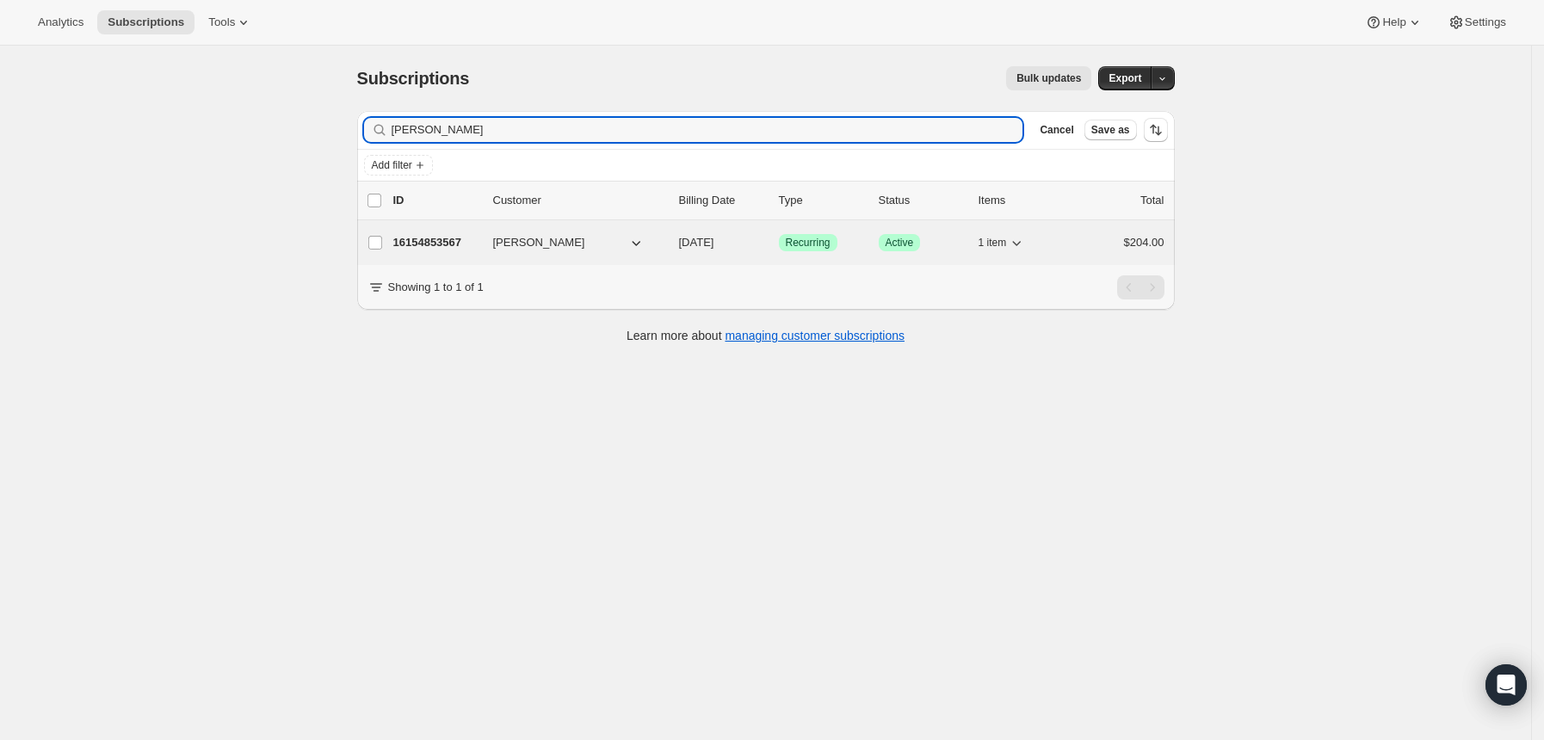
type input "[PERSON_NAME]"
click at [463, 241] on p "16154853567" at bounding box center [436, 242] width 86 height 17
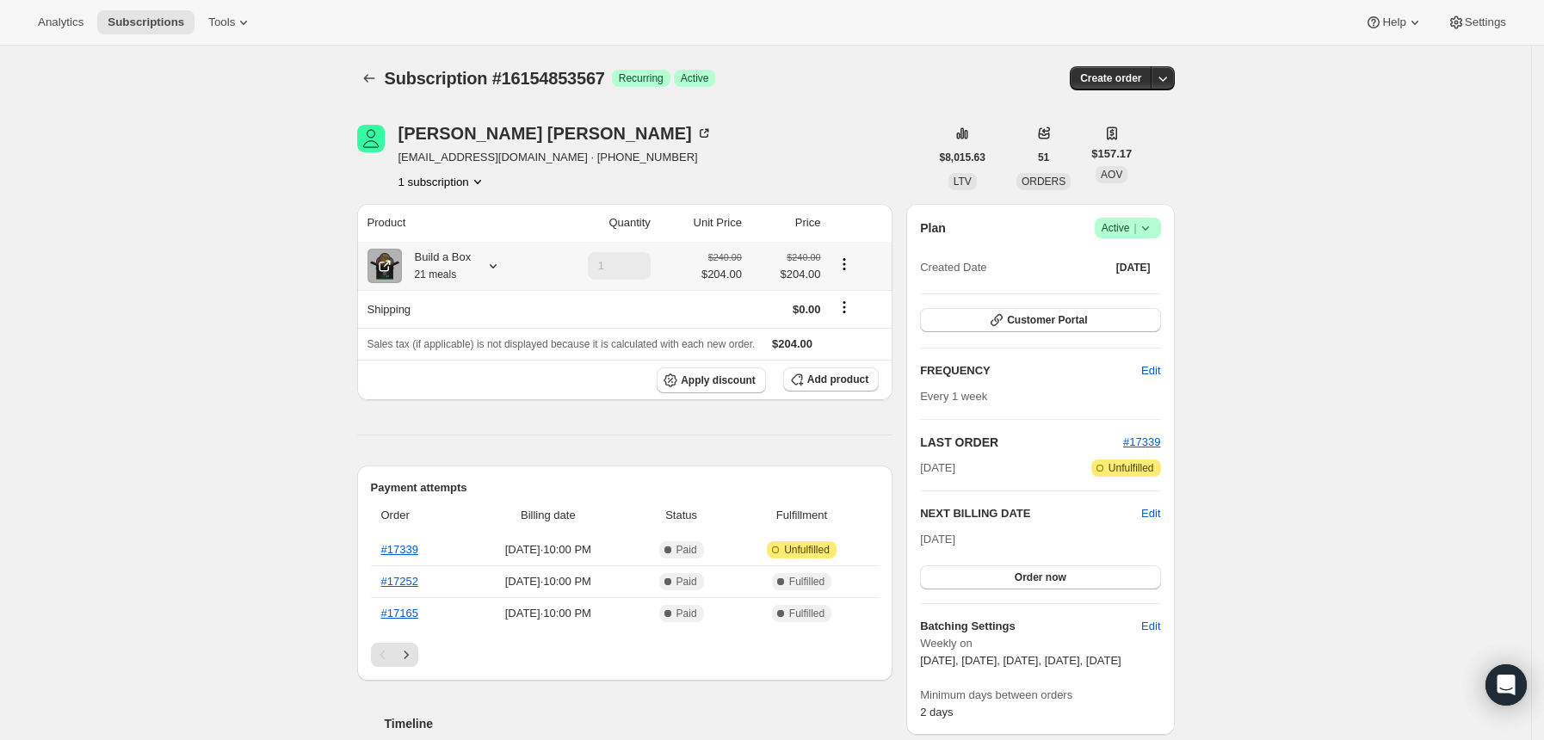
click at [502, 262] on icon at bounding box center [492, 265] width 17 height 17
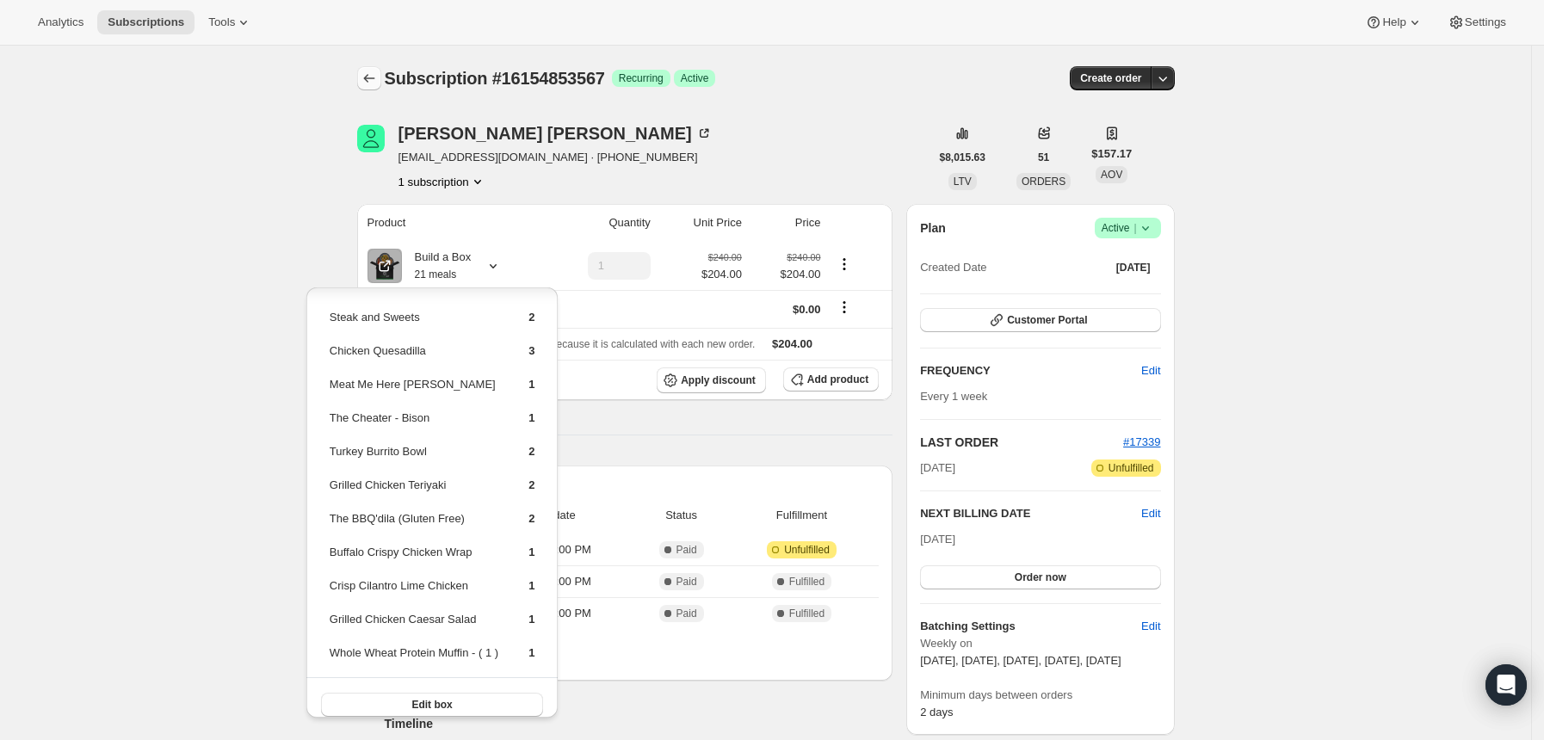
click at [372, 83] on icon "Subscriptions" at bounding box center [369, 78] width 17 height 17
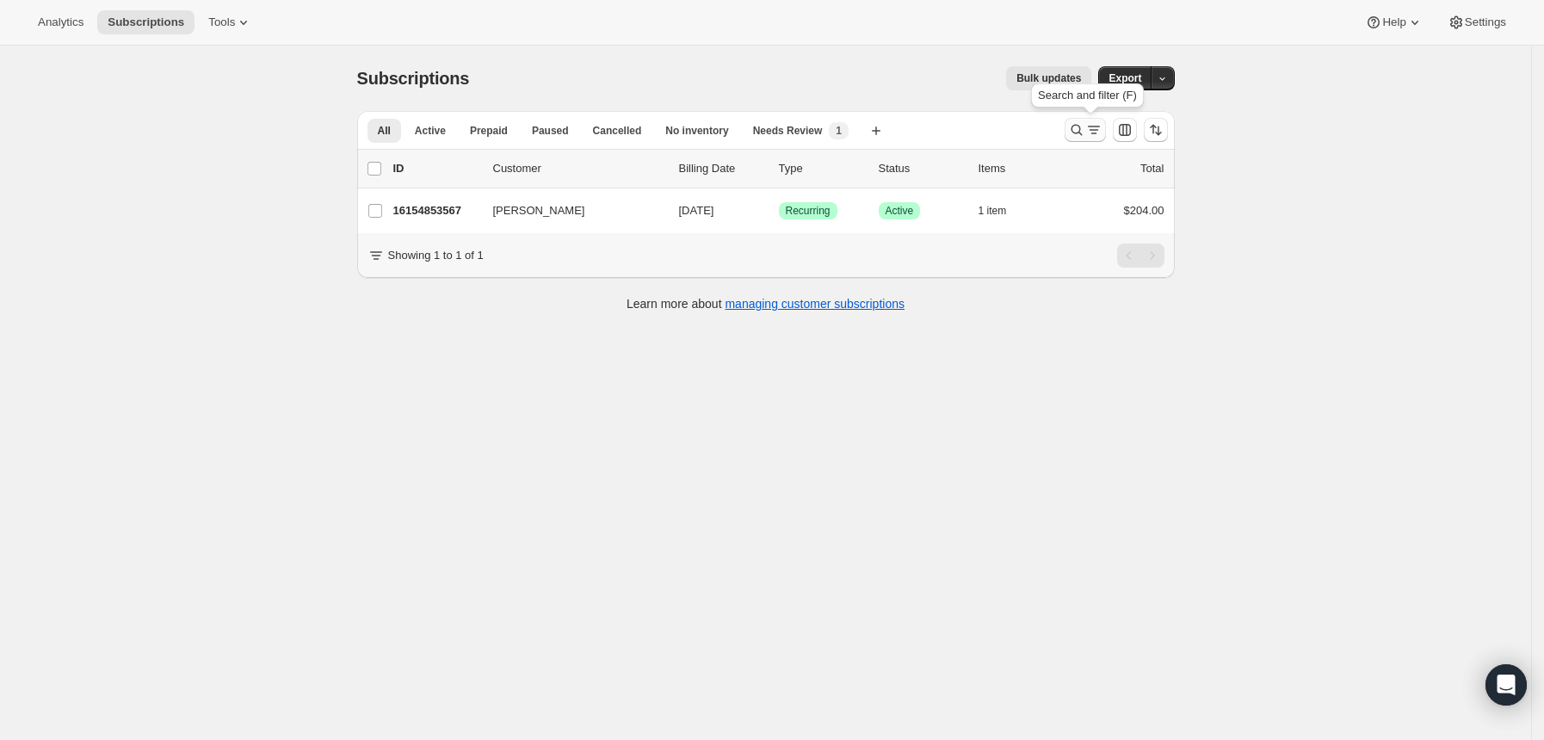
click at [1080, 123] on icon "Search and filter results" at bounding box center [1076, 129] width 17 height 17
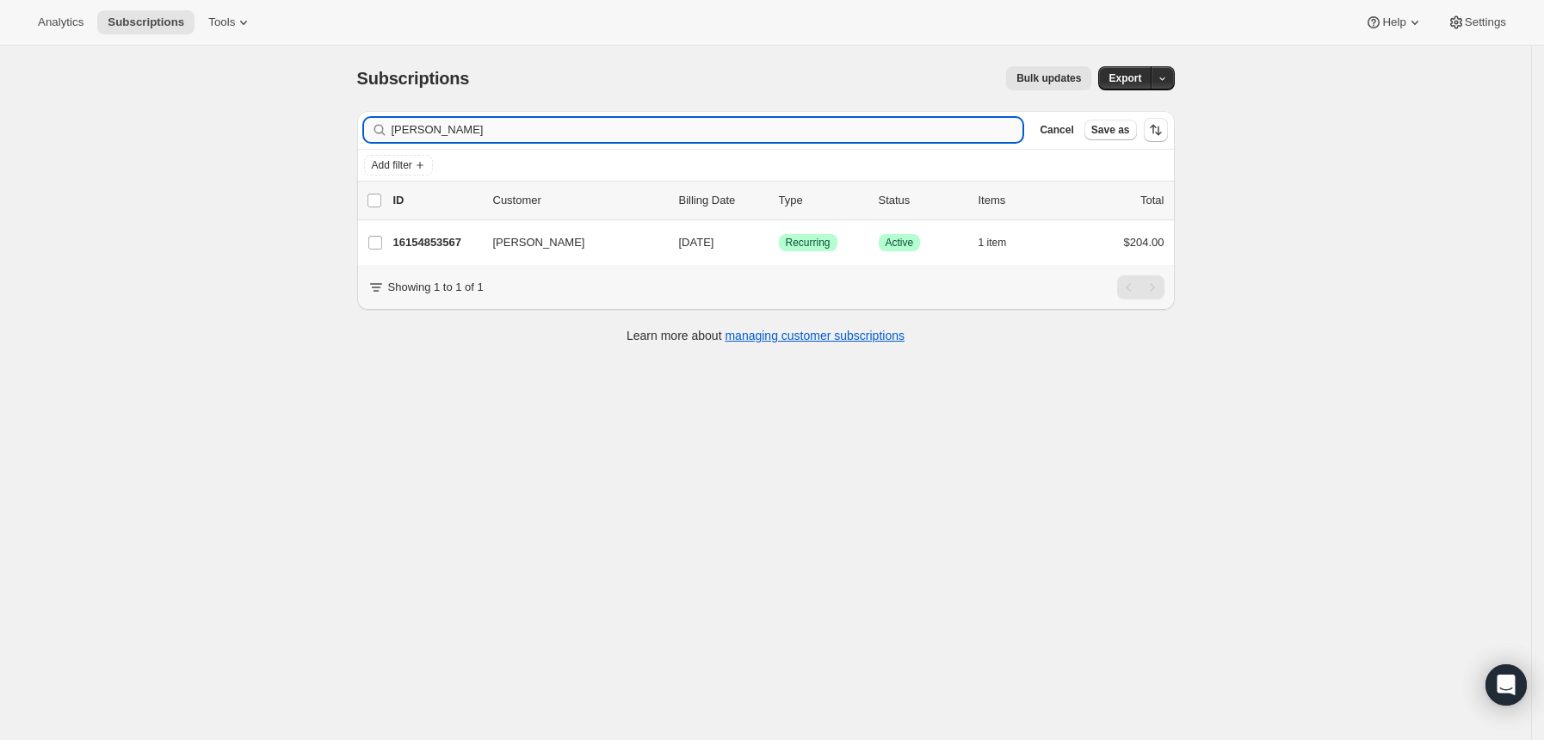
click at [897, 127] on input "[PERSON_NAME]" at bounding box center [708, 130] width 632 height 24
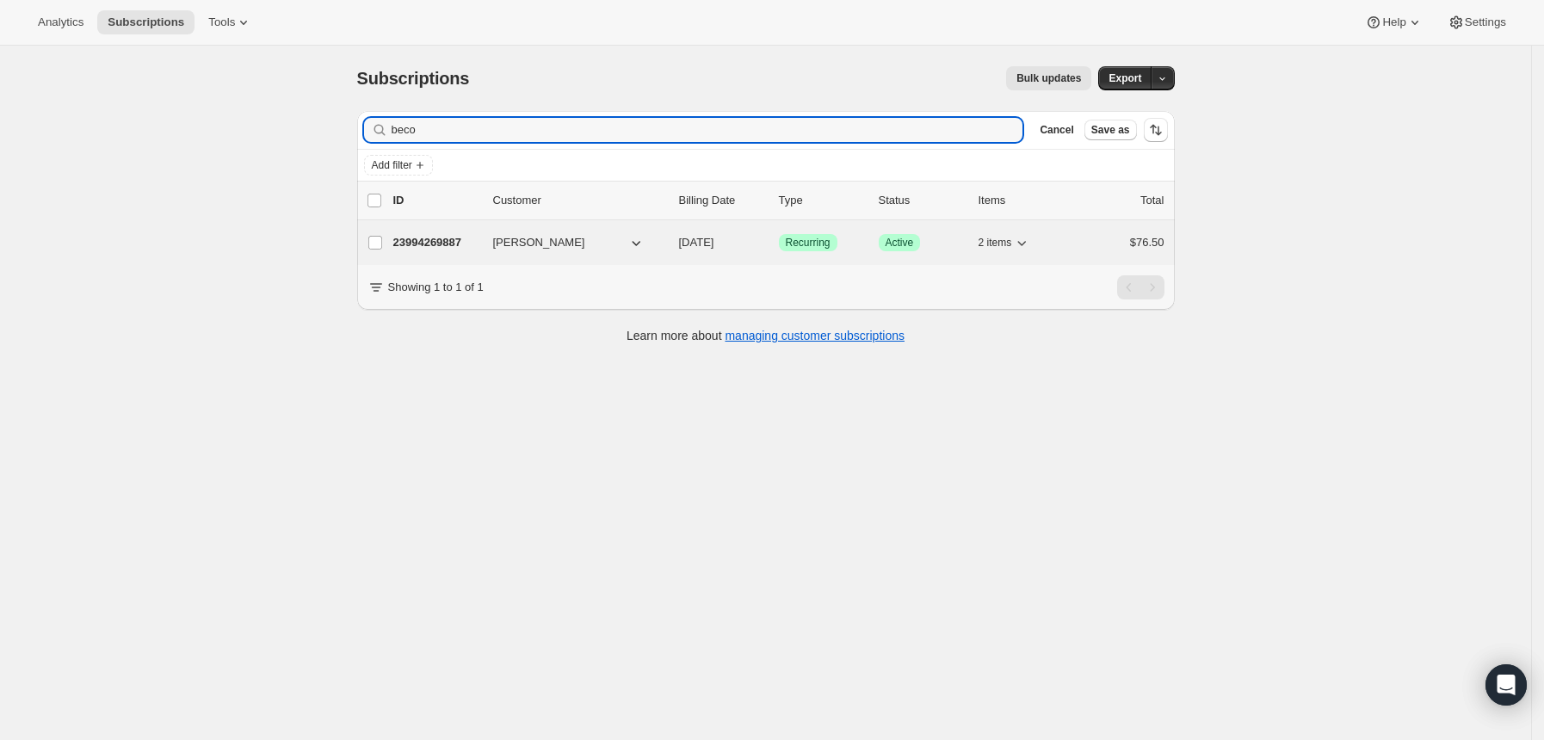
type input "beco"
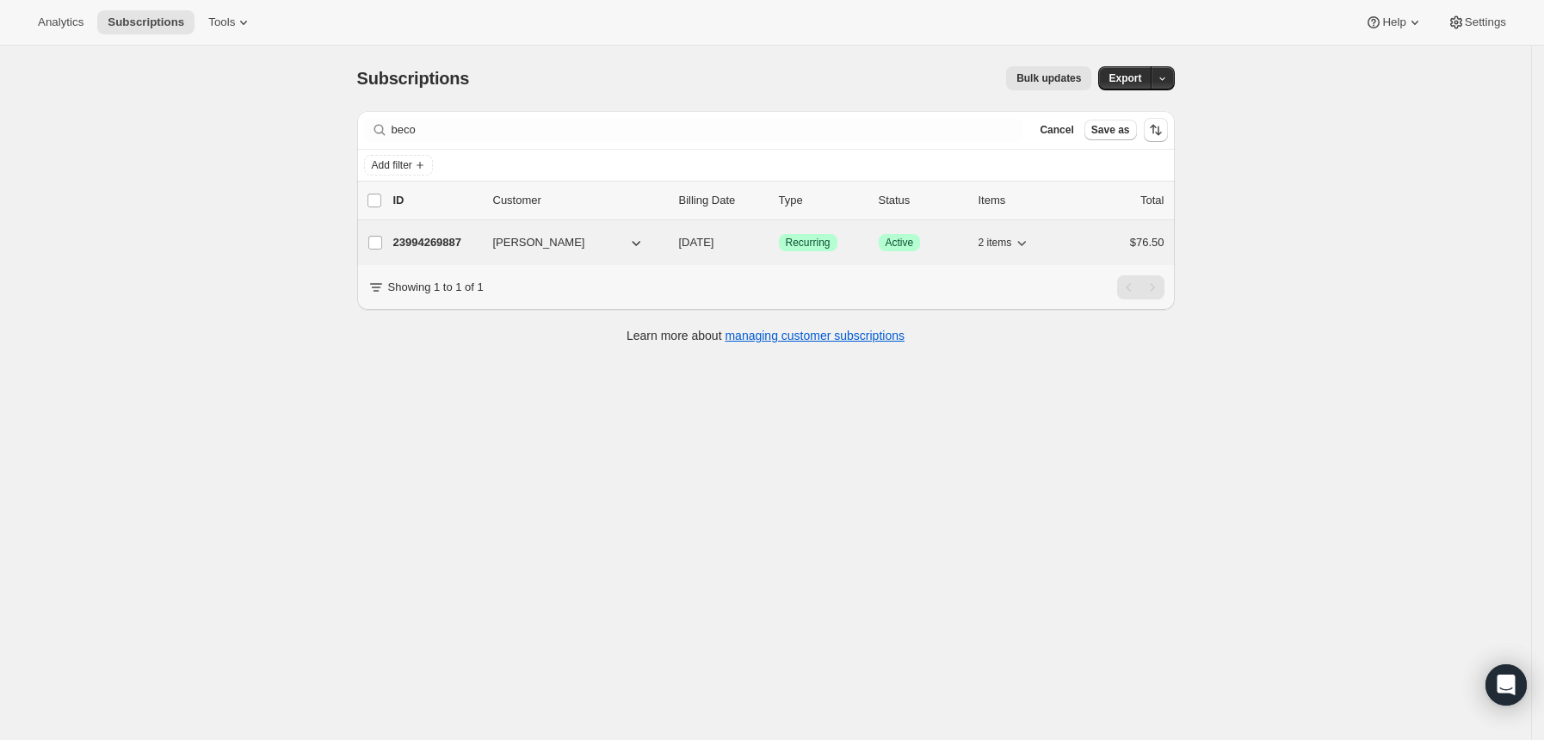
click at [443, 238] on p "23994269887" at bounding box center [436, 242] width 86 height 17
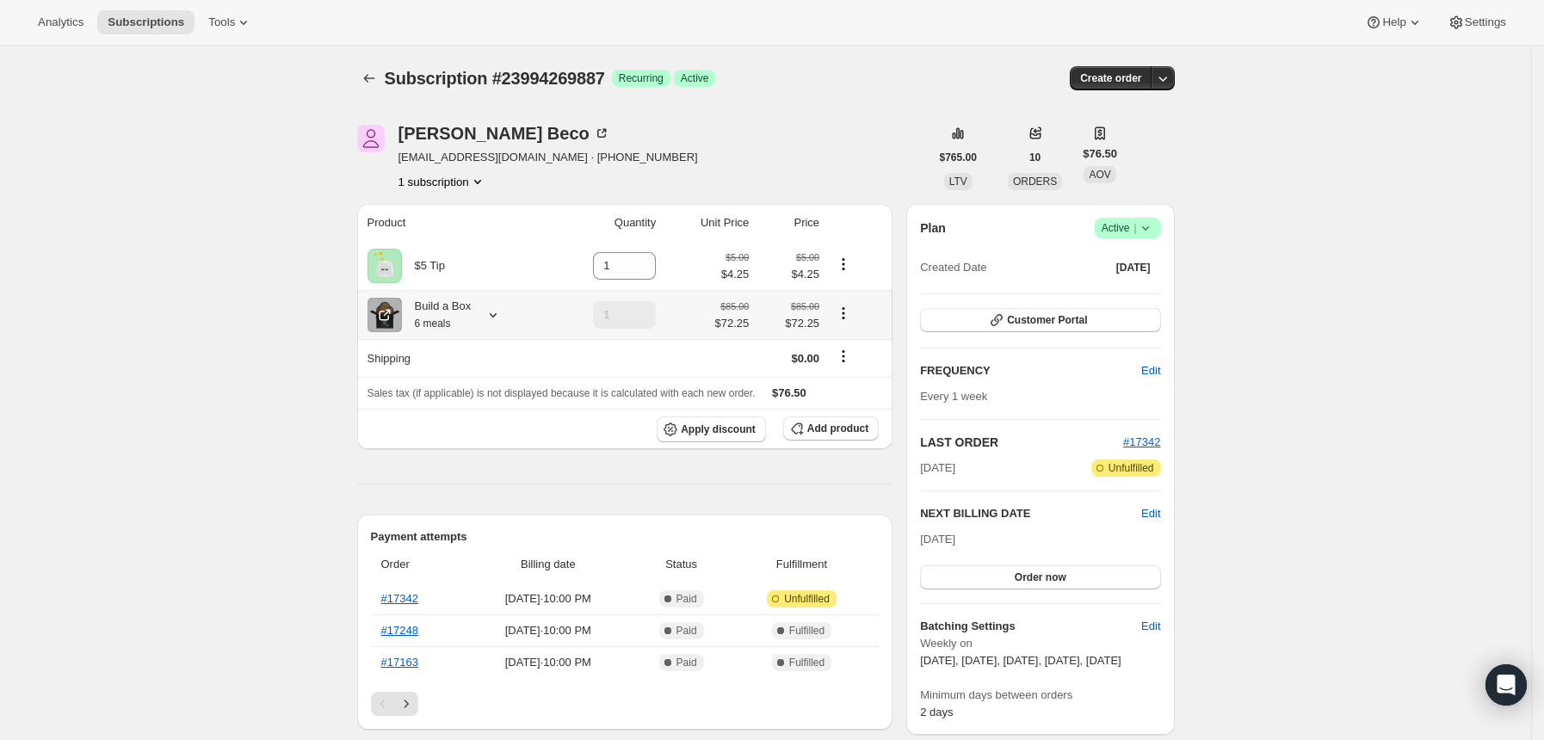
click at [496, 316] on icon at bounding box center [493, 315] width 7 height 4
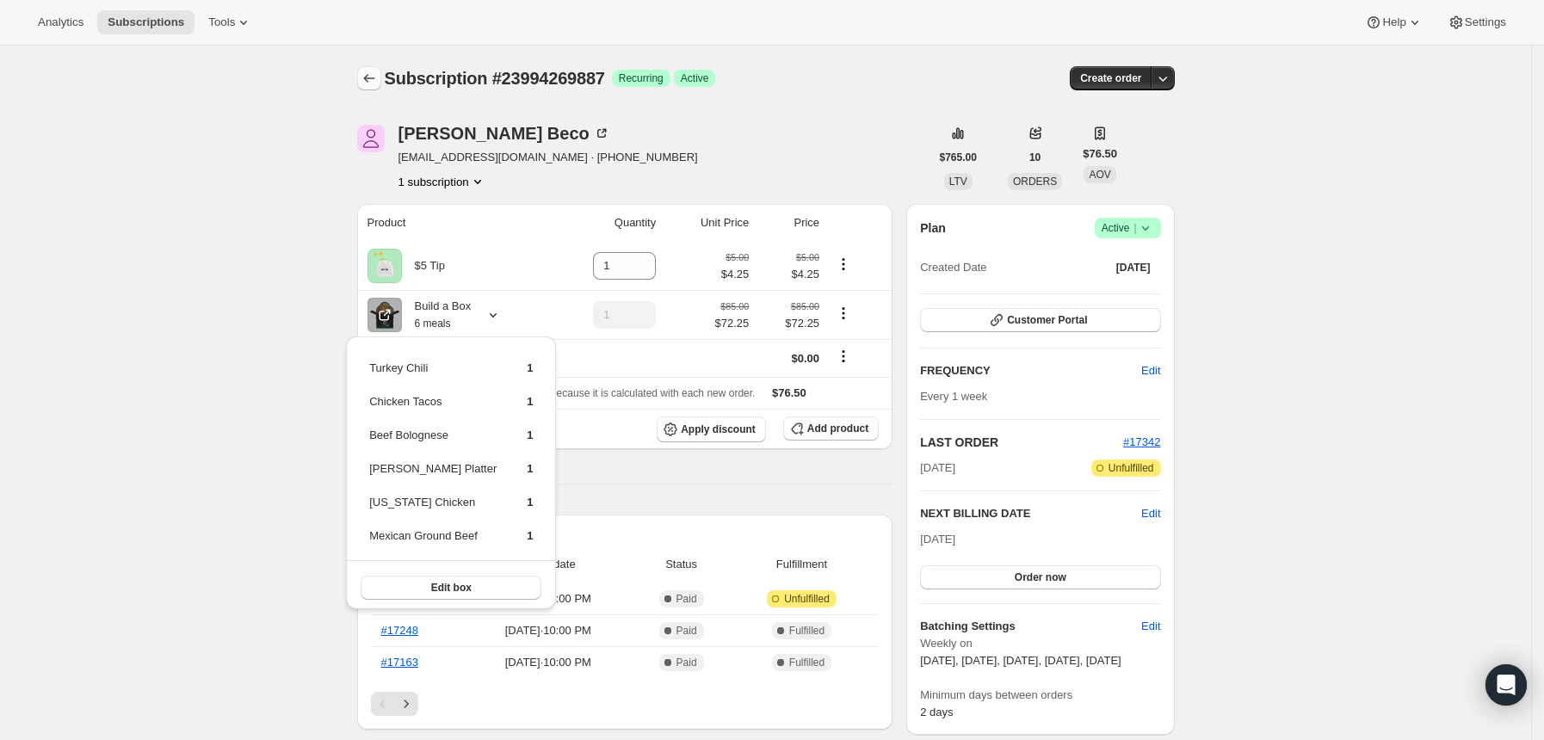
click at [381, 81] on button "Subscriptions" at bounding box center [369, 78] width 24 height 24
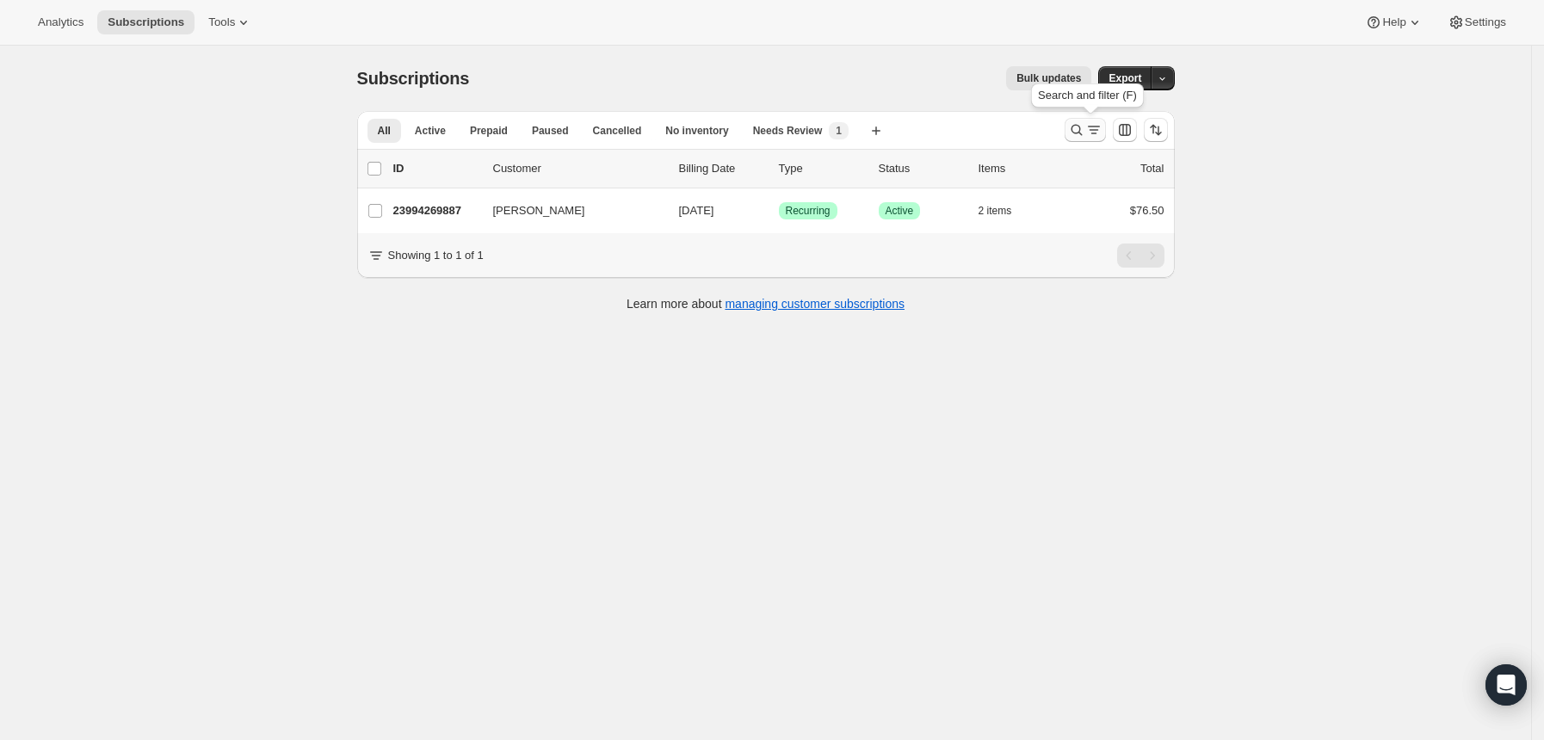
click at [1075, 137] on icon "Search and filter results" at bounding box center [1076, 129] width 17 height 17
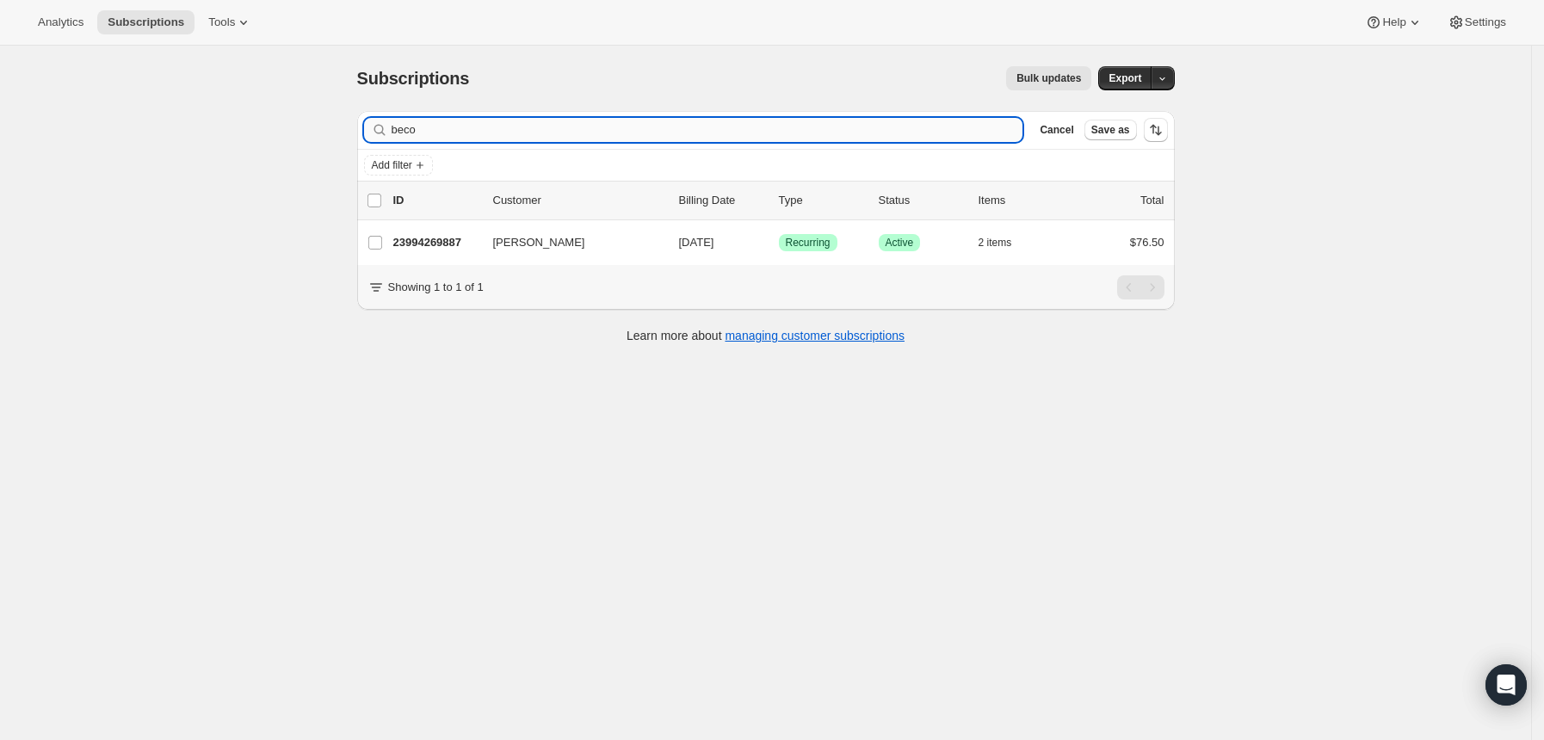
click at [991, 136] on input "beco" at bounding box center [708, 130] width 632 height 24
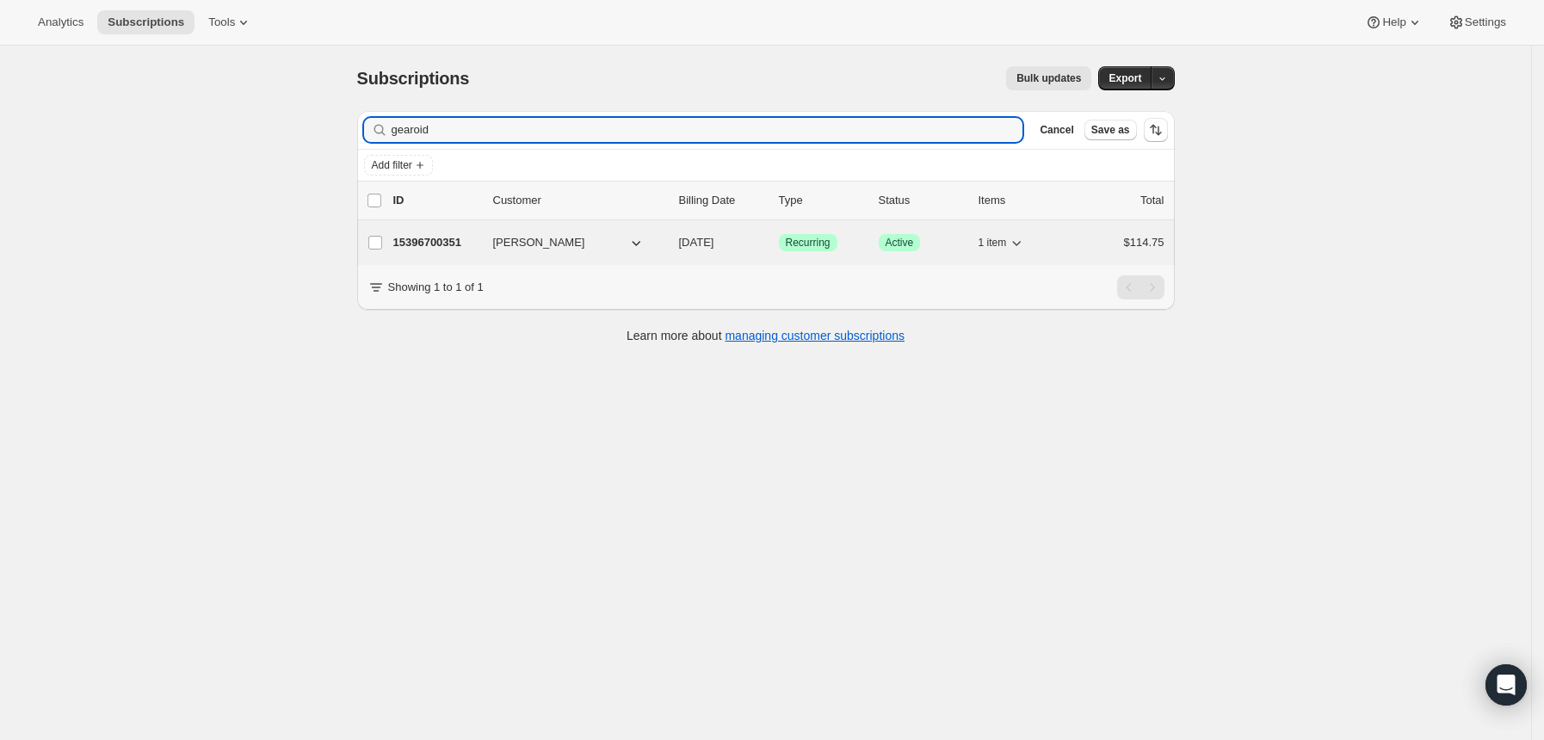
type input "gearoid"
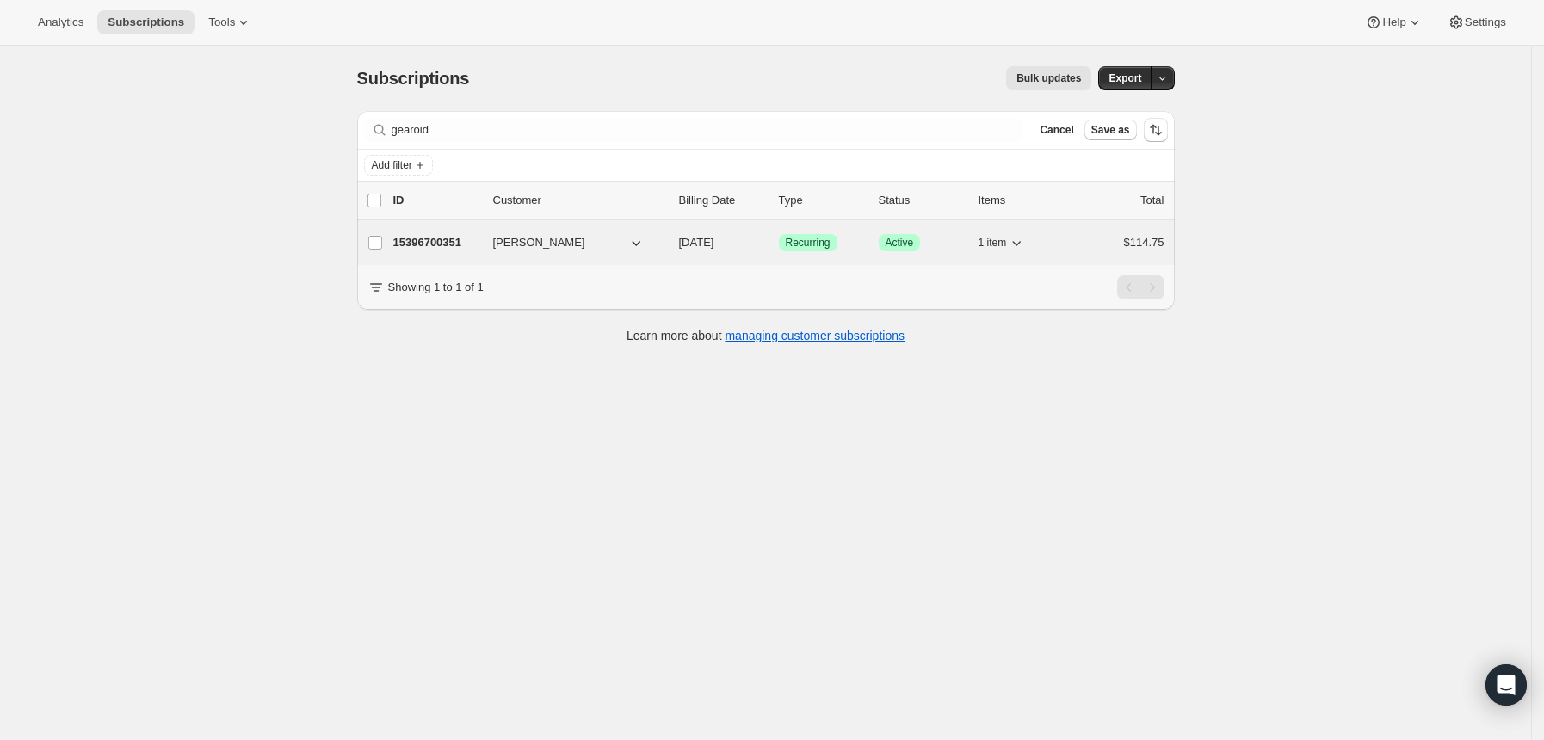
click at [464, 246] on p "15396700351" at bounding box center [436, 242] width 86 height 17
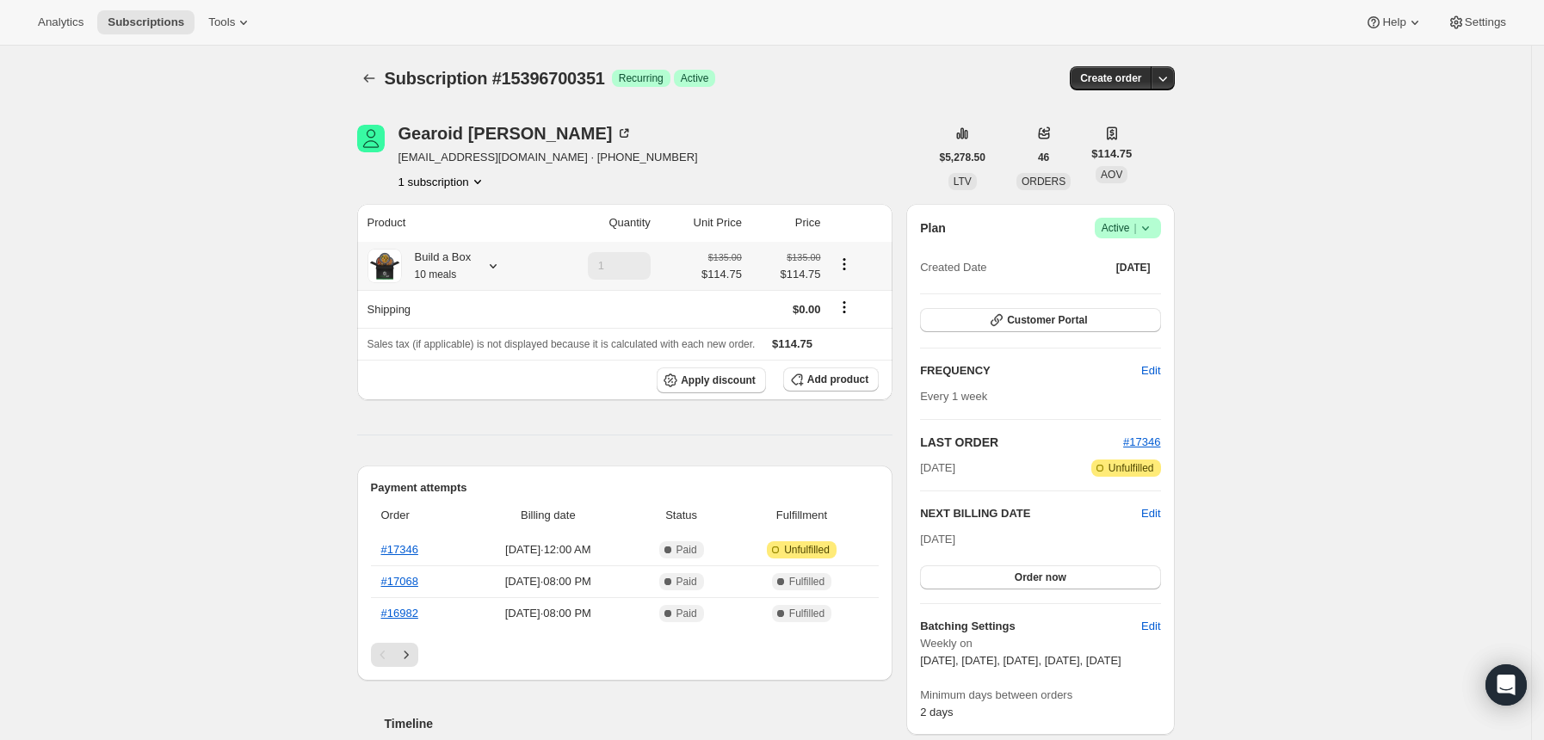
click at [496, 272] on icon at bounding box center [492, 265] width 17 height 17
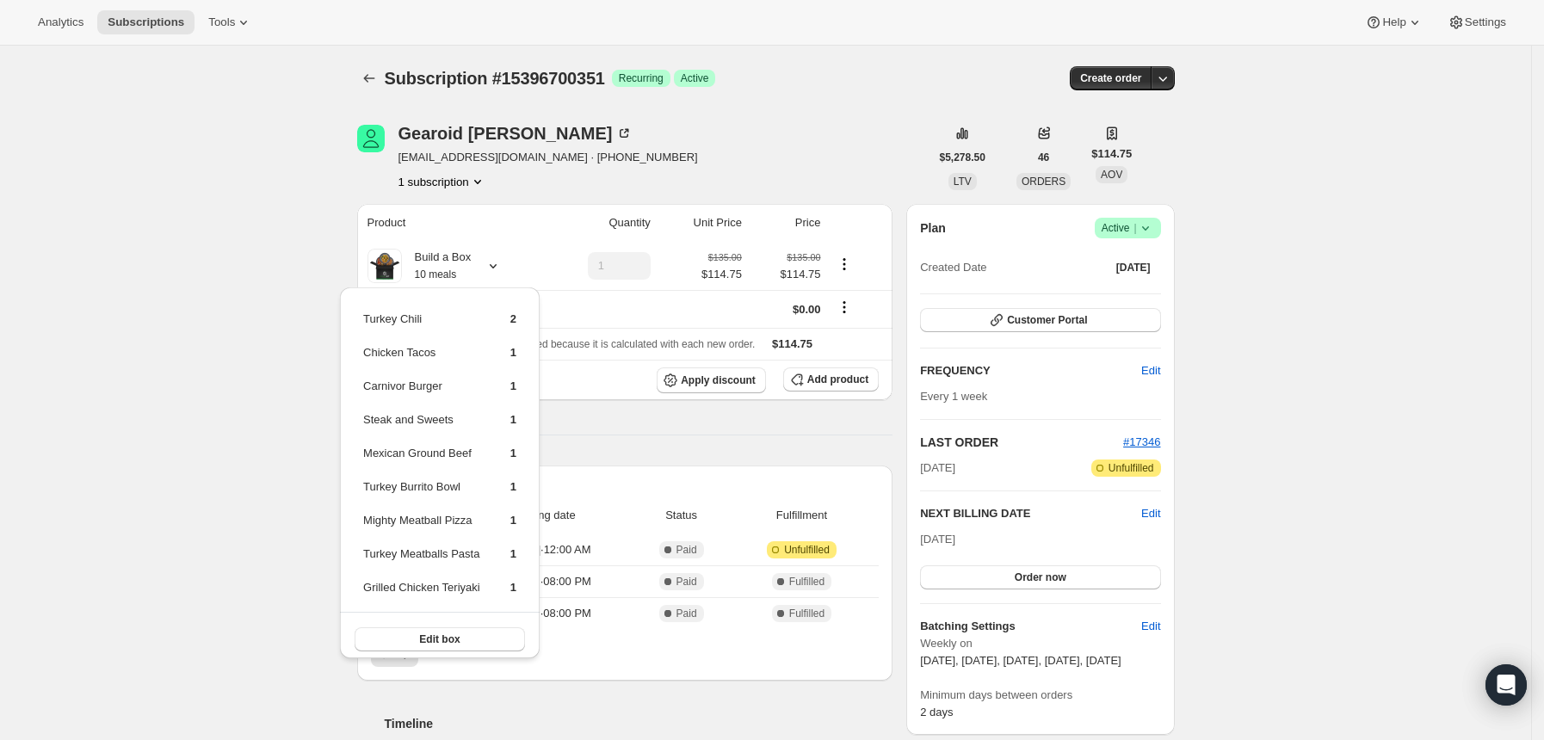
click at [314, 276] on div "Subscription #15396700351. This page is ready Subscription #15396700351 Success…" at bounding box center [765, 709] width 1531 height 1326
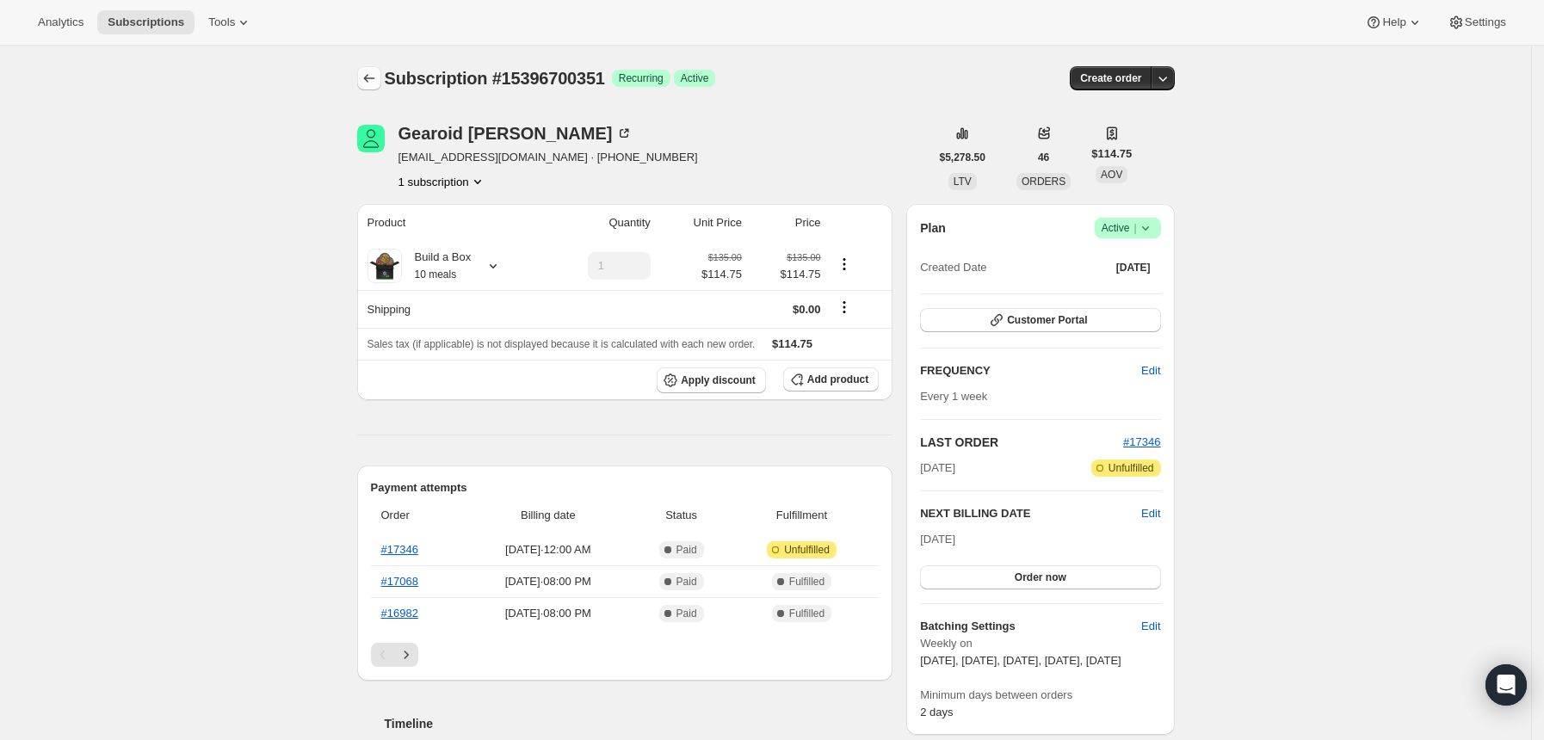
click at [381, 72] on button "Subscriptions" at bounding box center [369, 78] width 24 height 24
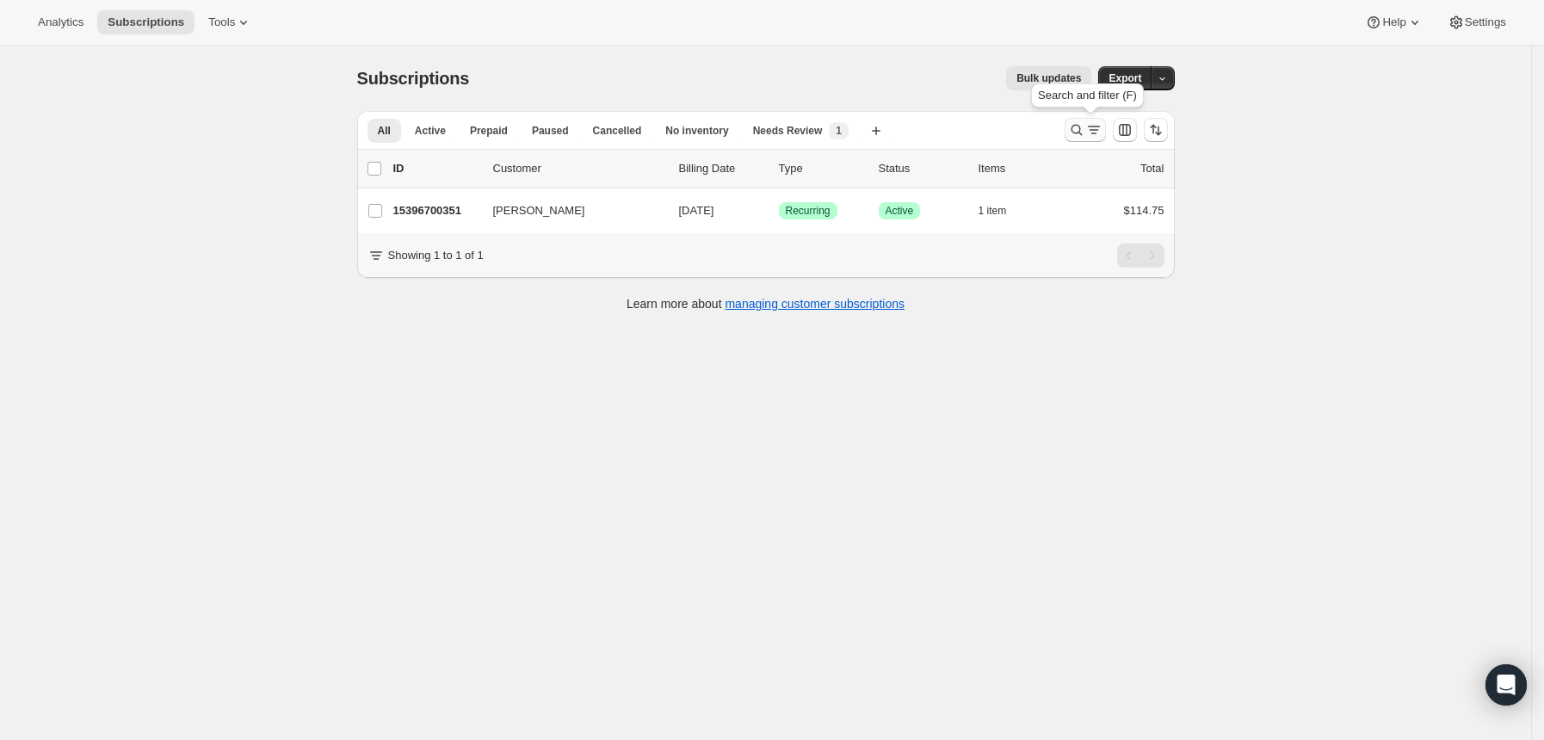
click at [1098, 127] on icon "Search and filter results" at bounding box center [1093, 129] width 17 height 17
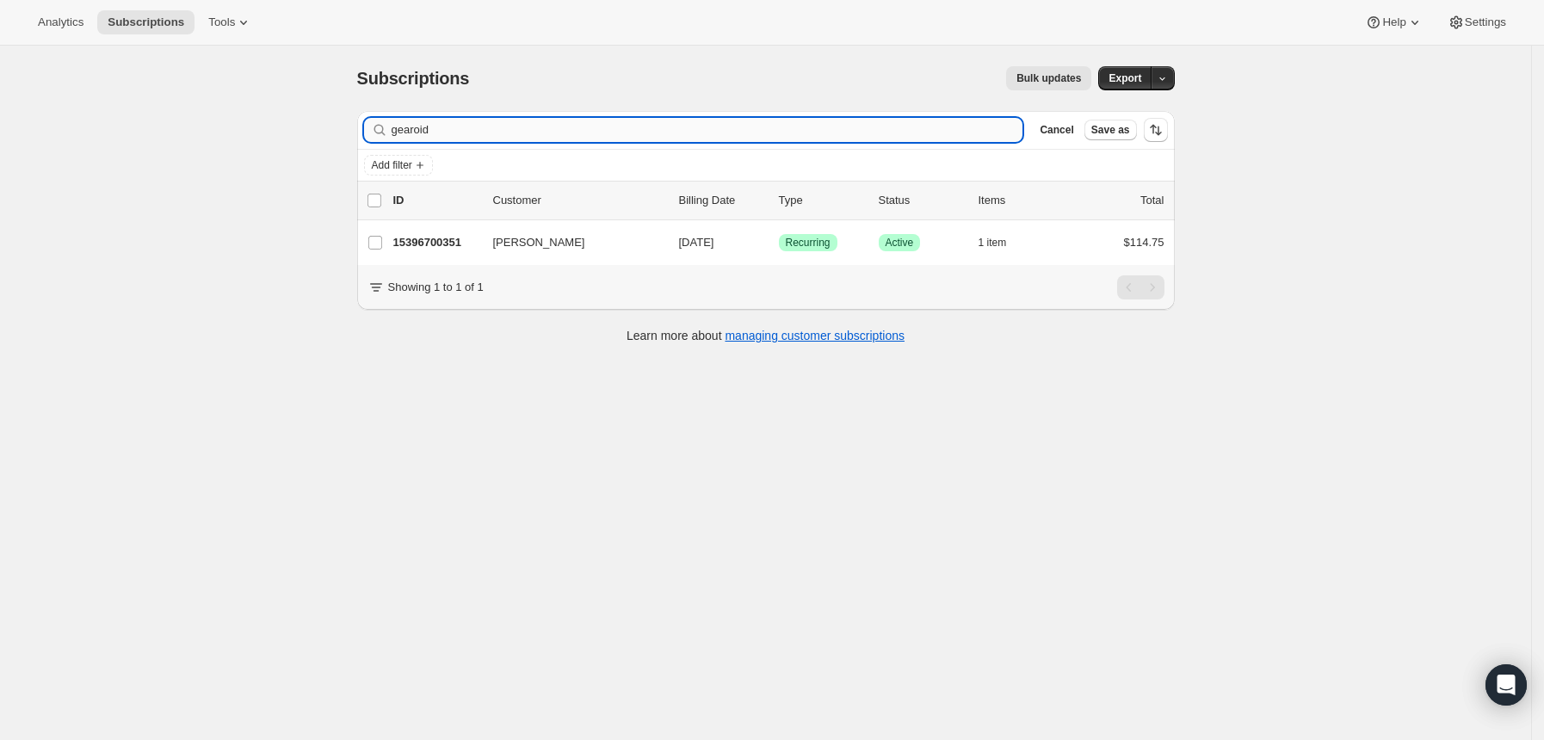
click at [809, 138] on input "gearoid" at bounding box center [708, 130] width 632 height 24
click at [807, 136] on input "gearoid" at bounding box center [708, 130] width 632 height 24
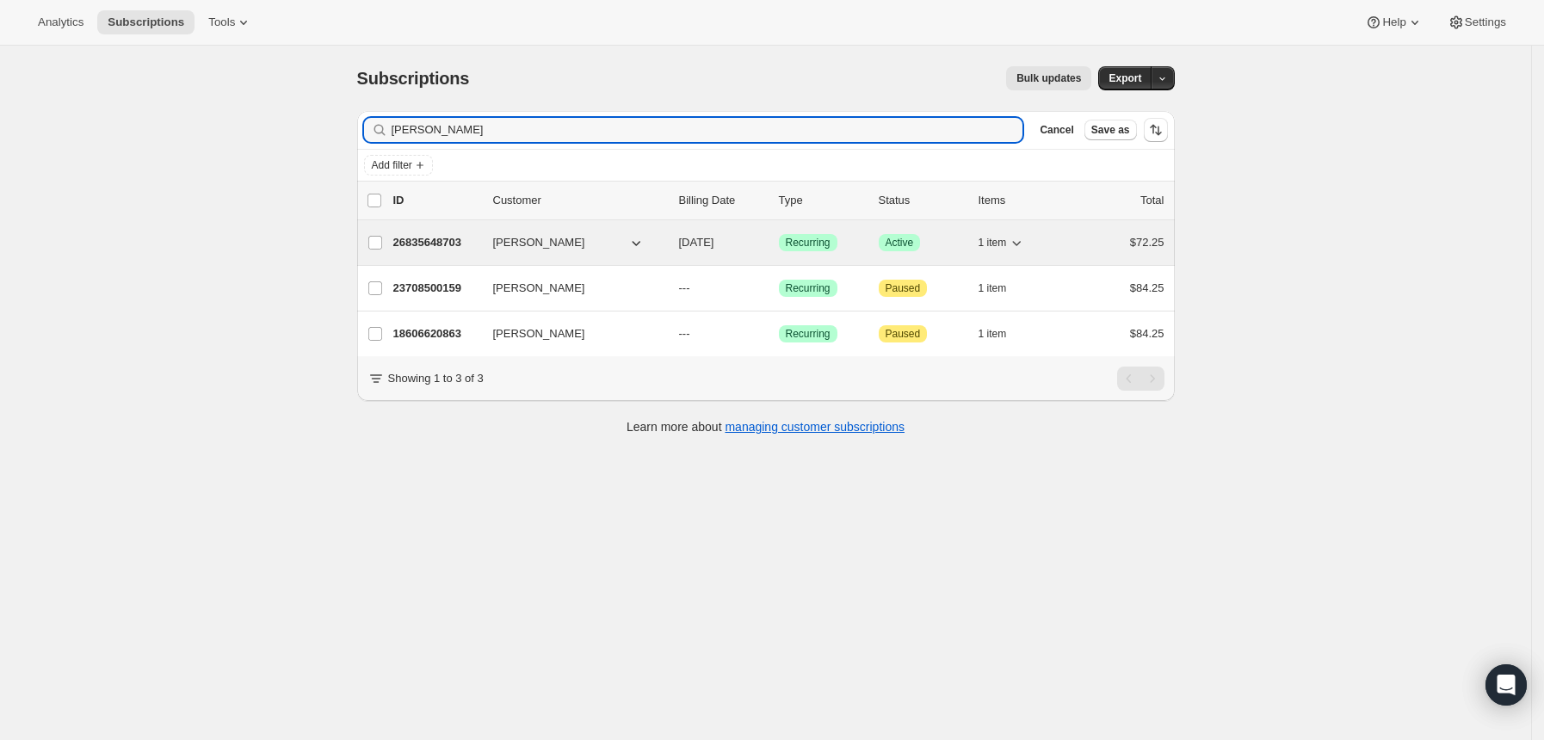
type input "[PERSON_NAME]"
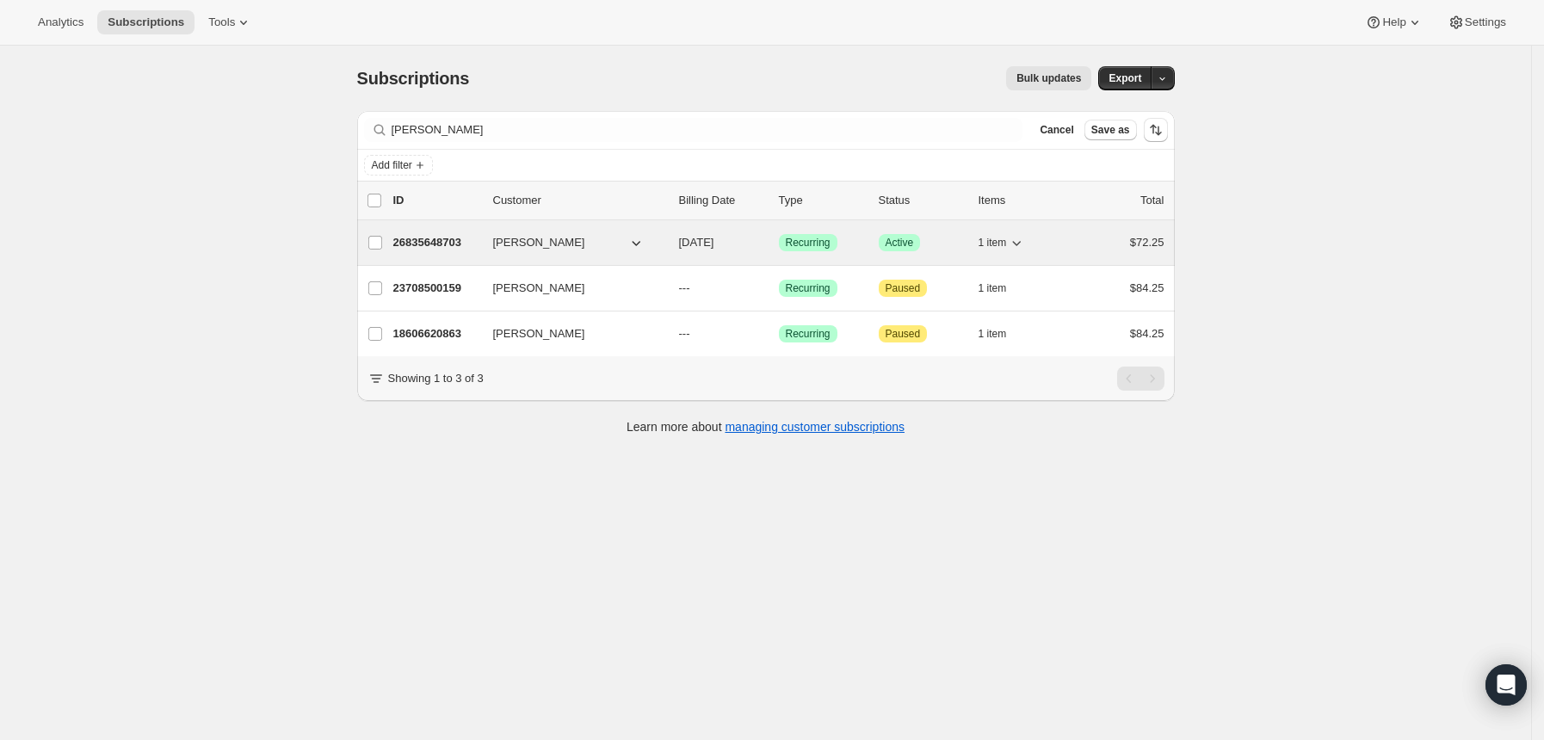
click at [452, 240] on p "26835648703" at bounding box center [436, 242] width 86 height 17
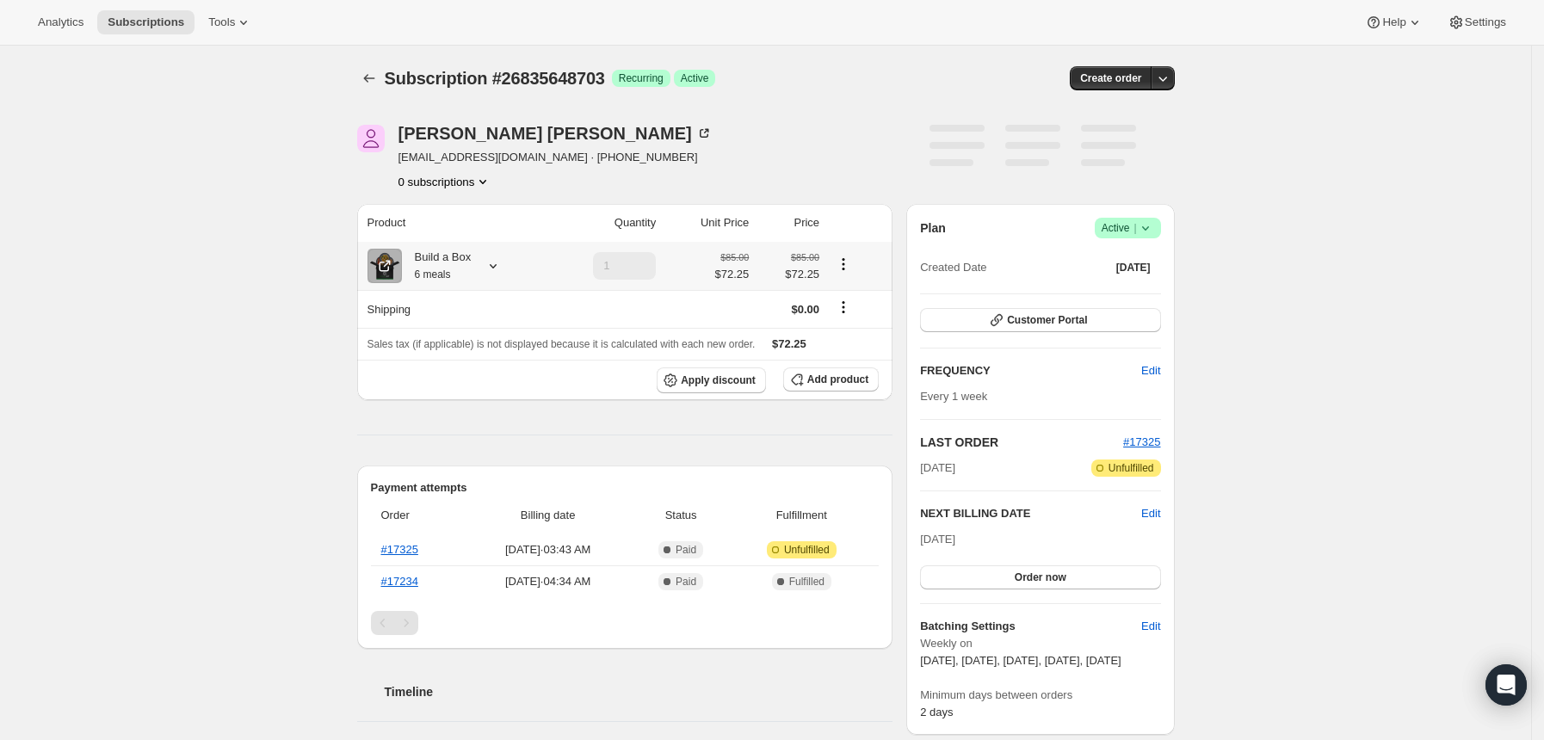
click at [499, 269] on icon at bounding box center [492, 265] width 17 height 17
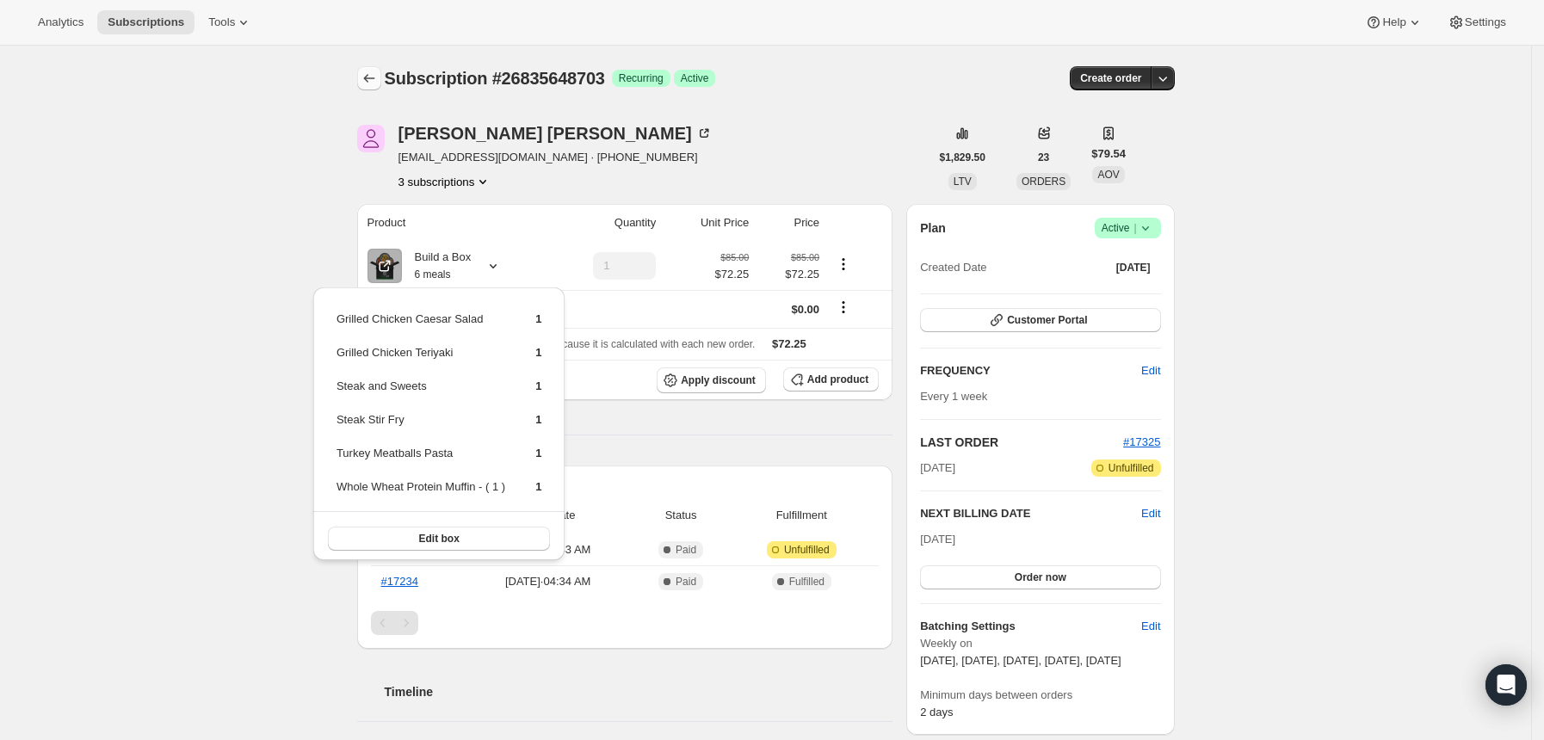
click at [372, 71] on icon "Subscriptions" at bounding box center [369, 78] width 17 height 17
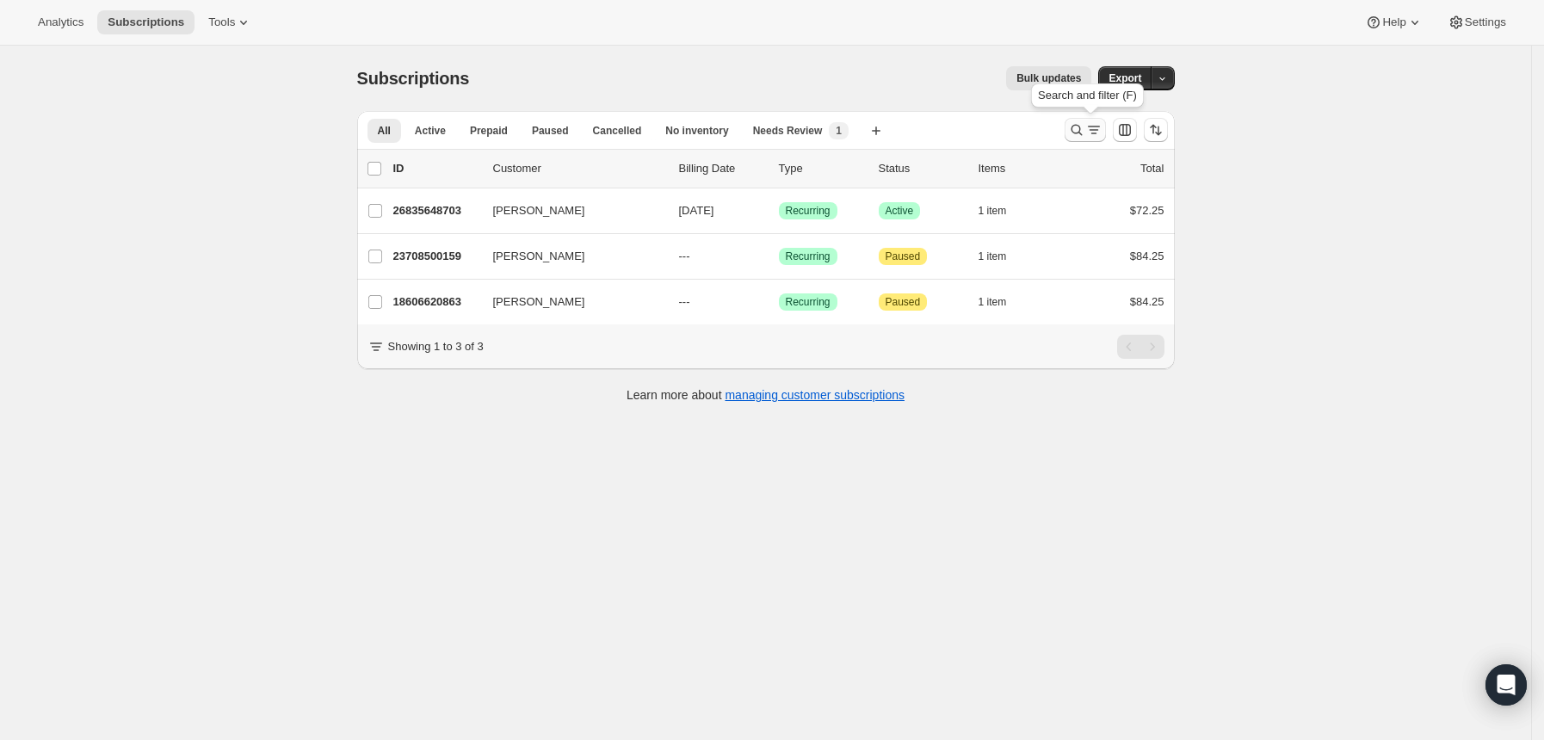
click at [1079, 131] on icon "Search and filter results" at bounding box center [1076, 129] width 17 height 17
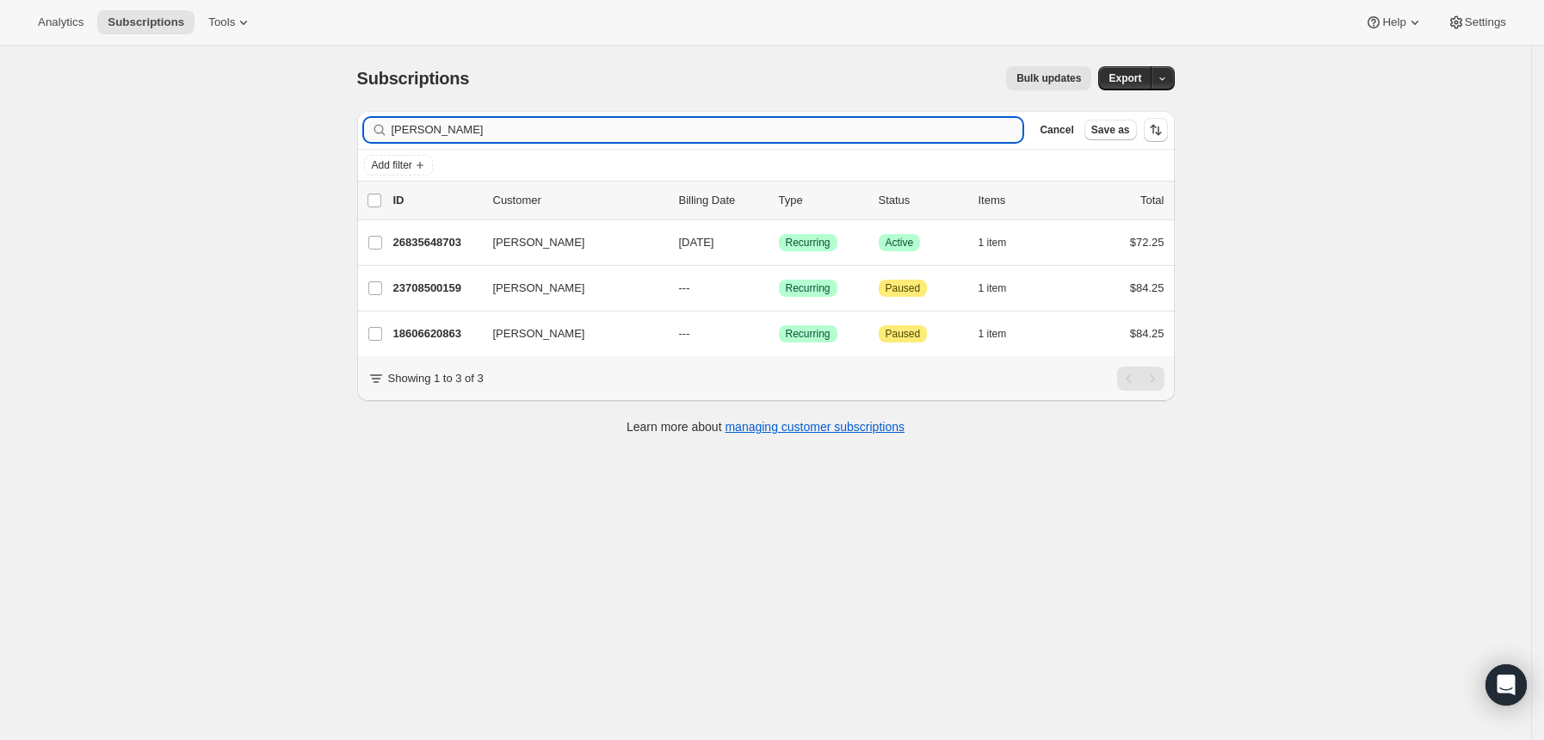
click at [785, 125] on input "[PERSON_NAME]" at bounding box center [708, 130] width 632 height 24
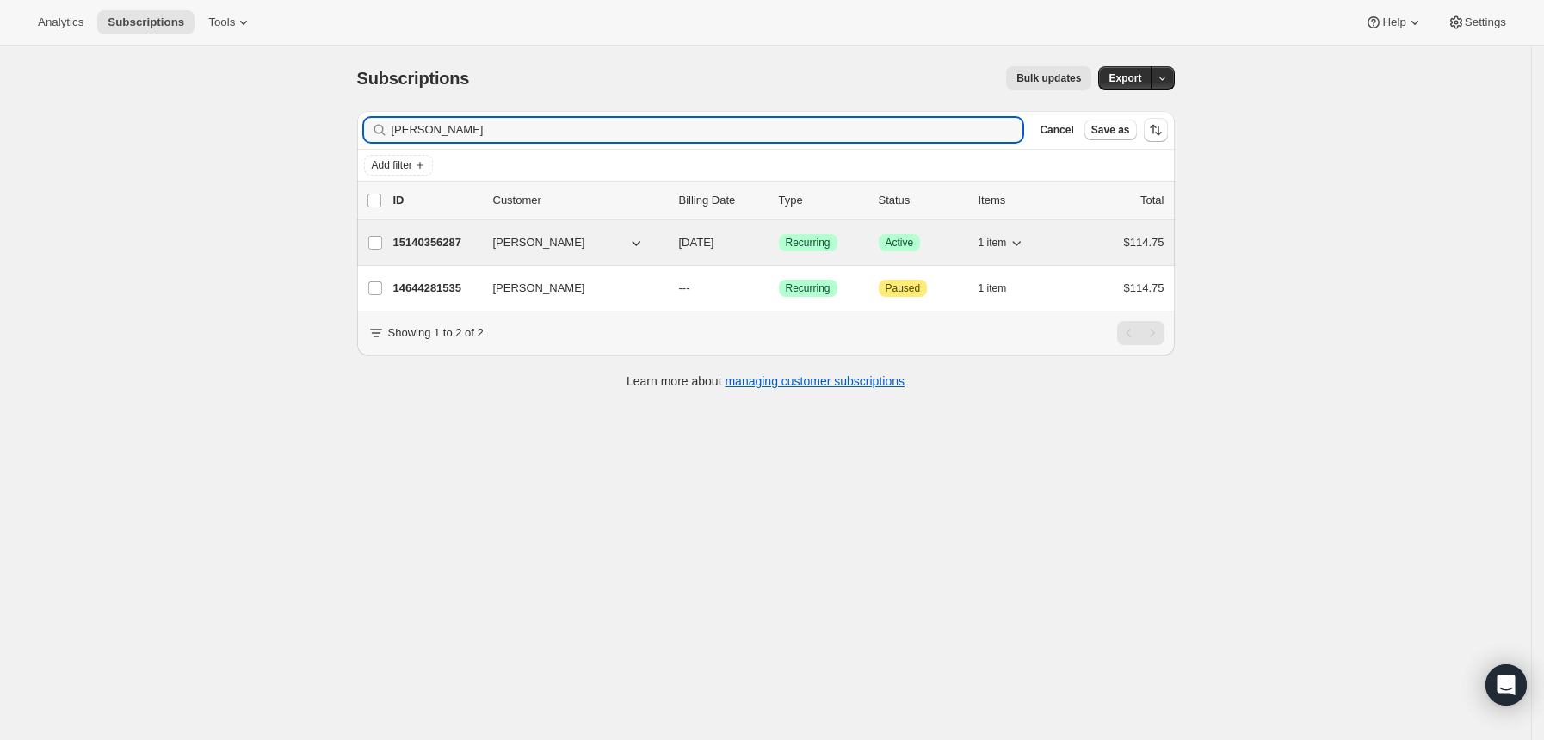
type input "[PERSON_NAME]"
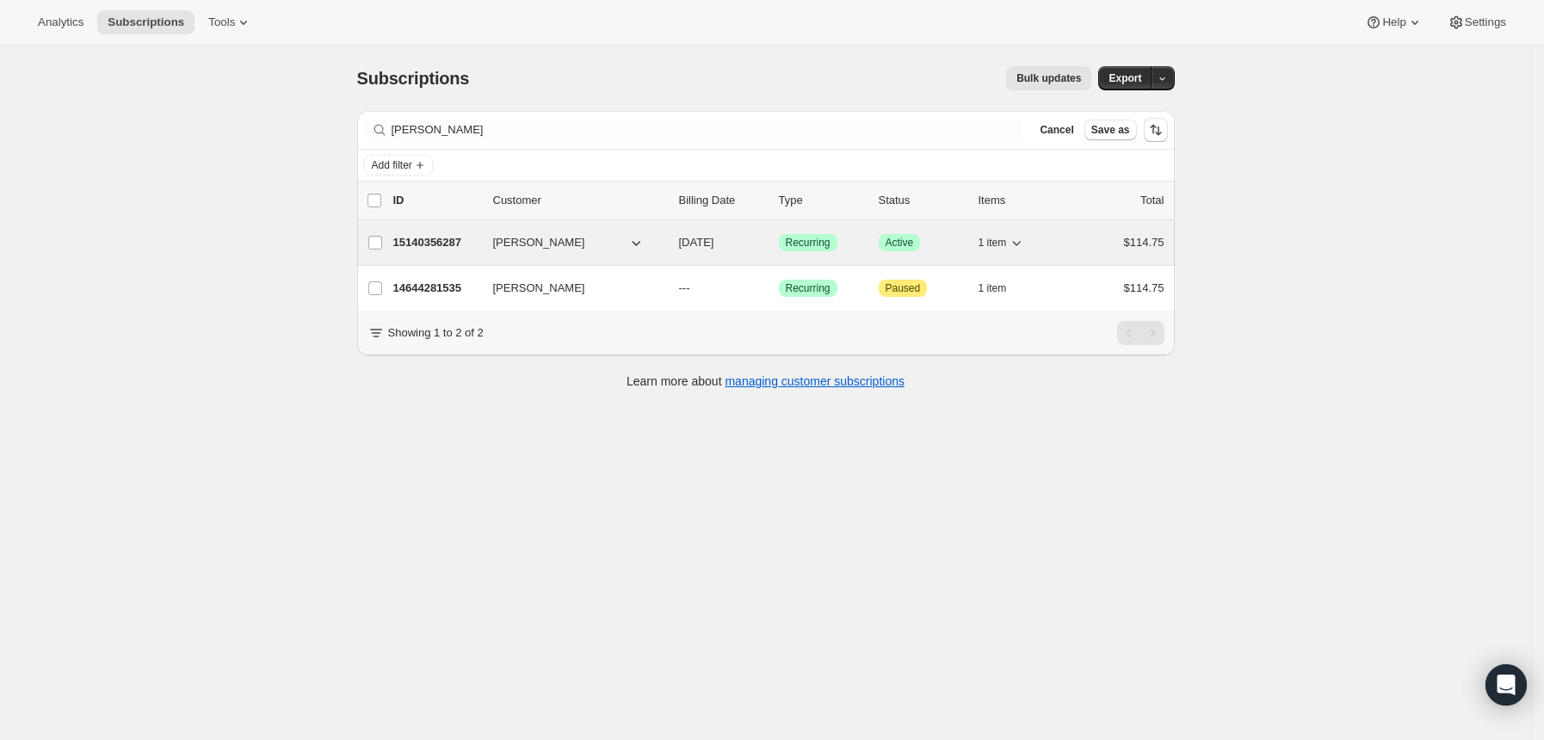
click at [438, 237] on p "15140356287" at bounding box center [436, 242] width 86 height 17
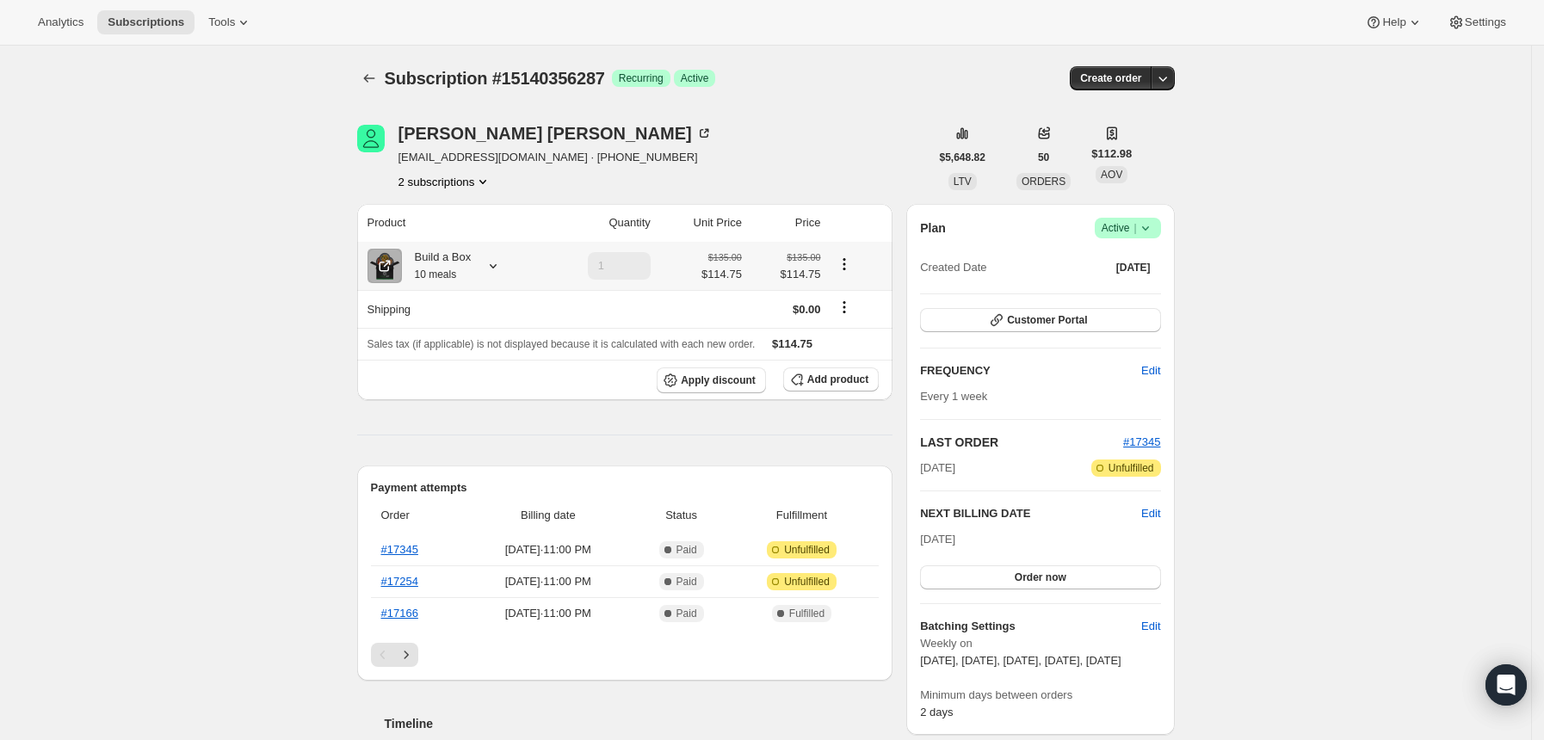
click at [502, 262] on icon at bounding box center [492, 265] width 17 height 17
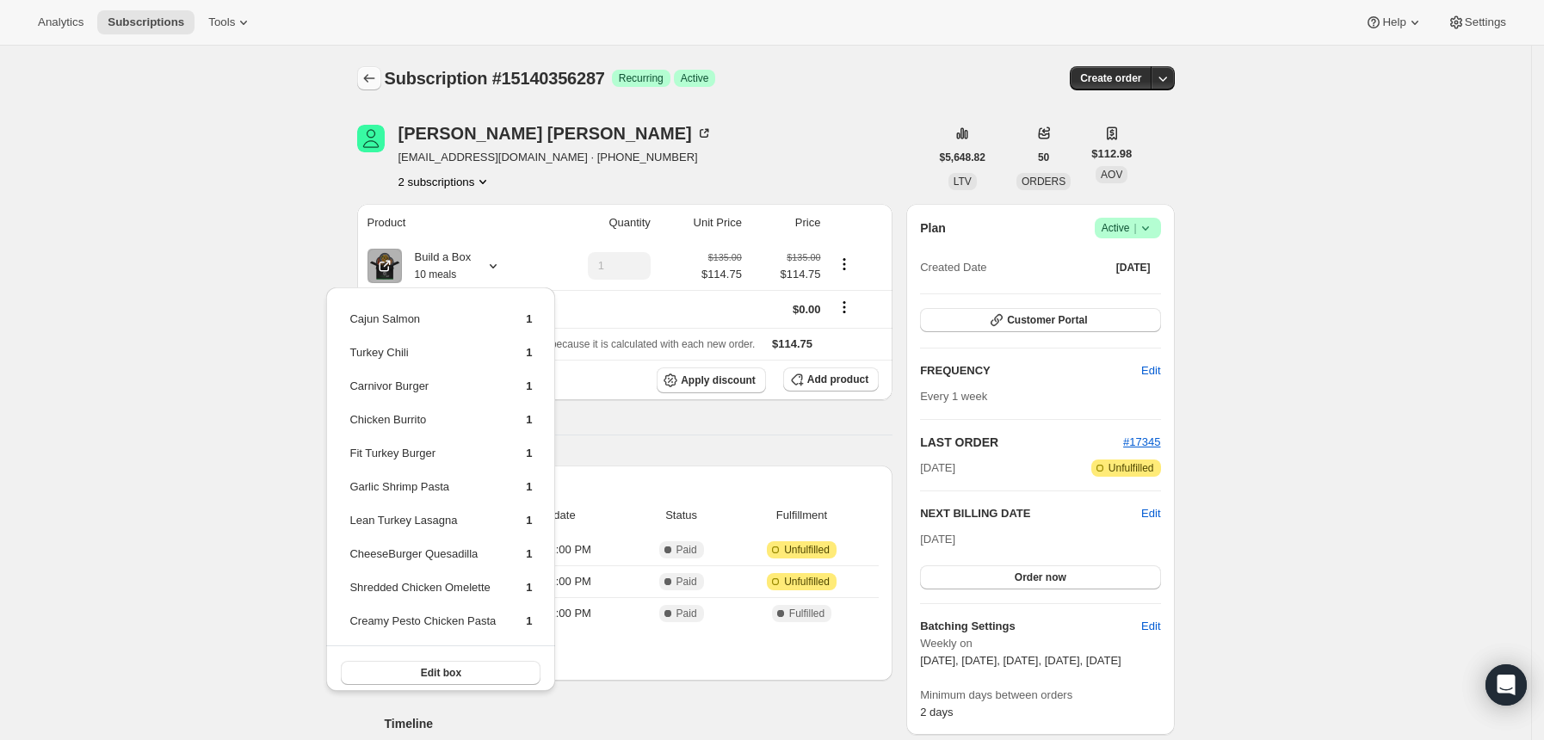
click at [370, 83] on icon "Subscriptions" at bounding box center [369, 78] width 17 height 17
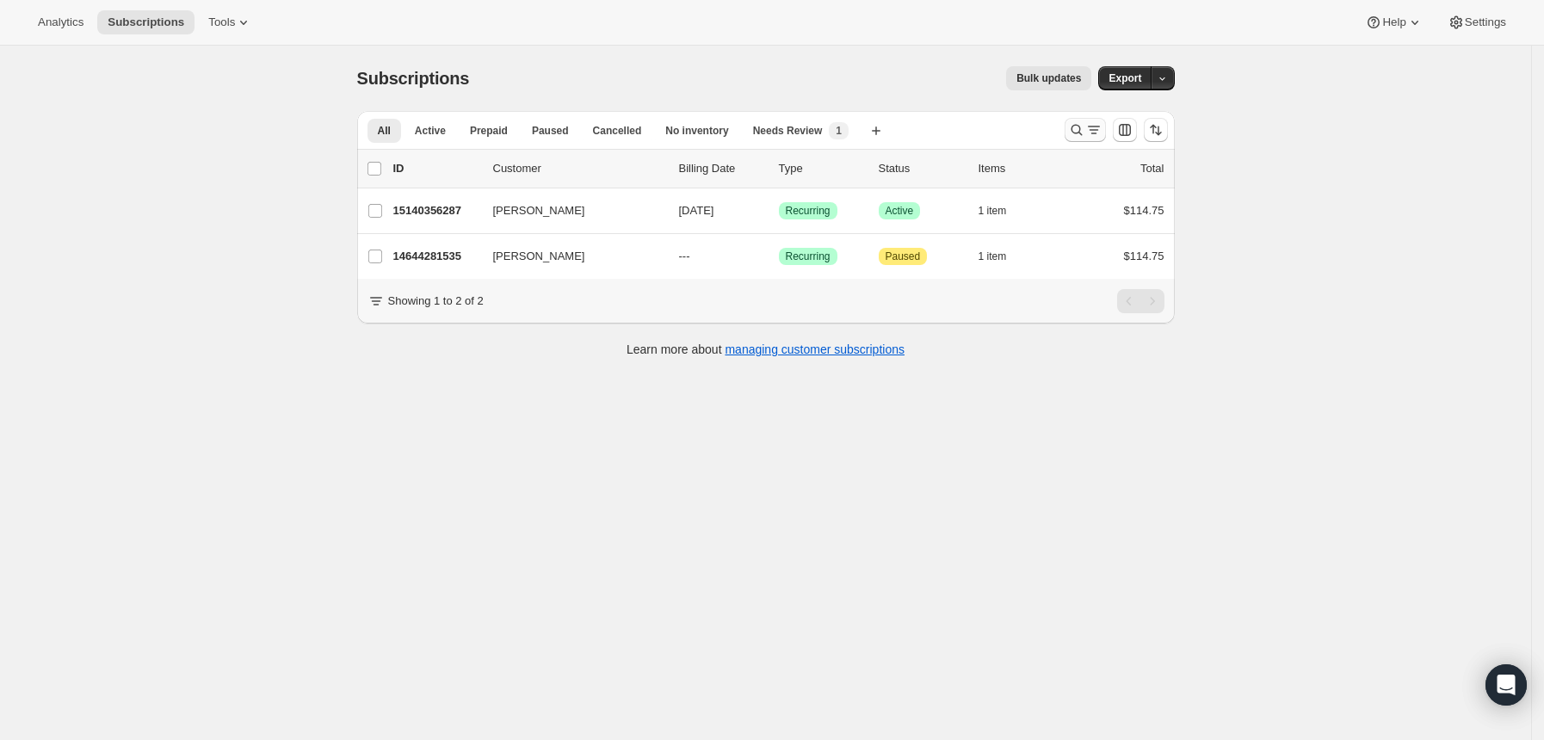
click at [1072, 128] on icon "Search and filter results" at bounding box center [1076, 129] width 17 height 17
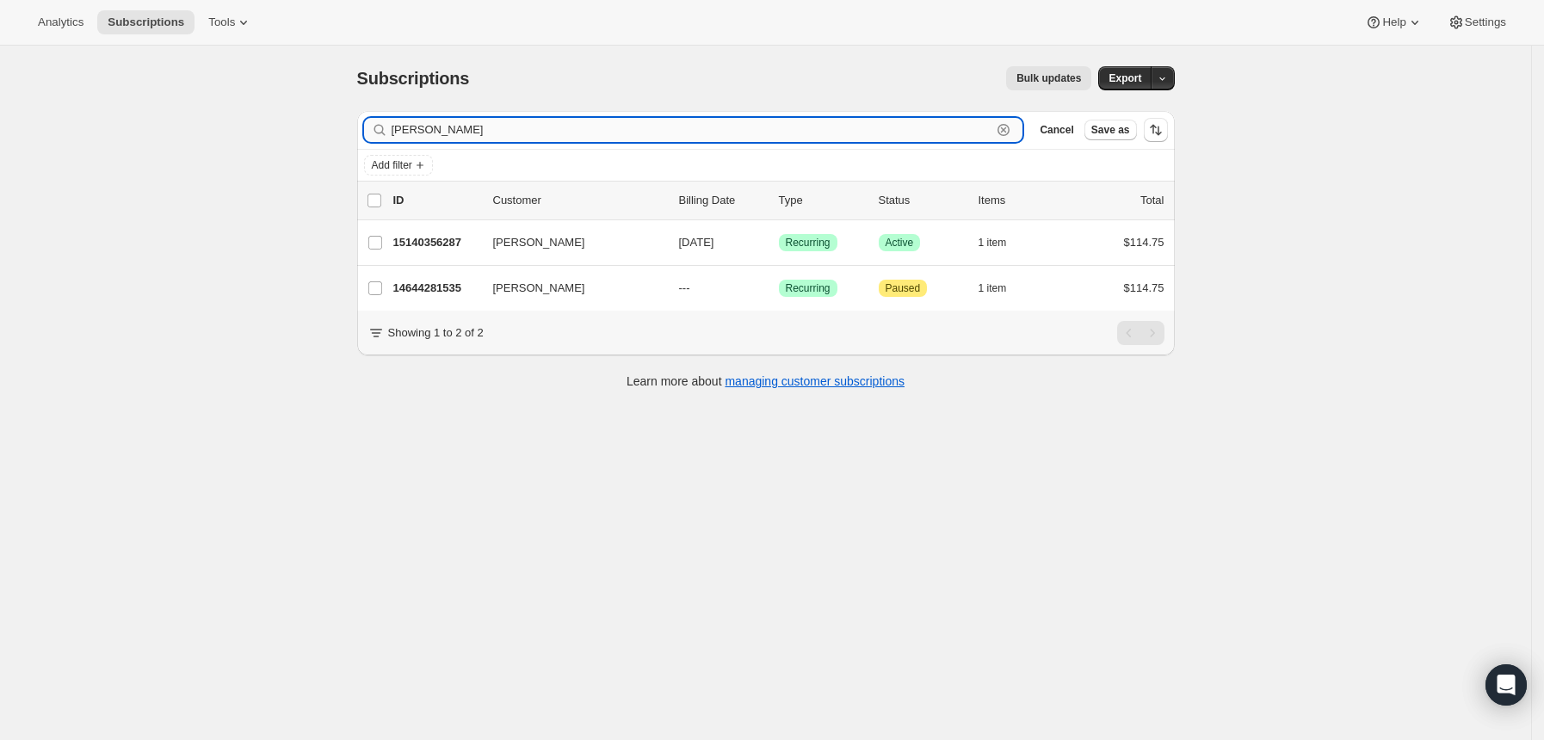
click at [969, 133] on input "[PERSON_NAME]" at bounding box center [692, 130] width 601 height 24
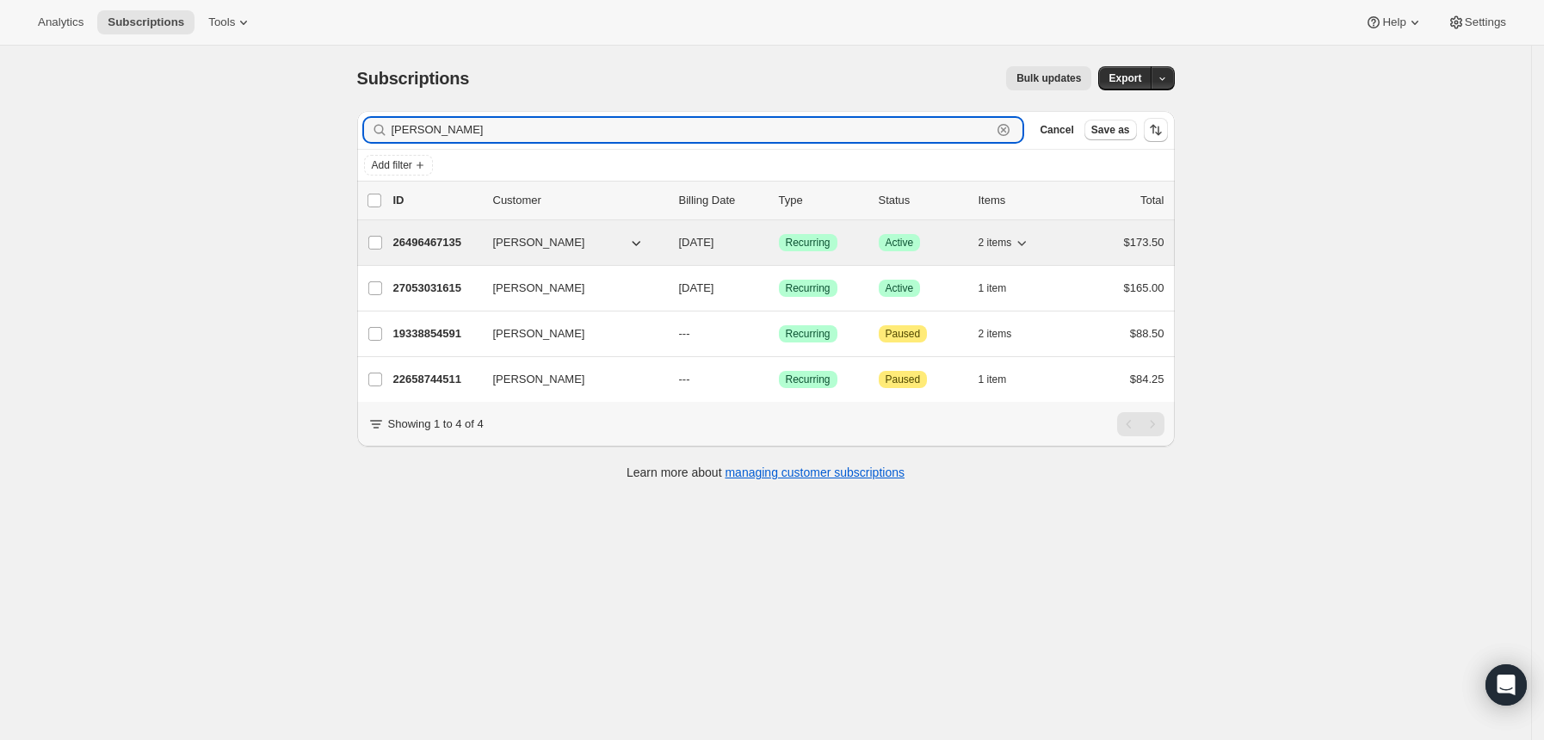
type input "[PERSON_NAME]"
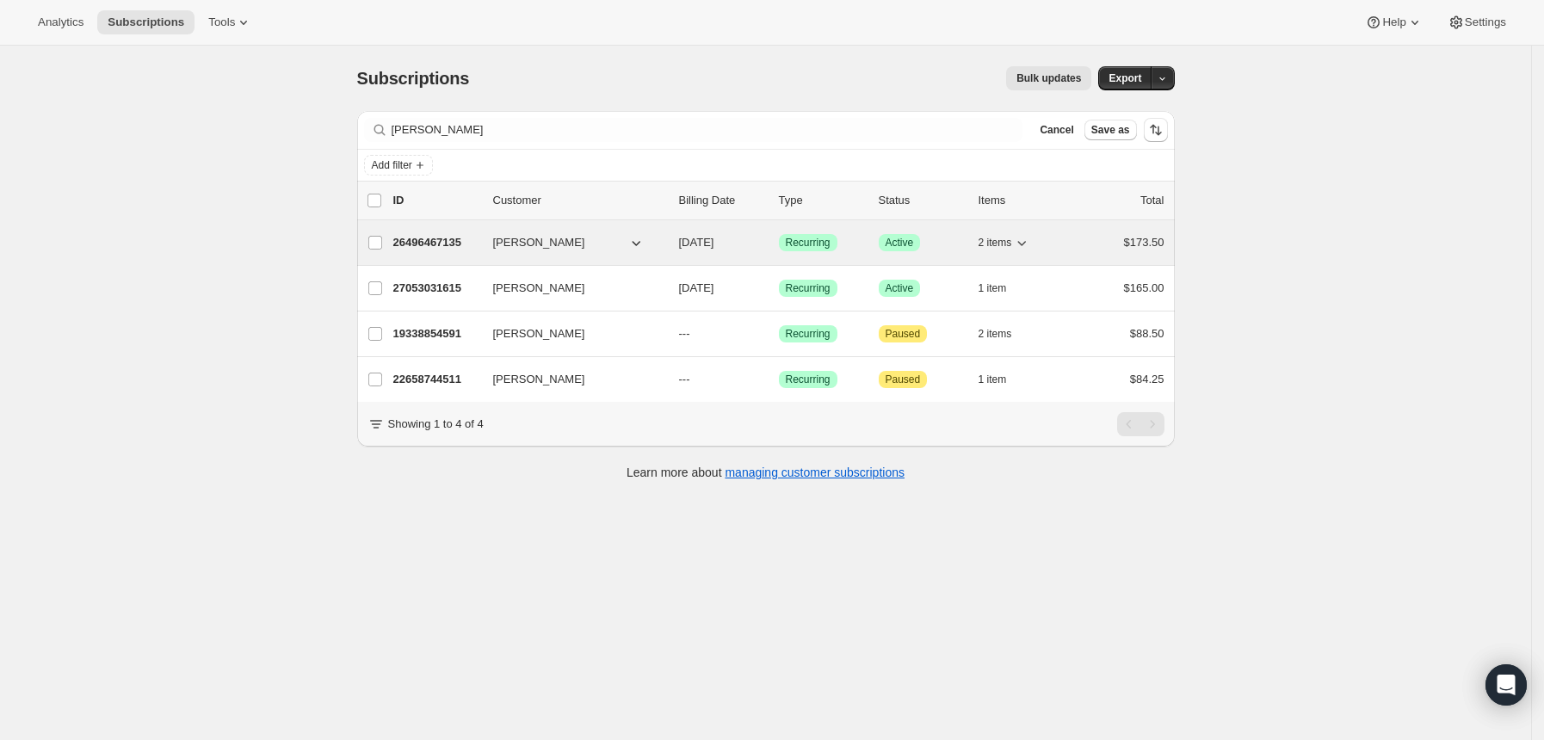
click at [463, 242] on p "26496467135" at bounding box center [436, 242] width 86 height 17
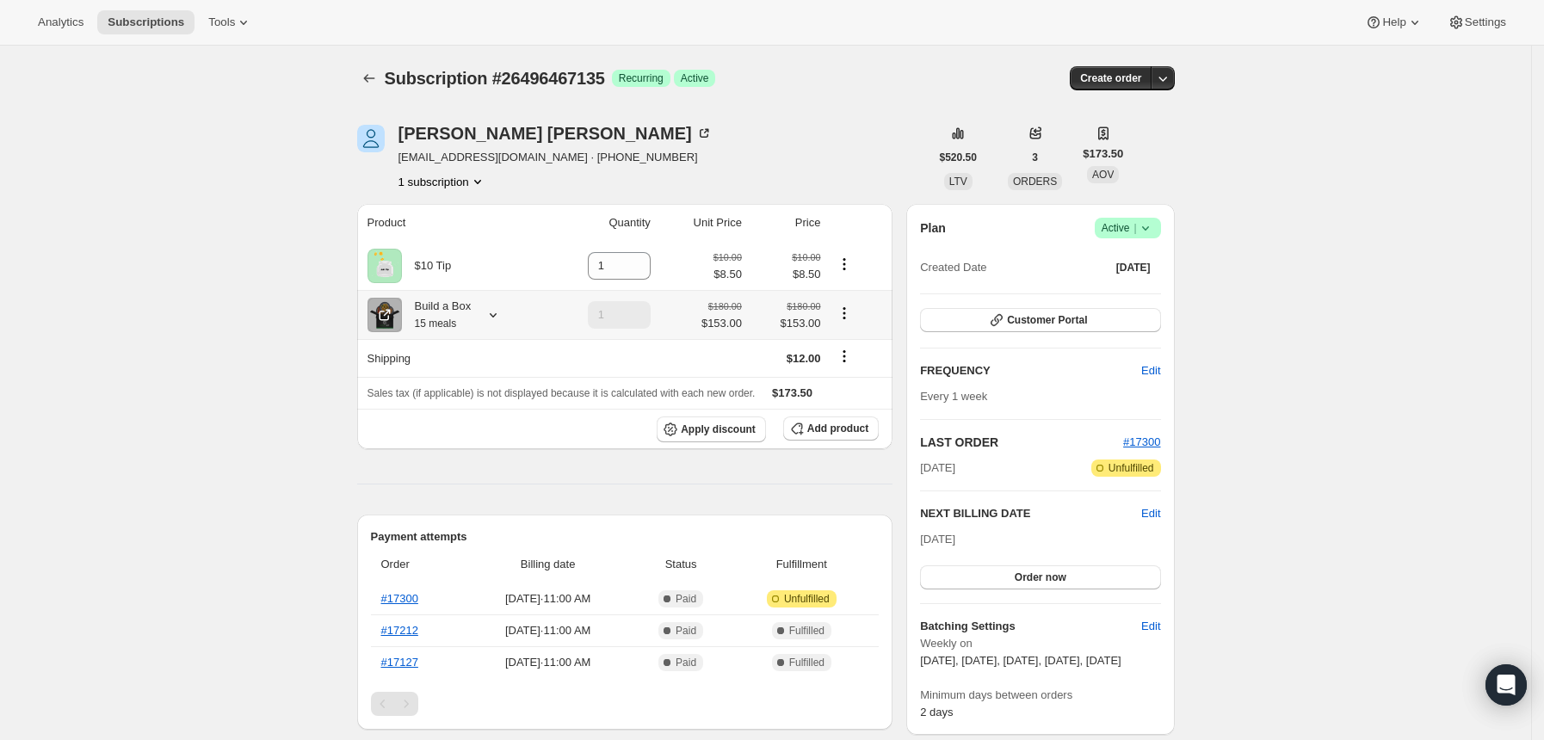
click at [496, 316] on icon at bounding box center [493, 315] width 7 height 4
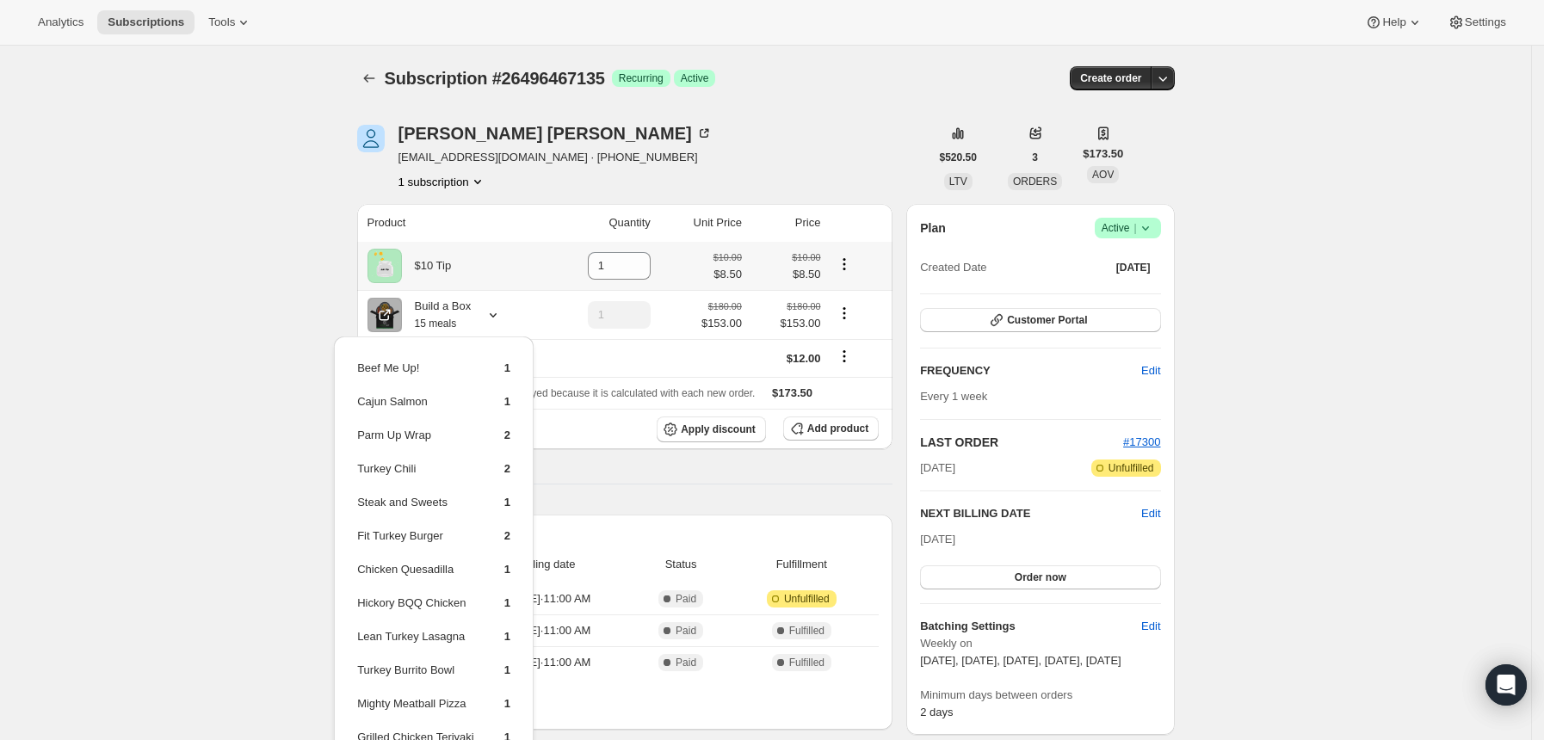
scroll to position [229, 0]
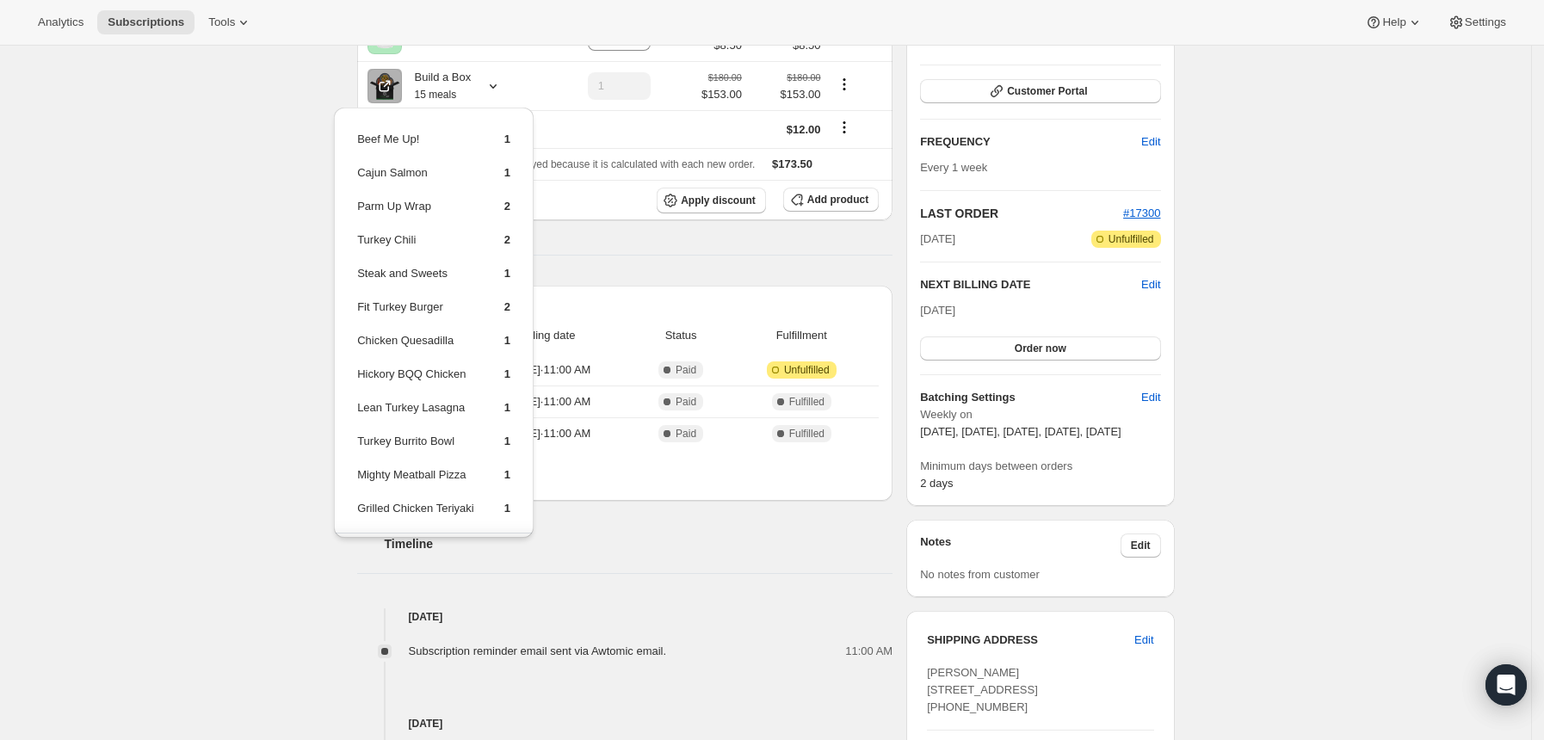
click at [251, 210] on div "Subscription #26496467135. This page is ready Subscription #26496467135 Success…" at bounding box center [765, 571] width 1531 height 1509
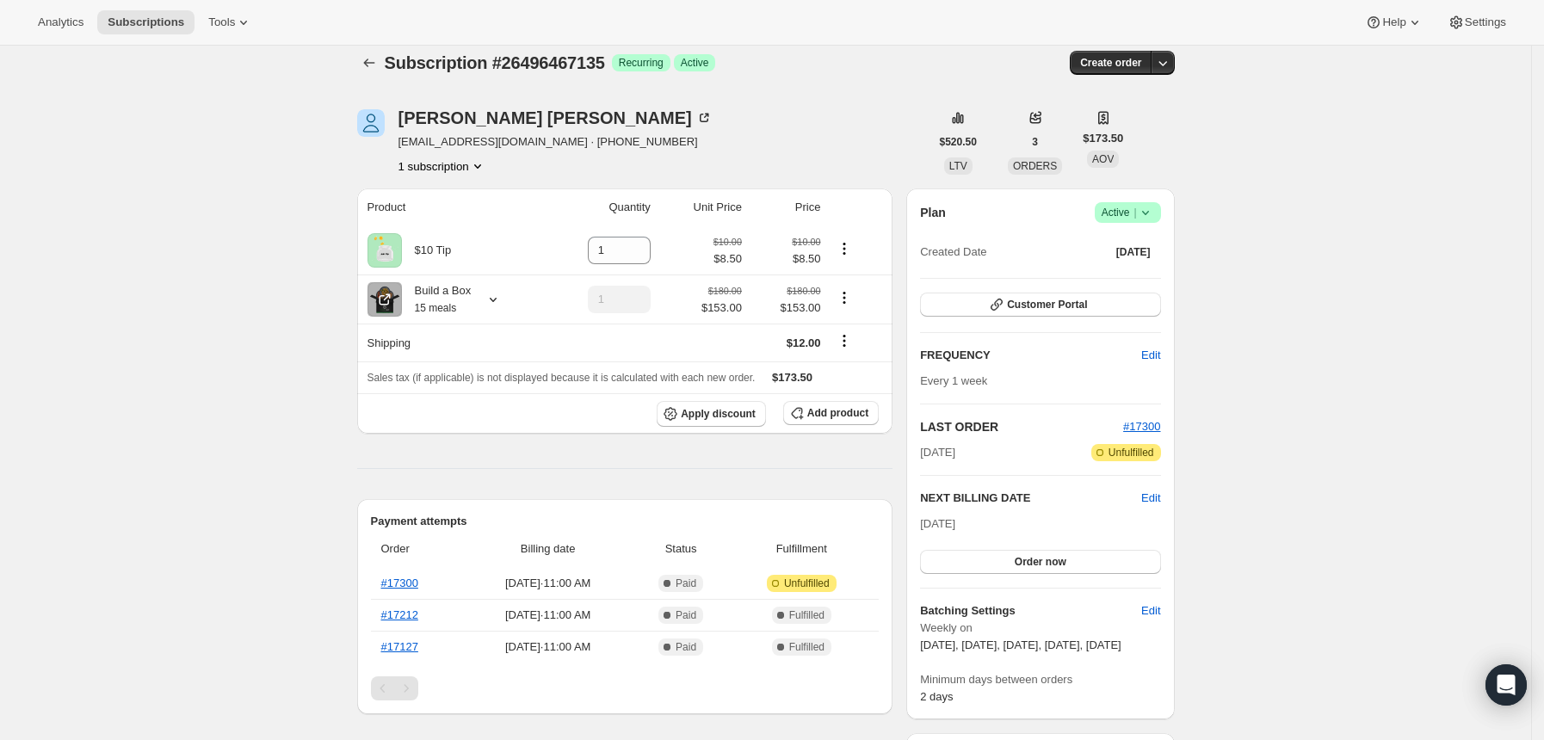
scroll to position [0, 0]
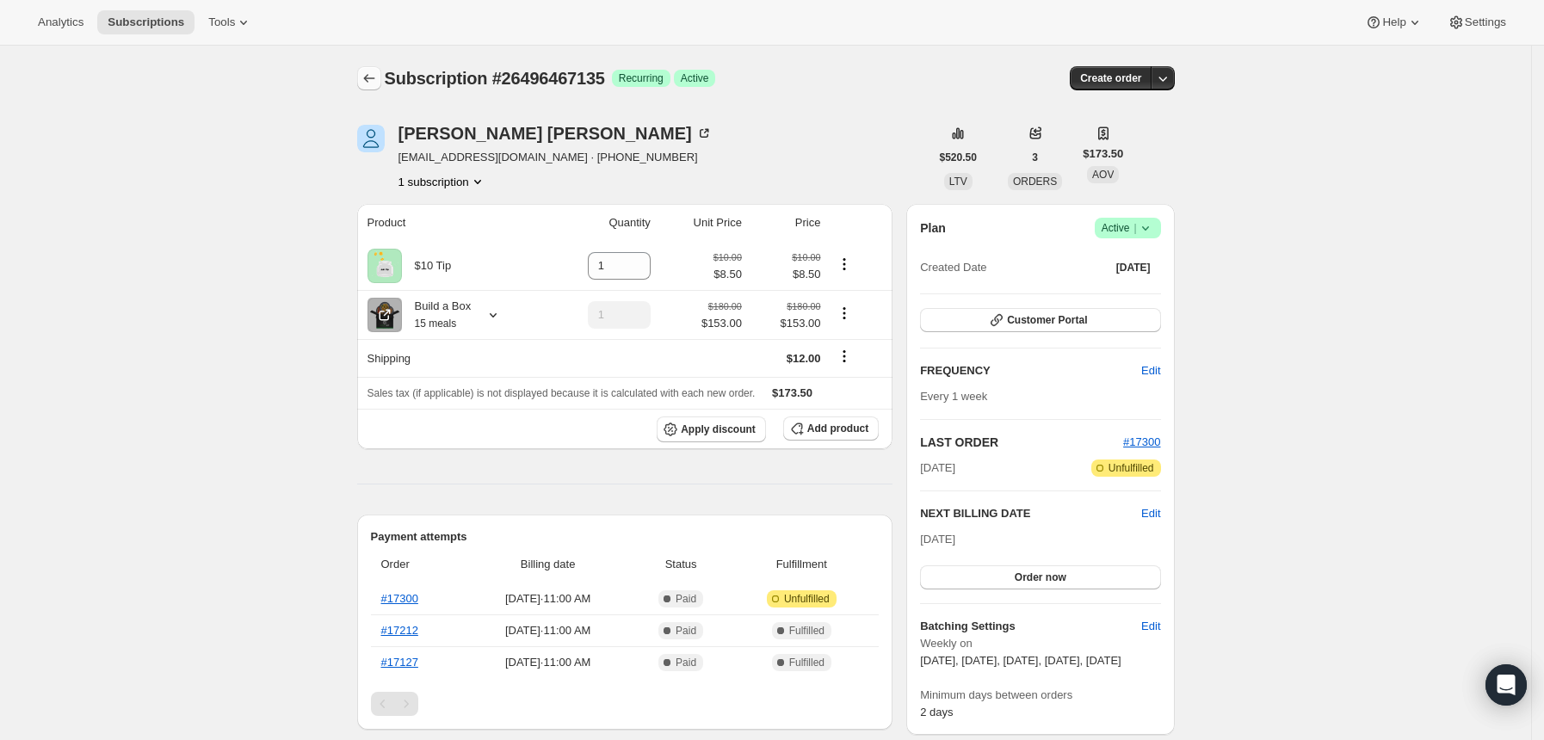
click at [366, 82] on icon "Subscriptions" at bounding box center [369, 78] width 17 height 17
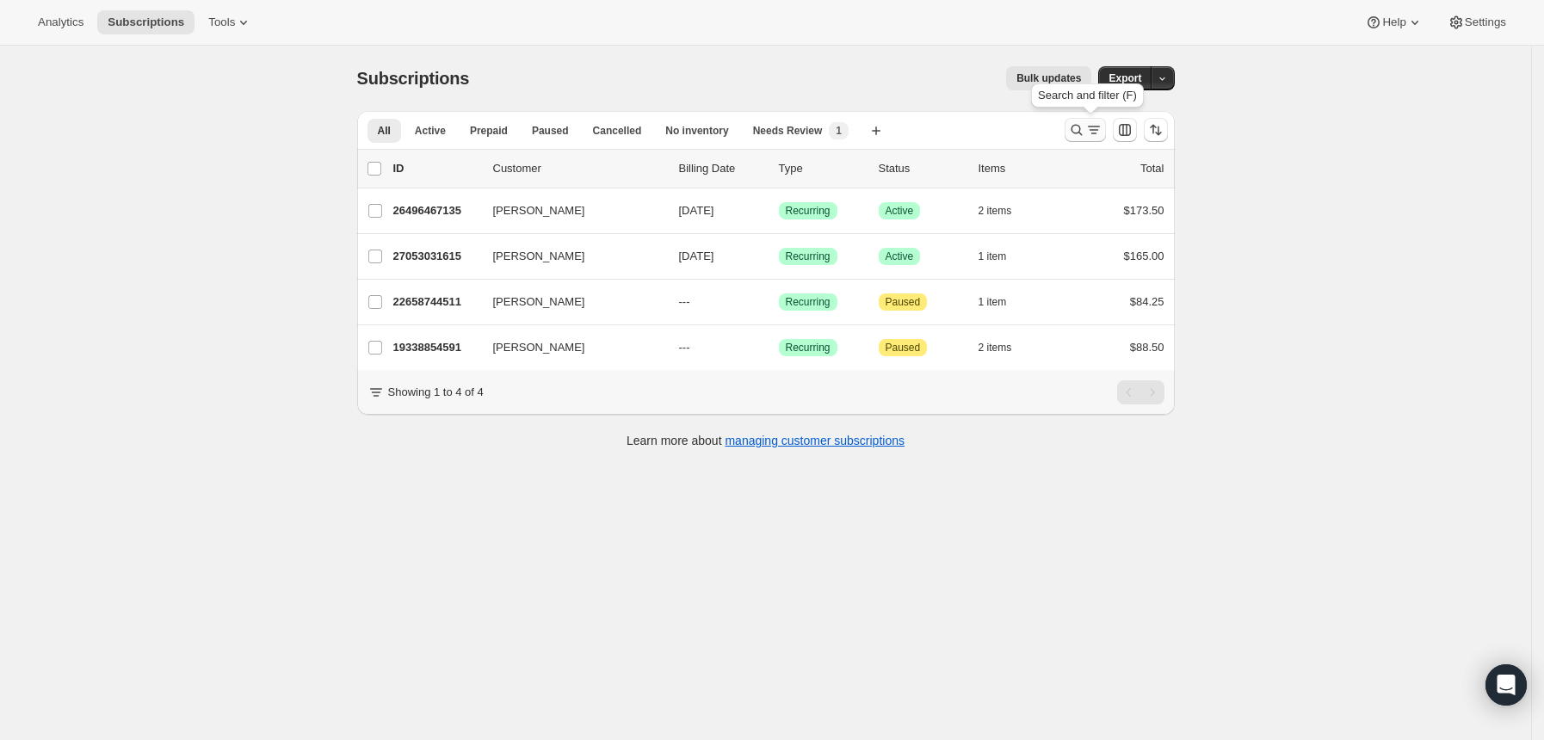
click at [1085, 122] on icon "Search and filter results" at bounding box center [1076, 129] width 17 height 17
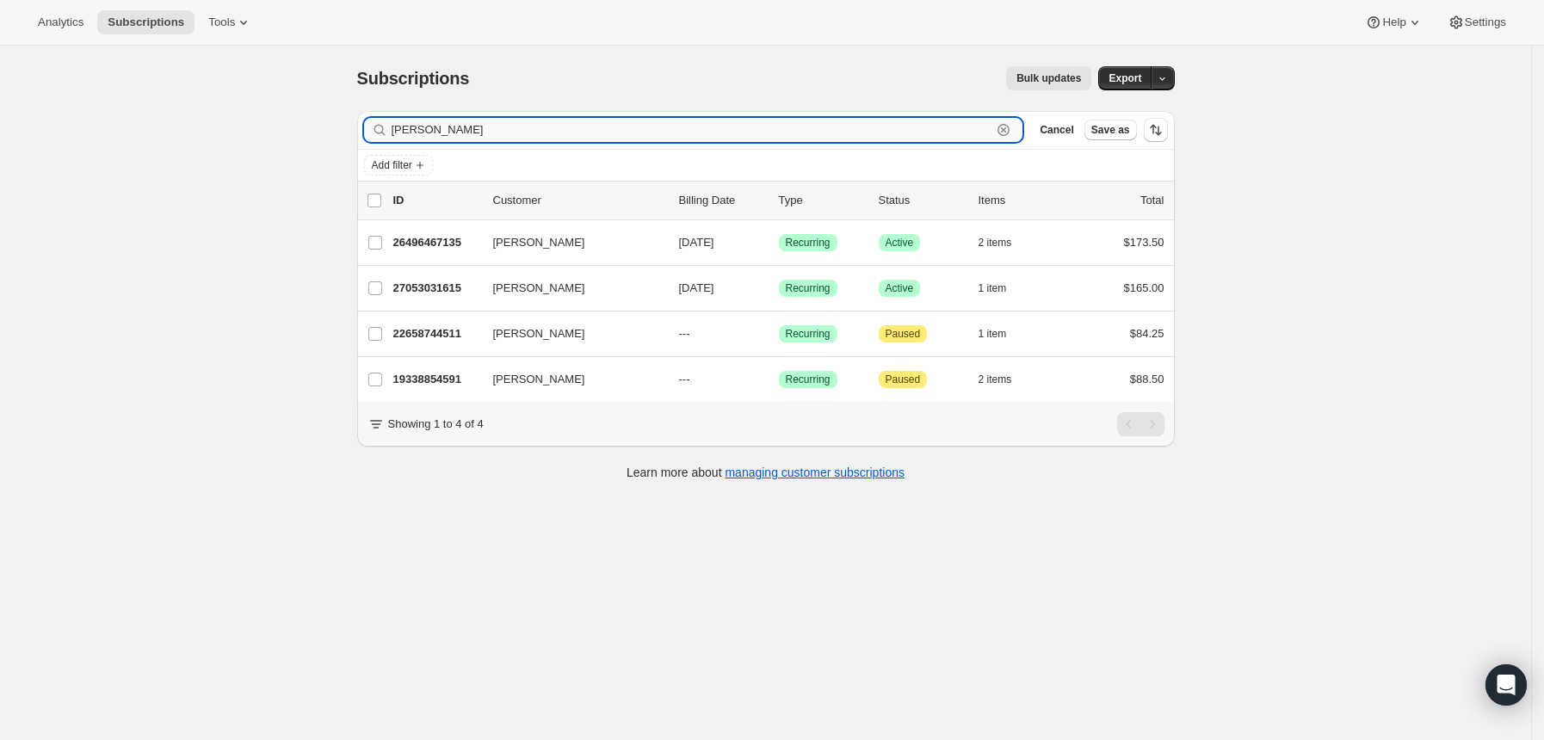
click at [986, 128] on input "[PERSON_NAME]" at bounding box center [692, 130] width 601 height 24
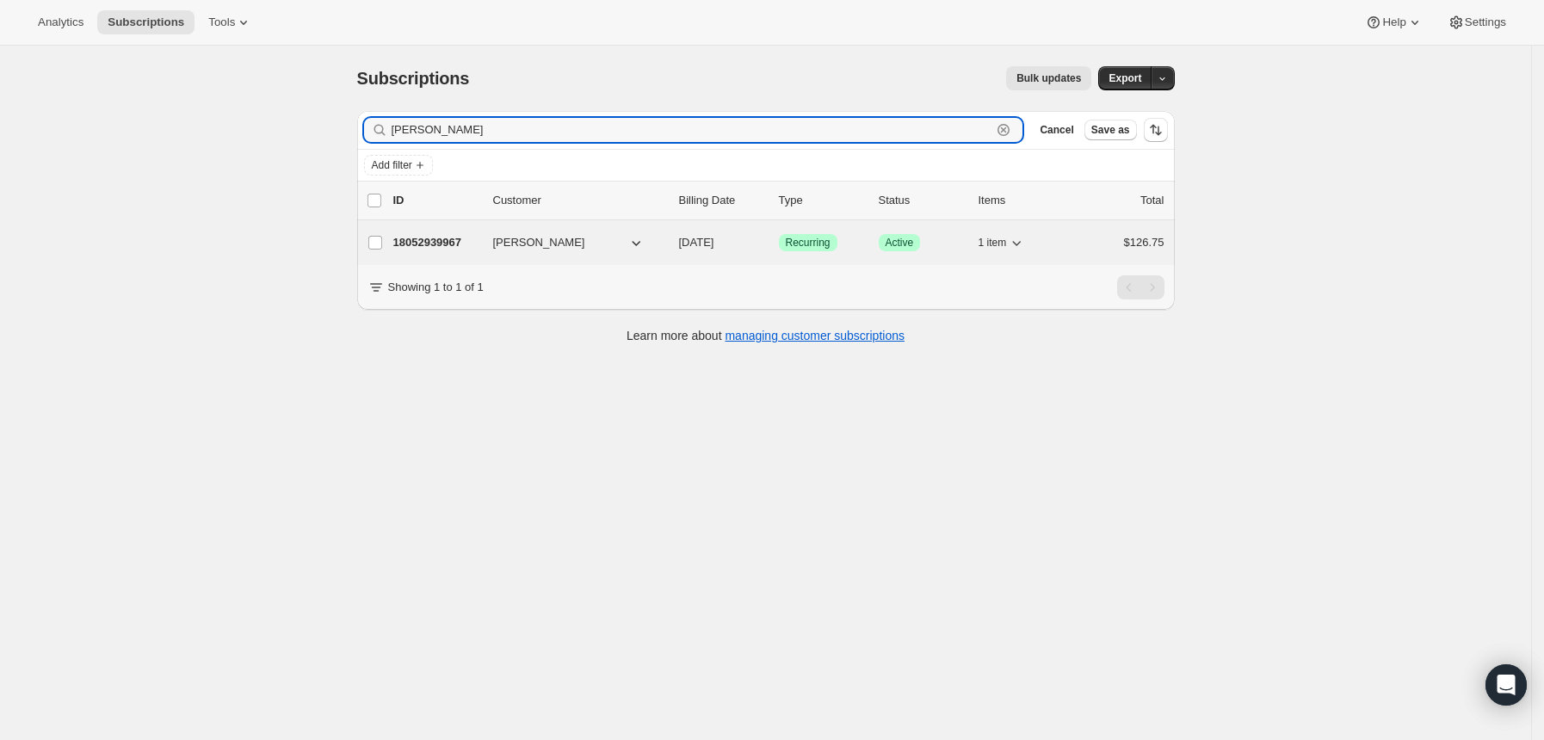
type input "[PERSON_NAME]"
click at [430, 237] on p "18052939967" at bounding box center [436, 242] width 86 height 17
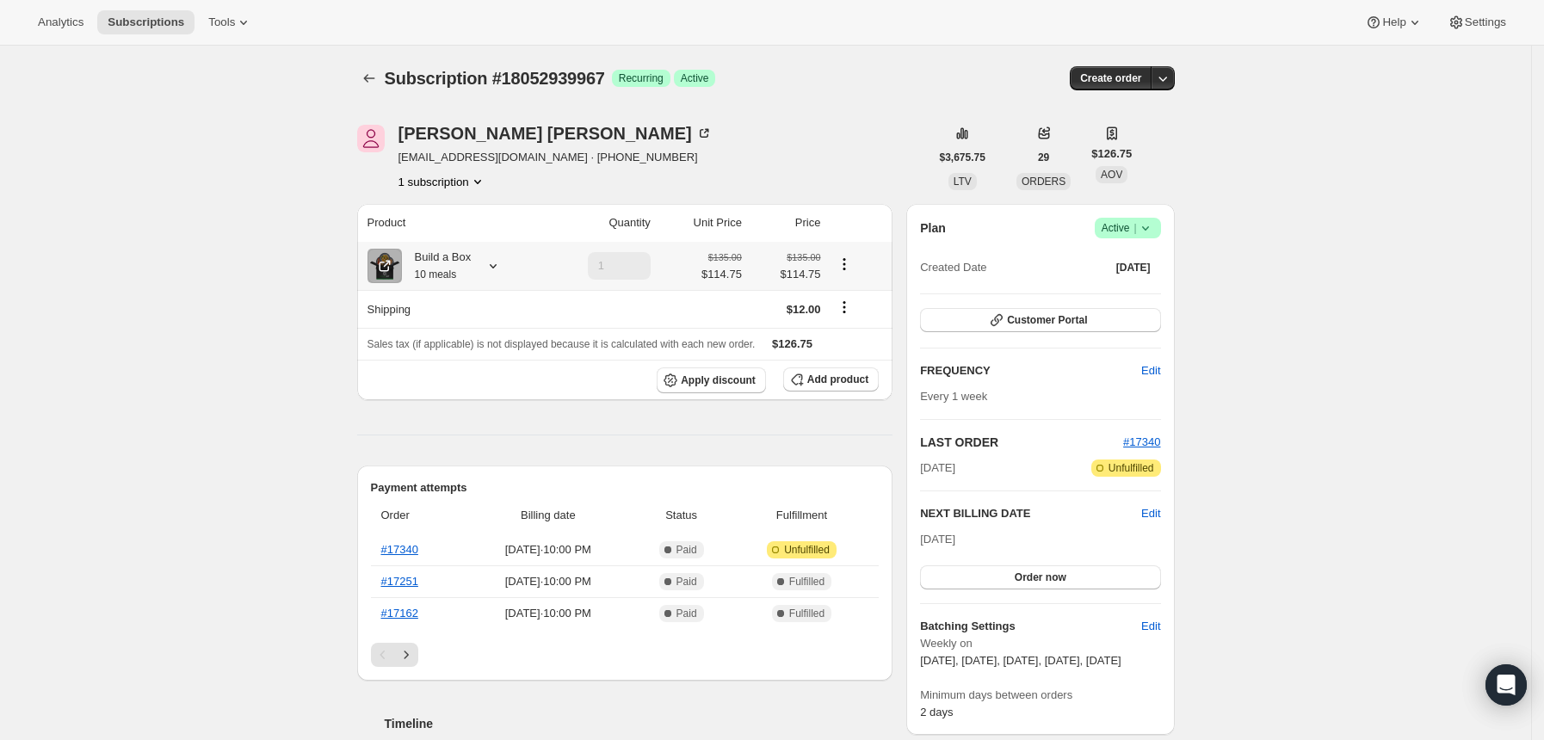
click at [502, 262] on icon at bounding box center [492, 265] width 17 height 17
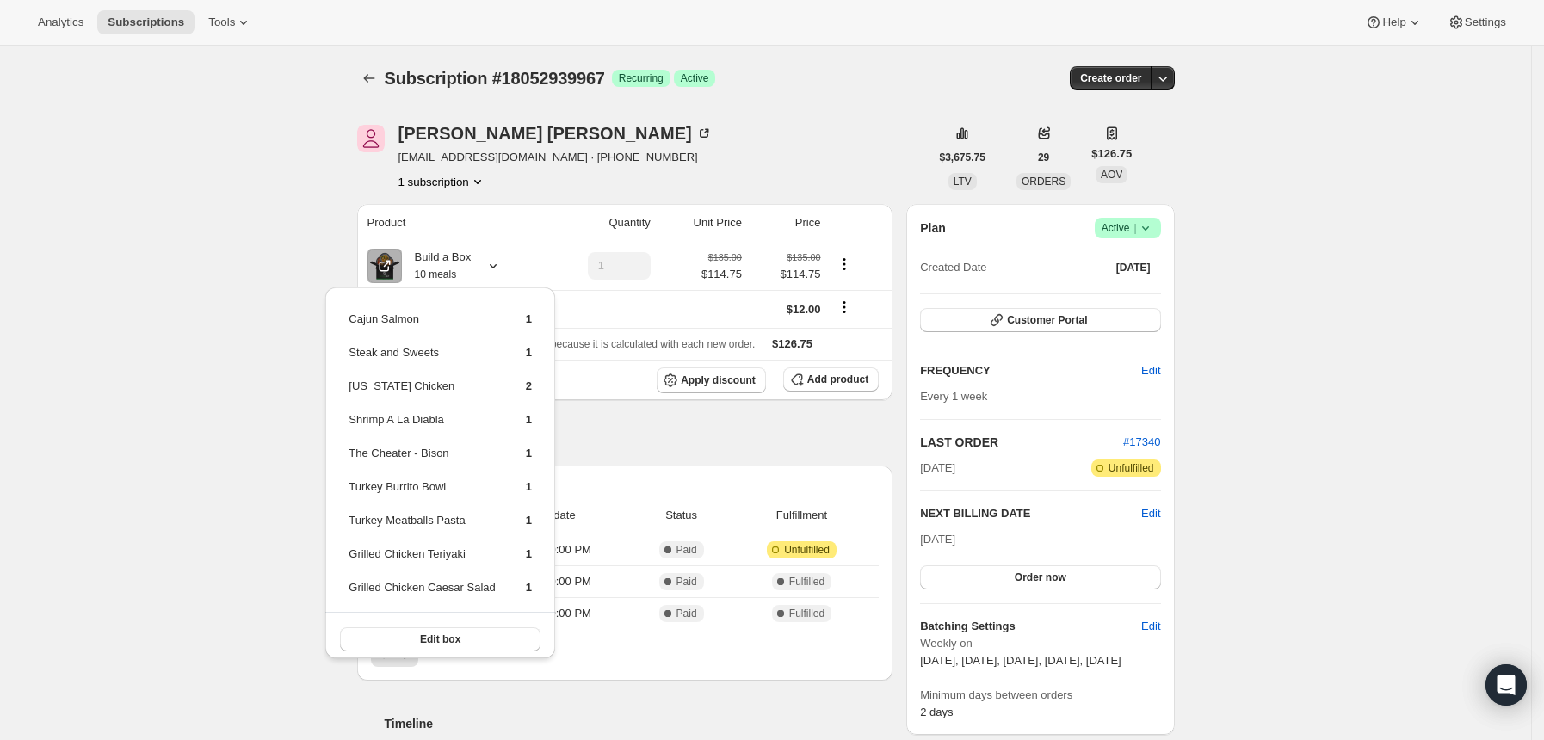
click at [259, 184] on div "Subscription #18052939967. This page is ready Subscription #18052939967 Success…" at bounding box center [765, 709] width 1531 height 1326
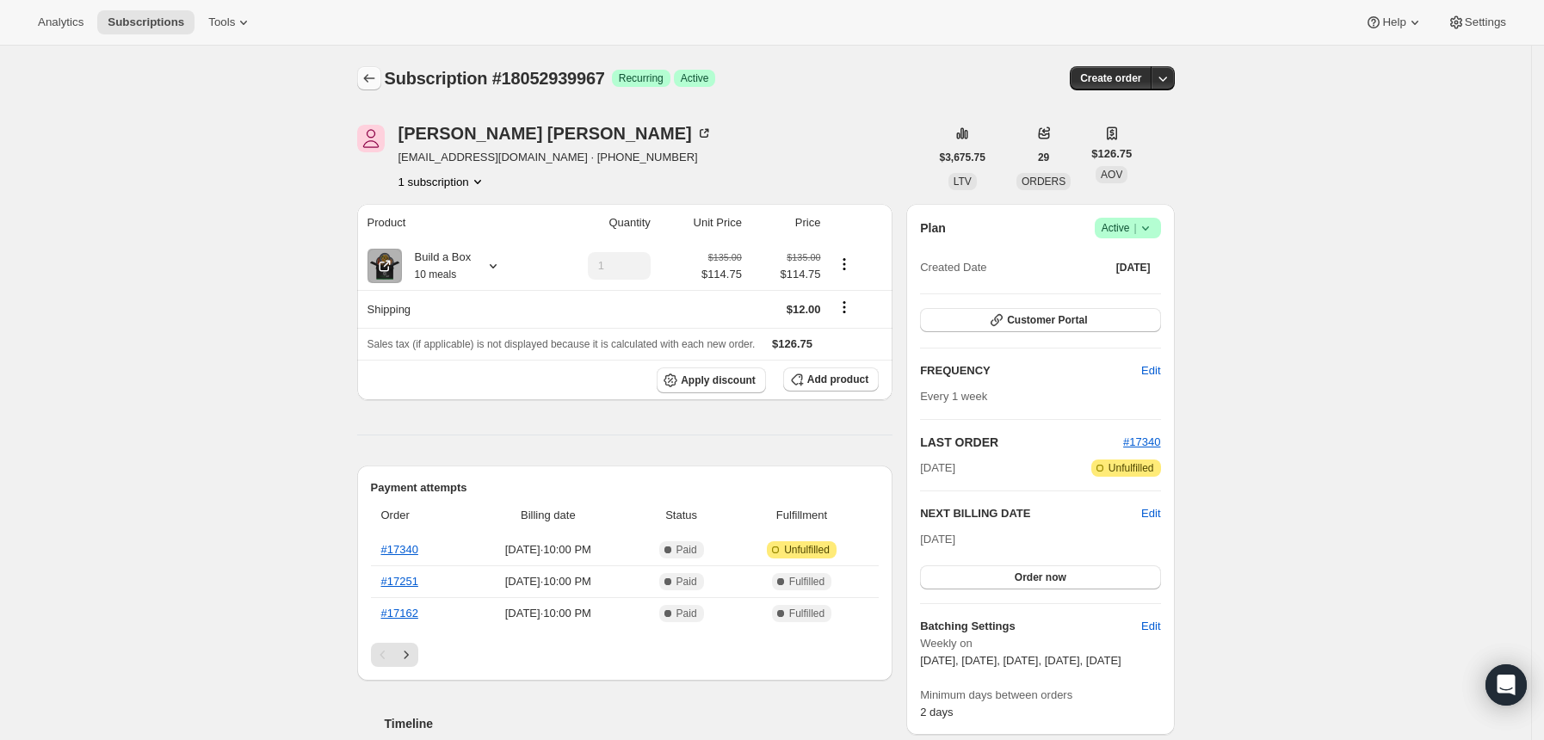
click at [368, 77] on icon "Subscriptions" at bounding box center [369, 78] width 17 height 17
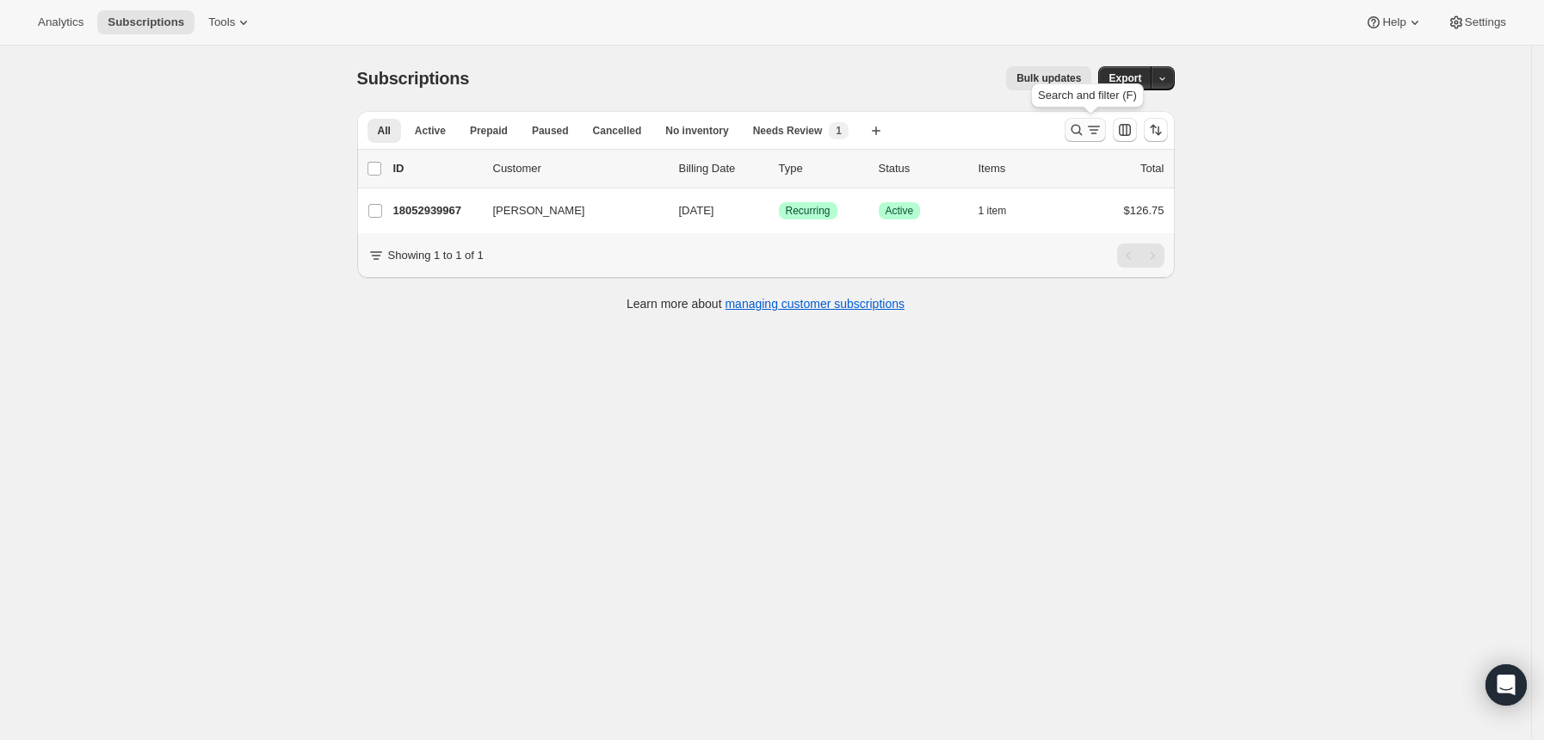
click at [1081, 123] on icon "Search and filter results" at bounding box center [1076, 129] width 17 height 17
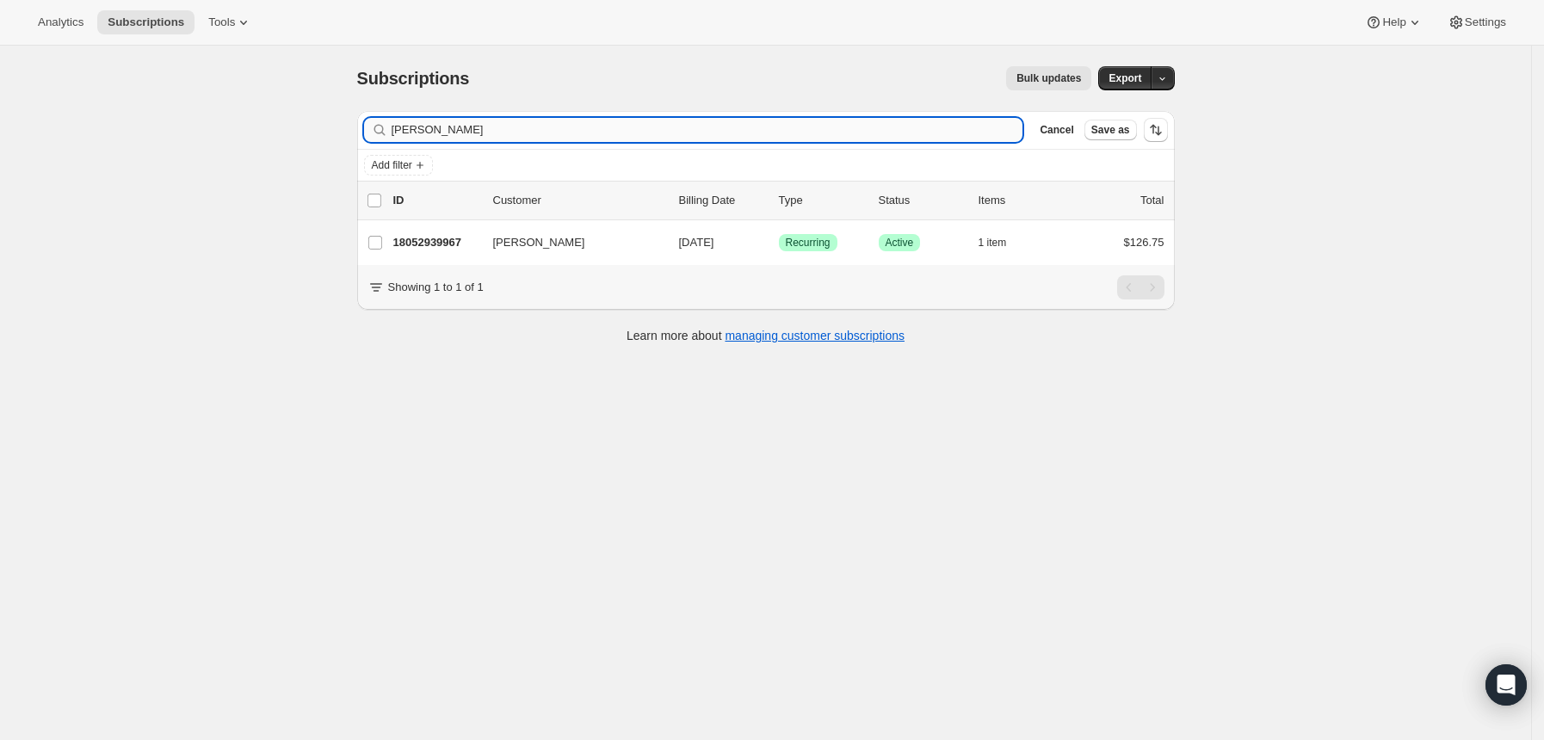
click at [995, 129] on input "[PERSON_NAME]" at bounding box center [708, 130] width 632 height 24
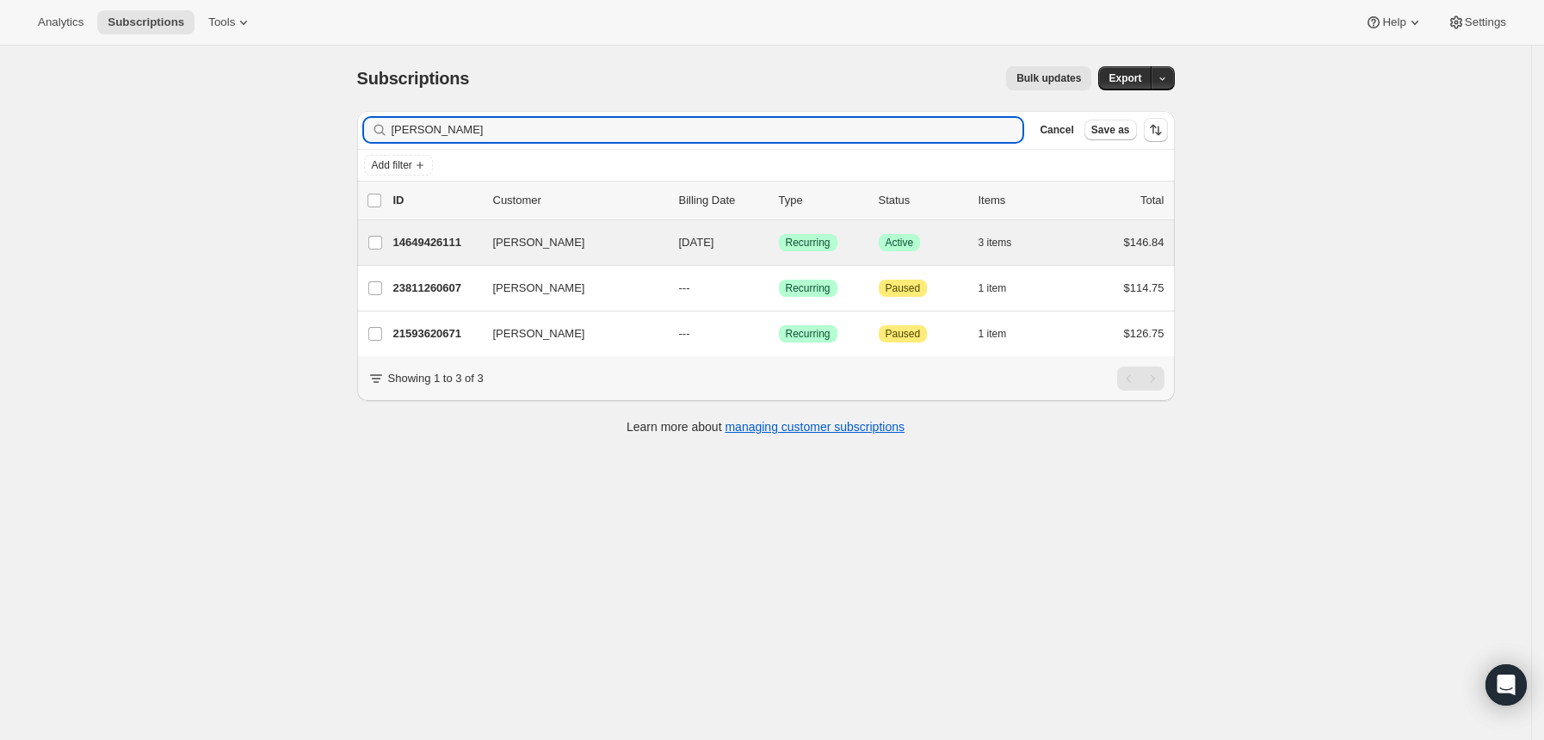
type input "[PERSON_NAME]"
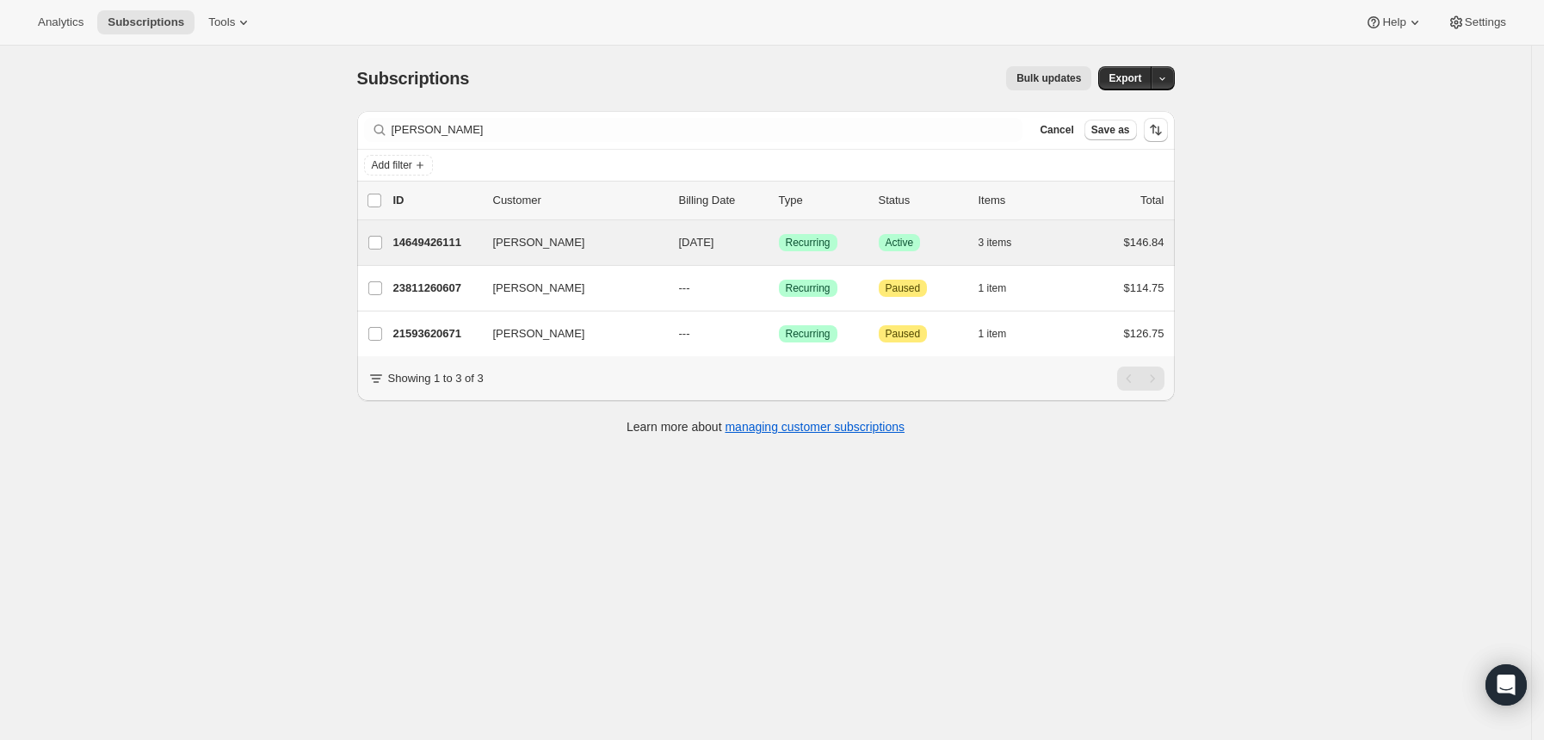
click at [461, 226] on div "[PERSON_NAME] 14649426111 [PERSON_NAME] [DATE] Success Recurring Success Active…" at bounding box center [765, 242] width 817 height 45
click at [450, 240] on p "14649426111" at bounding box center [436, 242] width 86 height 17
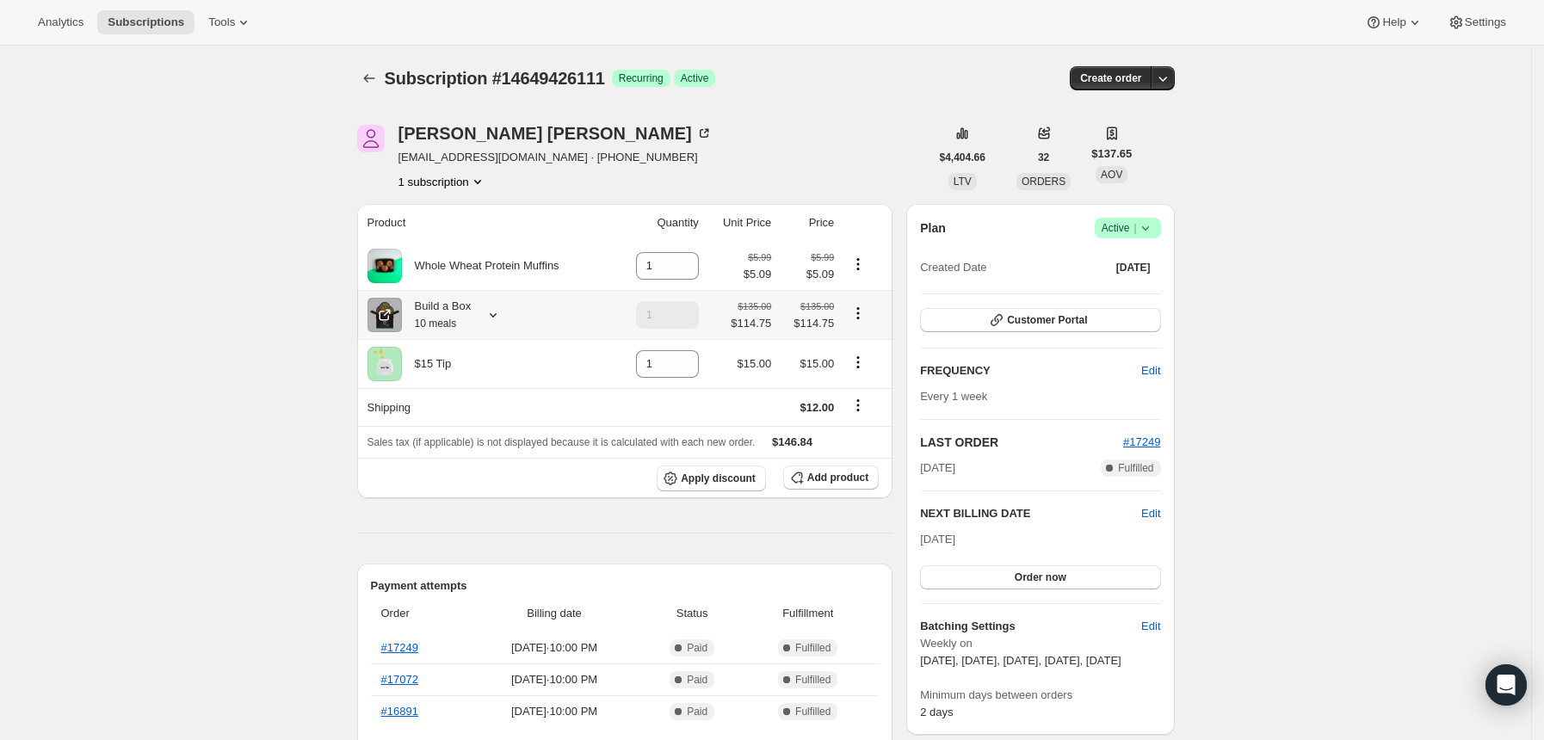
click at [501, 309] on icon at bounding box center [492, 314] width 17 height 17
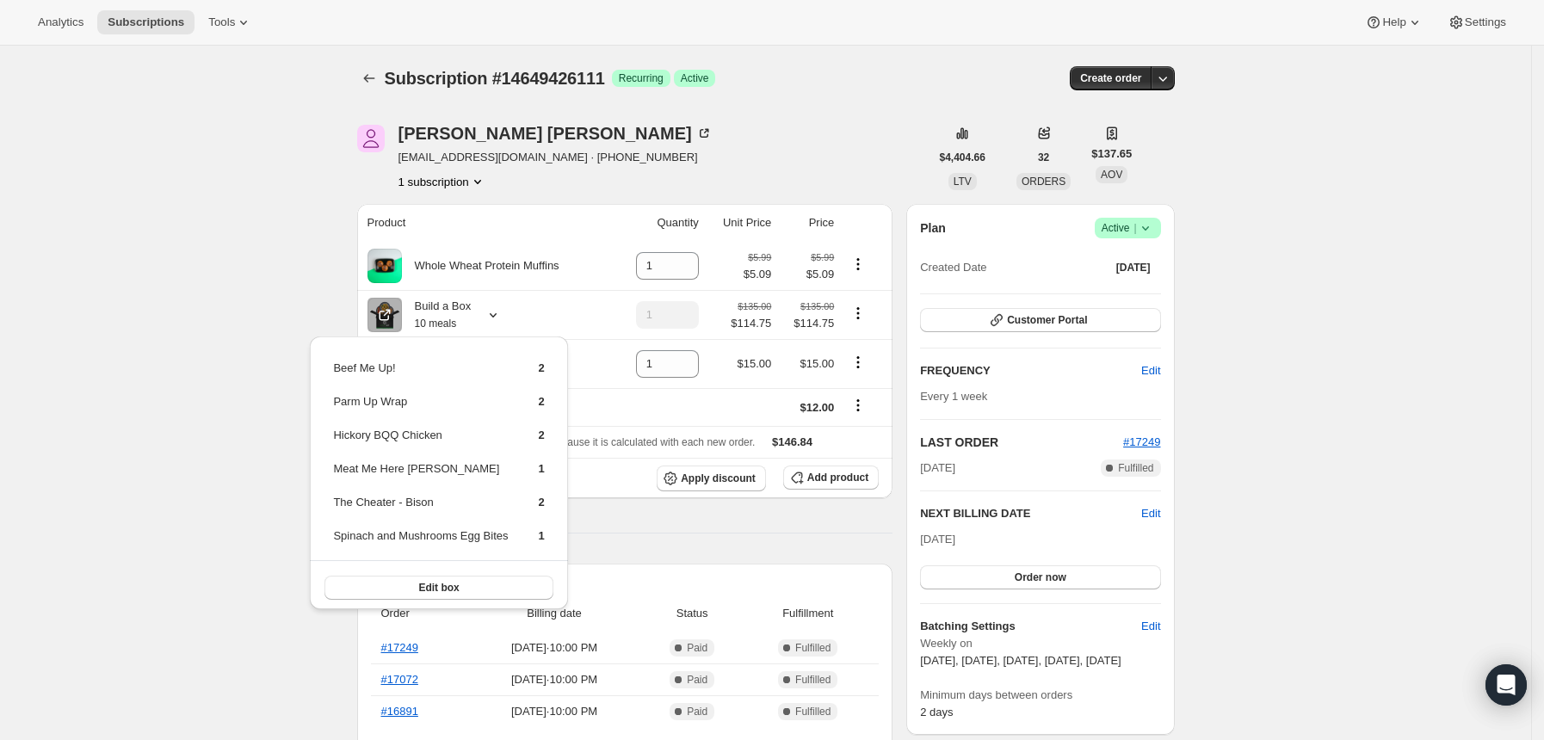
click at [749, 142] on div "[PERSON_NAME] [EMAIL_ADDRESS][DOMAIN_NAME] · [PHONE_NUMBER] 1 subscription" at bounding box center [643, 157] width 572 height 65
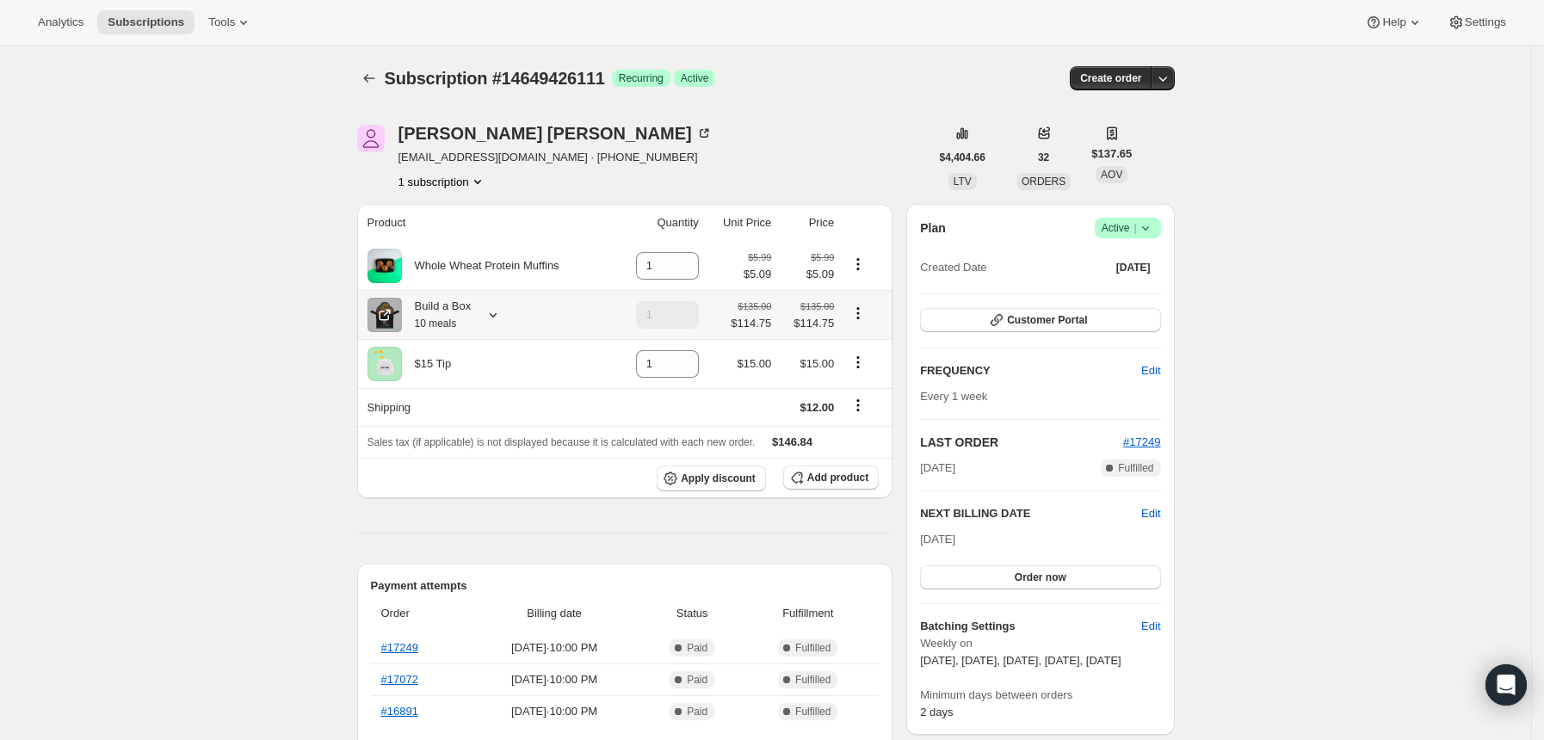
click at [502, 318] on icon at bounding box center [492, 314] width 17 height 17
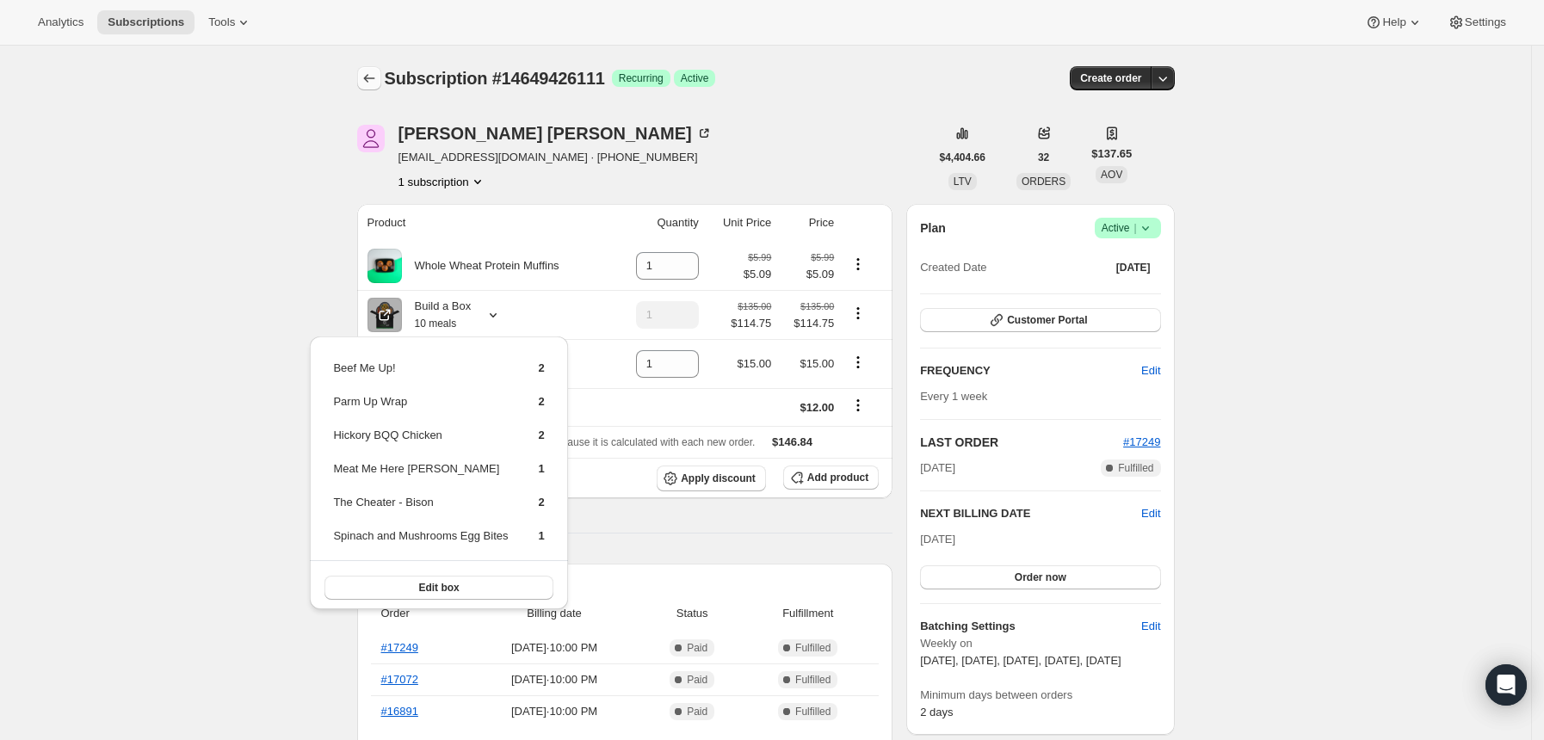
click at [364, 79] on button "Subscriptions" at bounding box center [369, 78] width 24 height 24
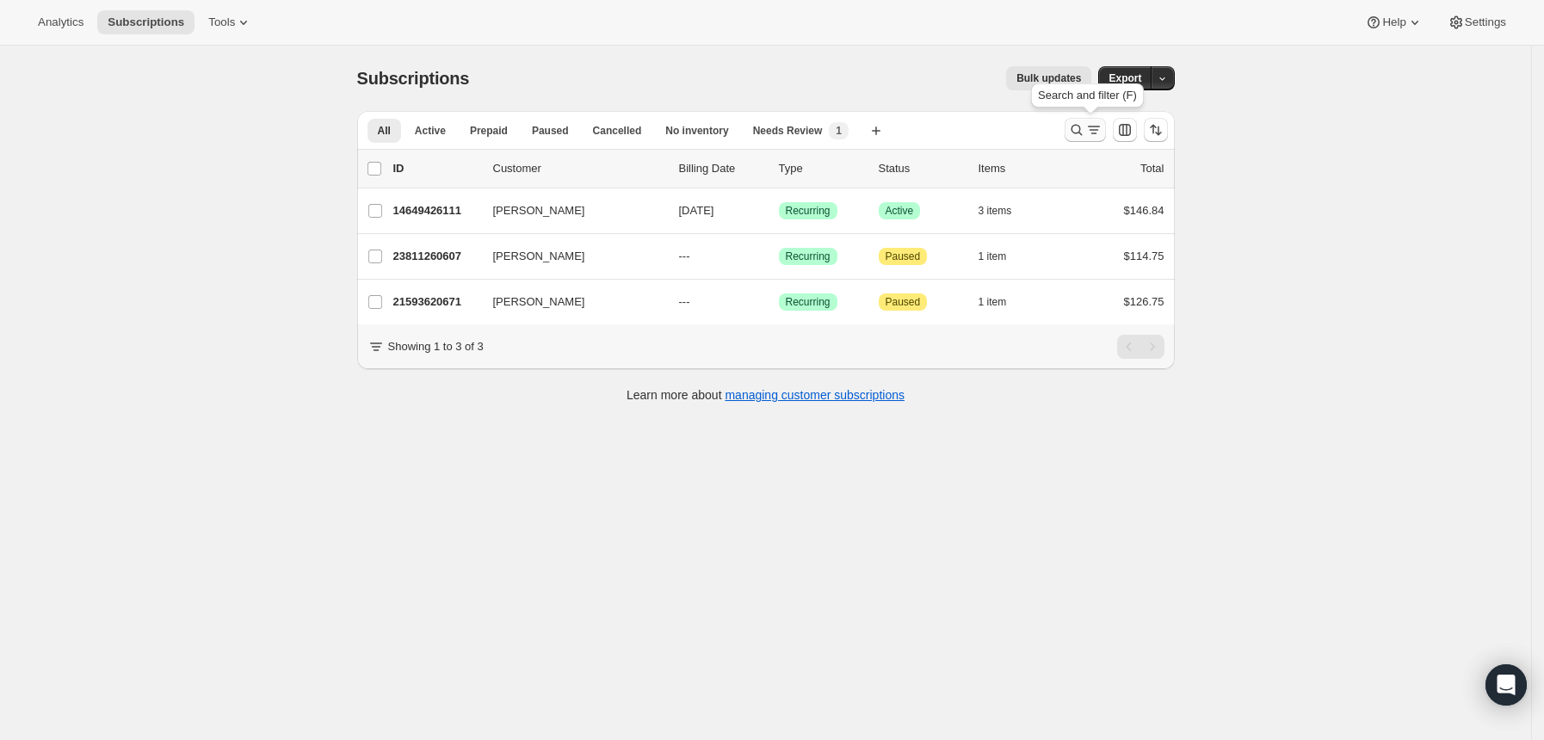
click at [1082, 132] on icon "Search and filter results" at bounding box center [1076, 129] width 17 height 17
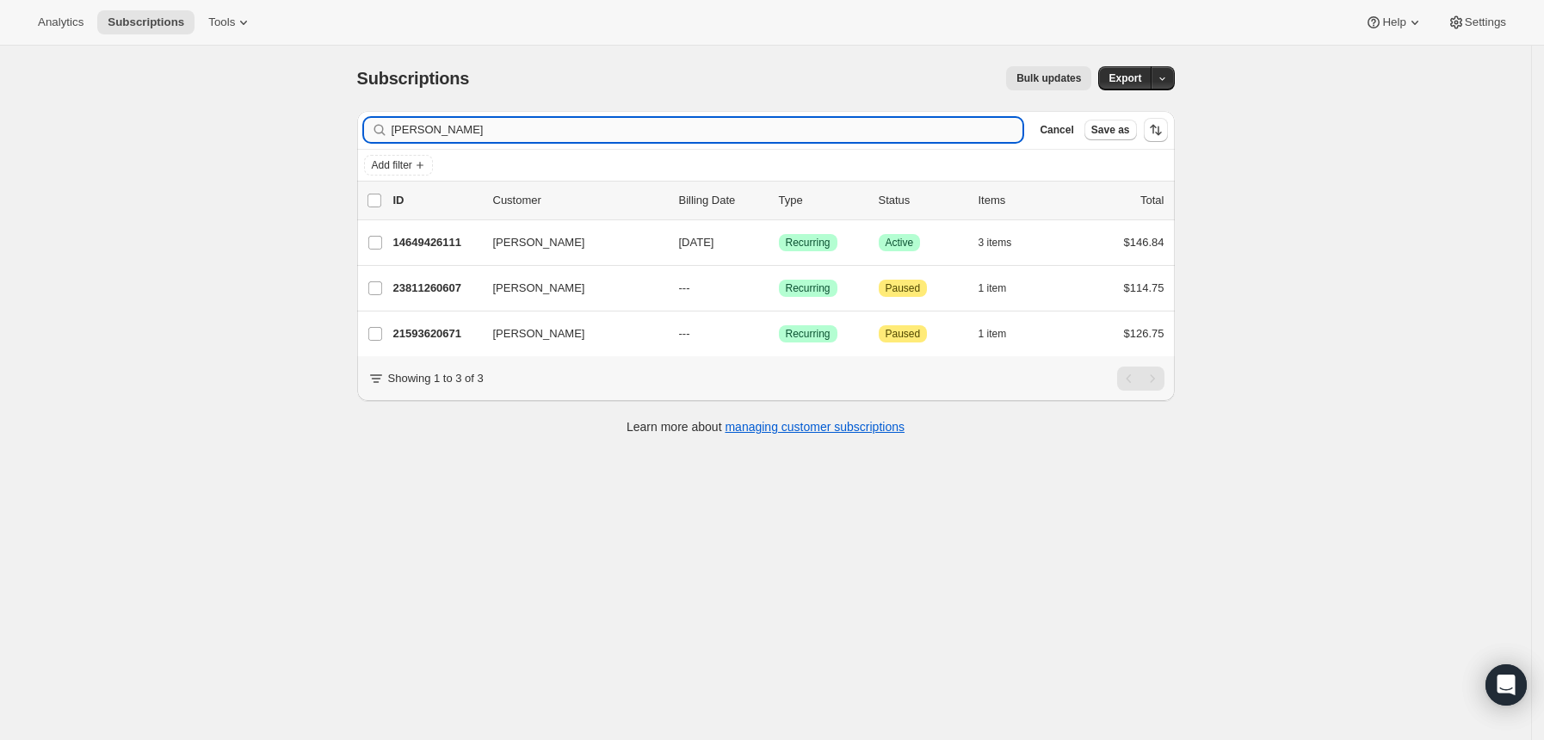
click at [761, 132] on input "[PERSON_NAME]" at bounding box center [708, 130] width 632 height 24
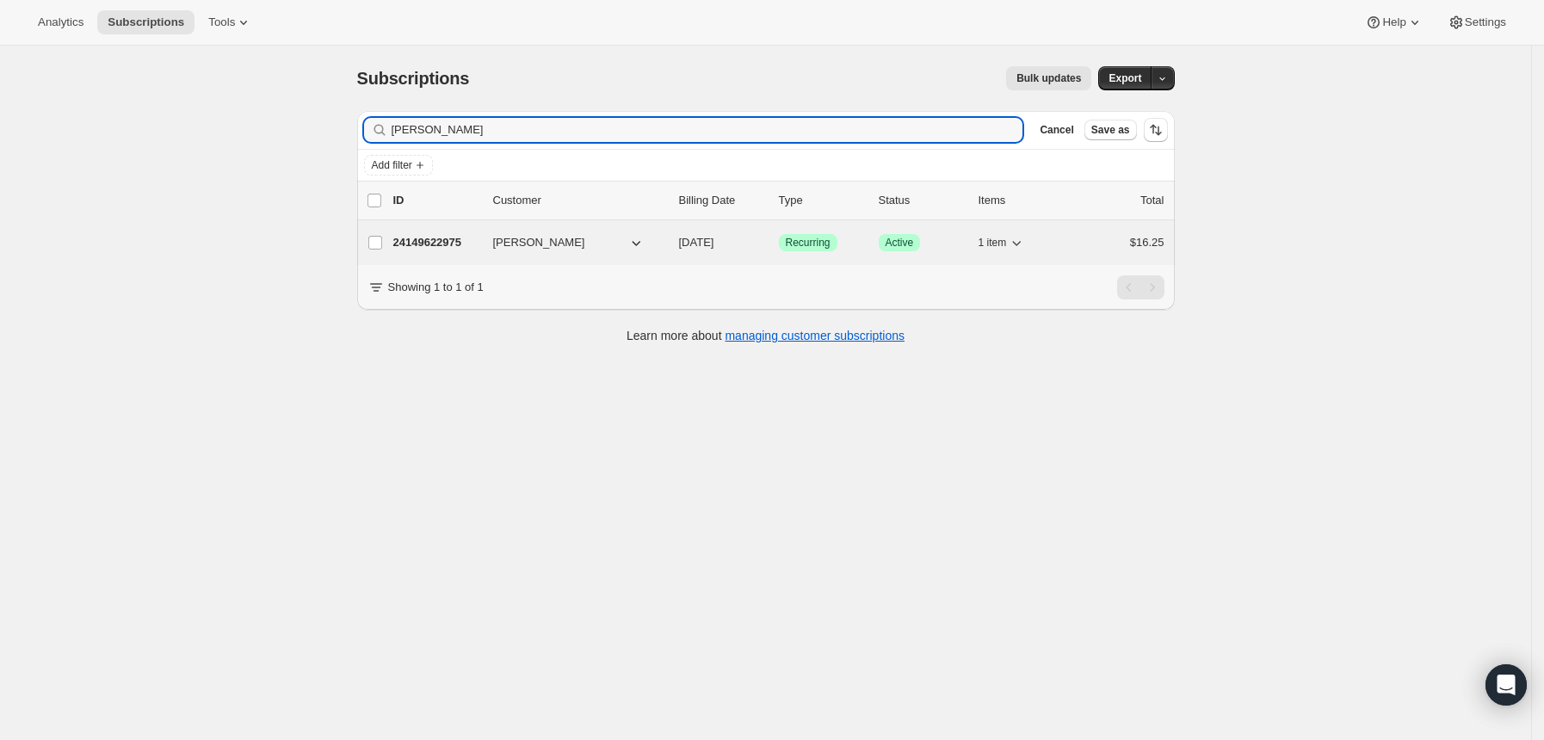
type input "[PERSON_NAME]"
click at [453, 252] on div "24149622975 [PERSON_NAME] [DATE] Success Recurring Success Active 1 item $16.25" at bounding box center [778, 243] width 771 height 24
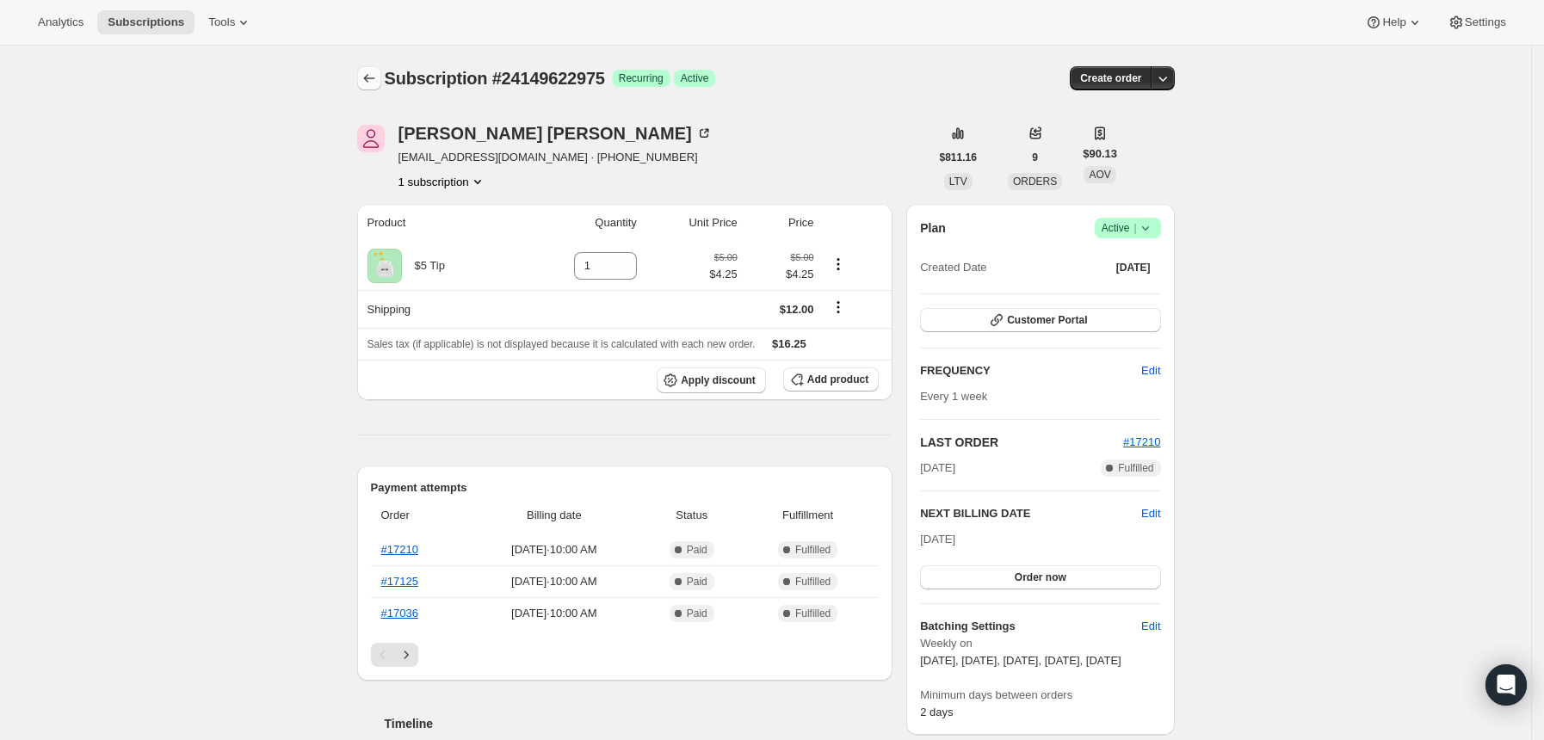
click at [370, 81] on icon "Subscriptions" at bounding box center [369, 78] width 17 height 17
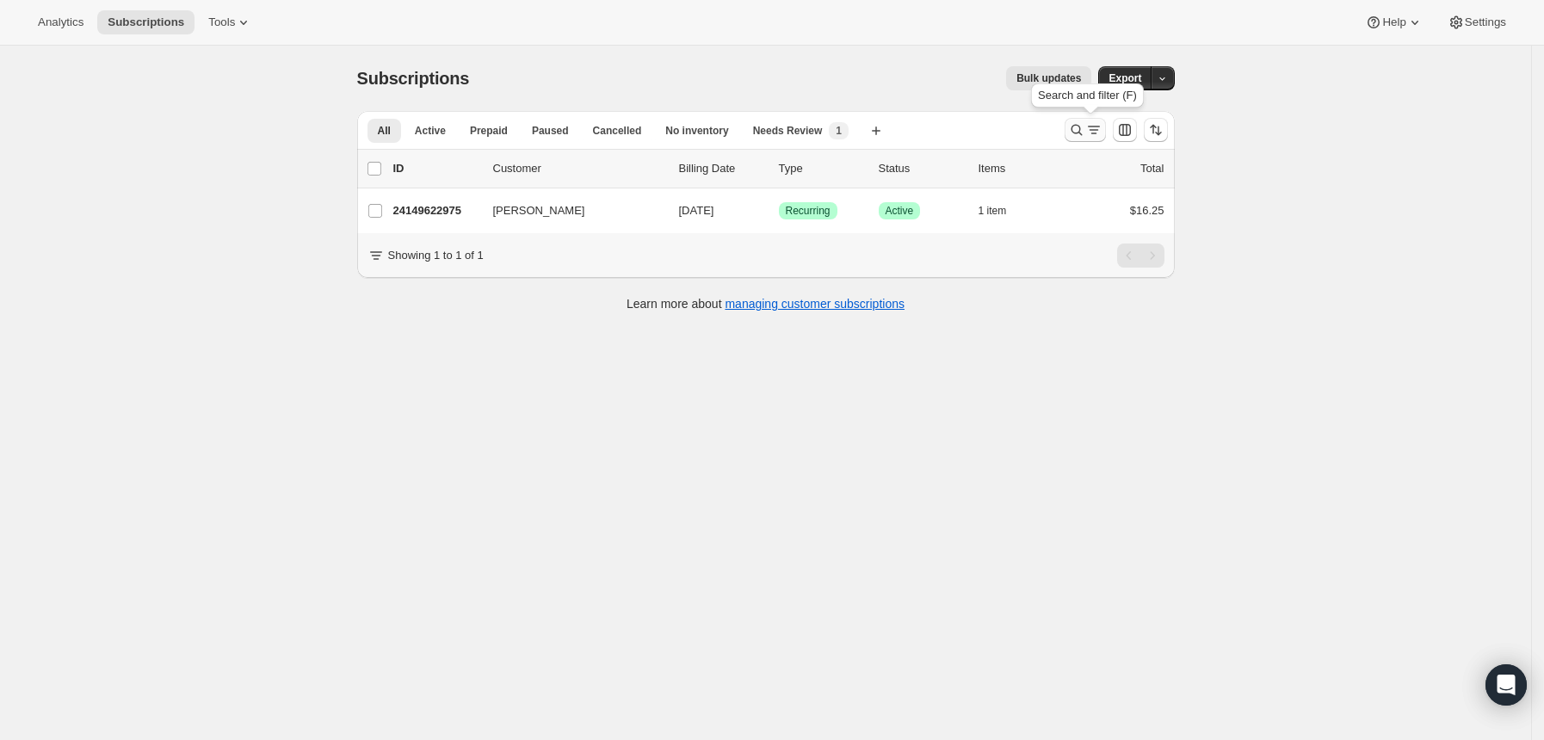
click at [1092, 134] on icon "Search and filter results" at bounding box center [1093, 129] width 17 height 17
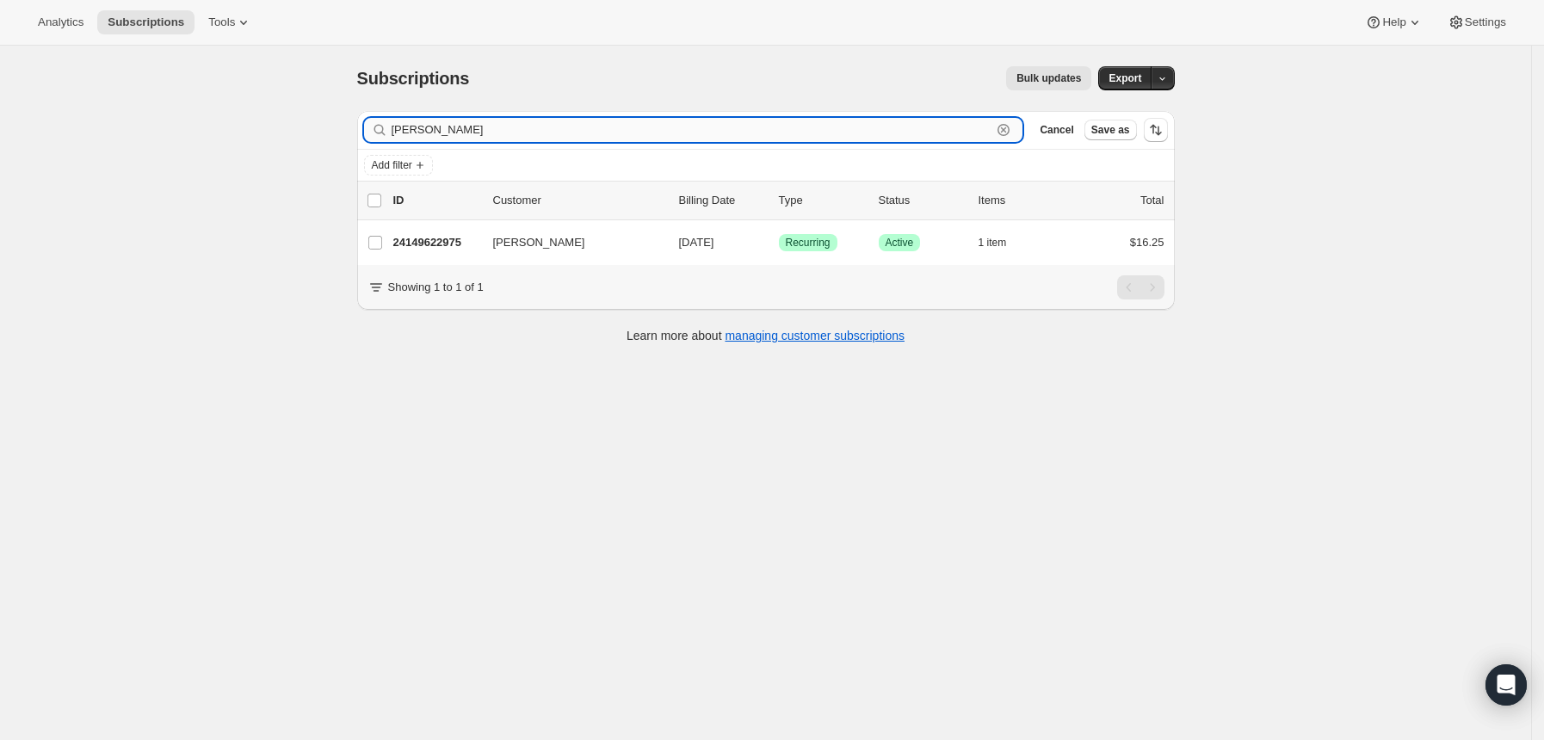
click at [541, 130] on input "[PERSON_NAME]" at bounding box center [692, 130] width 601 height 24
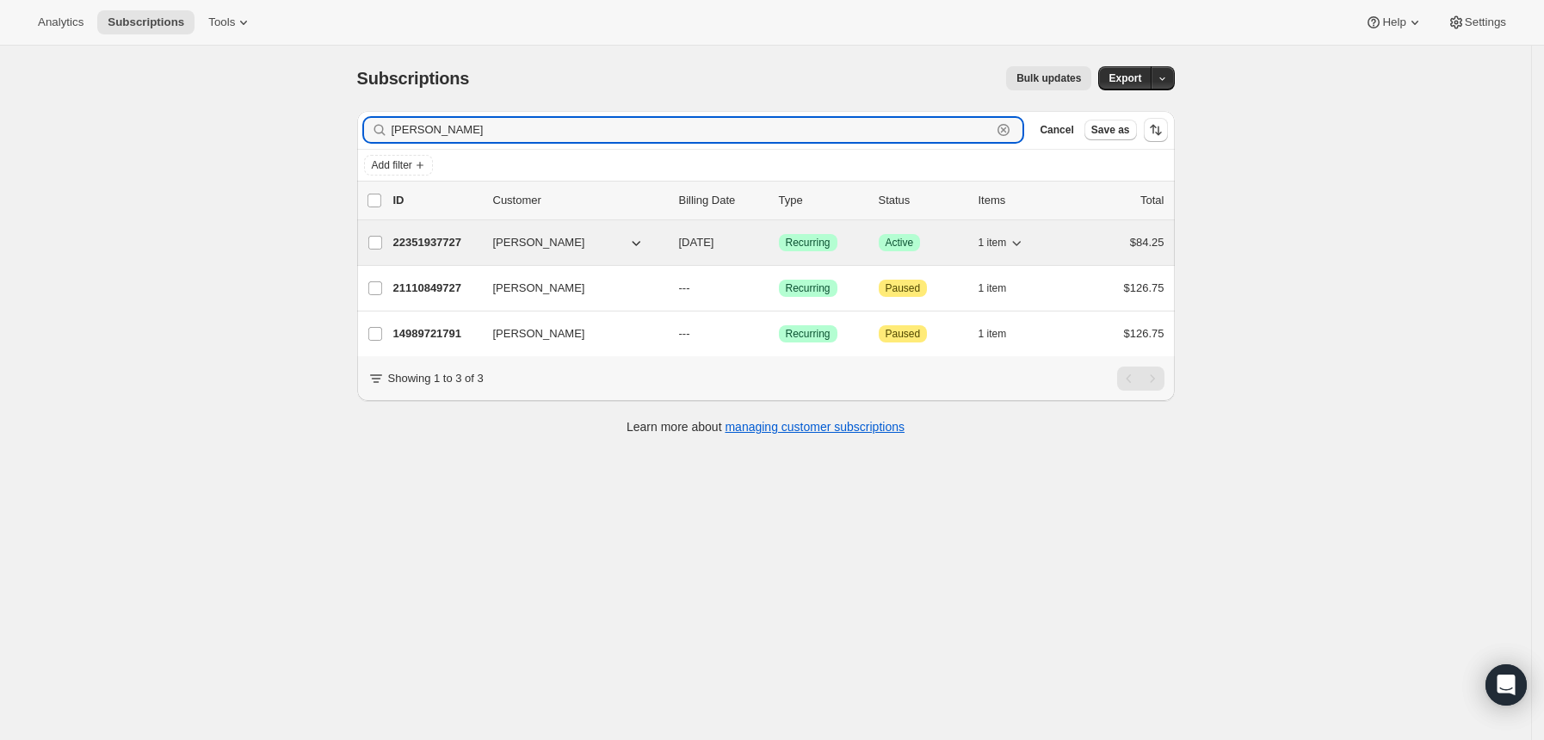
type input "[PERSON_NAME]"
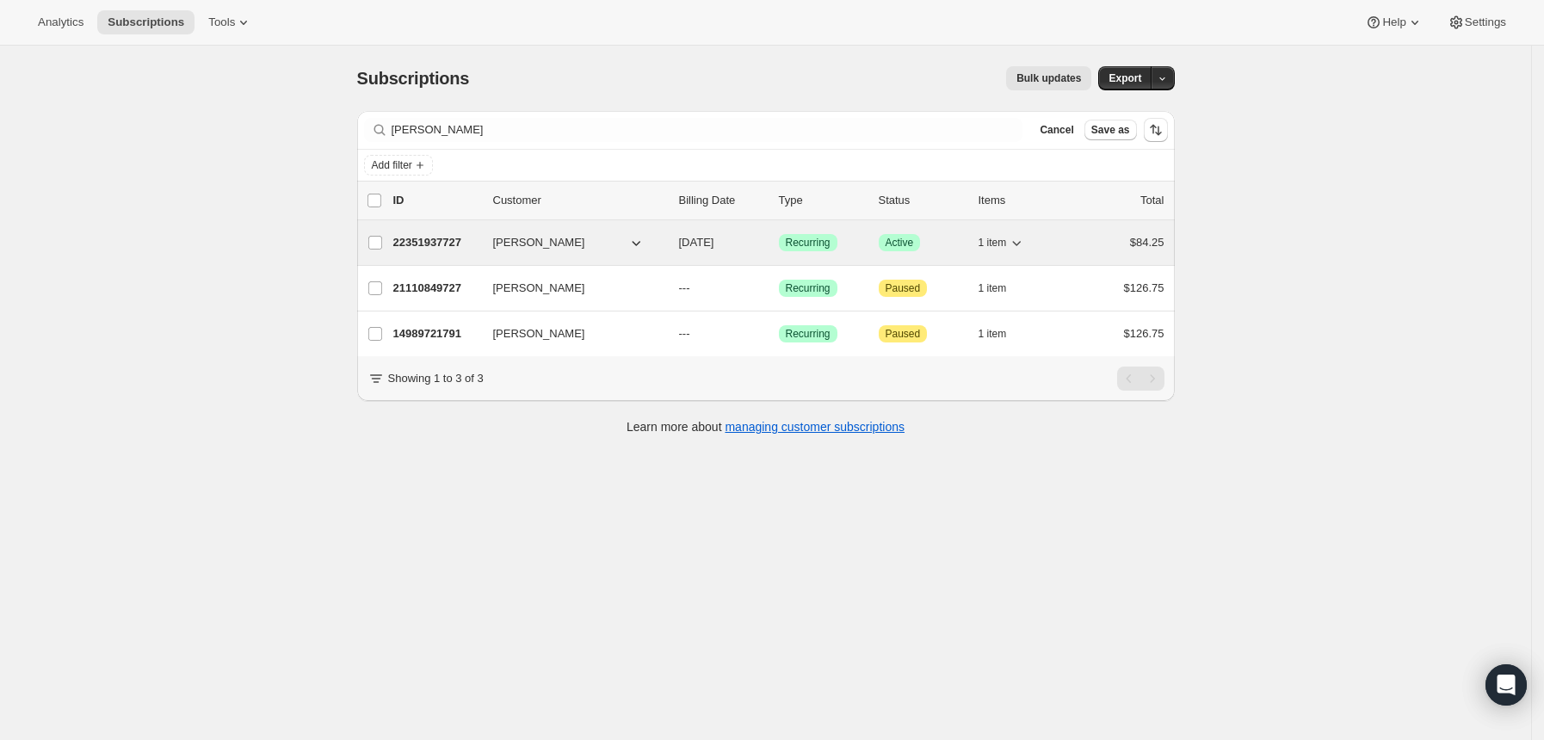
click at [453, 237] on p "22351937727" at bounding box center [436, 242] width 86 height 17
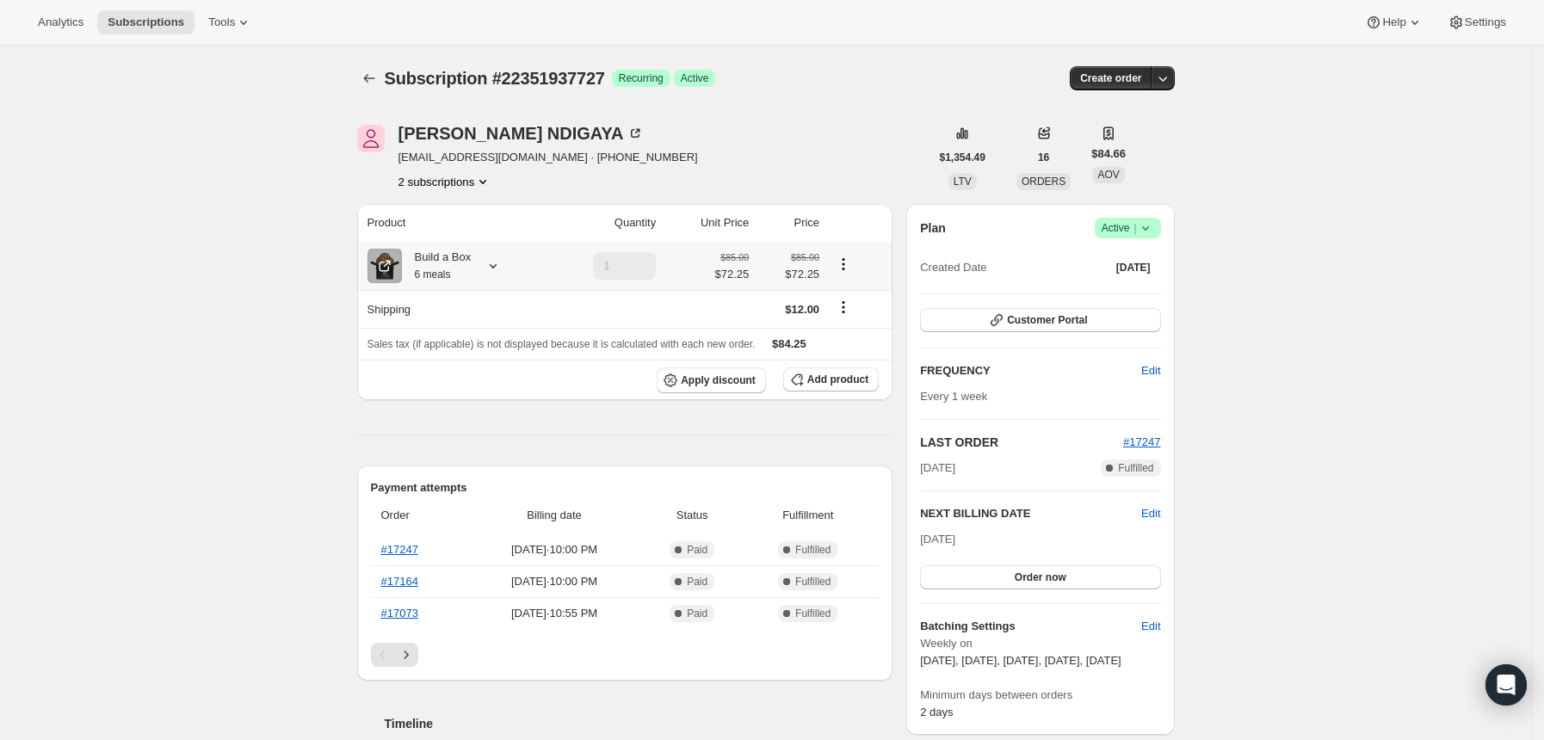
click at [493, 264] on icon at bounding box center [492, 265] width 17 height 17
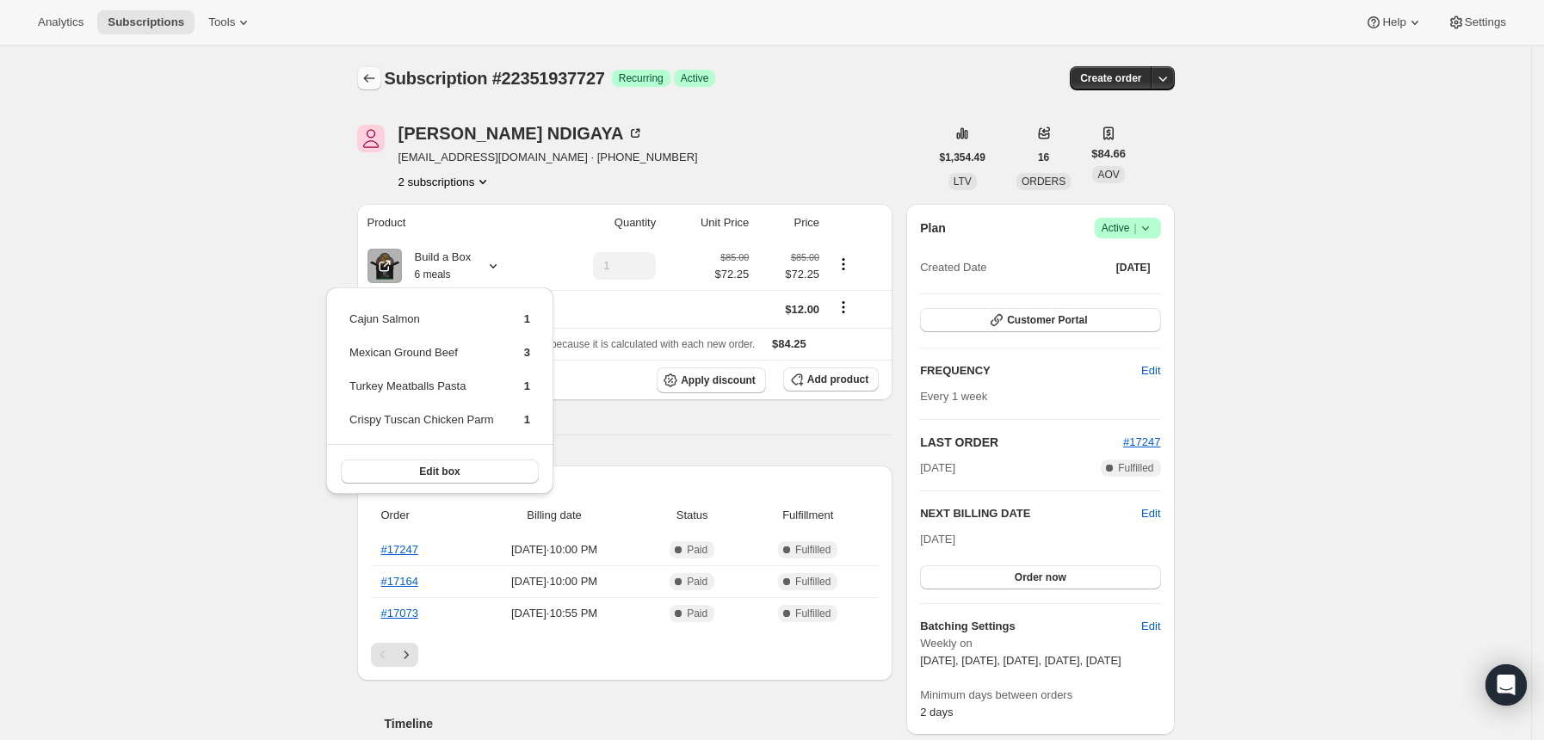
click at [367, 81] on icon "Subscriptions" at bounding box center [369, 78] width 17 height 17
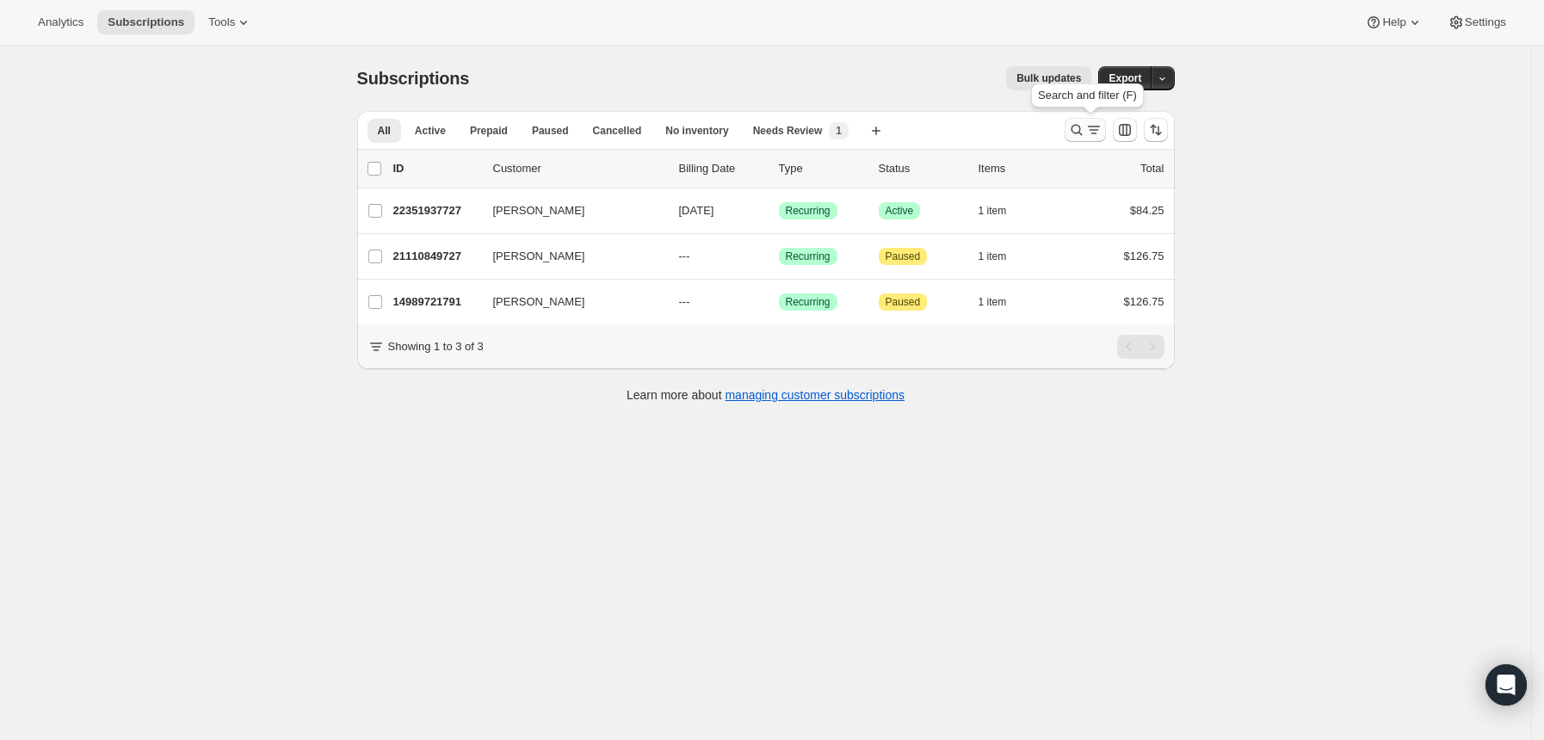
click at [1081, 133] on icon "Search and filter results" at bounding box center [1076, 129] width 17 height 17
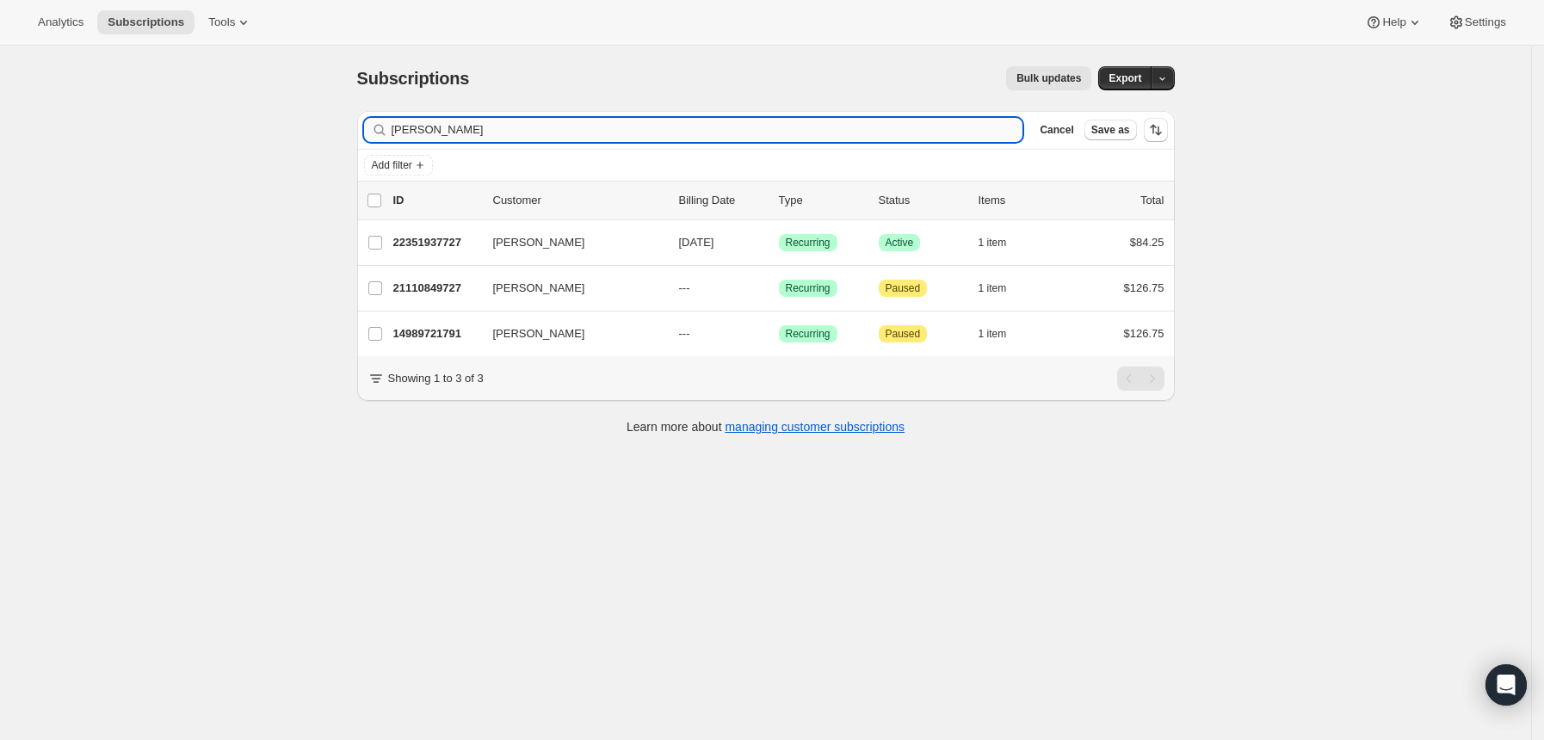
click at [891, 129] on input "[PERSON_NAME]" at bounding box center [708, 130] width 632 height 24
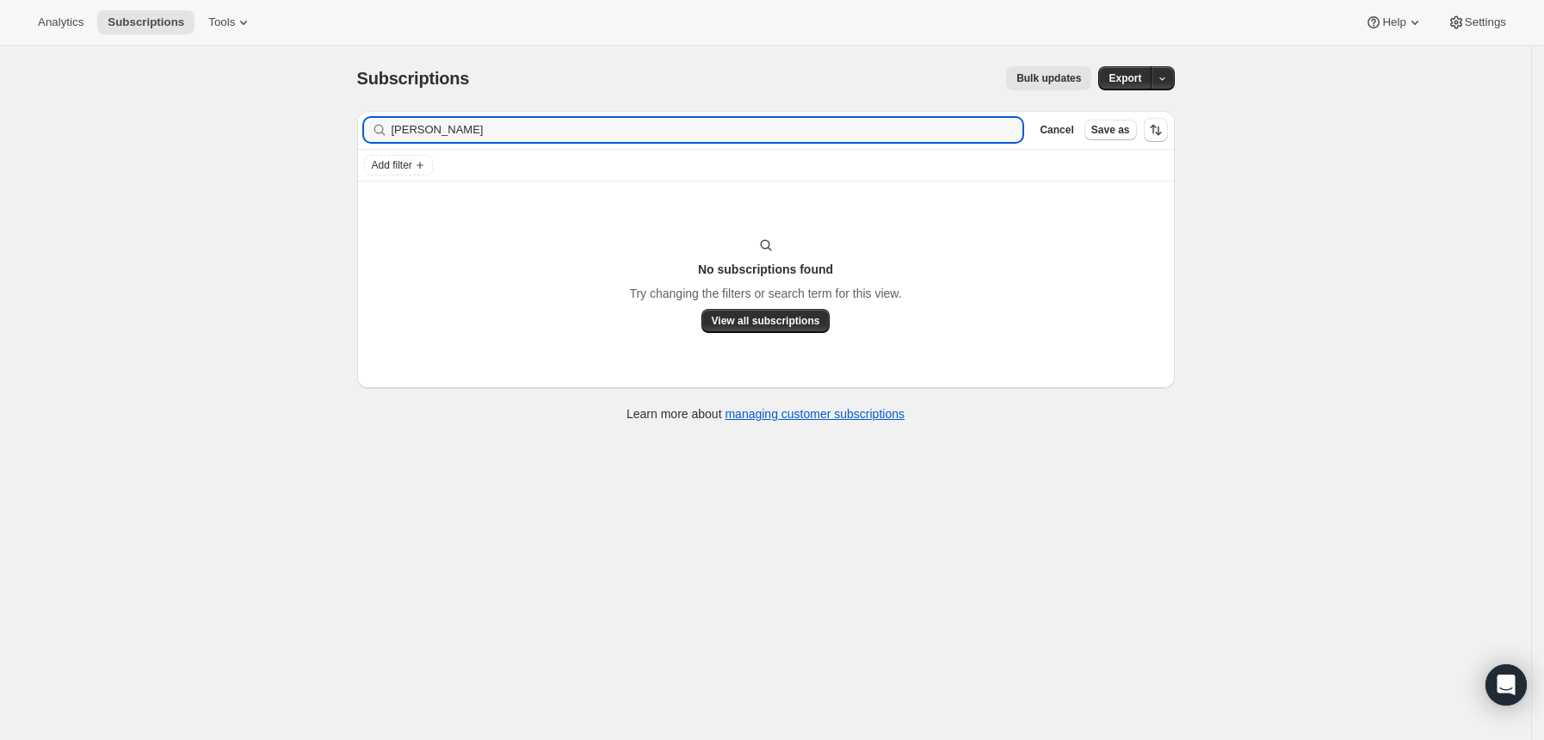
drag, startPoint x: 480, startPoint y: 134, endPoint x: 368, endPoint y: 136, distance: 111.9
click at [368, 136] on div "[PERSON_NAME] Clear" at bounding box center [693, 130] width 659 height 24
type input "banyar"
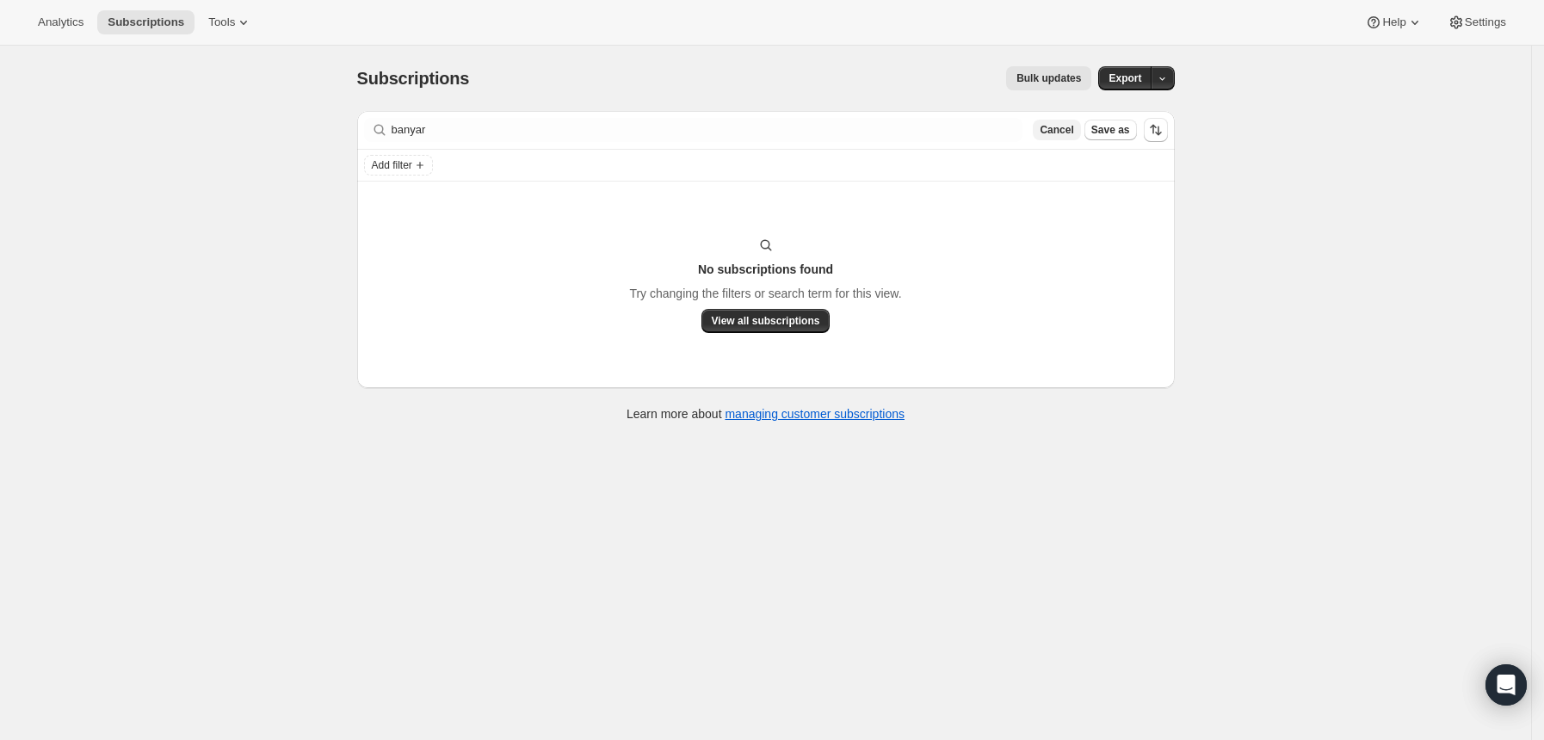
click at [1051, 135] on span "Cancel" at bounding box center [1056, 130] width 34 height 14
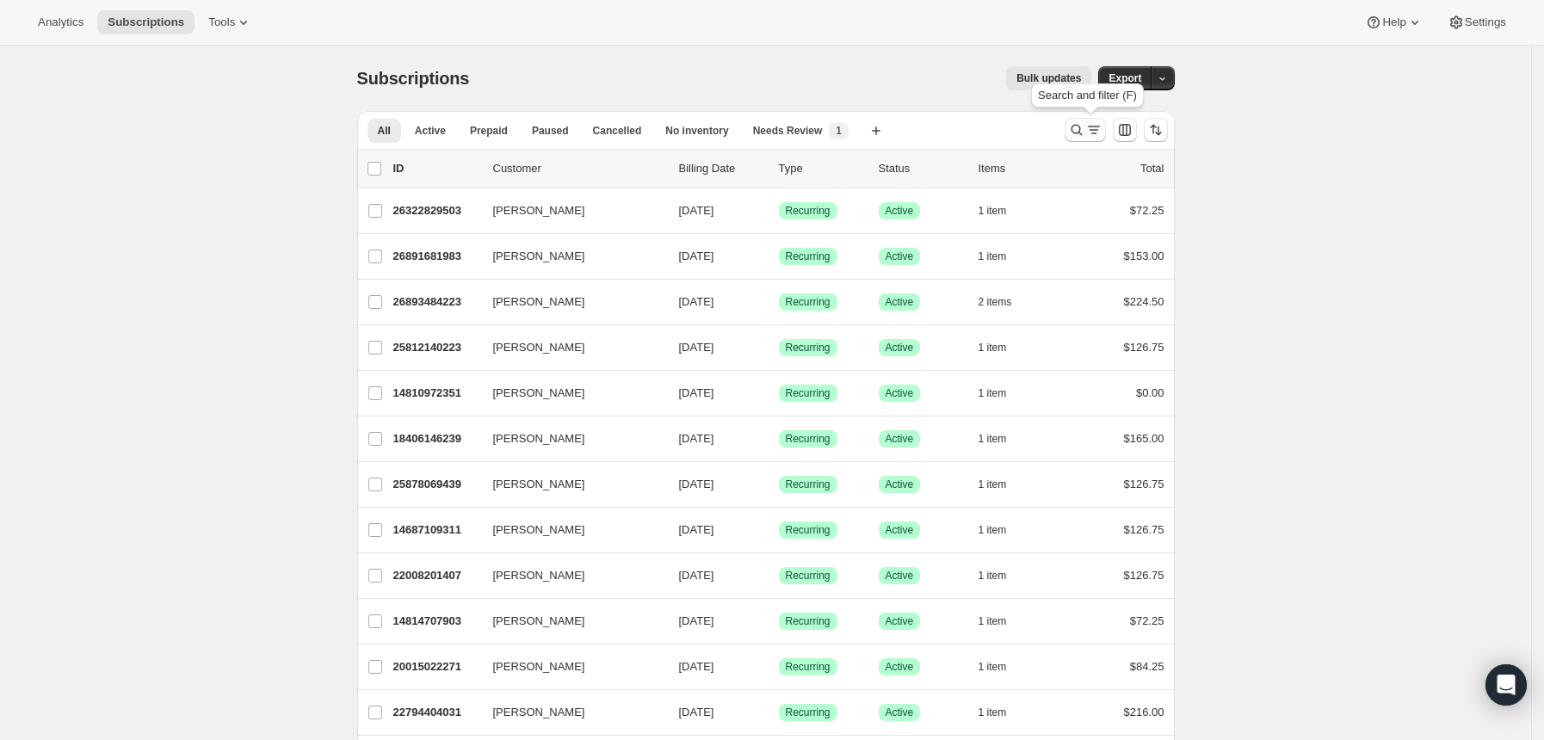
click at [1090, 130] on div "Search and filter results" at bounding box center [1085, 129] width 34 height 17
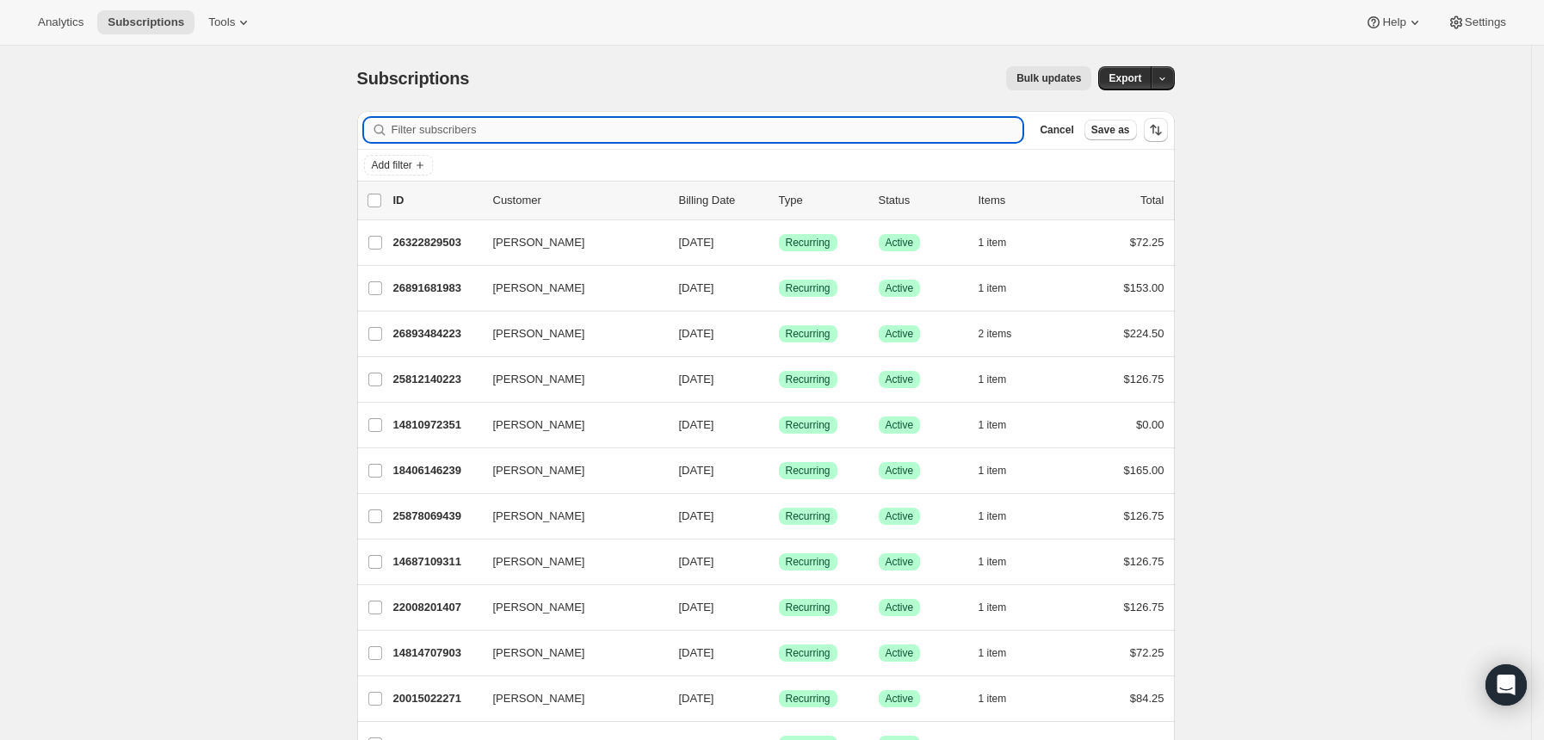
click at [896, 130] on input "Filter subscribers" at bounding box center [708, 130] width 632 height 24
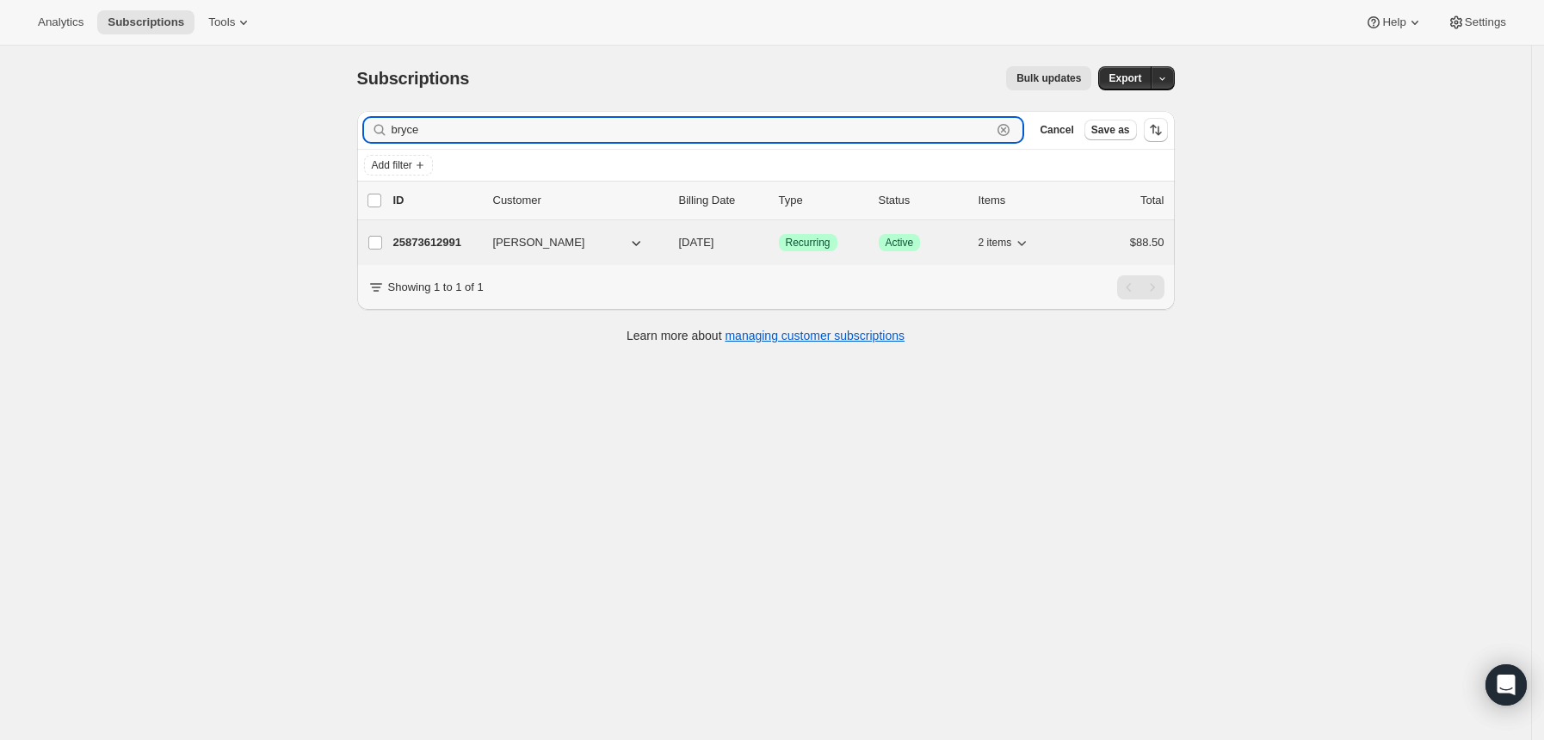
type input "bryce"
click at [455, 239] on p "25873612991" at bounding box center [436, 242] width 86 height 17
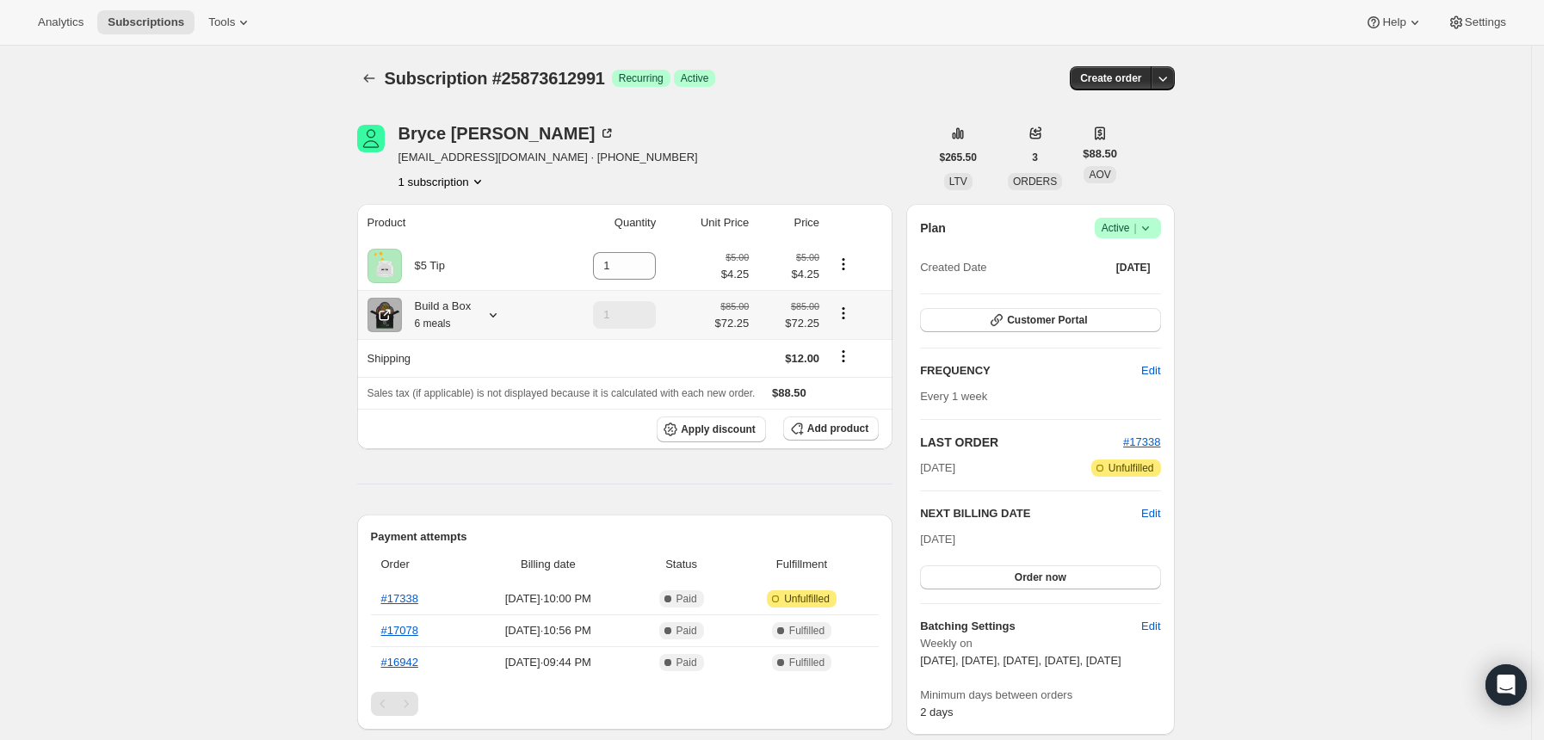
click at [496, 314] on icon at bounding box center [493, 315] width 7 height 4
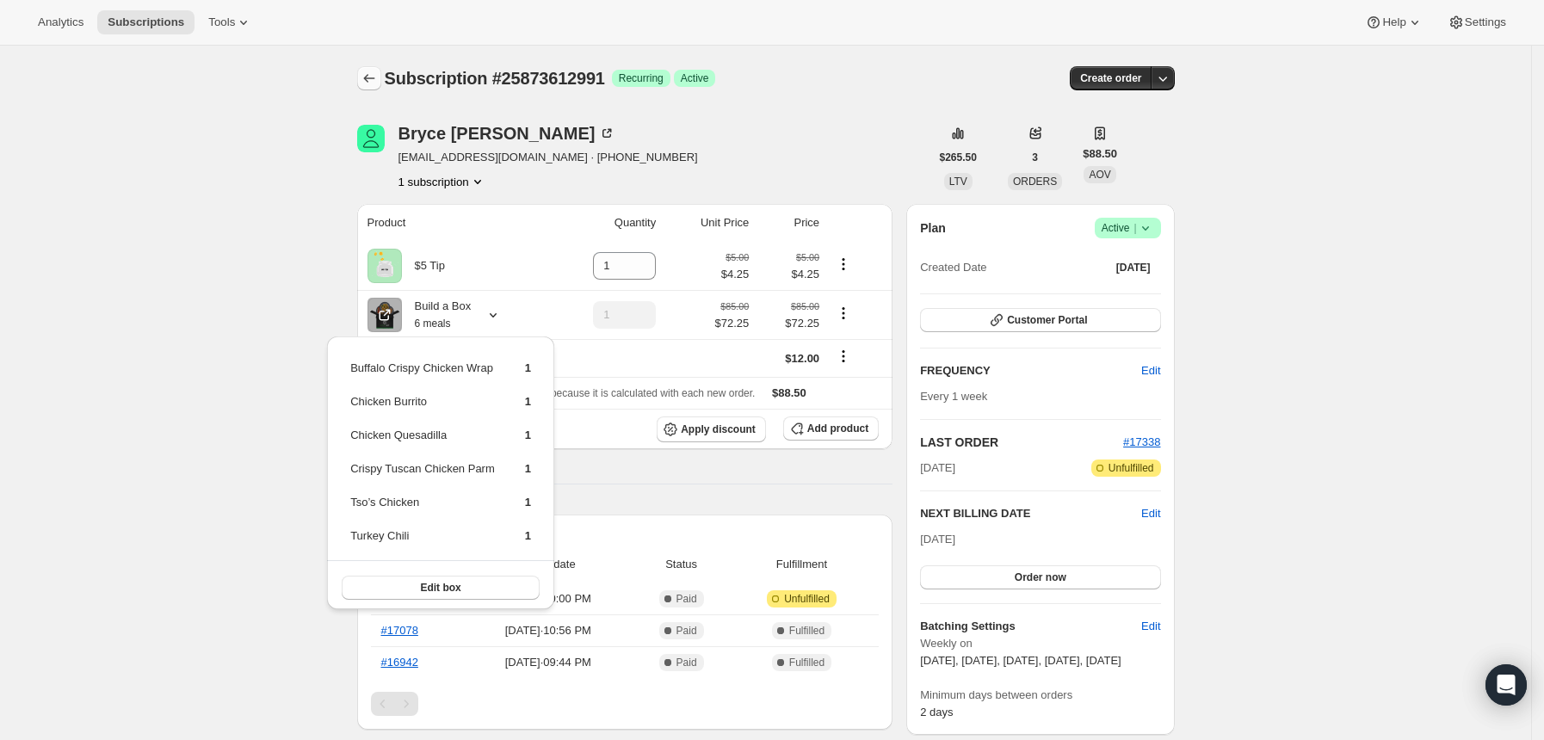
click at [378, 75] on icon "Subscriptions" at bounding box center [369, 78] width 17 height 17
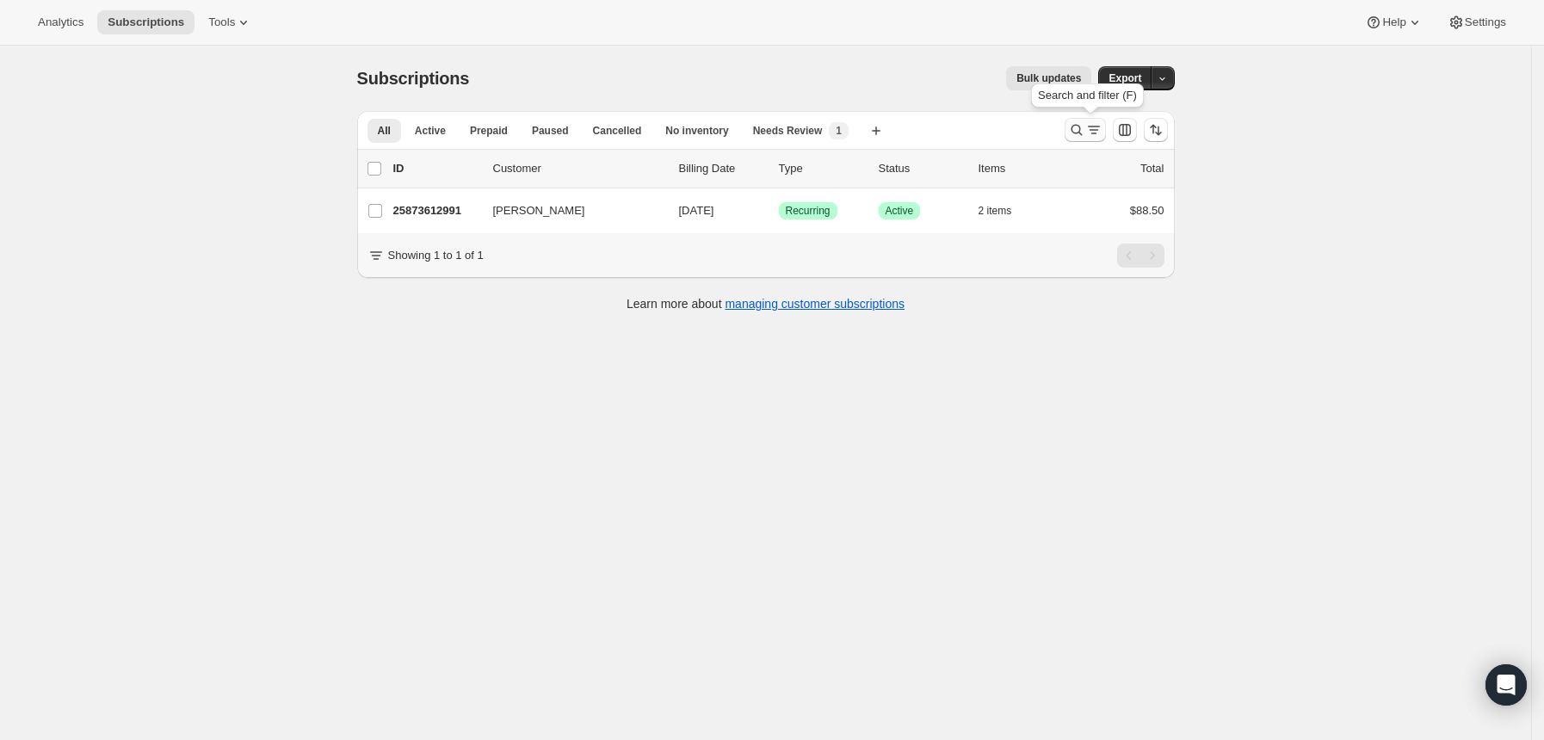
click at [1082, 126] on icon "Search and filter results" at bounding box center [1076, 129] width 17 height 17
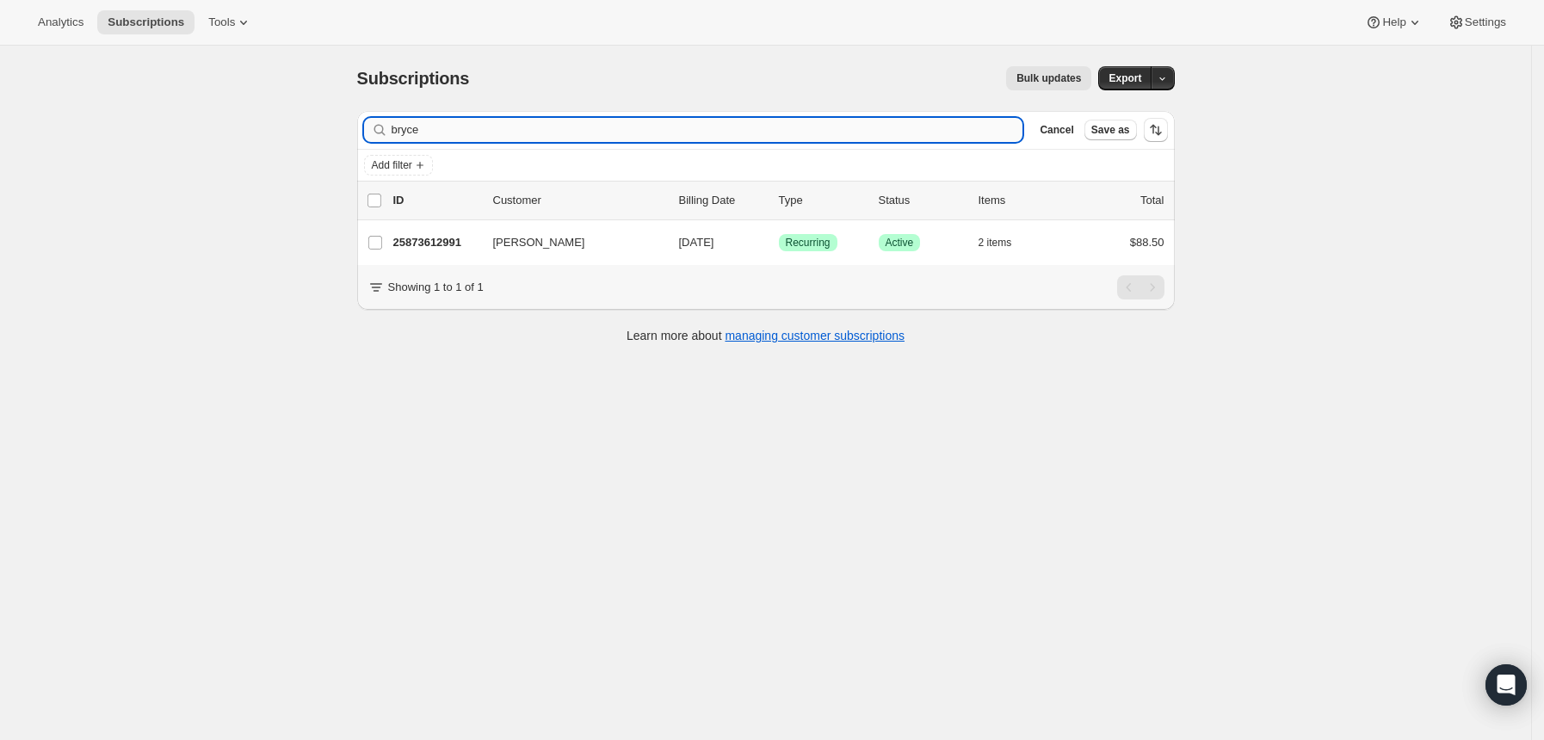
click at [911, 129] on input "bryce" at bounding box center [708, 130] width 632 height 24
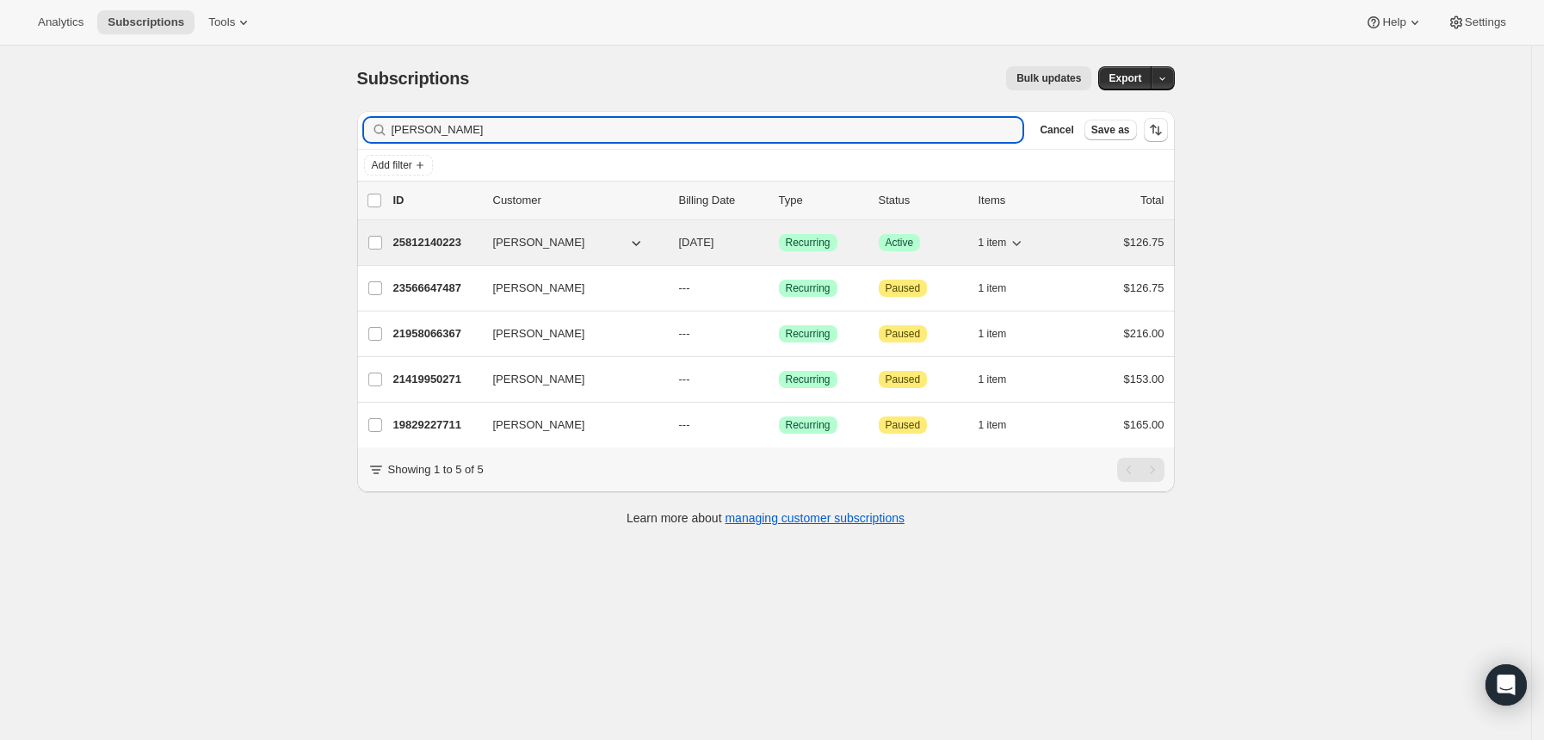
type input "[PERSON_NAME]"
click at [446, 246] on p "25812140223" at bounding box center [436, 242] width 86 height 17
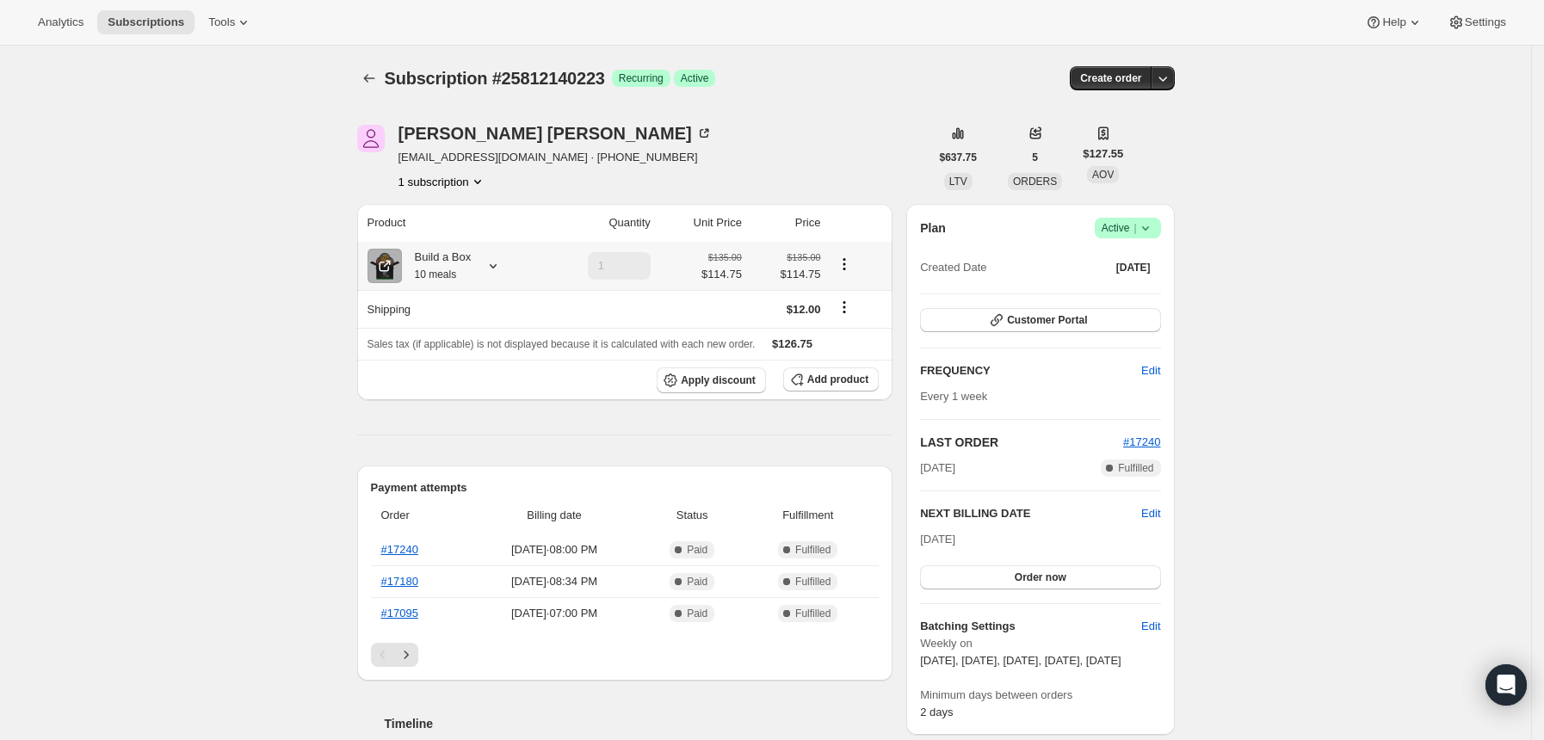
click at [493, 269] on icon at bounding box center [492, 265] width 17 height 17
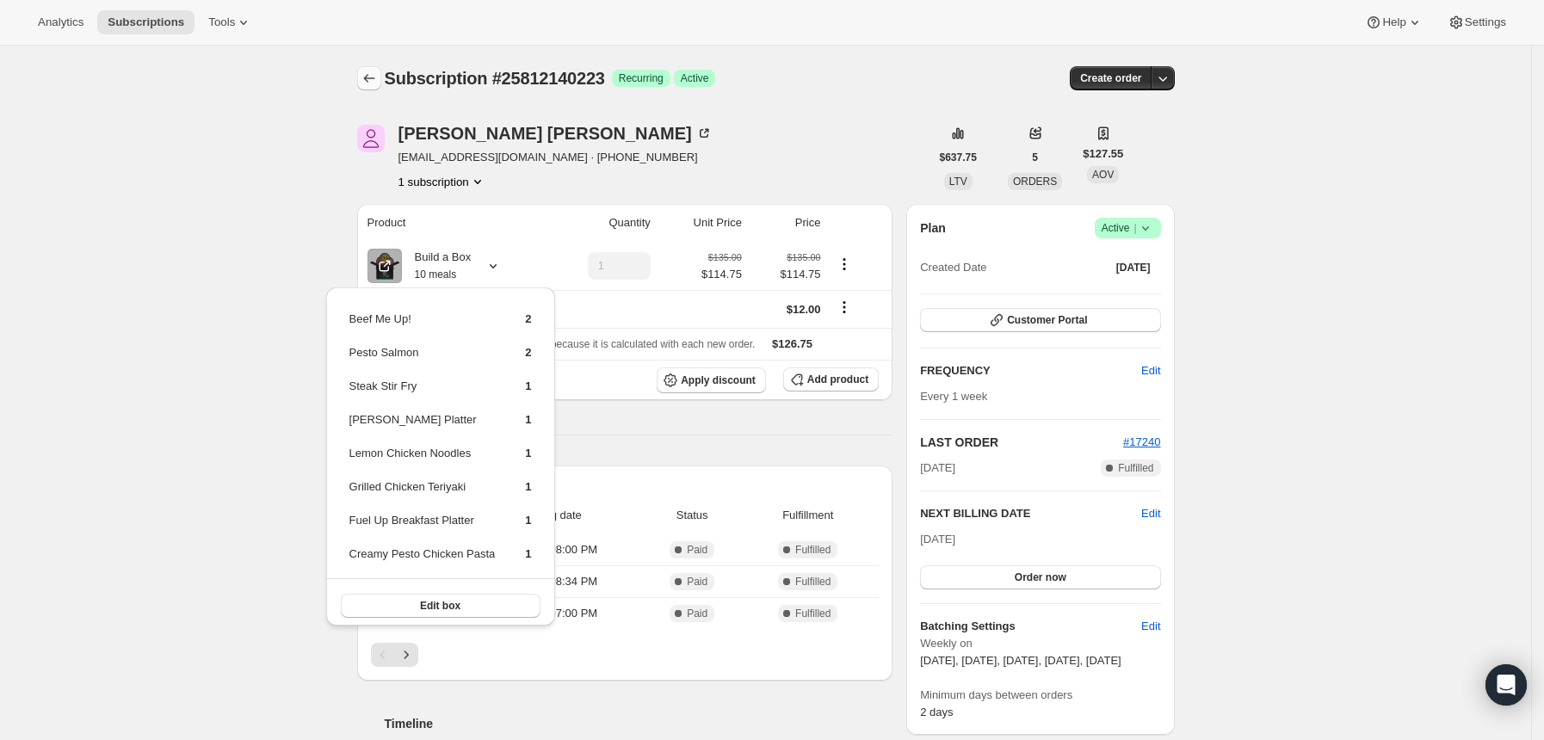
click at [369, 83] on icon "Subscriptions" at bounding box center [369, 78] width 17 height 17
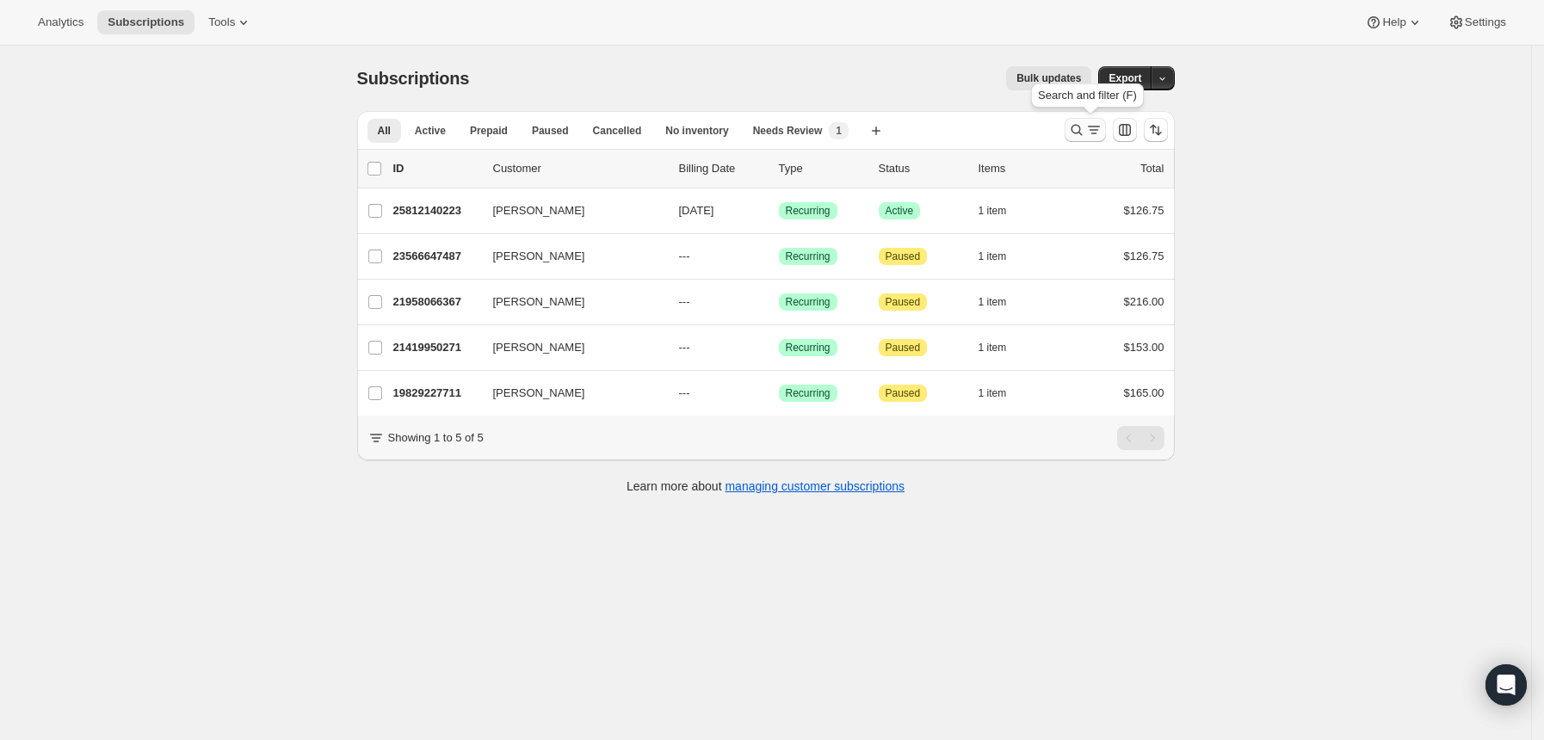
click at [1076, 132] on icon "Search and filter results" at bounding box center [1076, 129] width 17 height 17
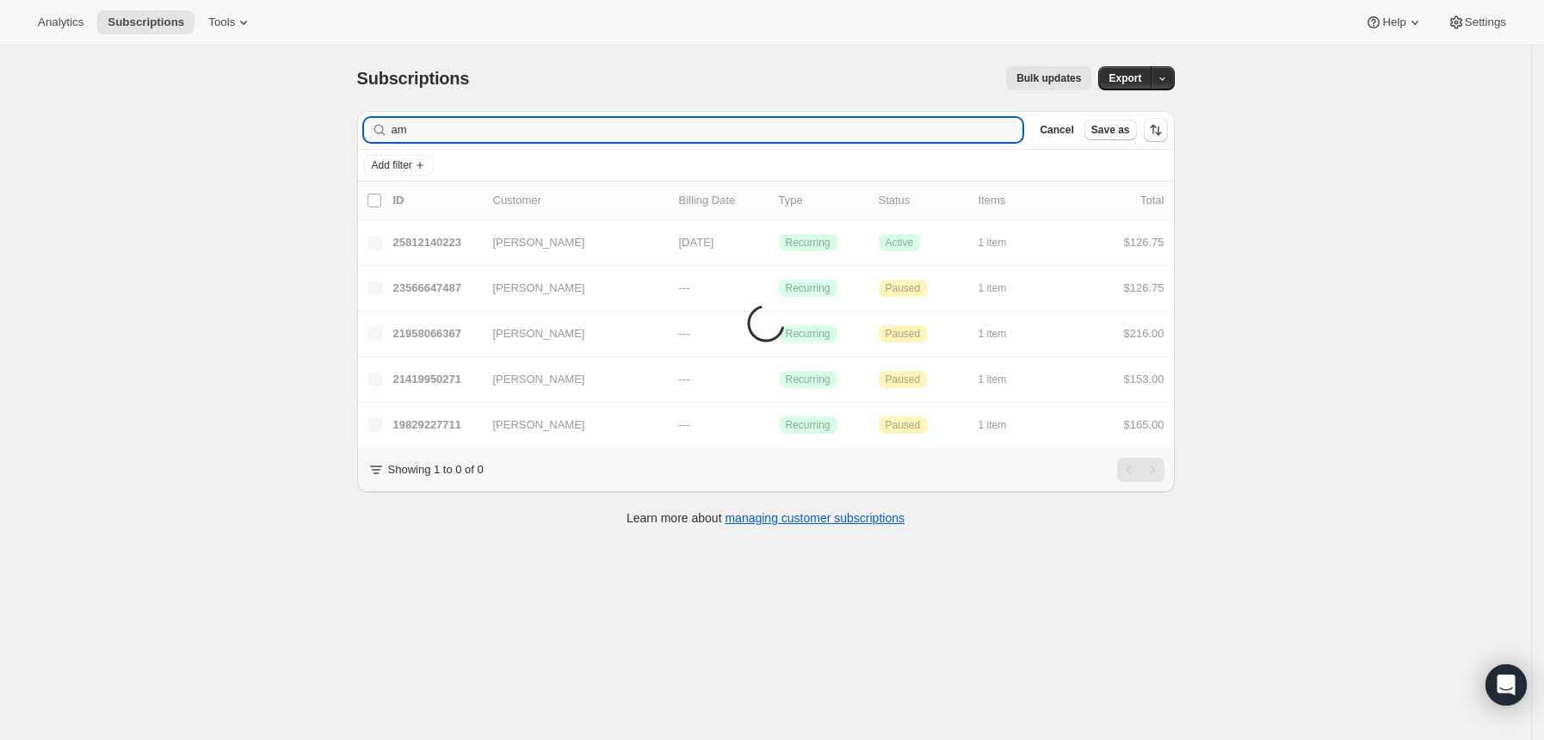
type input "a"
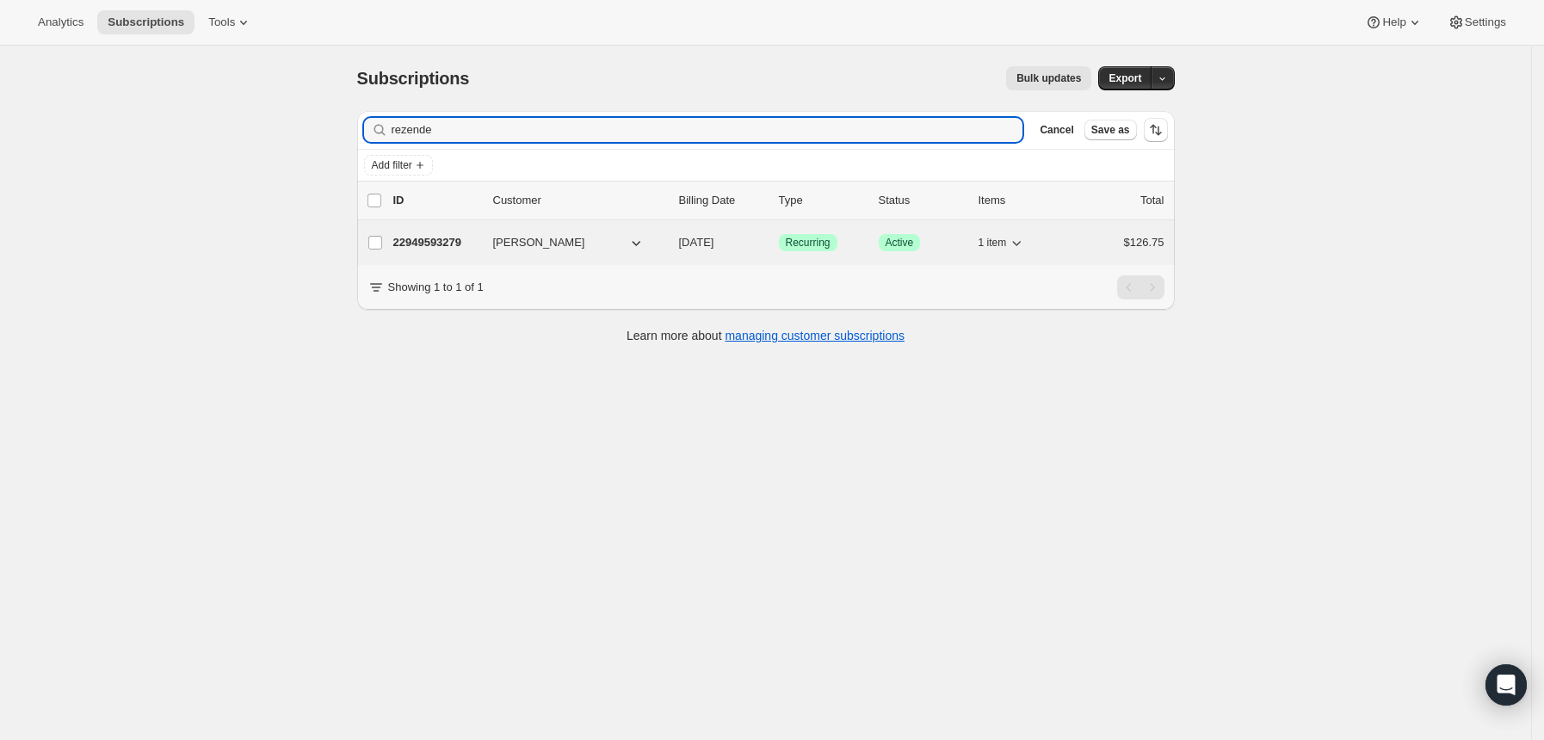
type input "rezende"
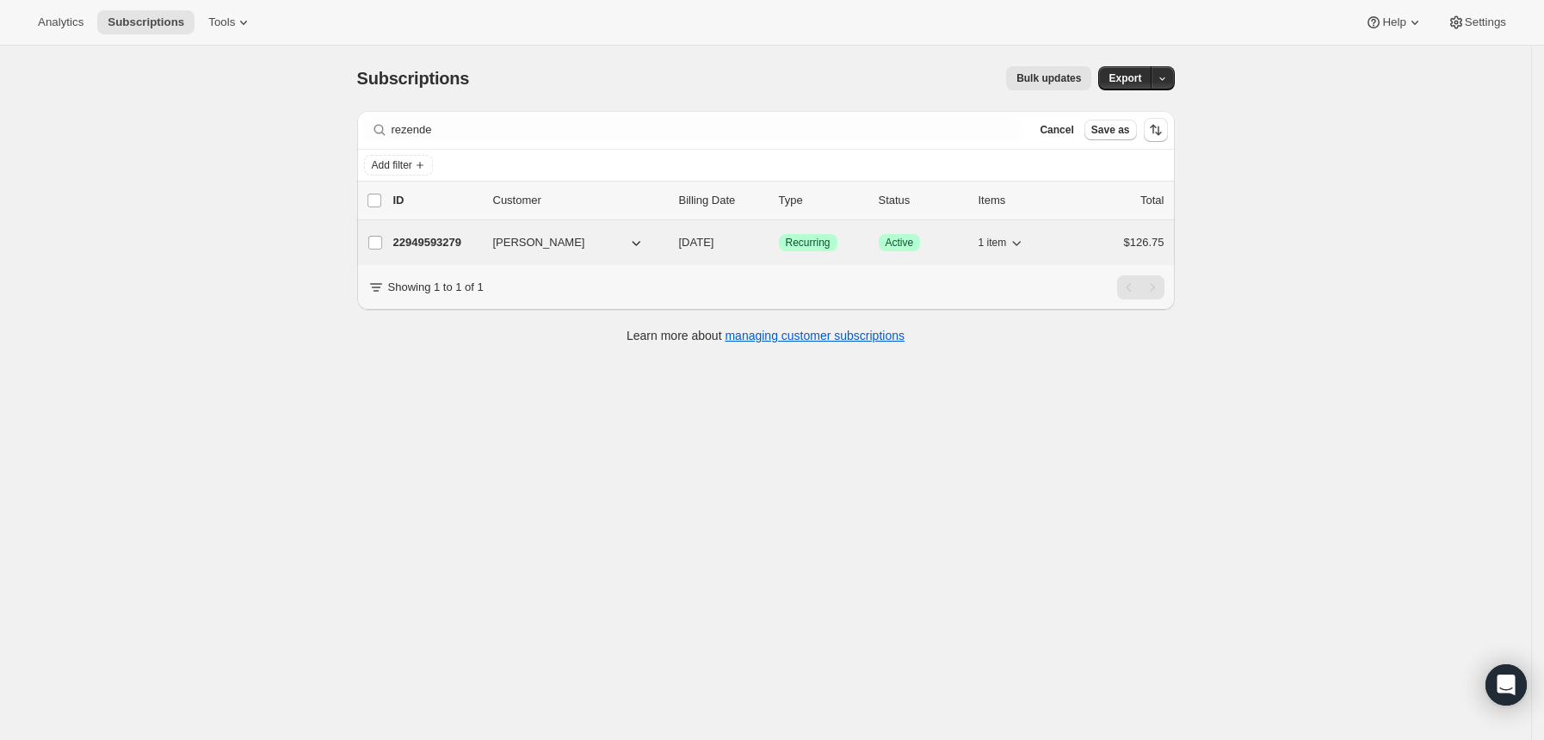
click at [462, 238] on p "22949593279" at bounding box center [436, 242] width 86 height 17
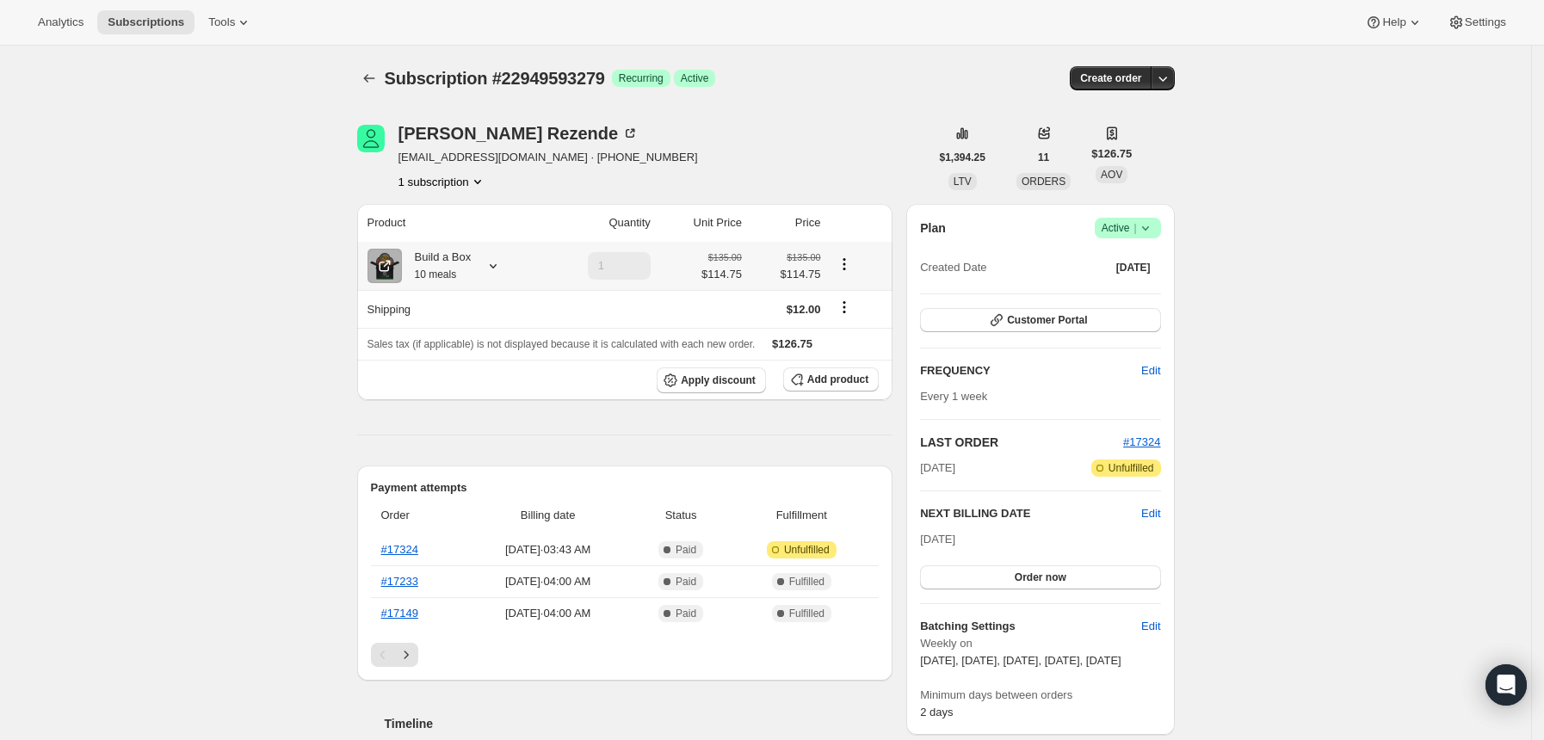
click at [496, 264] on icon at bounding box center [492, 265] width 17 height 17
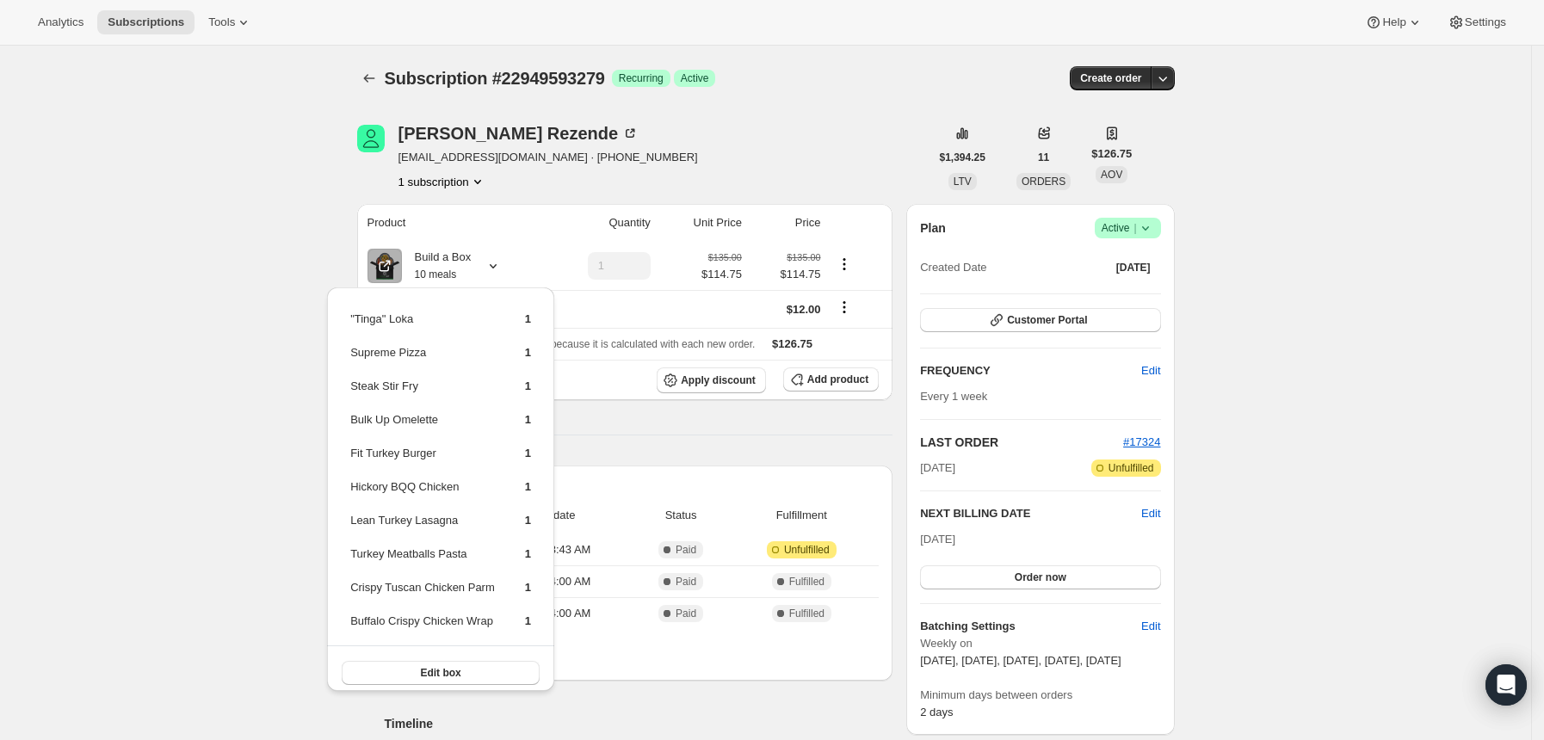
click at [385, 80] on div at bounding box center [371, 78] width 28 height 24
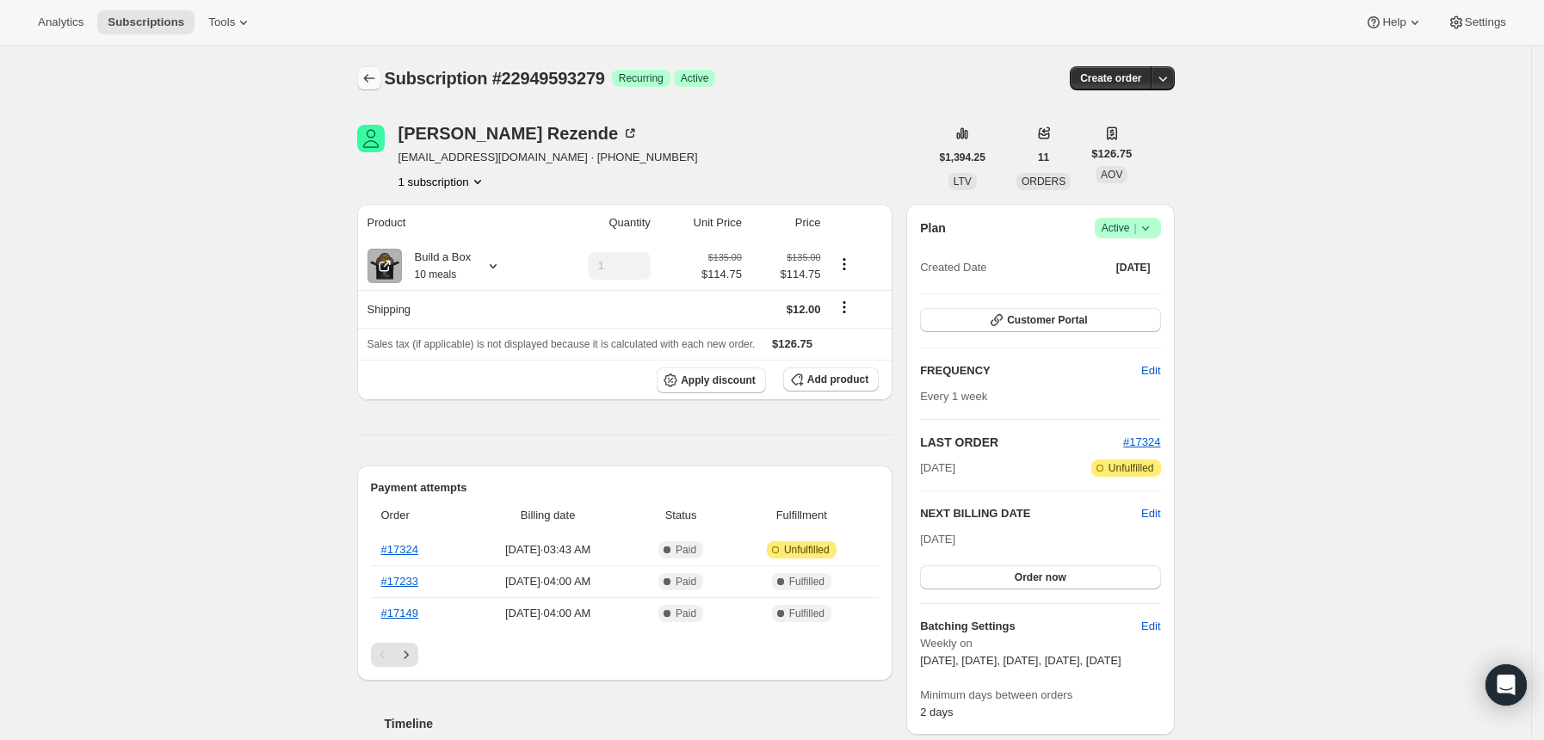
click at [377, 80] on icon "Subscriptions" at bounding box center [369, 78] width 17 height 17
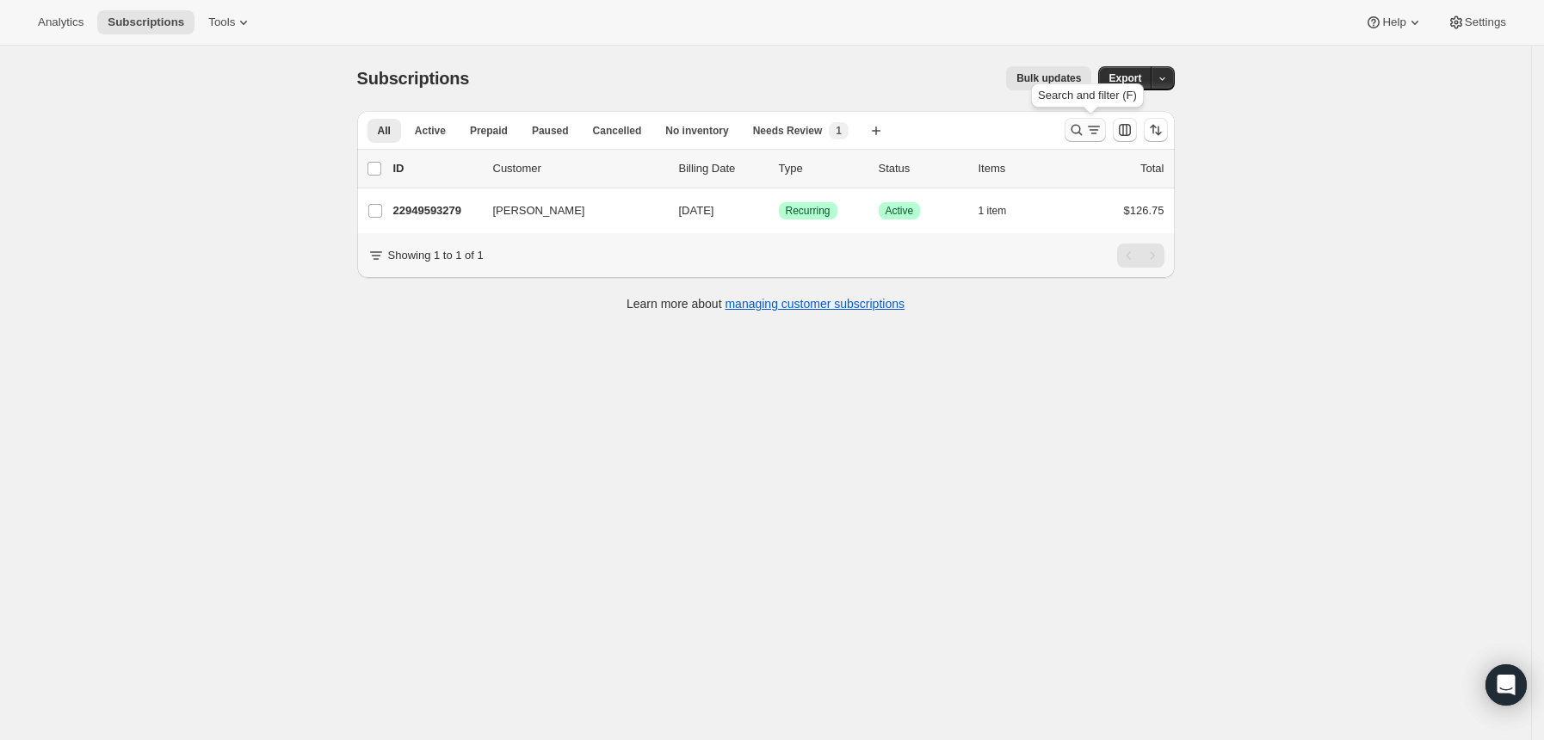
click at [1094, 134] on icon "Search and filter results" at bounding box center [1093, 129] width 17 height 17
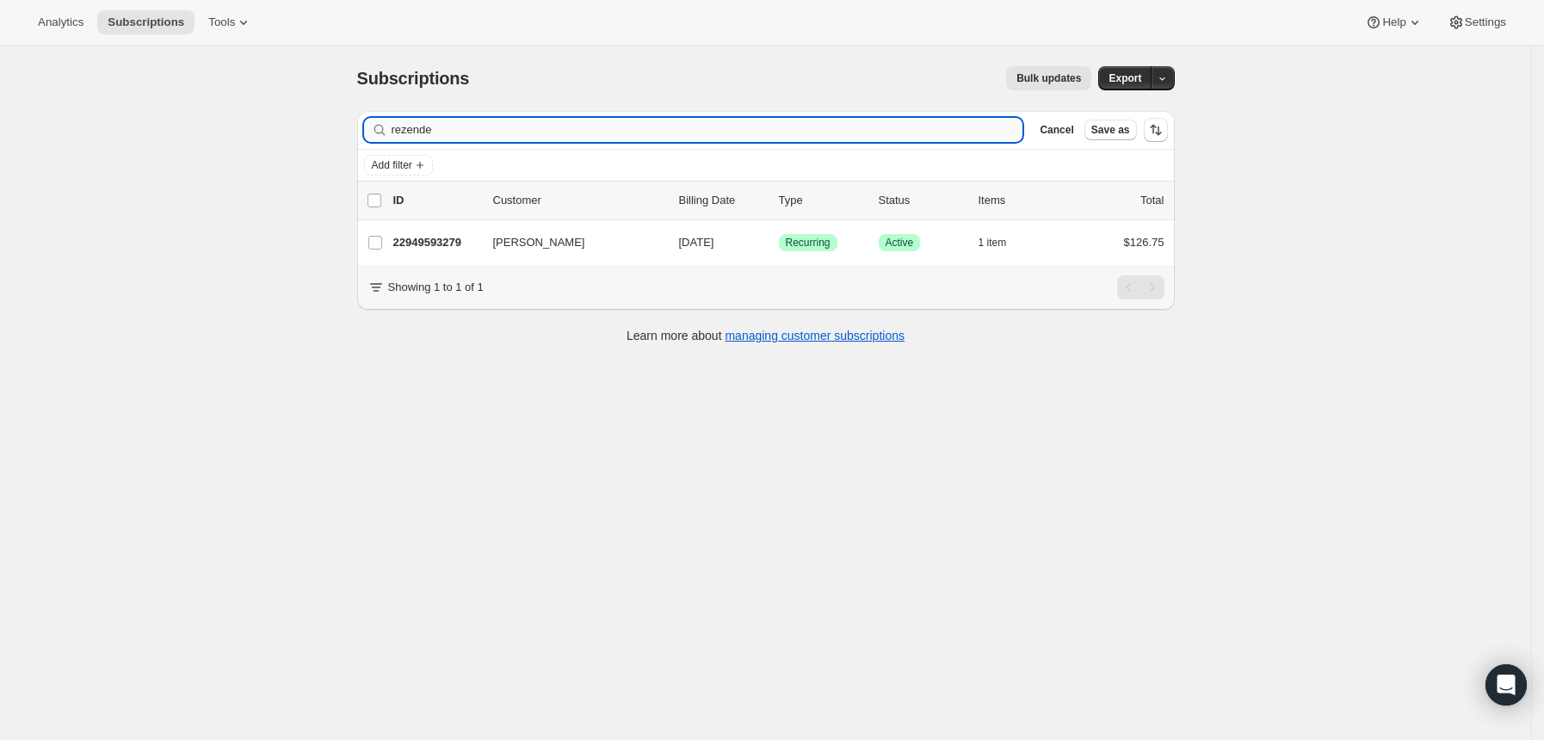
click at [899, 127] on input "rezende" at bounding box center [708, 130] width 632 height 24
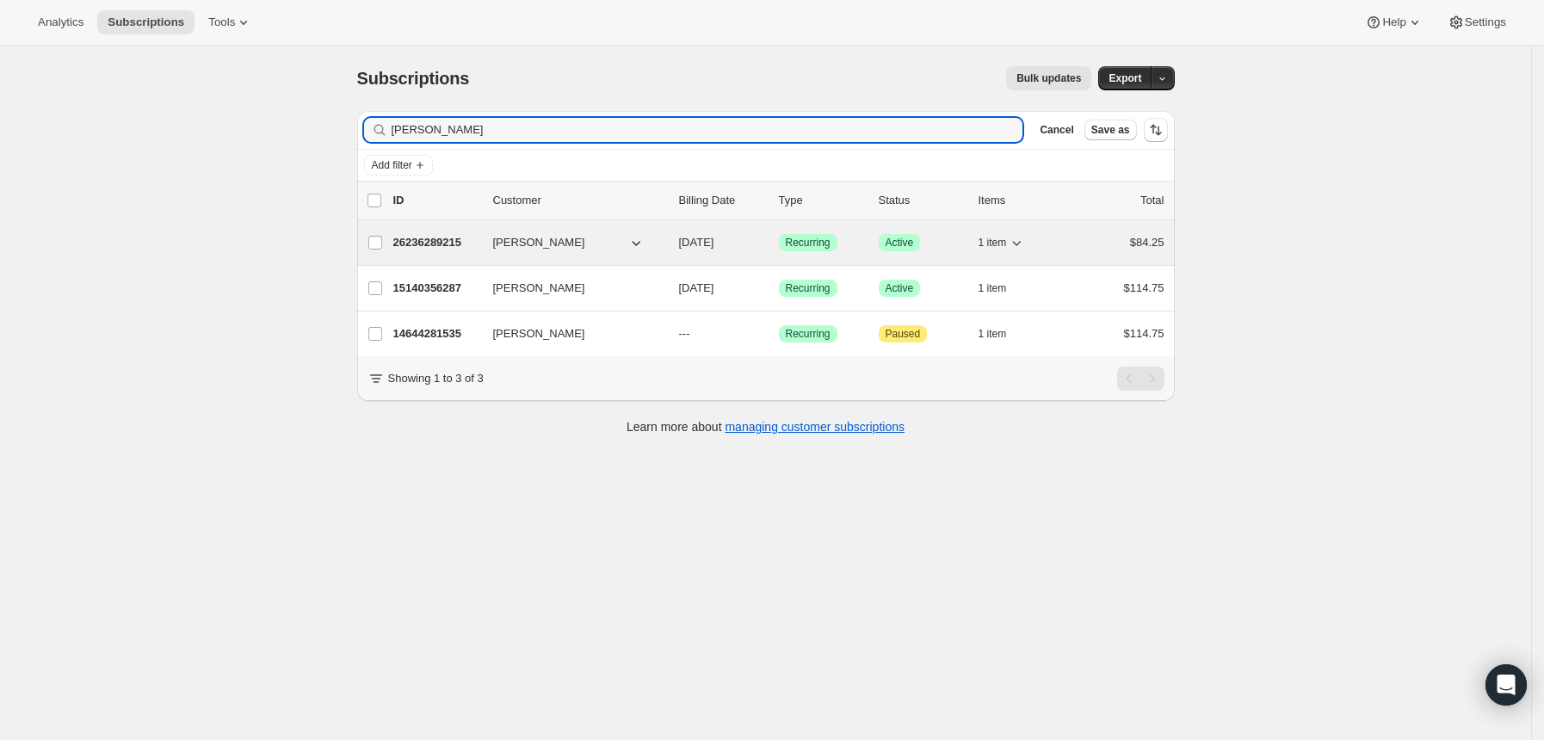
type input "[PERSON_NAME]"
click at [443, 243] on p "26236289215" at bounding box center [436, 242] width 86 height 17
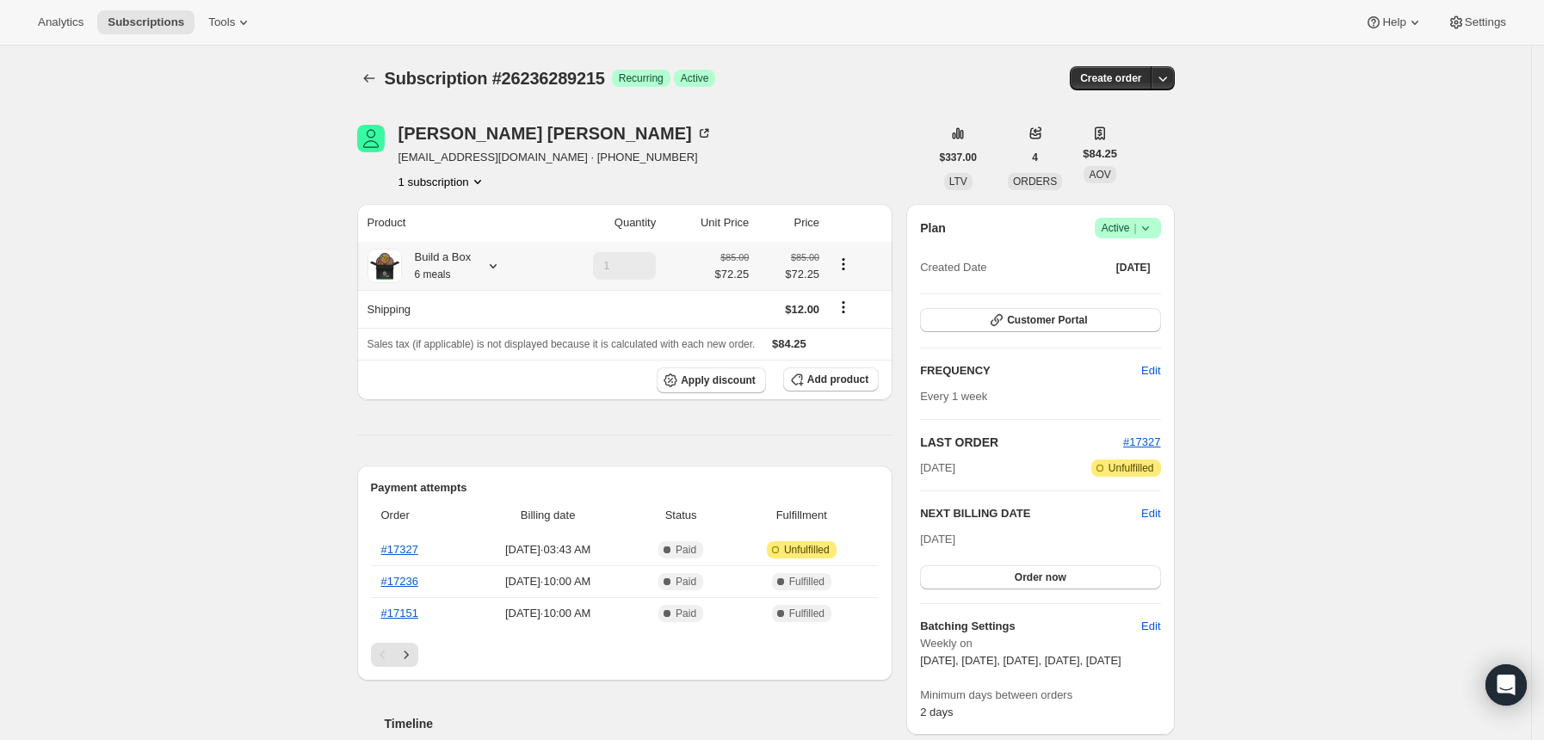
click at [499, 273] on icon at bounding box center [492, 265] width 17 height 17
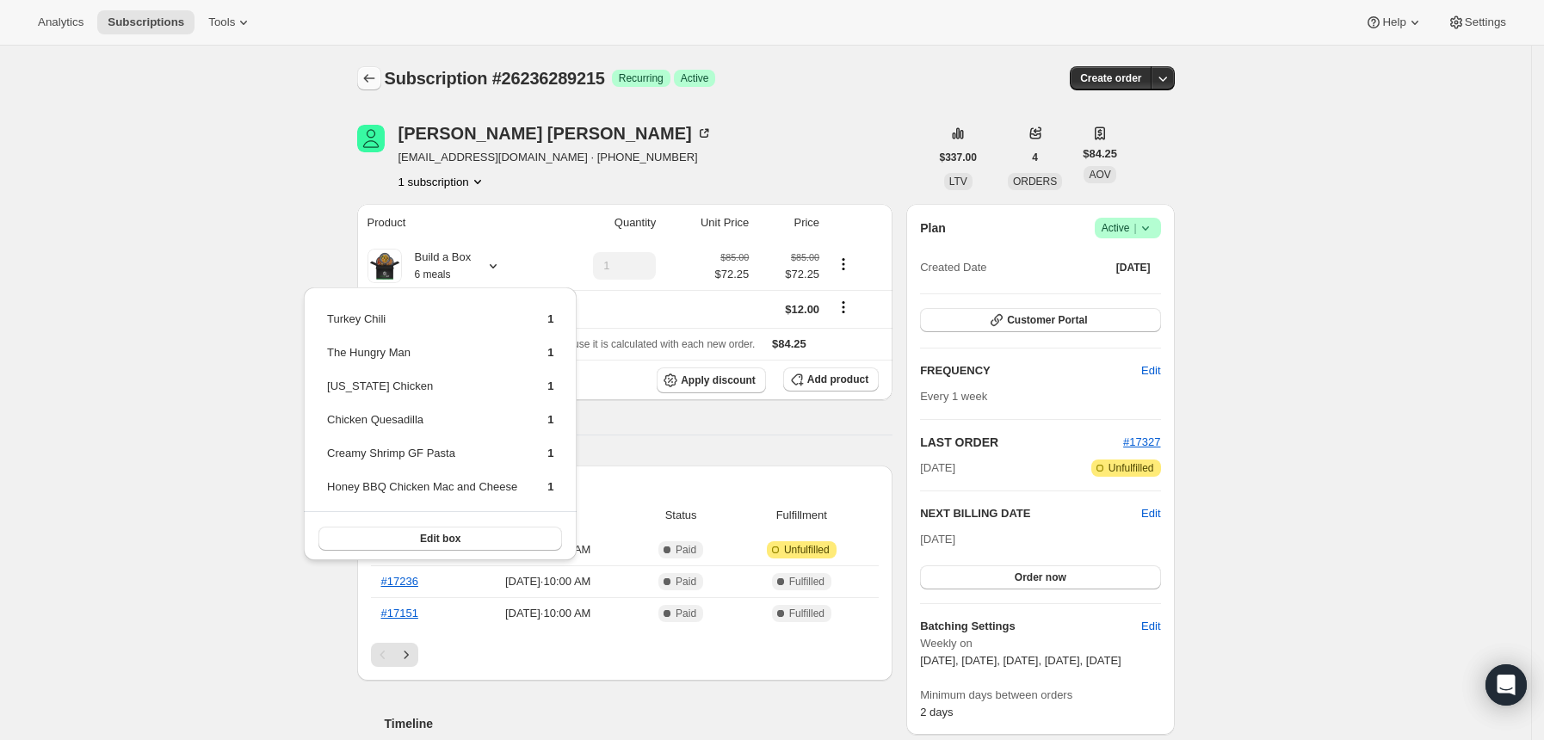
click at [367, 75] on icon "Subscriptions" at bounding box center [369, 78] width 17 height 17
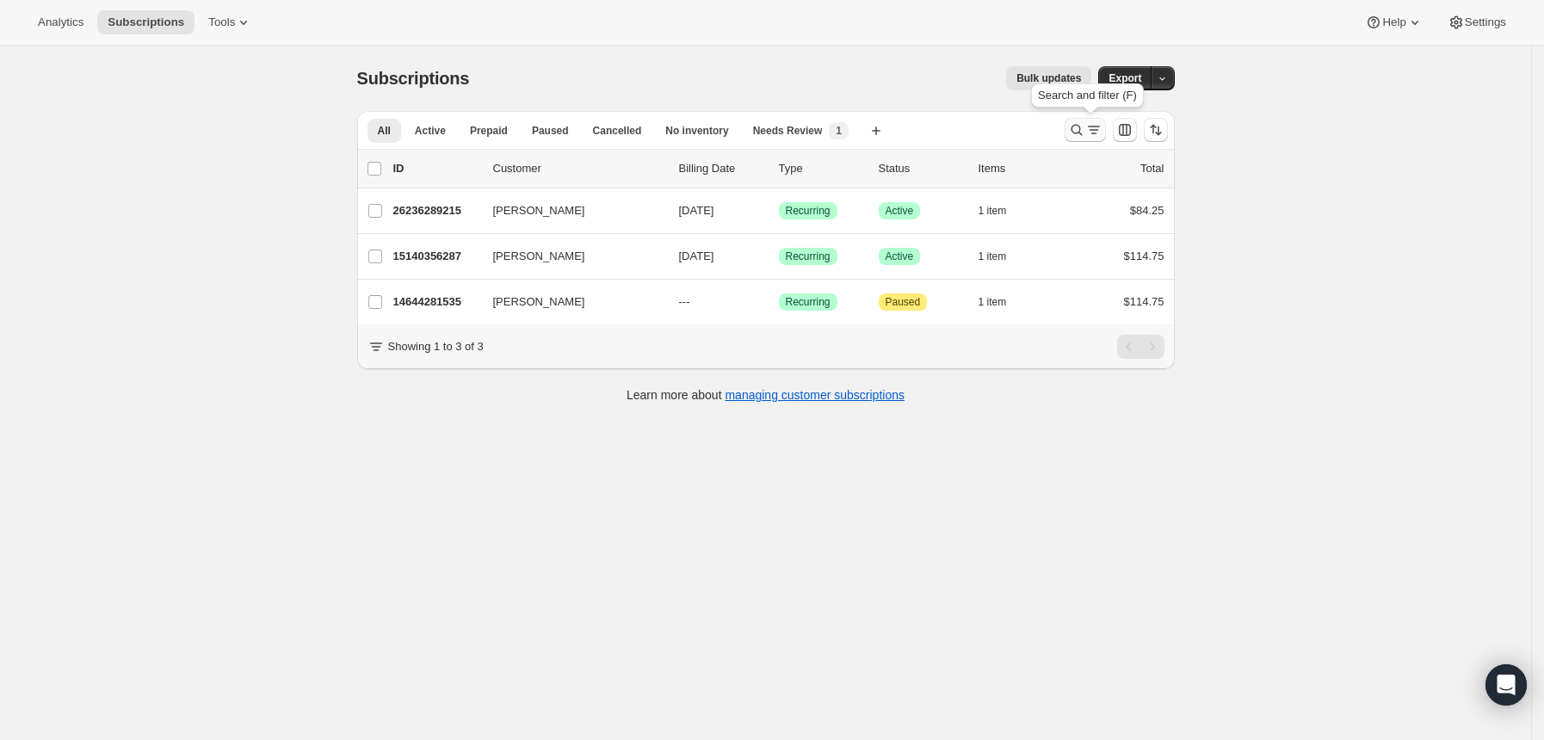
click at [1075, 127] on icon "Search and filter results" at bounding box center [1076, 129] width 17 height 17
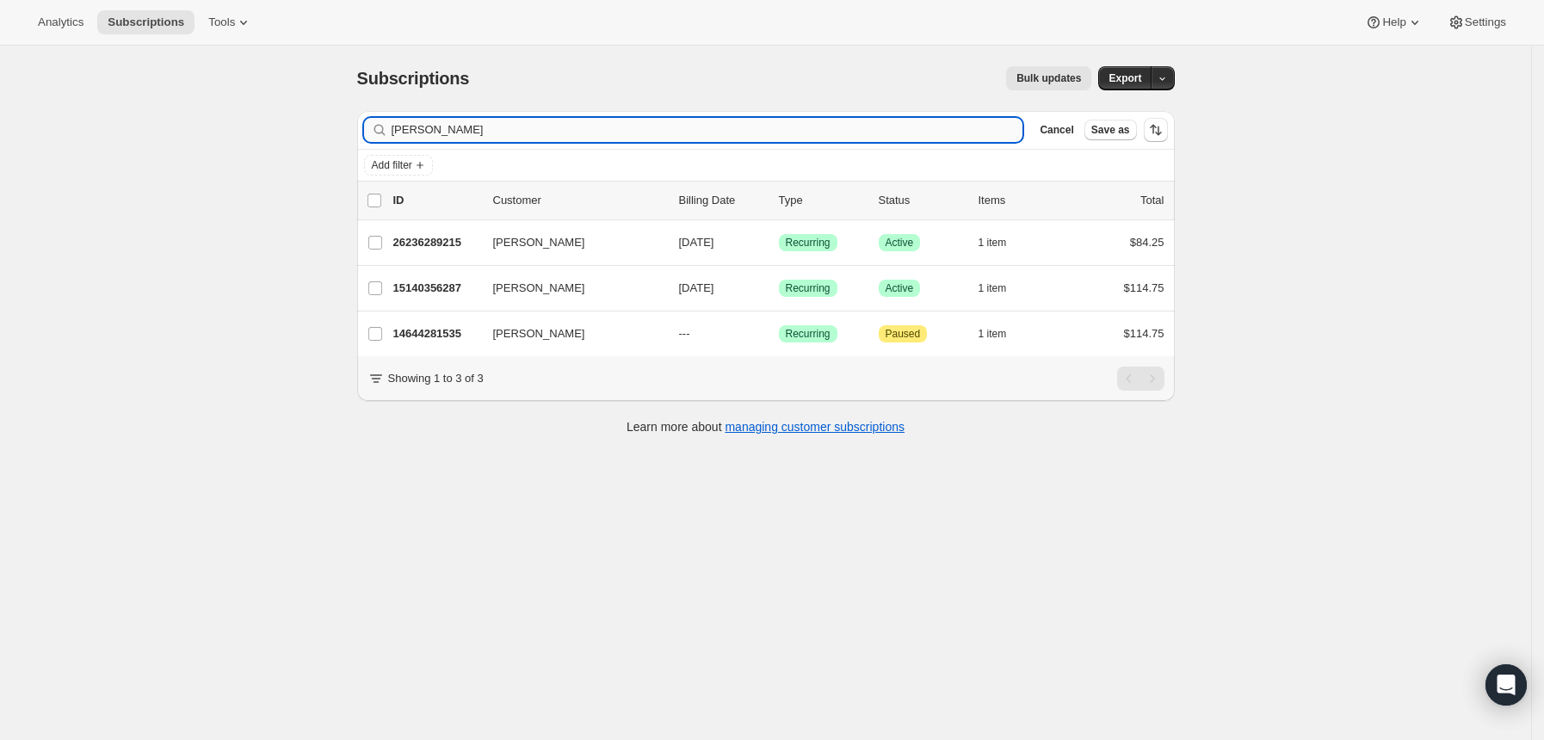
click at [911, 121] on input "[PERSON_NAME]" at bounding box center [708, 130] width 632 height 24
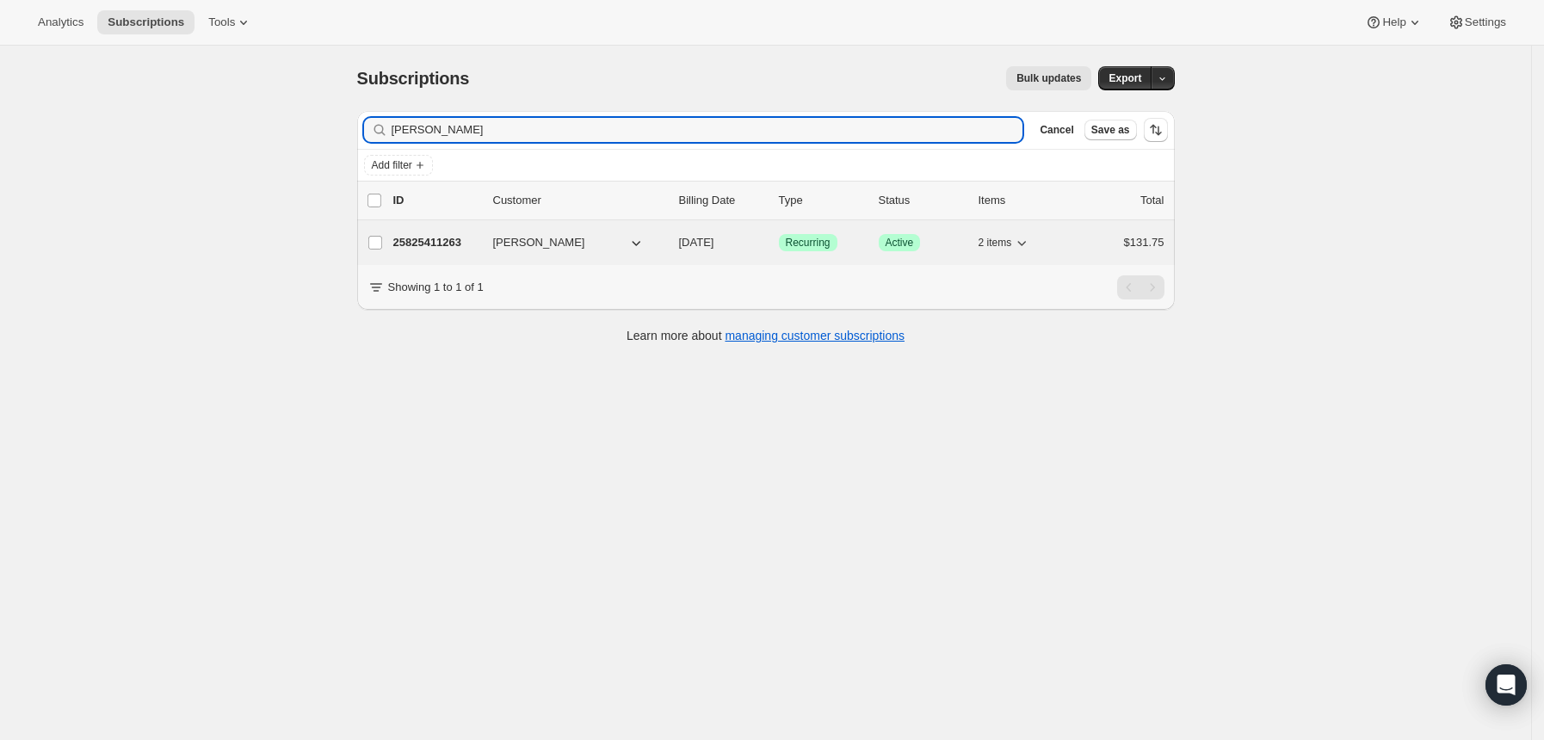
type input "[PERSON_NAME]"
click at [451, 249] on p "25825411263" at bounding box center [436, 242] width 86 height 17
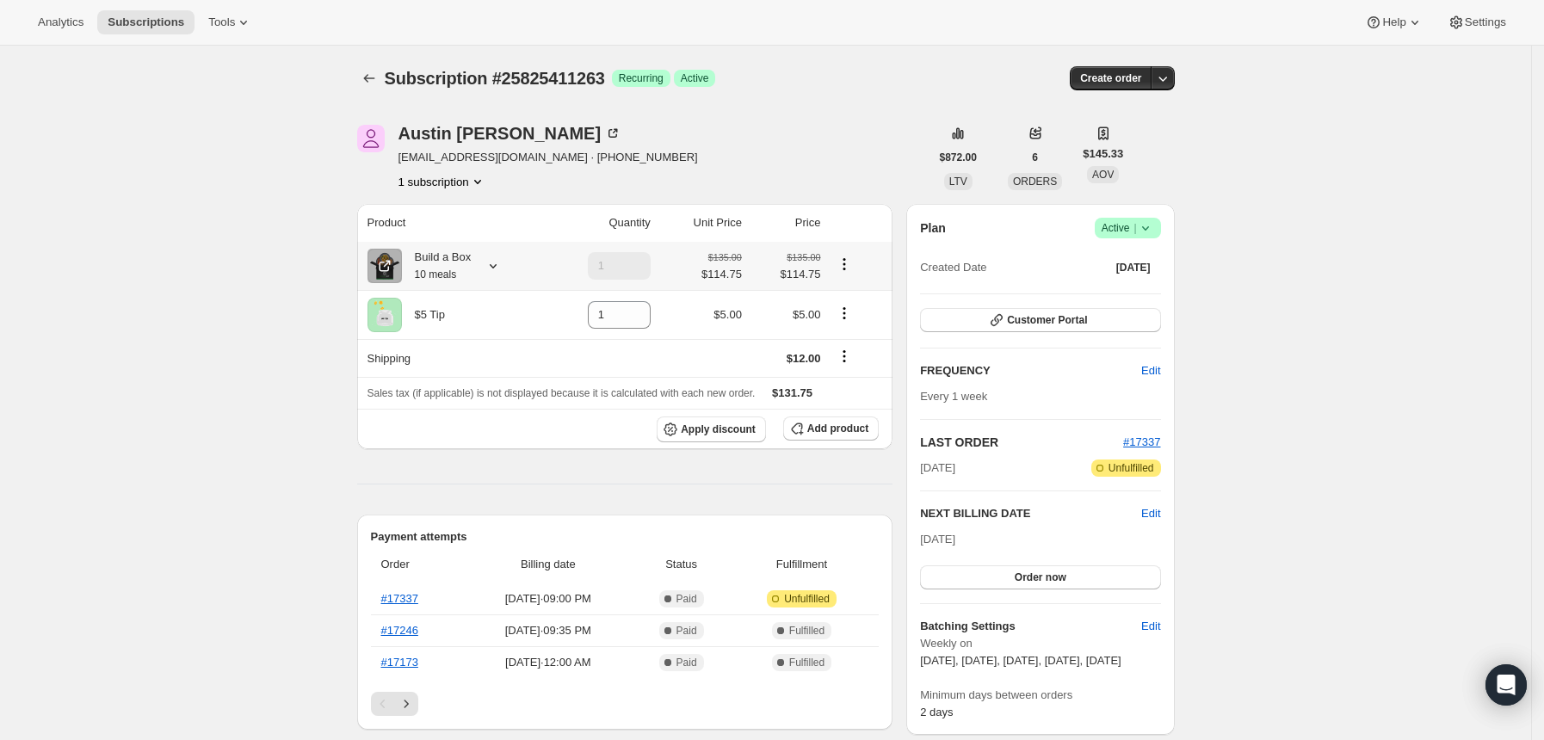
click at [496, 264] on icon at bounding box center [493, 266] width 7 height 4
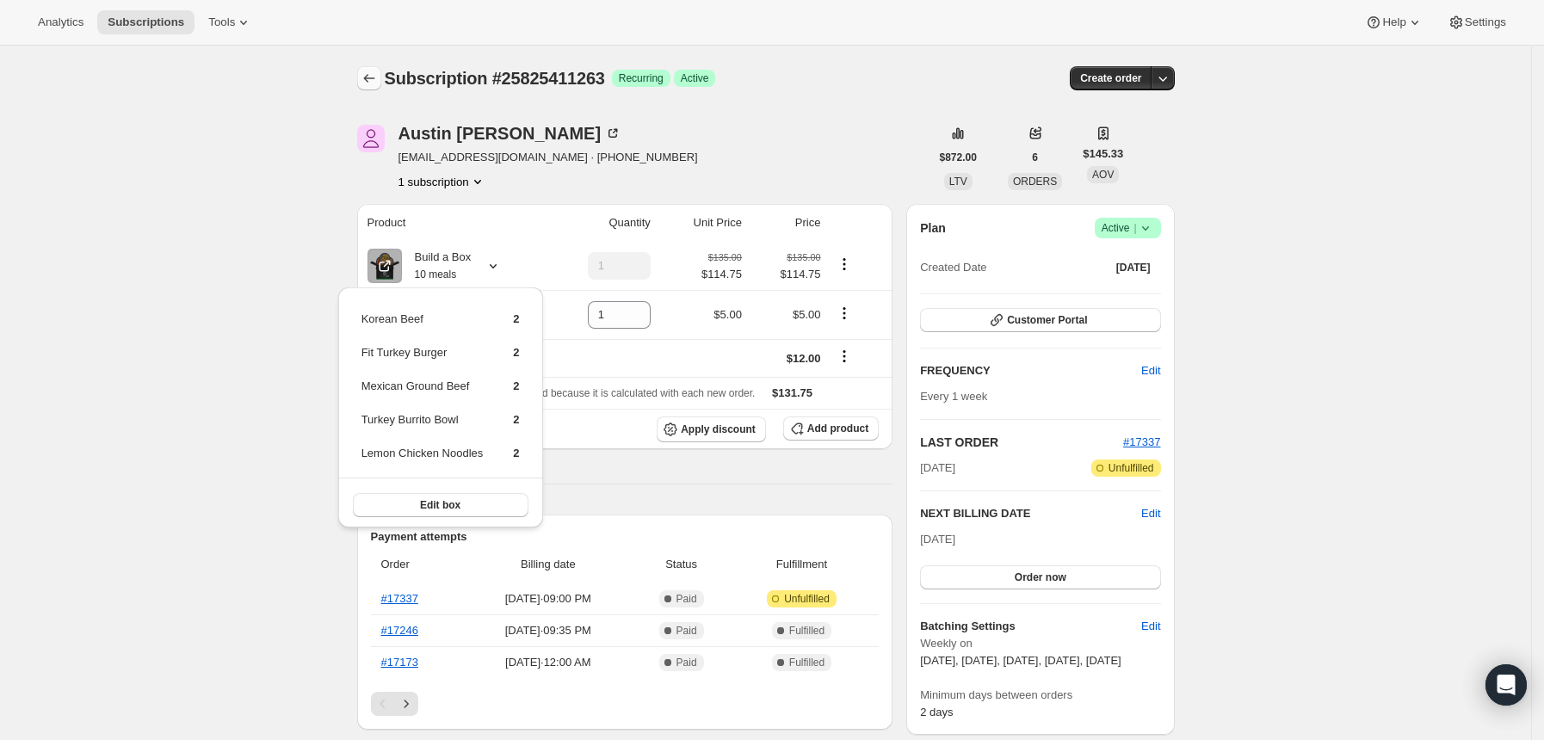
click at [362, 77] on button "Subscriptions" at bounding box center [369, 78] width 24 height 24
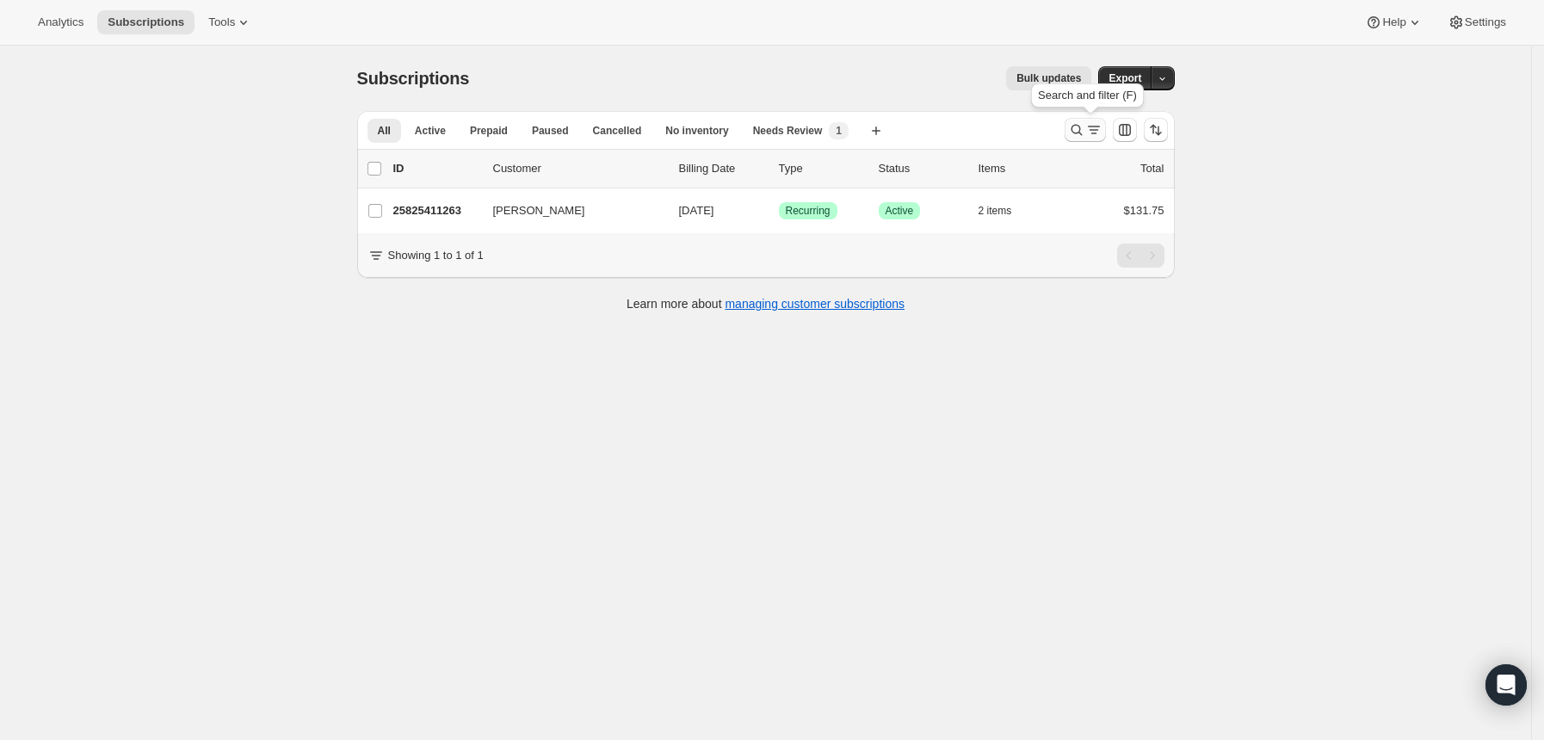
click at [1085, 131] on icon "Search and filter results" at bounding box center [1076, 129] width 17 height 17
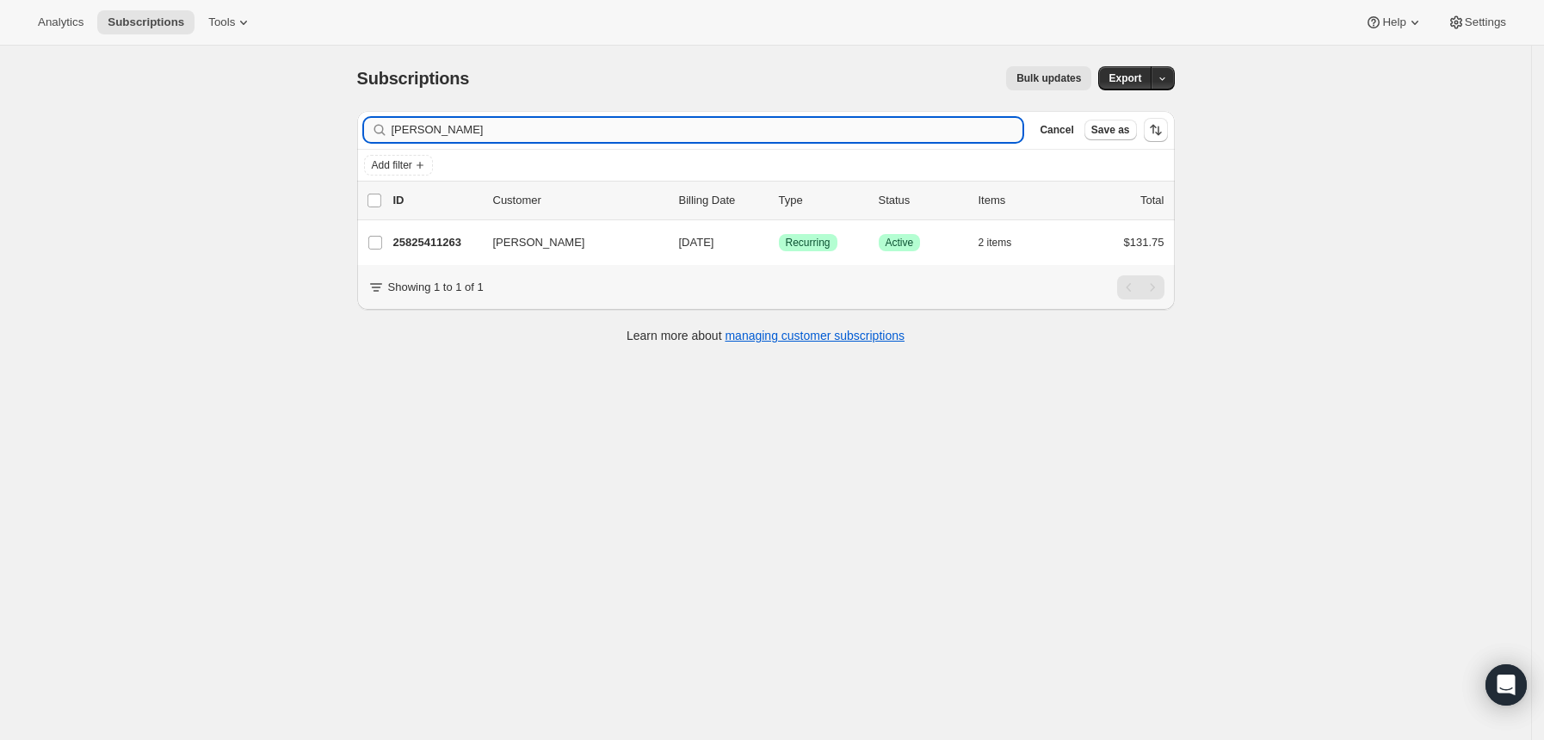
click at [971, 130] on input "[PERSON_NAME]" at bounding box center [708, 130] width 632 height 24
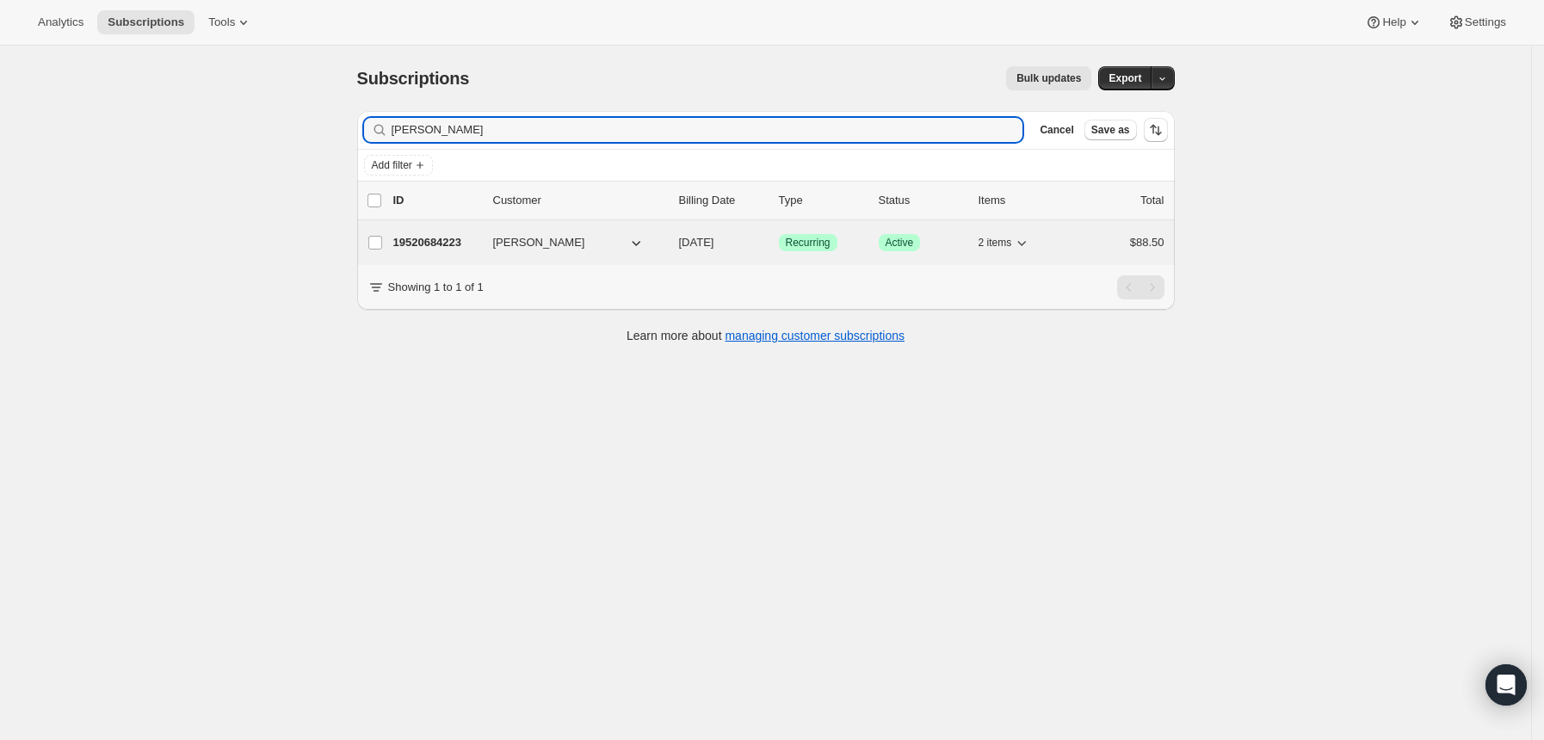
type input "[PERSON_NAME]"
click at [459, 241] on p "19520684223" at bounding box center [436, 242] width 86 height 17
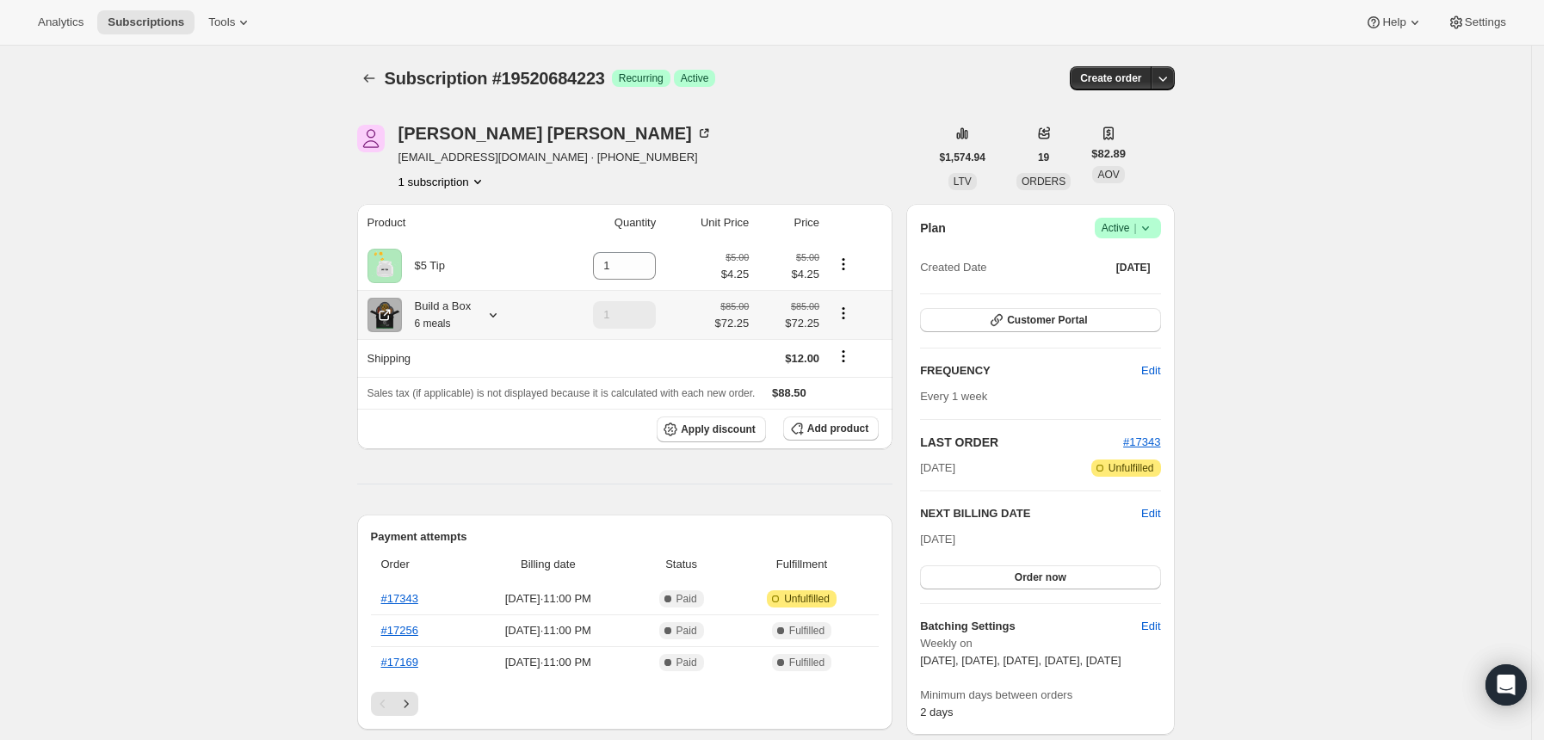
click at [502, 313] on icon at bounding box center [492, 314] width 17 height 17
click at [379, 69] on button "Subscriptions" at bounding box center [369, 78] width 24 height 24
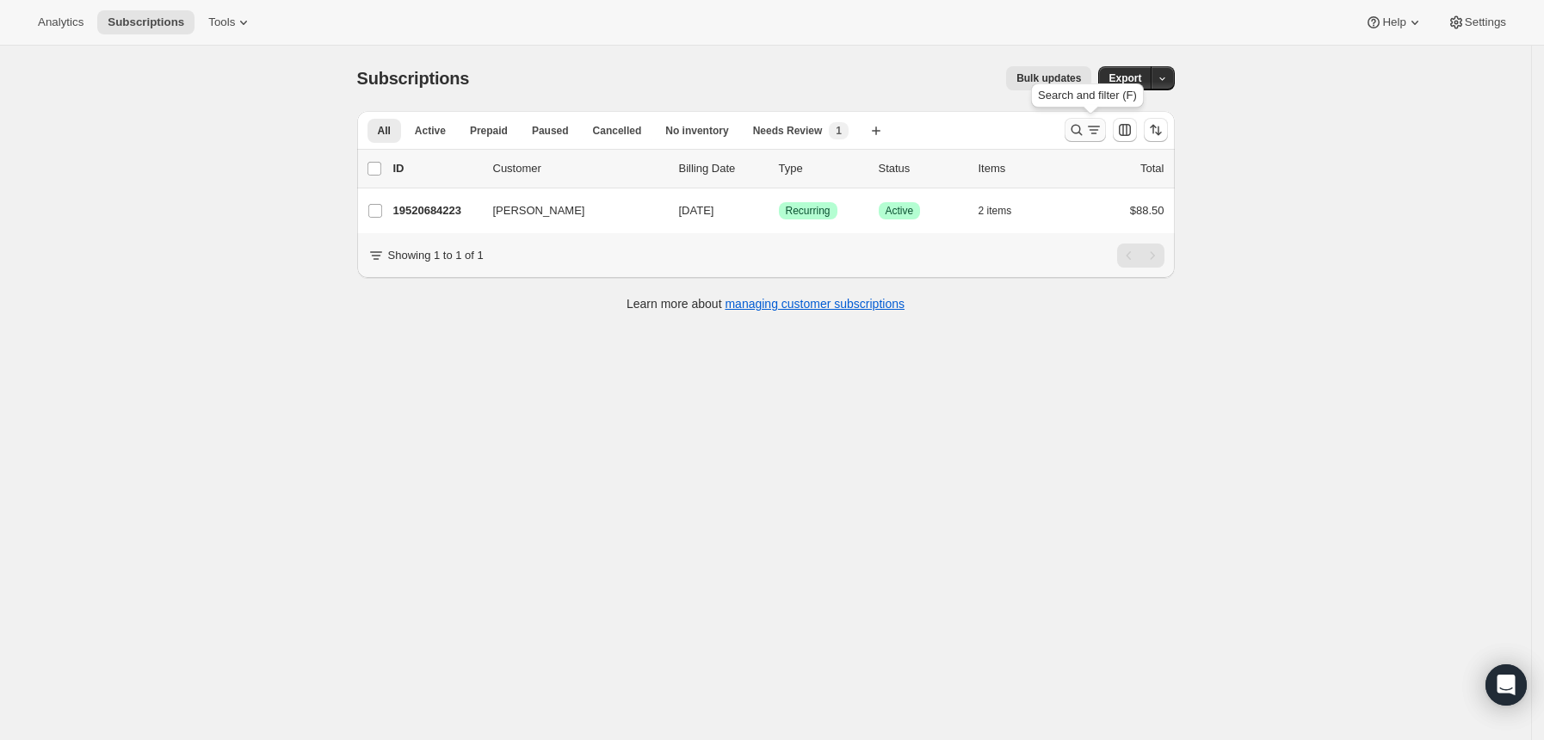
click at [1072, 121] on icon "Search and filter results" at bounding box center [1076, 129] width 17 height 17
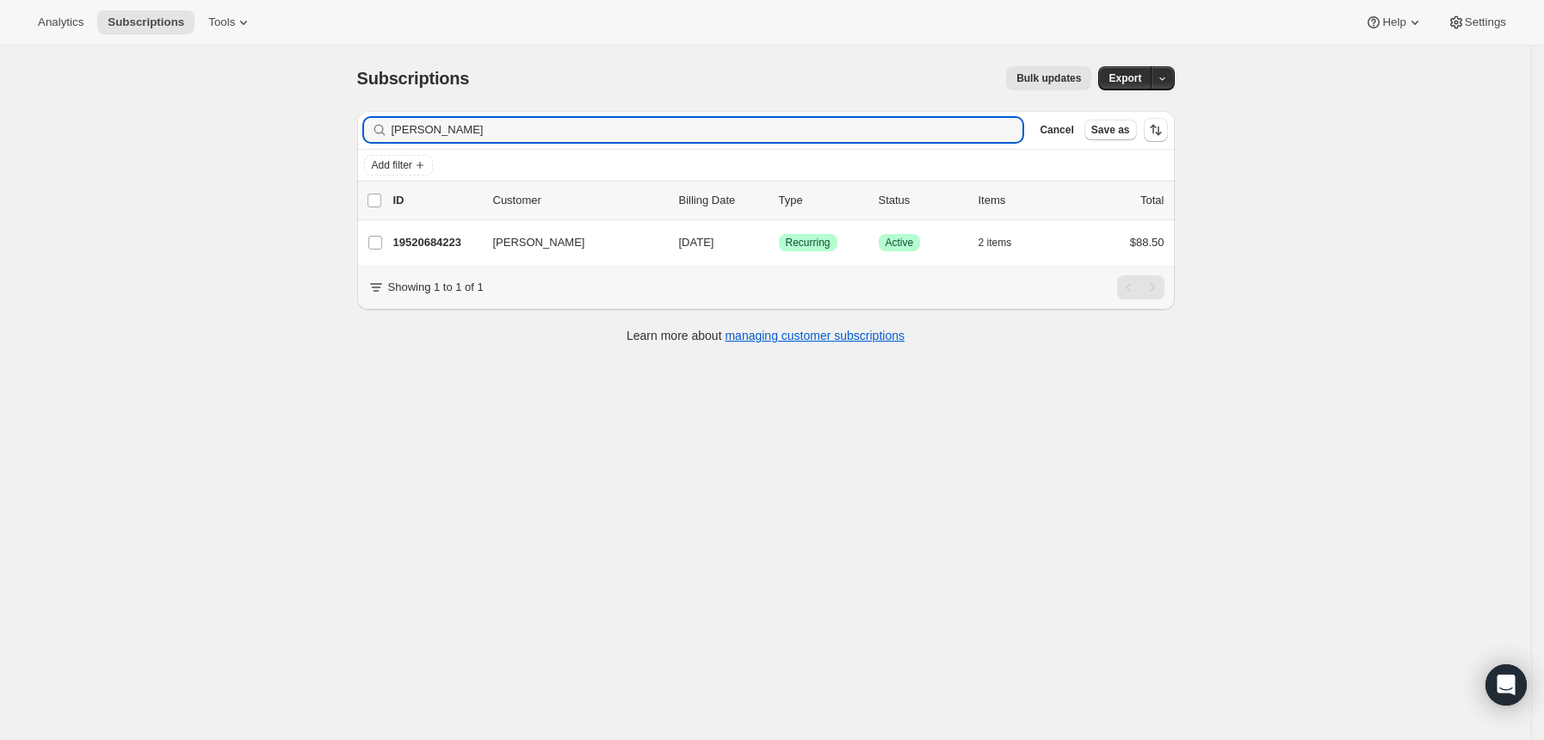
click at [1017, 135] on div "[PERSON_NAME] Clear" at bounding box center [693, 130] width 659 height 24
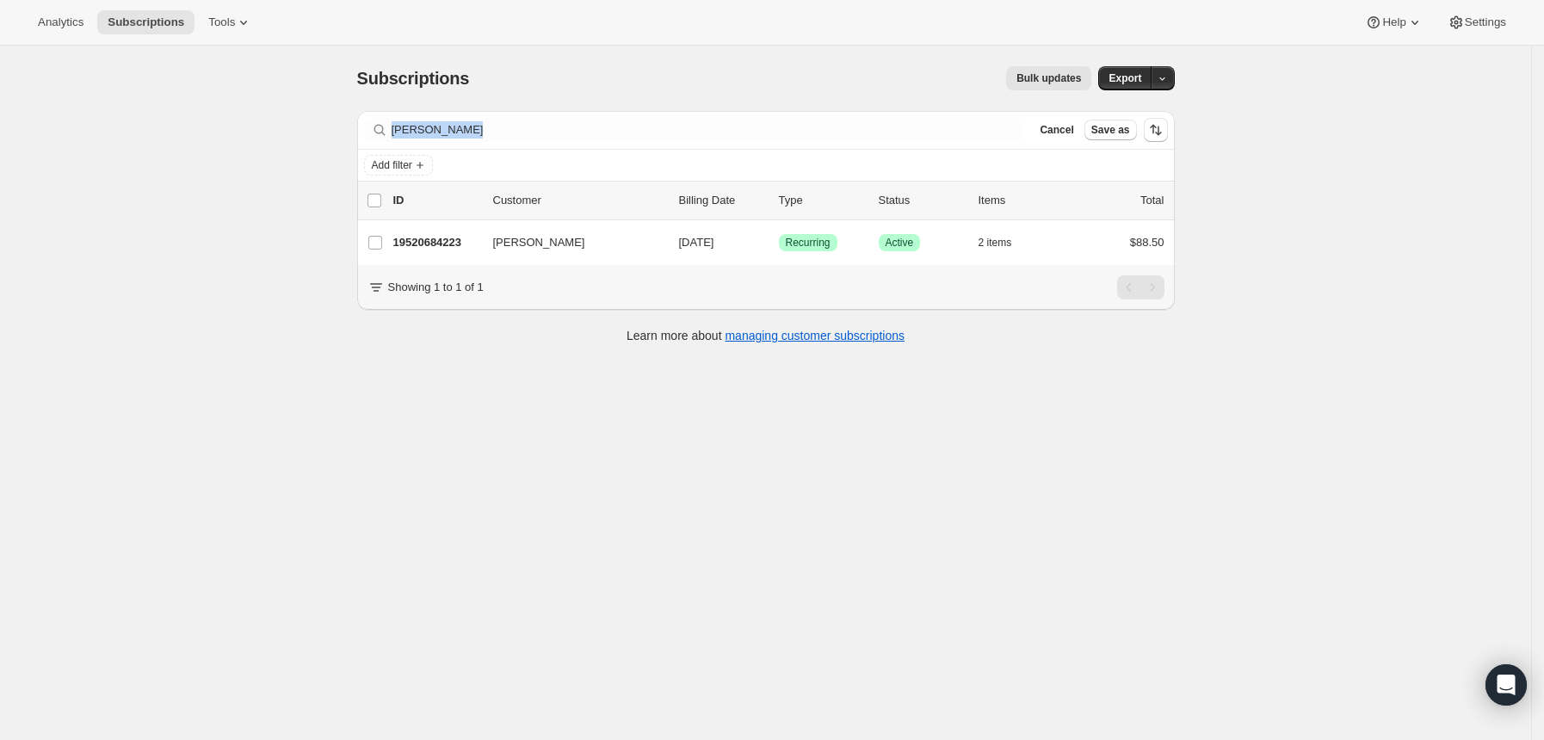
click at [1017, 135] on div "[PERSON_NAME] Clear" at bounding box center [693, 130] width 659 height 24
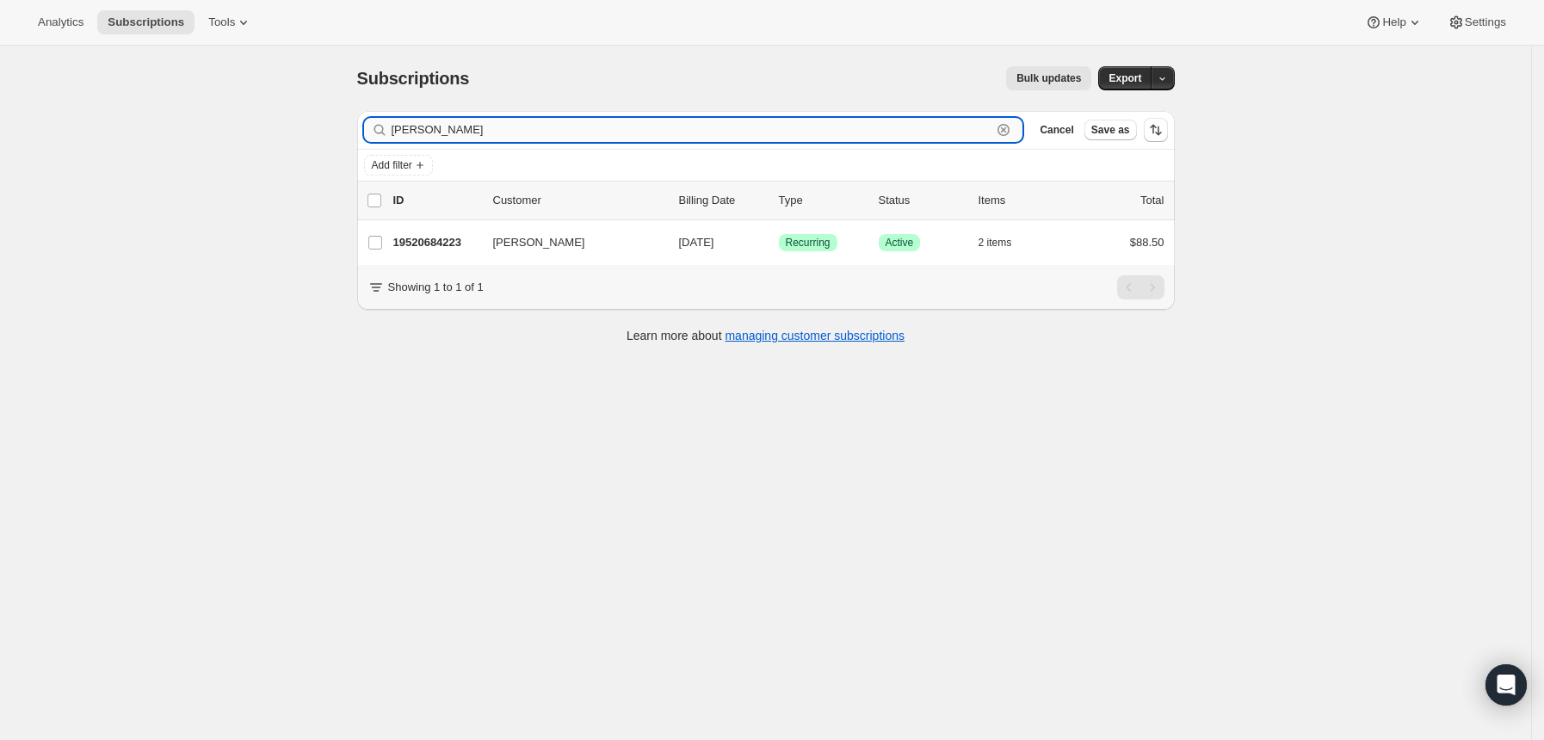
click at [788, 137] on input "[PERSON_NAME]" at bounding box center [692, 130] width 601 height 24
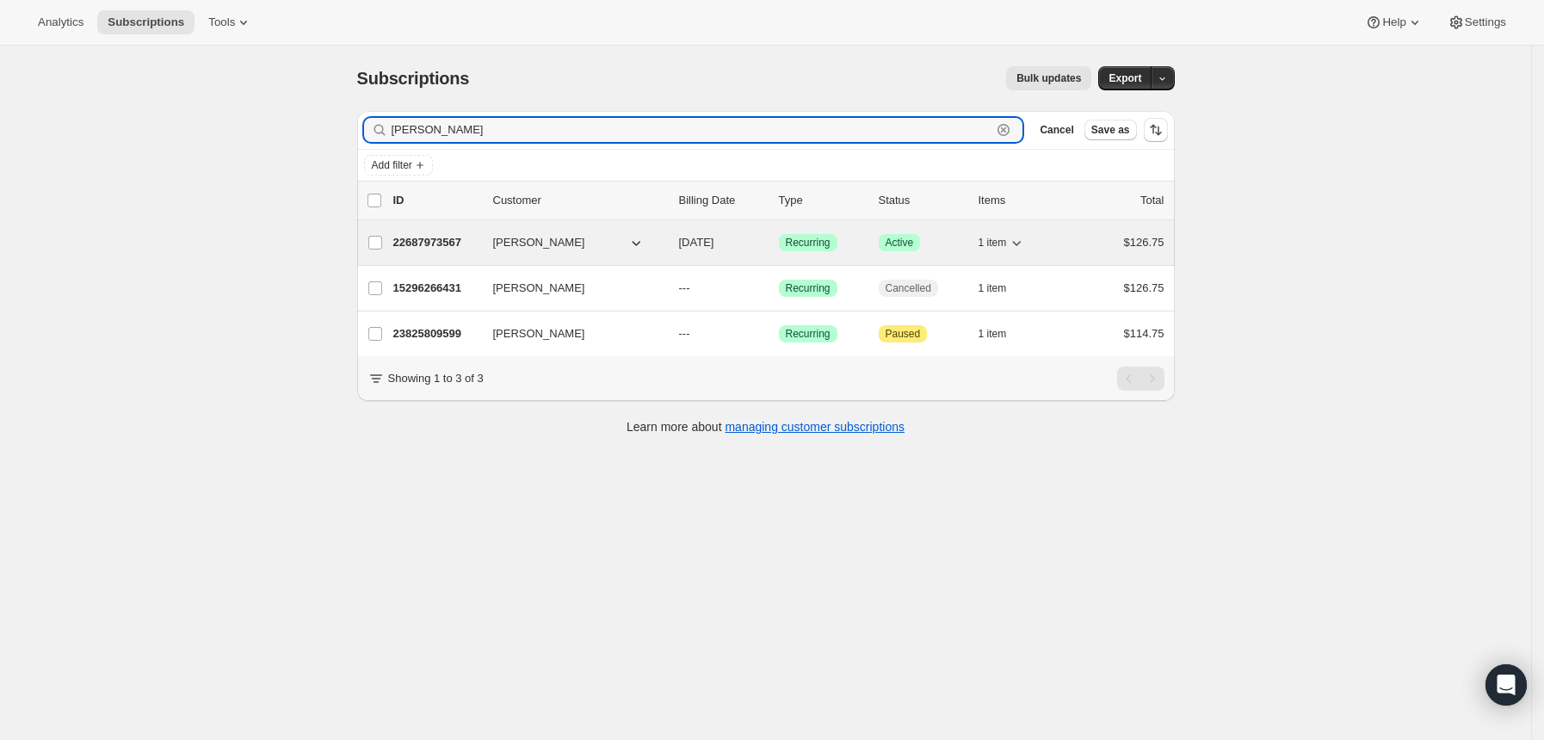
type input "[PERSON_NAME]"
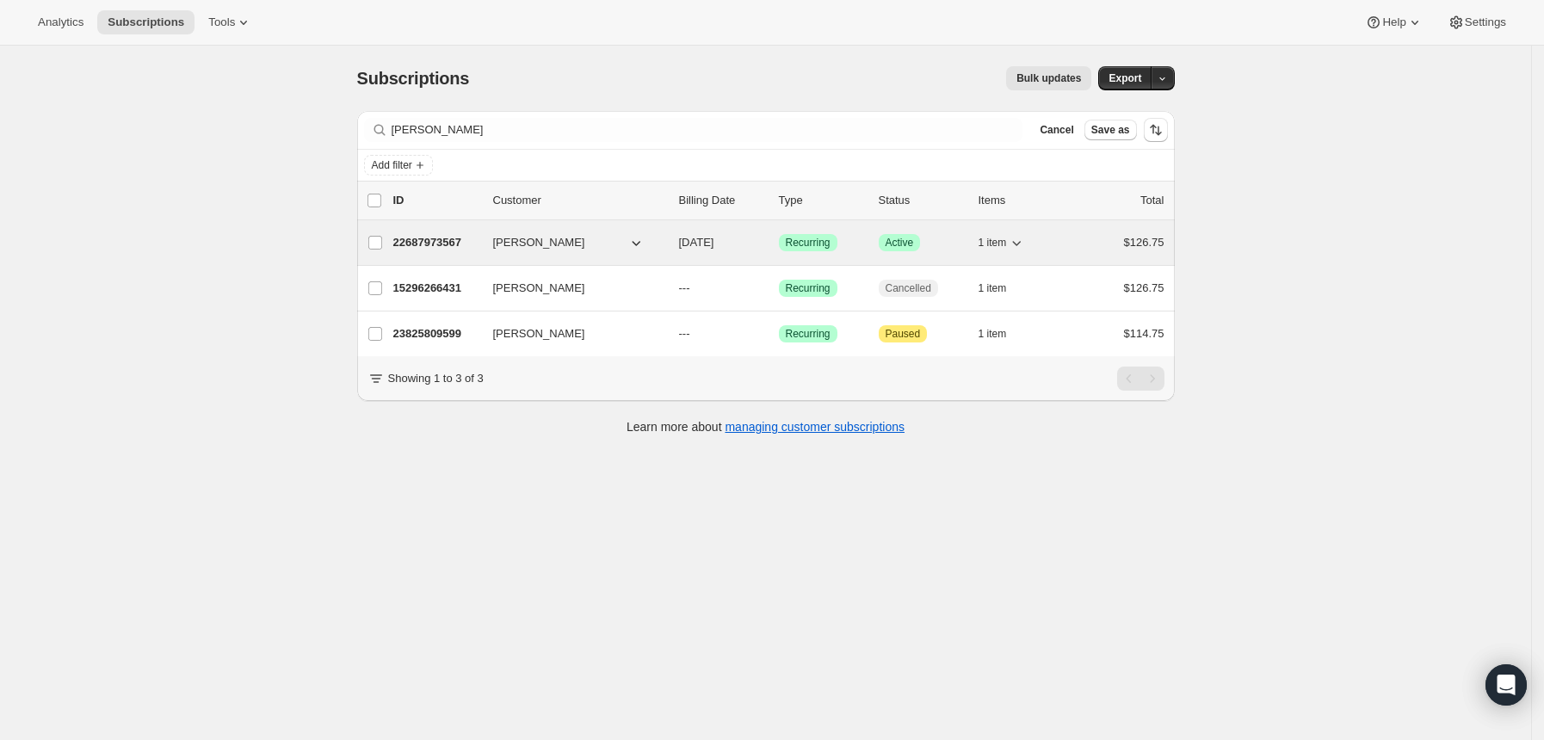
click at [448, 236] on p "22687973567" at bounding box center [436, 242] width 86 height 17
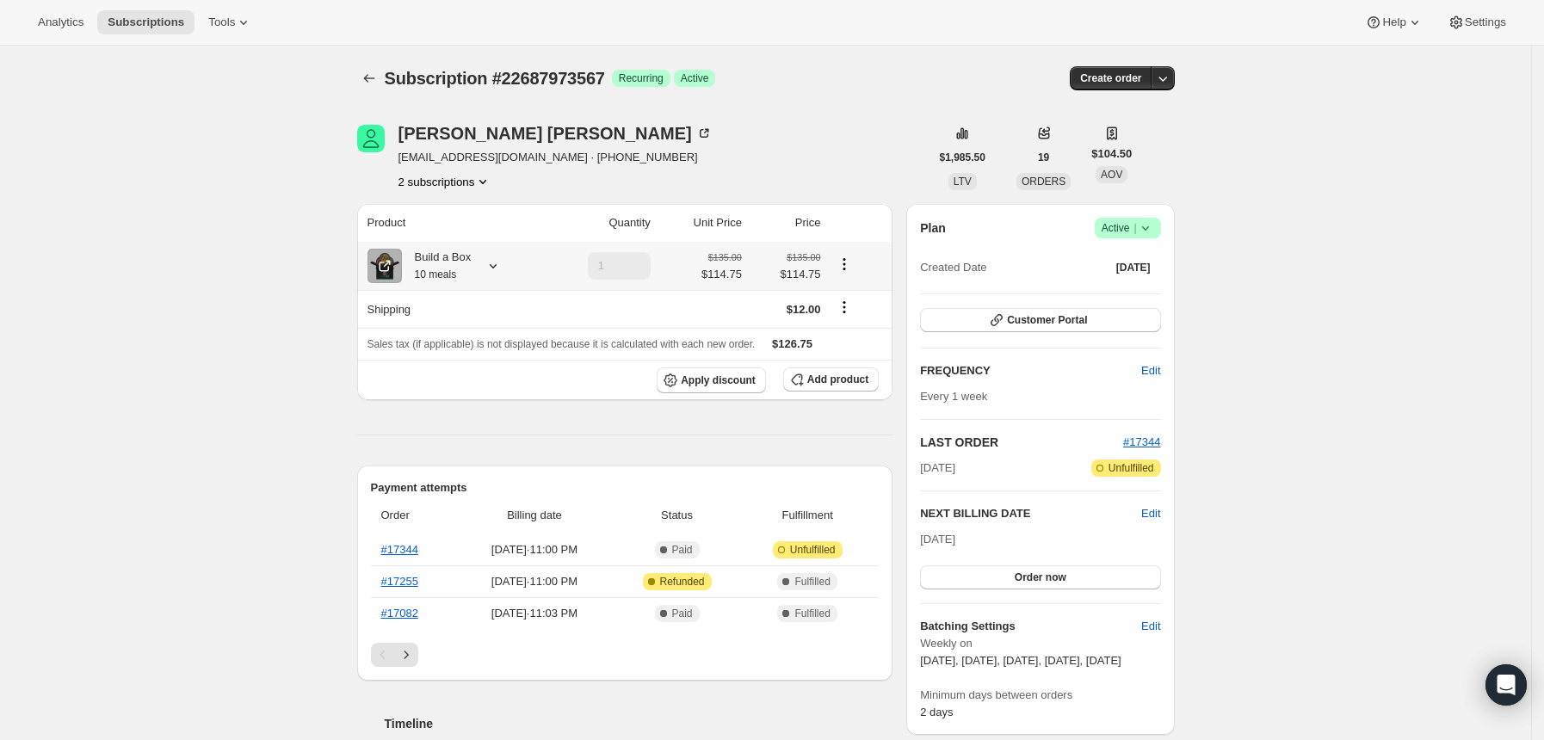
click at [496, 272] on icon at bounding box center [492, 265] width 17 height 17
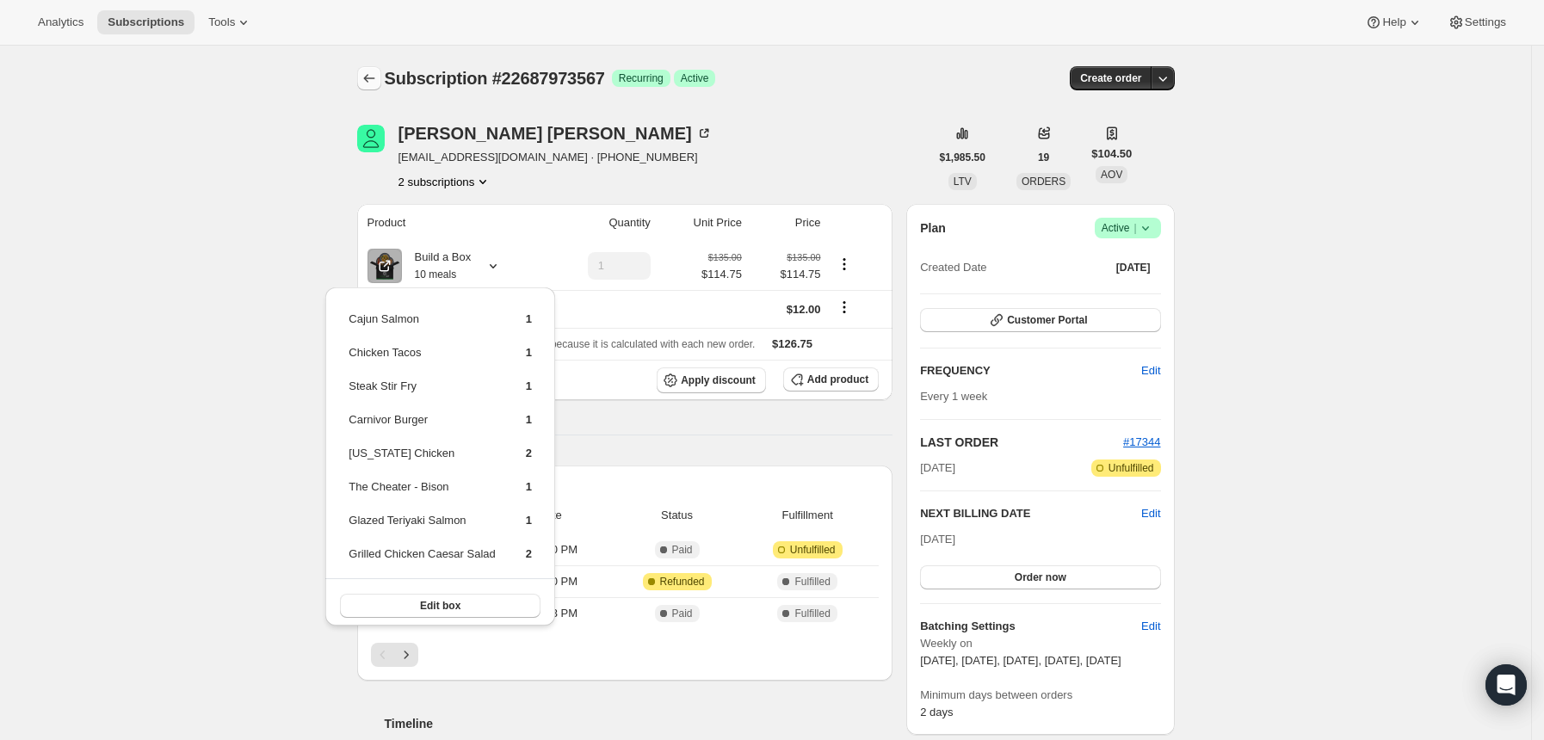
click at [381, 83] on button "Subscriptions" at bounding box center [369, 78] width 24 height 24
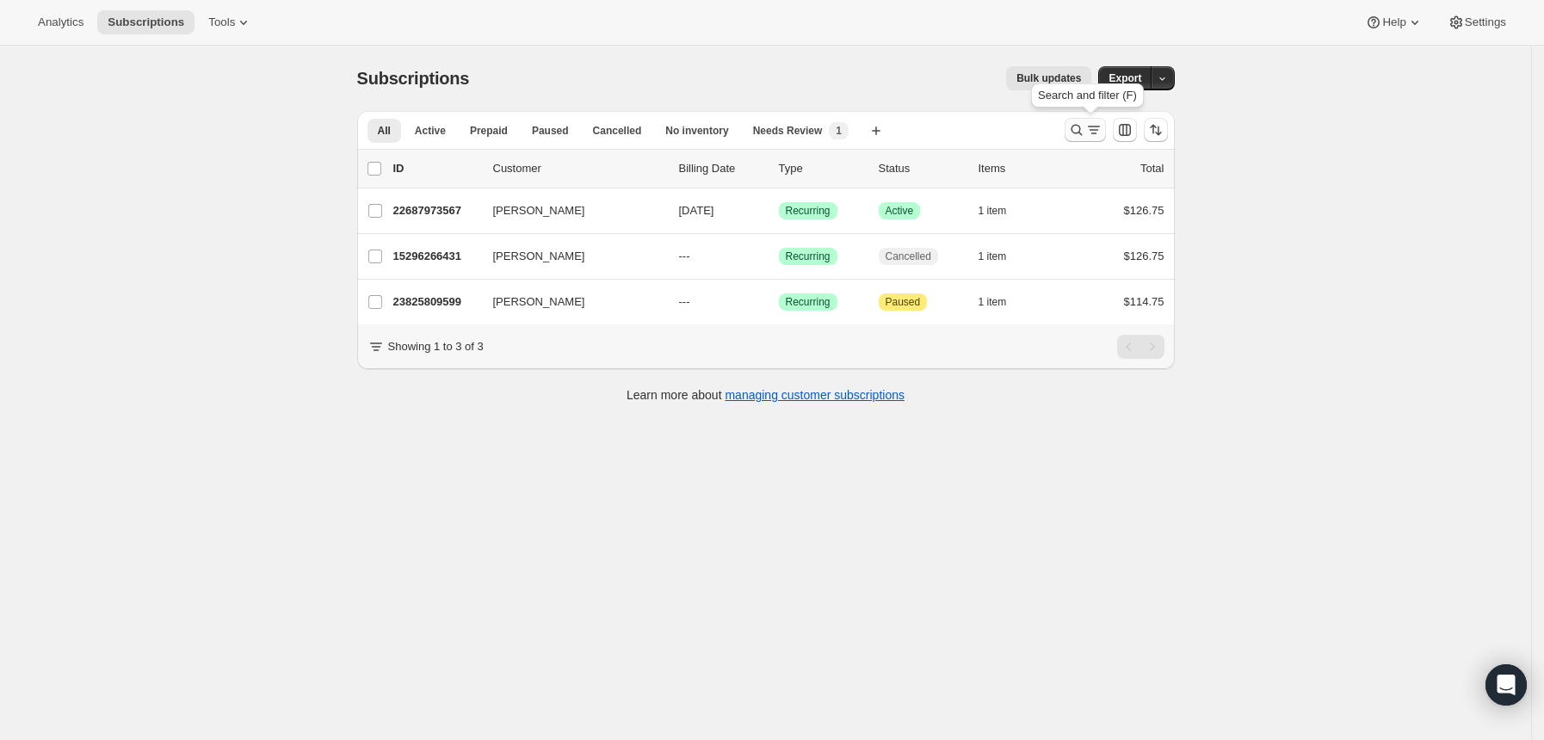
click at [1082, 129] on icon "Search and filter results" at bounding box center [1075, 130] width 11 height 11
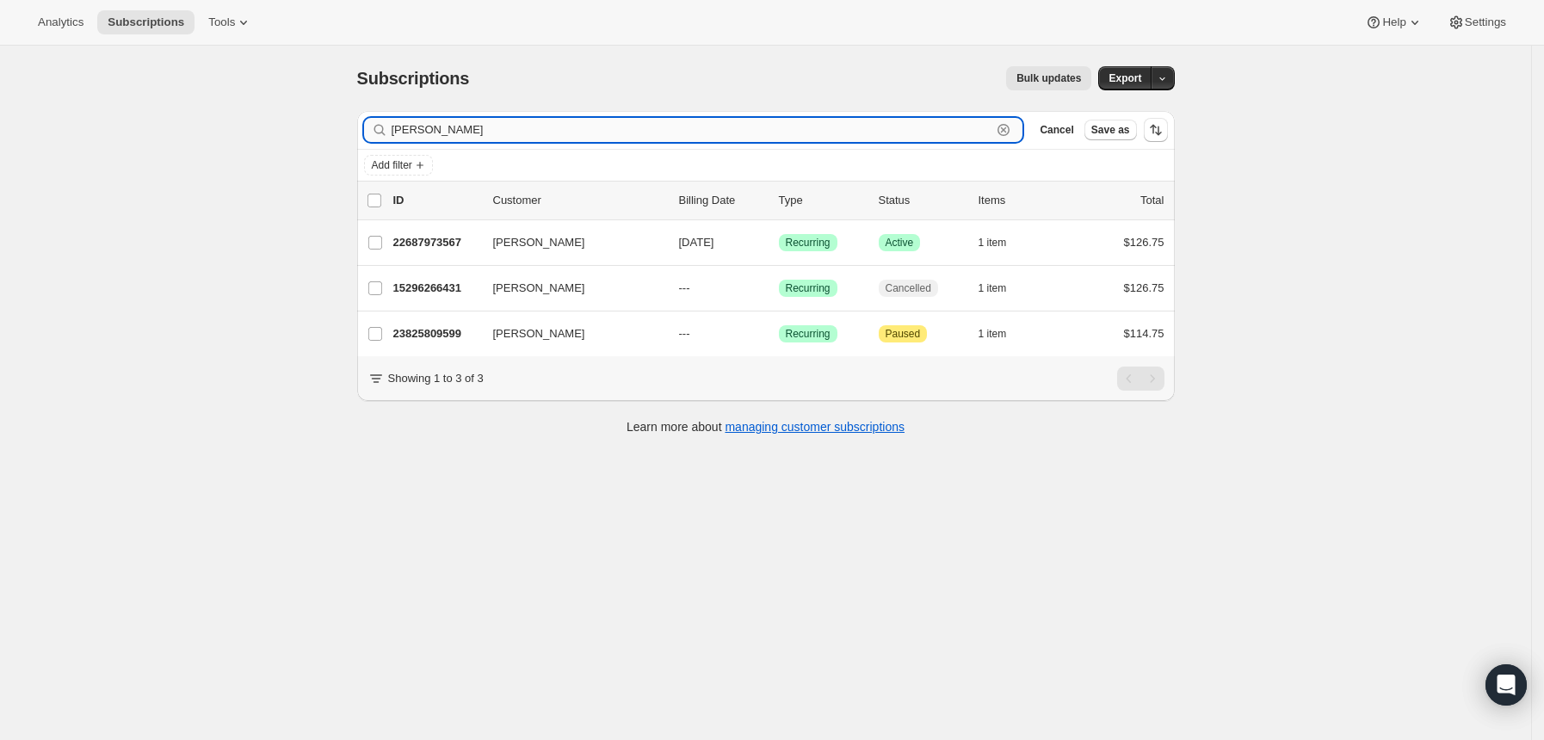
click at [924, 136] on input "[PERSON_NAME]" at bounding box center [692, 130] width 601 height 24
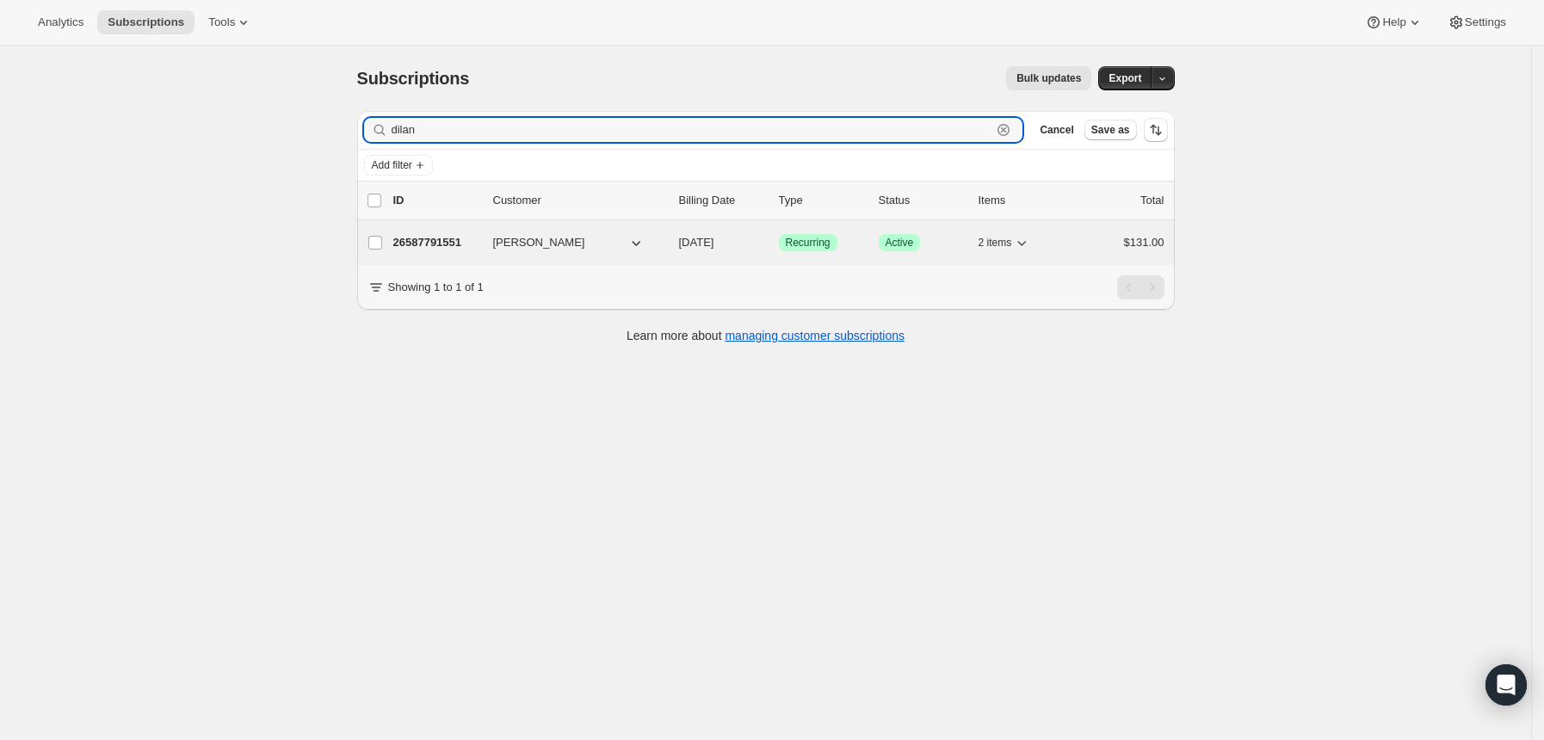
type input "dilan"
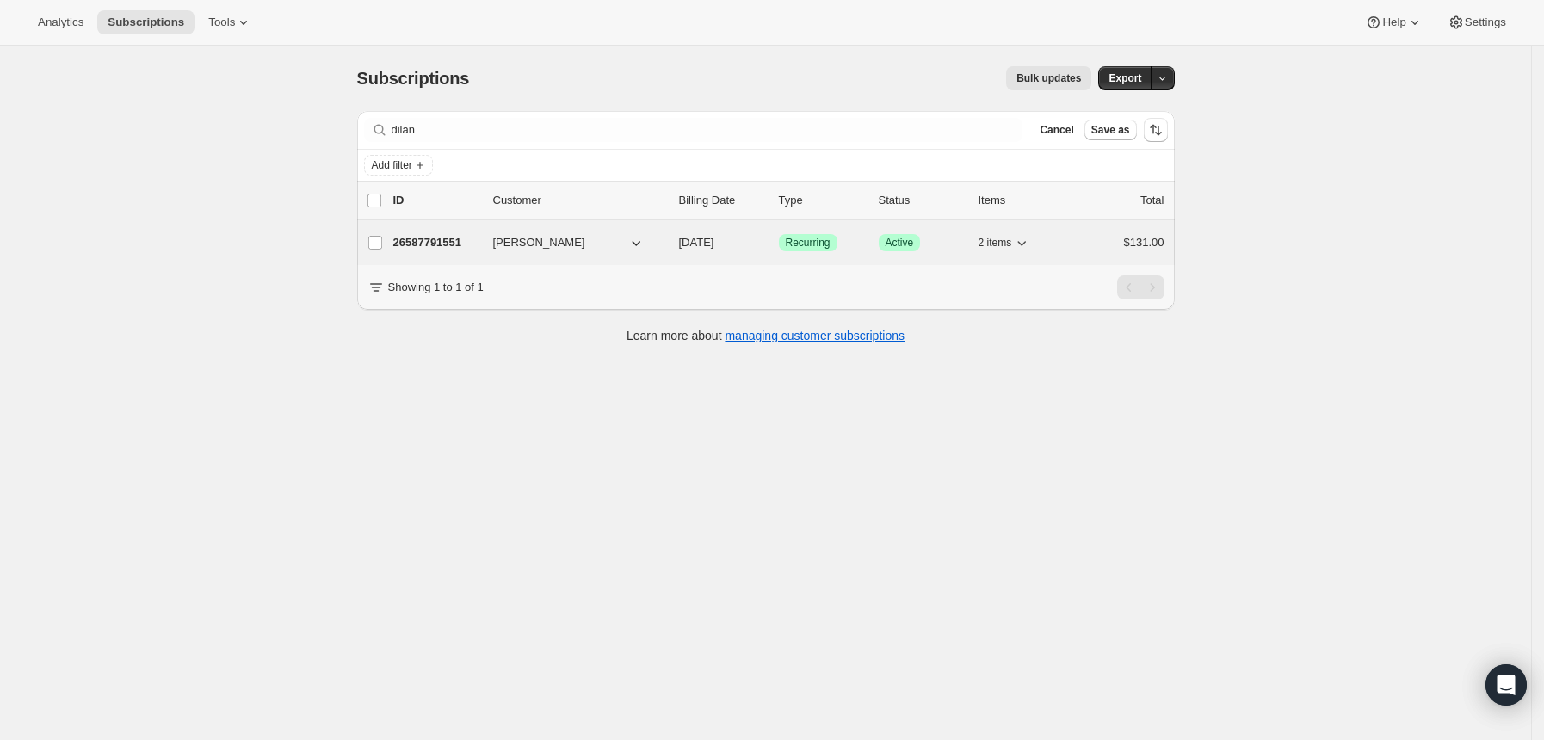
click at [431, 245] on p "26587791551" at bounding box center [436, 242] width 86 height 17
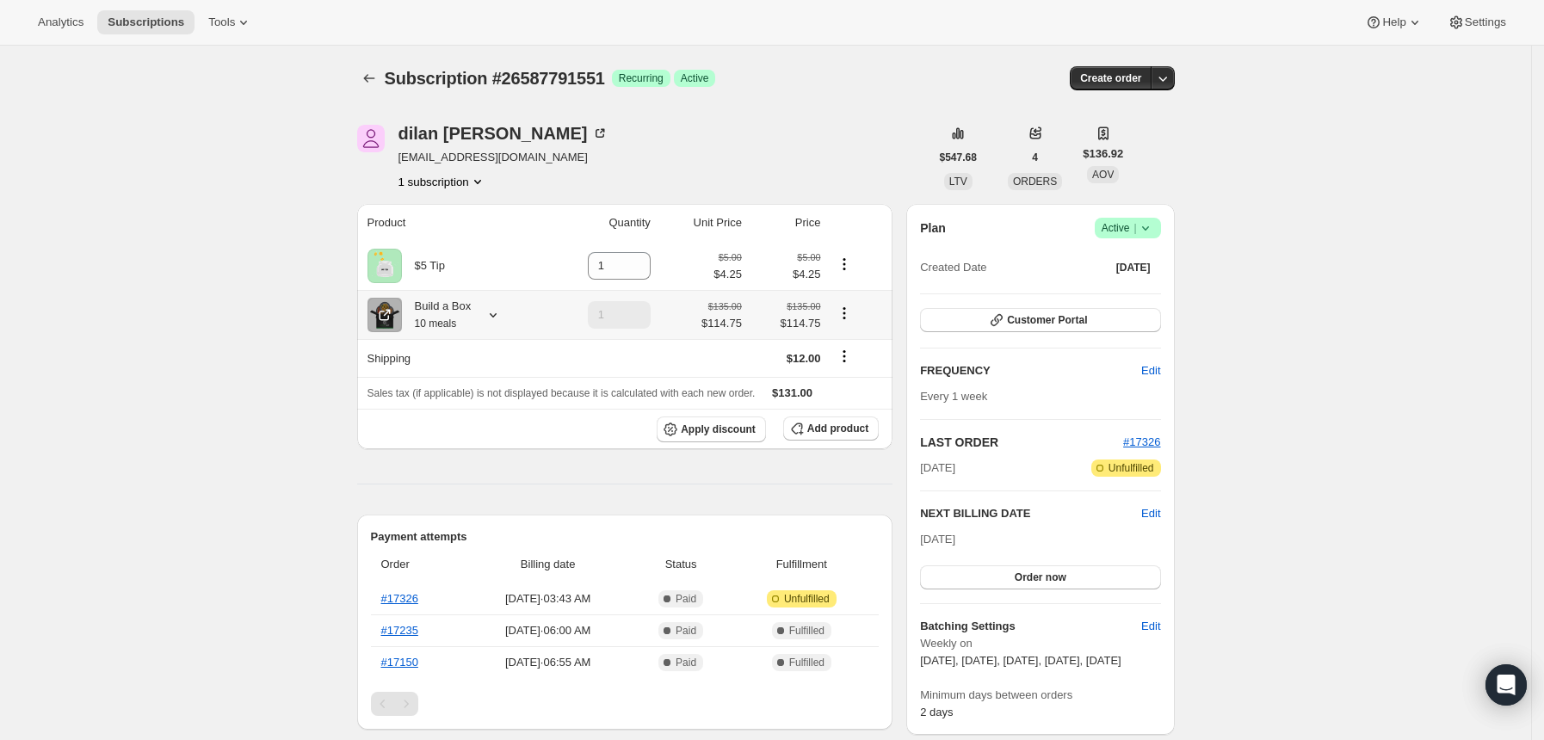
click at [496, 315] on icon at bounding box center [492, 314] width 17 height 17
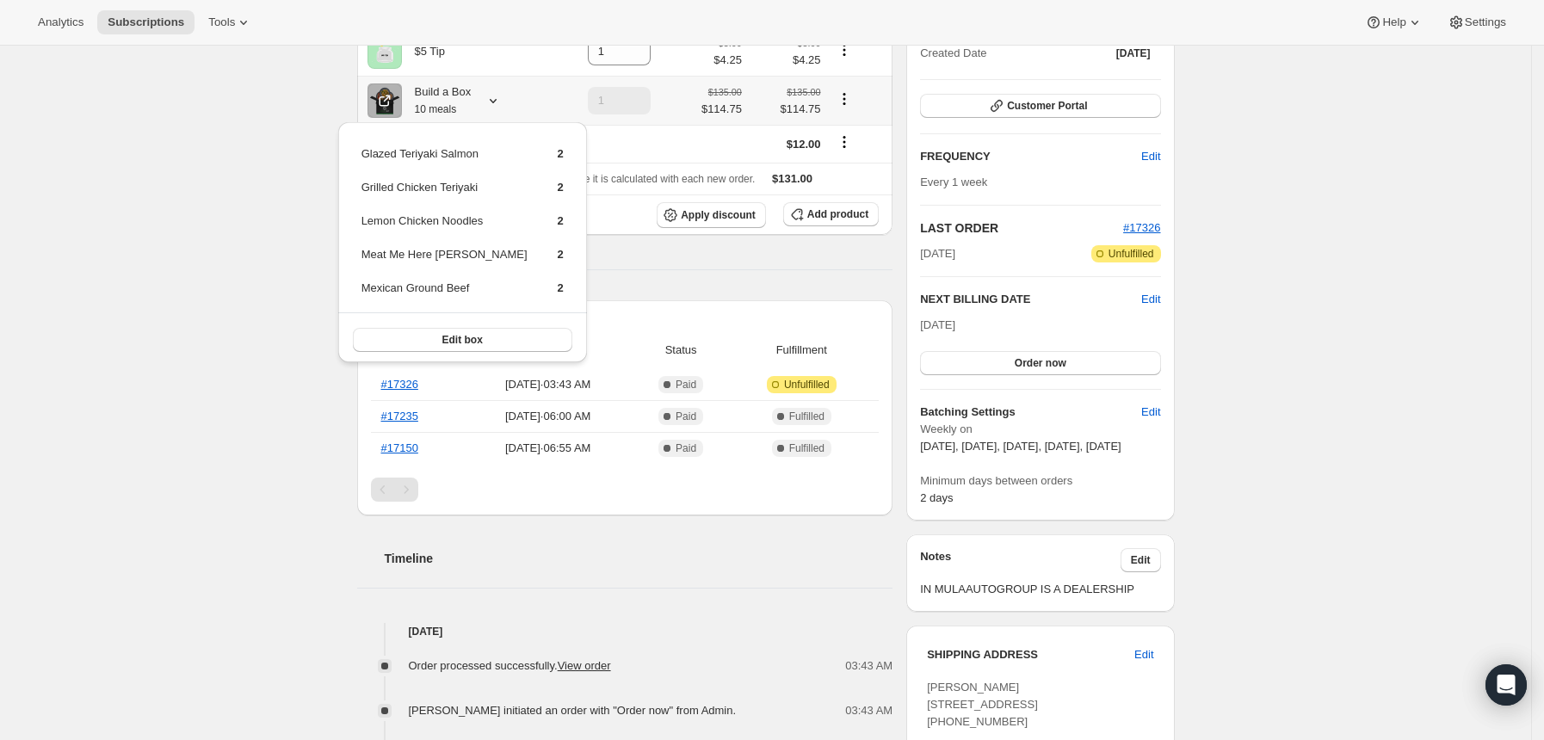
scroll to position [229, 0]
